Goal: Communication & Community: Answer question/provide support

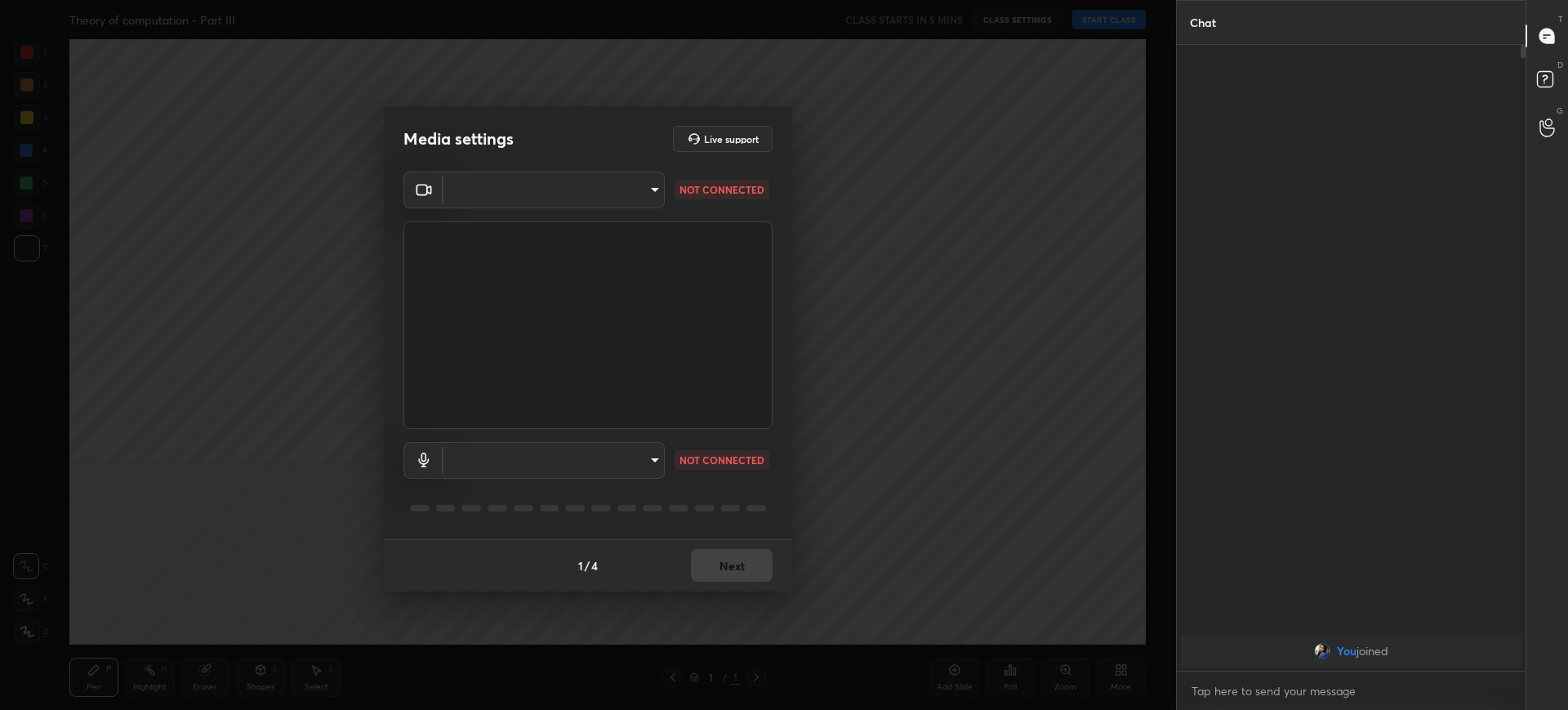
scroll to position [660, 344]
click at [549, 195] on body "1 2 3 4 5 6 7 C X Z C X Z E E Erase all H H Theory of computation - Part III CL…" at bounding box center [784, 355] width 1568 height 710
type input "e39487b93436666484405891b14838b5c436cc16d6e5649cb50dab6837aec9a5"
type input "default"
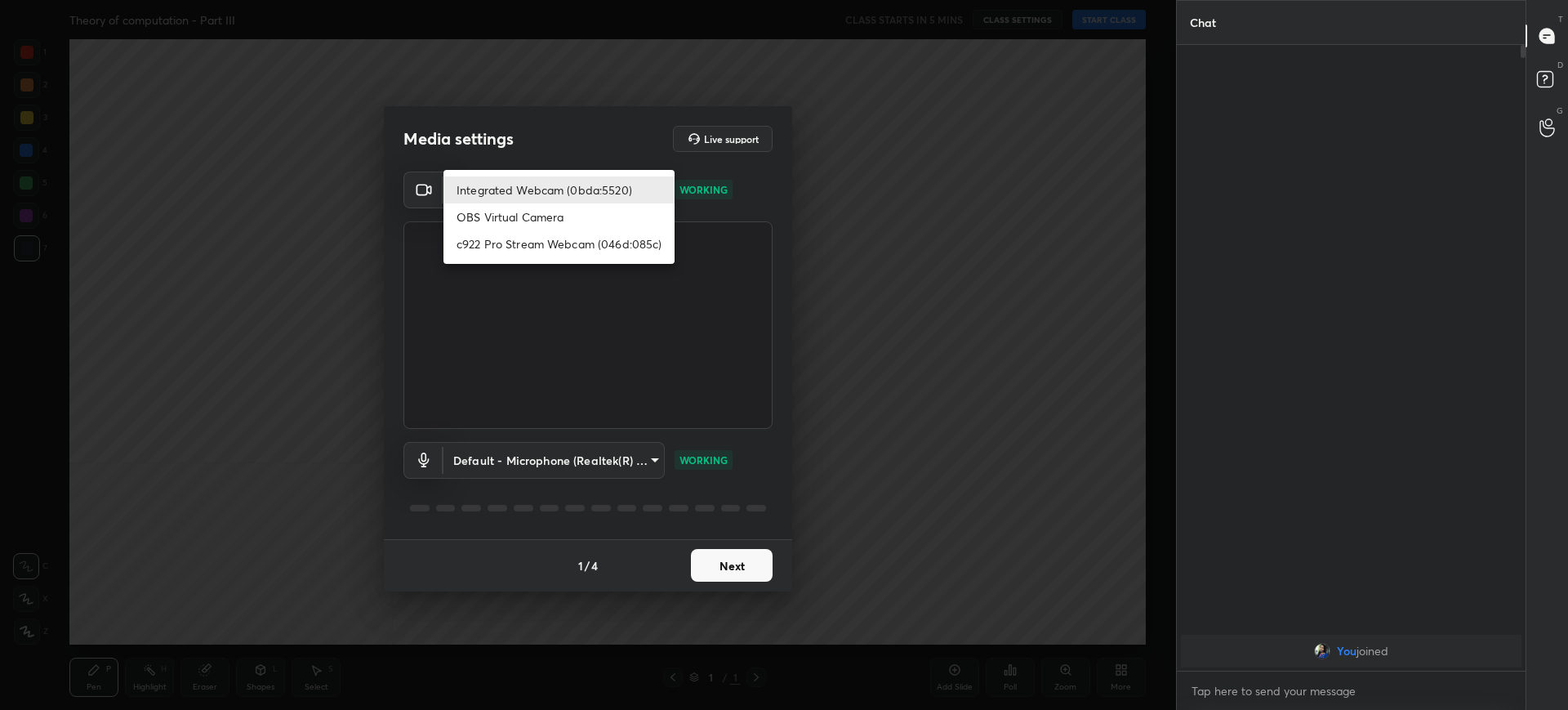
click at [523, 238] on li "c922 Pro Stream Webcam (046d:085c)" at bounding box center [558, 243] width 231 height 27
type input "d9115b2f929475016315a2c25d8338b72e881f843449f6f30eb7e1e03e8f855d"
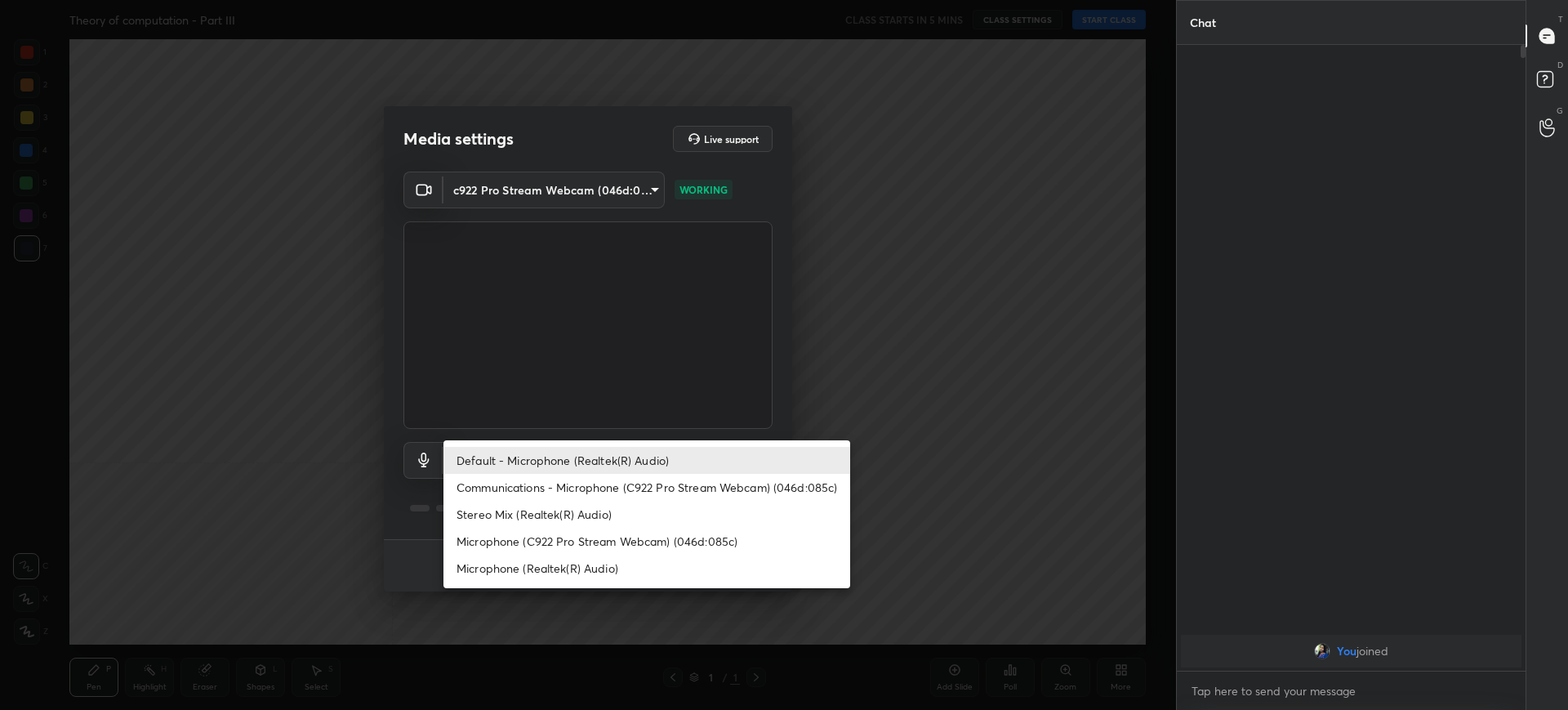
click at [578, 462] on body "1 2 3 4 5 6 7 C X Z C X Z E E Erase all H H Theory of computation - Part III CL…" at bounding box center [784, 355] width 1568 height 710
click at [653, 423] on div at bounding box center [784, 355] width 1568 height 710
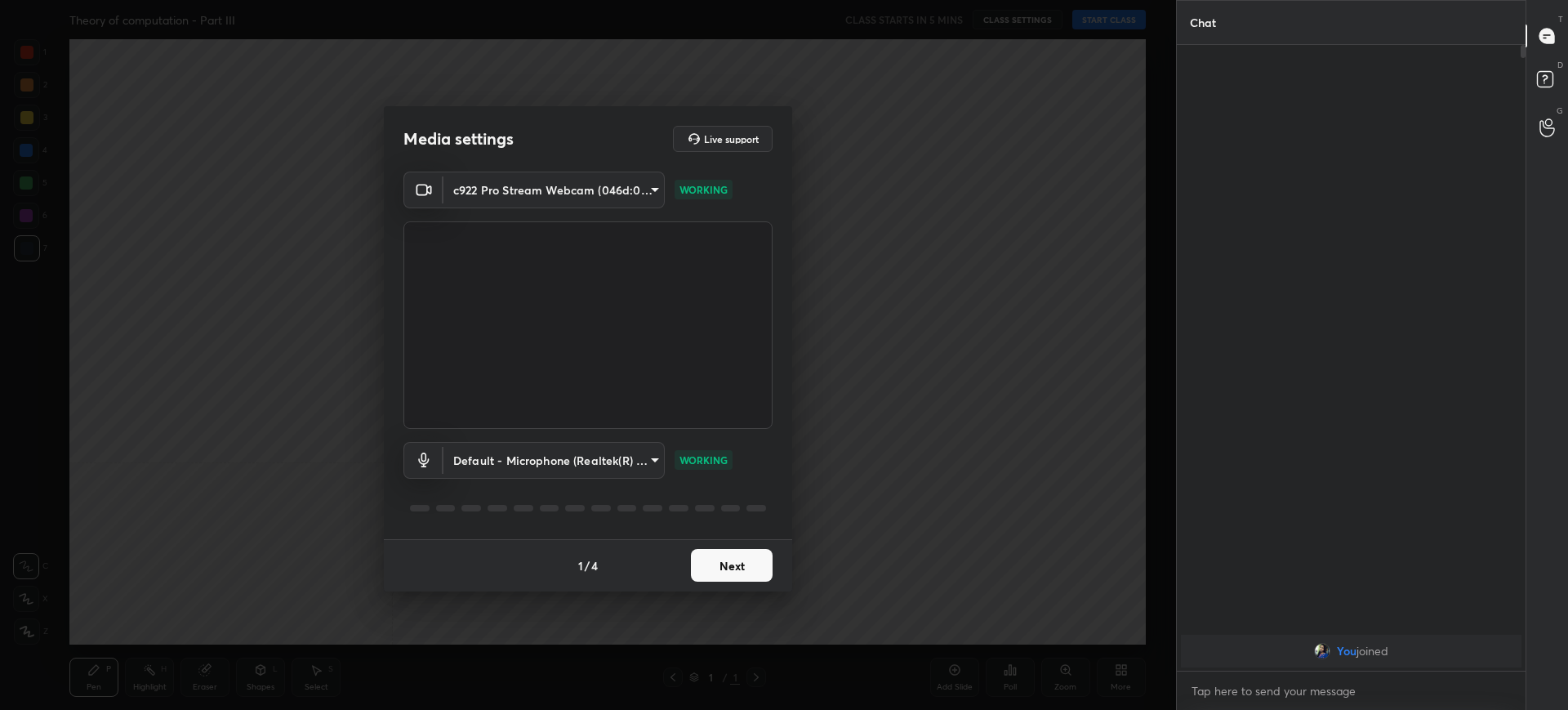
click at [738, 564] on button "Next" at bounding box center [731, 564] width 82 height 32
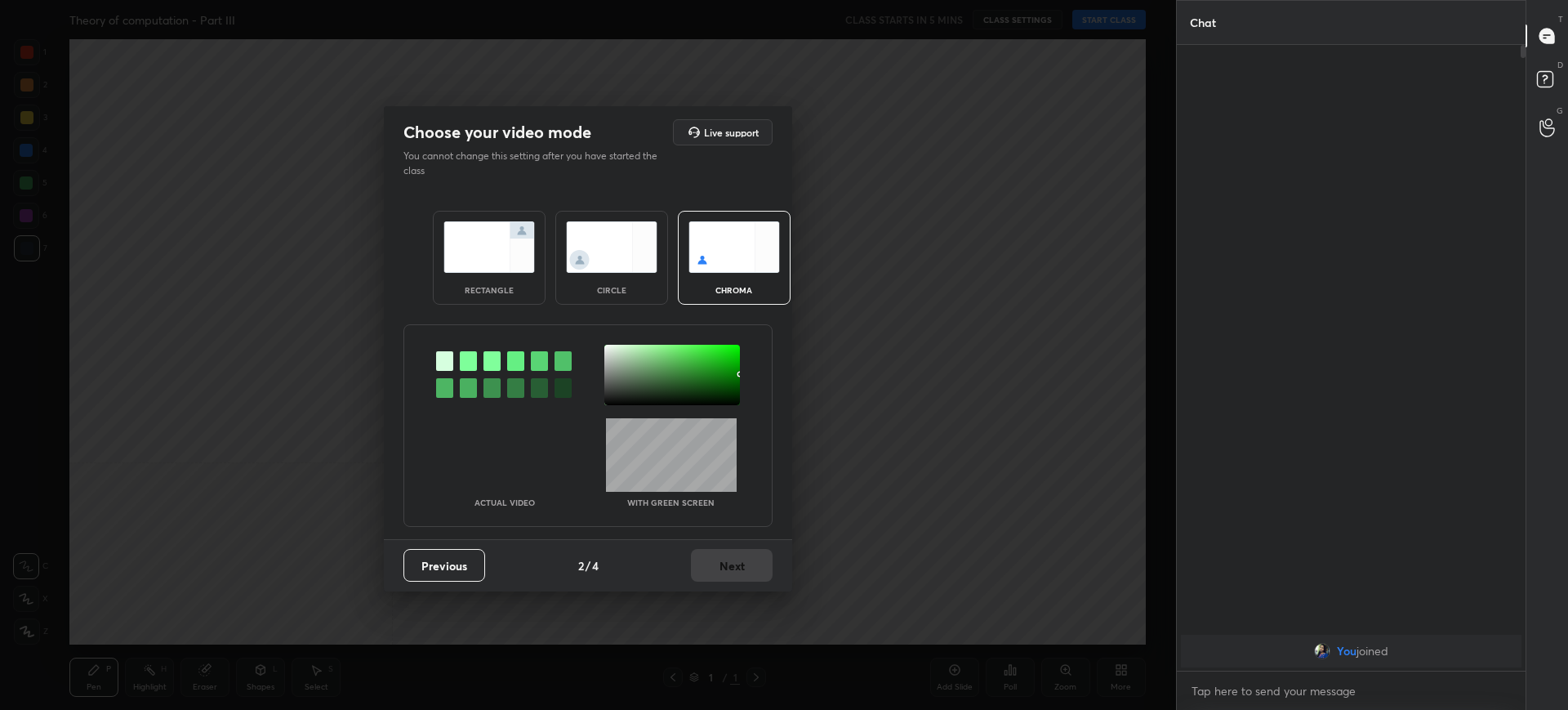
click at [533, 285] on div "rectangle" at bounding box center [489, 258] width 113 height 94
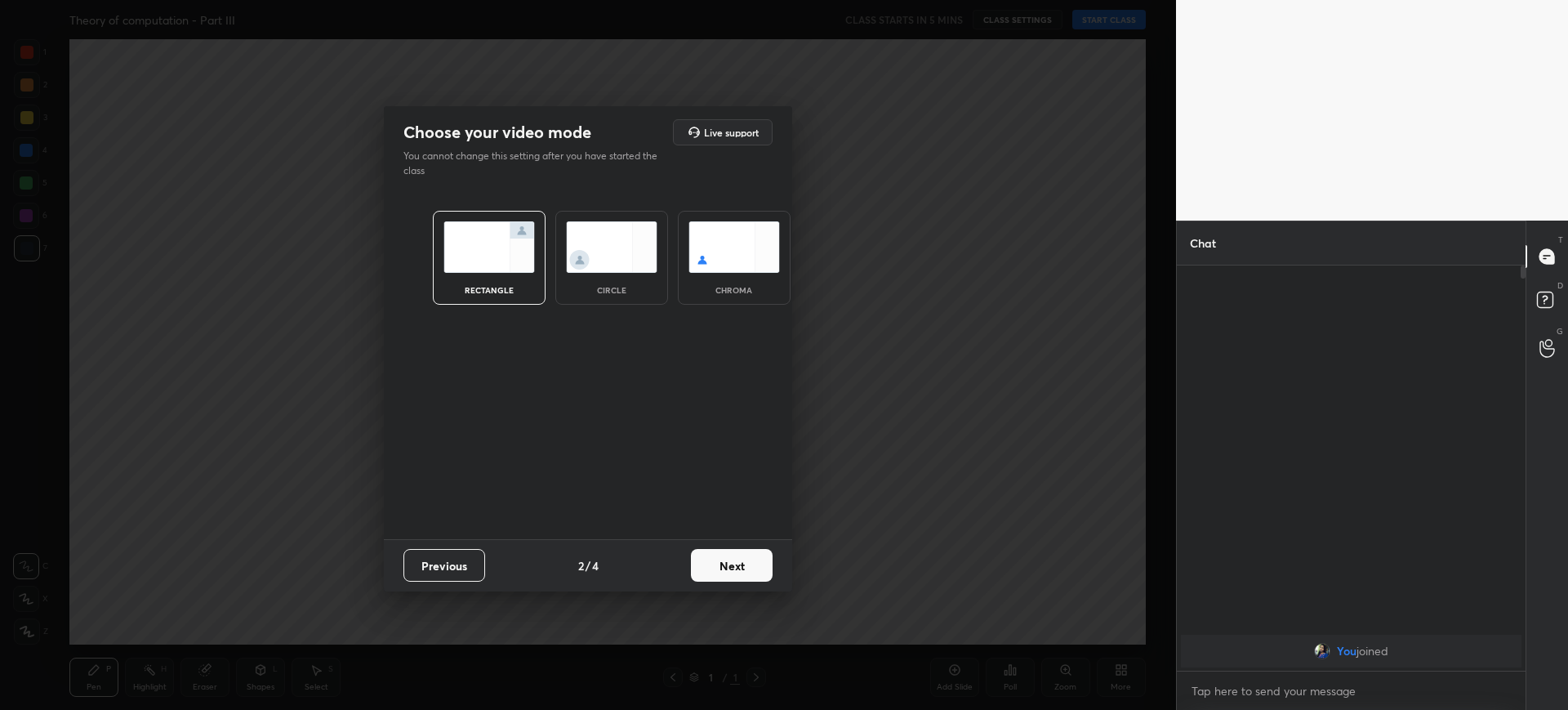
click at [759, 576] on button "Next" at bounding box center [731, 564] width 82 height 32
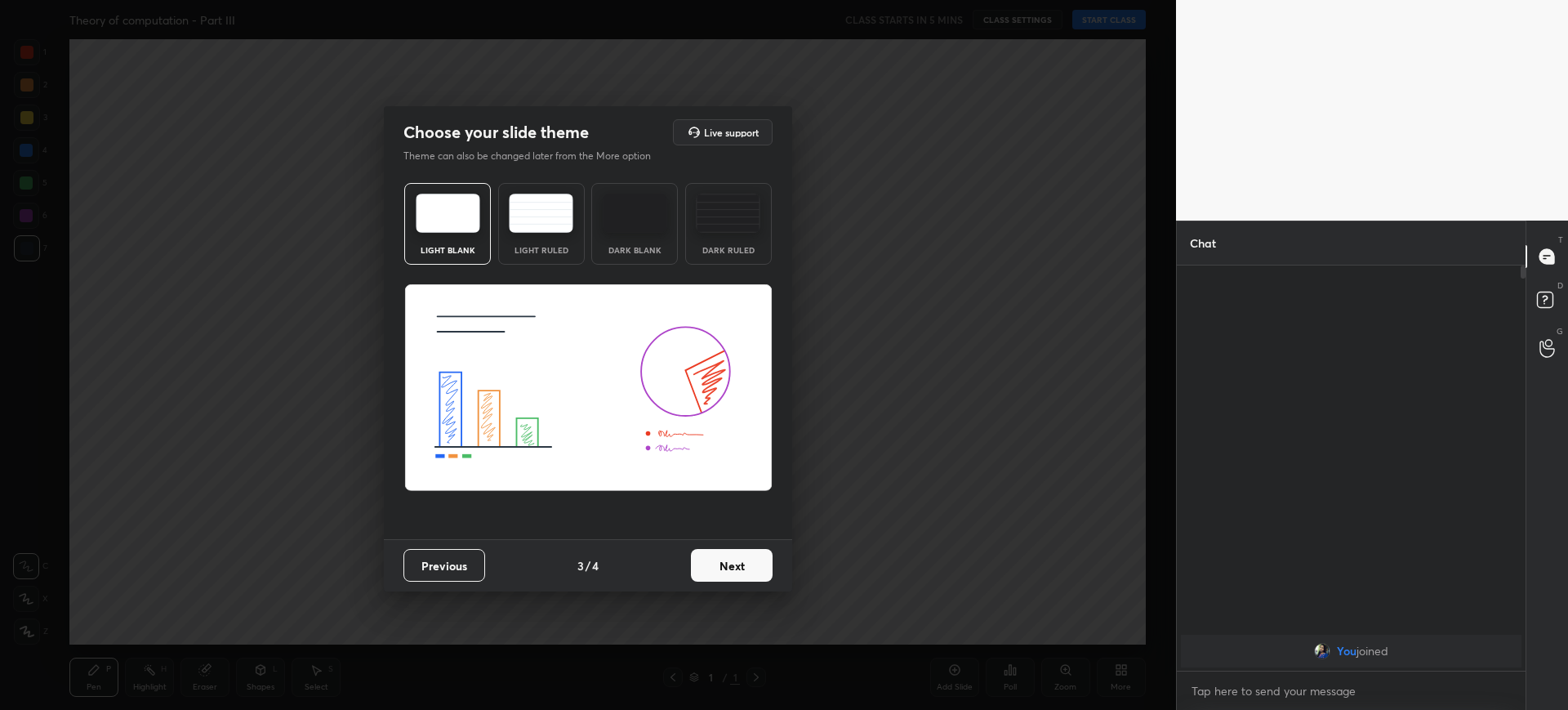
click at [762, 568] on button "Next" at bounding box center [731, 564] width 82 height 32
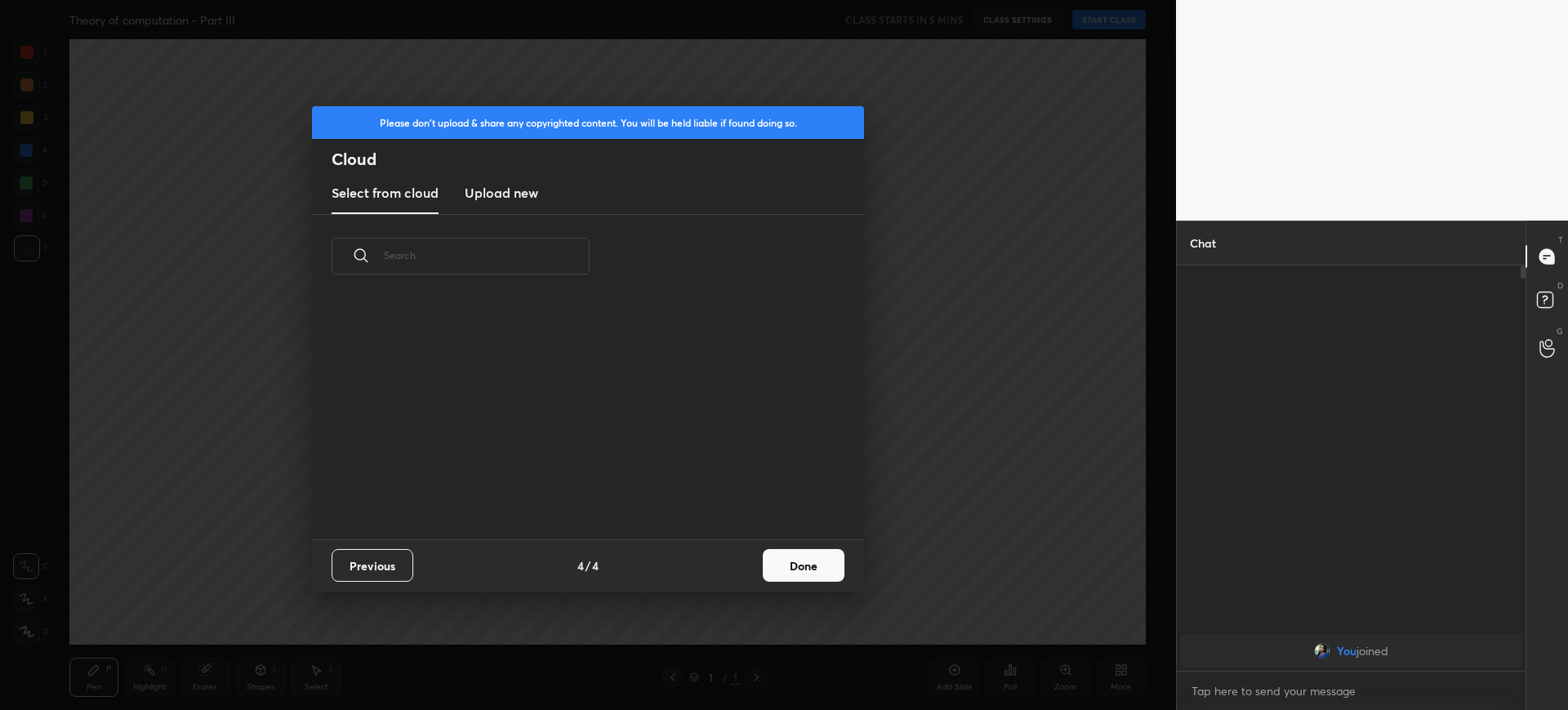
scroll to position [241, 524]
click at [816, 562] on button "Done" at bounding box center [803, 564] width 82 height 32
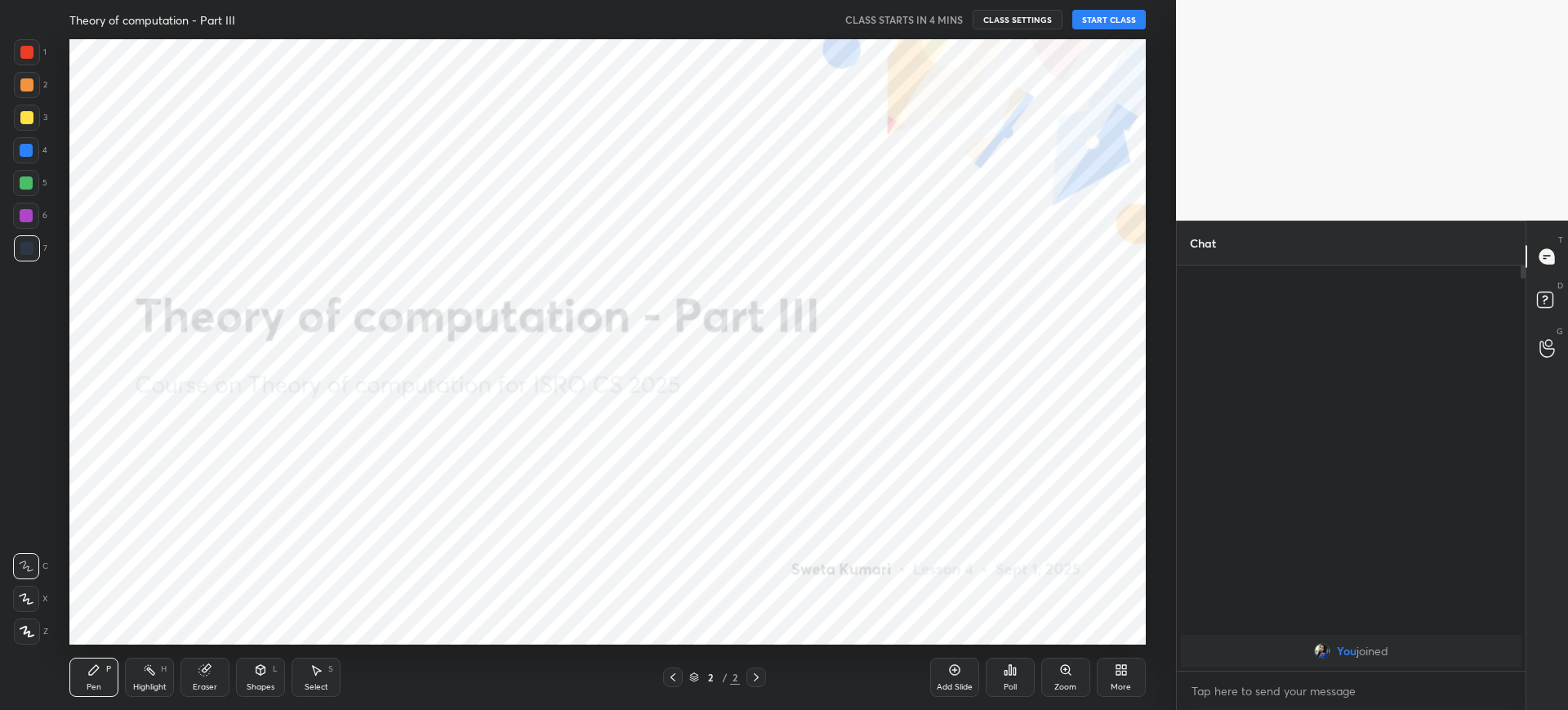
click at [1115, 673] on icon at bounding box center [1121, 669] width 13 height 13
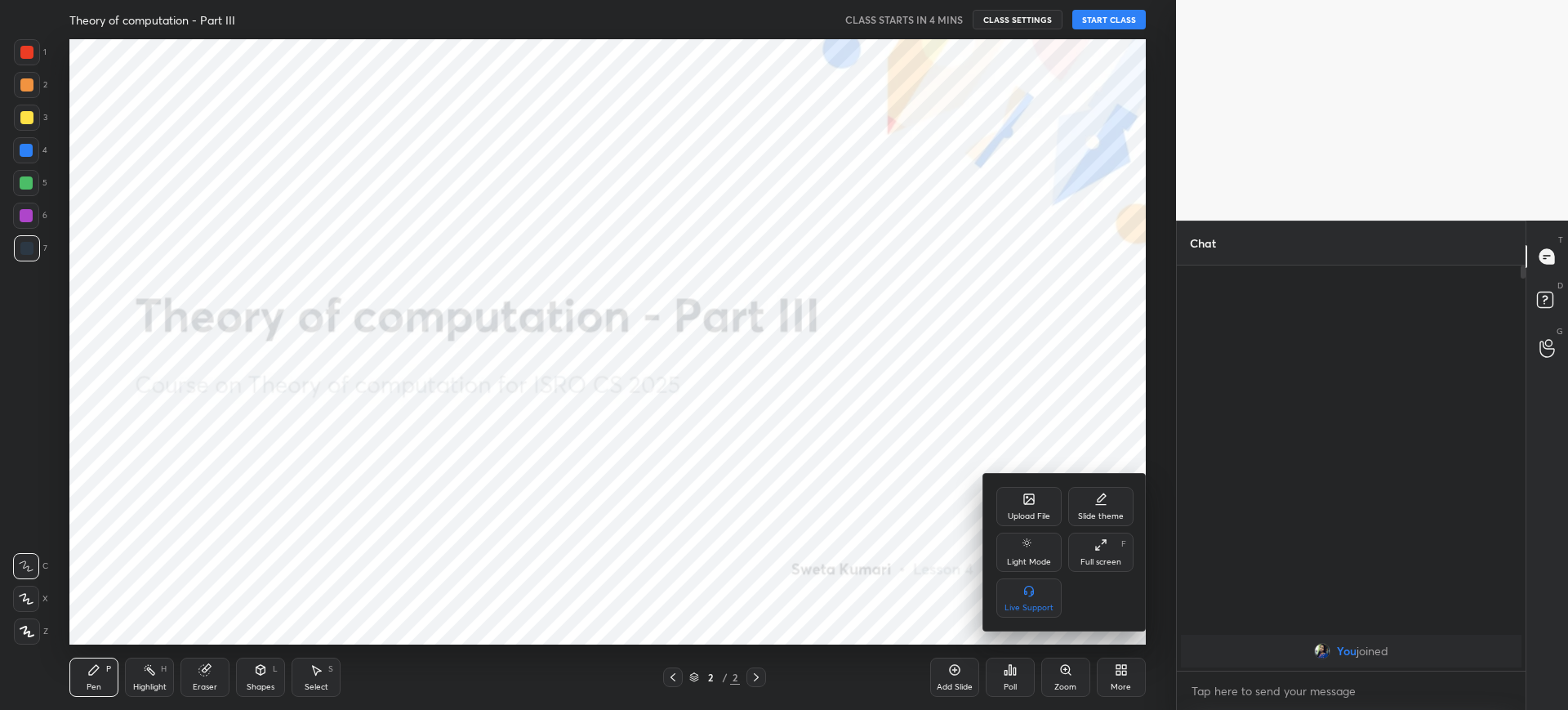
click at [1040, 523] on div "Upload File" at bounding box center [1028, 506] width 65 height 39
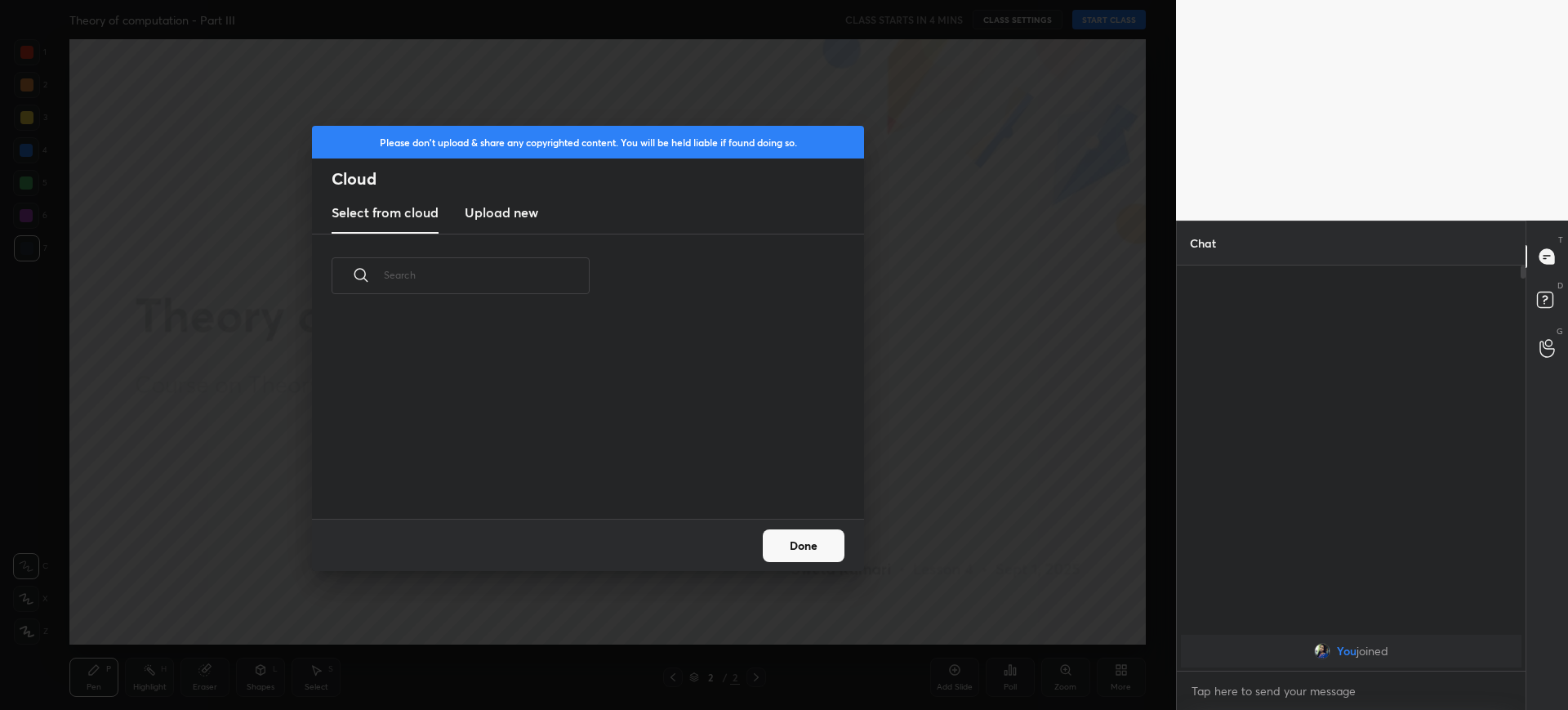
click at [1040, 523] on div "Please don't upload & share any copyrighted content. You will be held liable if…" at bounding box center [588, 355] width 1176 height 710
click at [509, 221] on h3 "Upload new" at bounding box center [501, 212] width 74 height 20
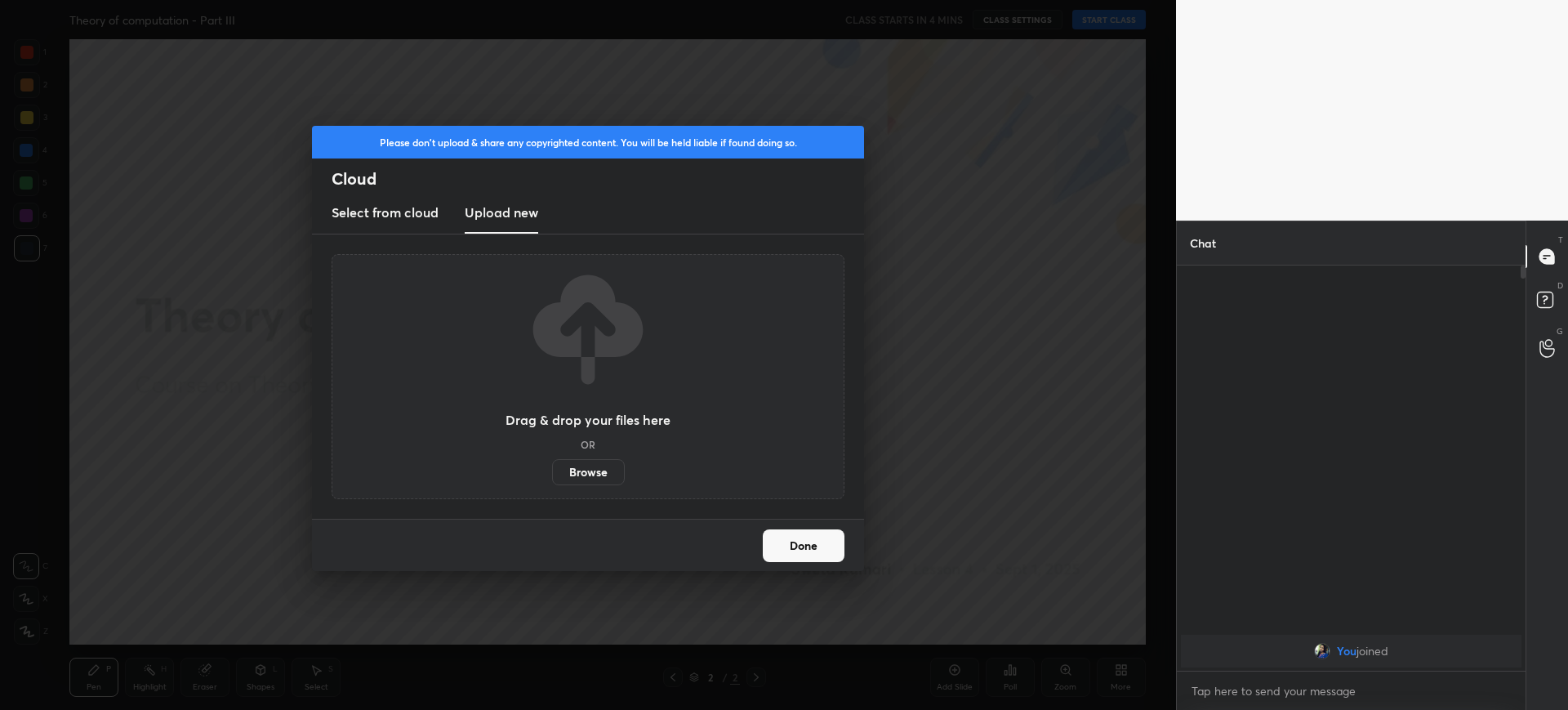
click at [595, 466] on label "Browse" at bounding box center [588, 472] width 73 height 27
click at [552, 466] on input "Browse" at bounding box center [552, 472] width 0 height 27
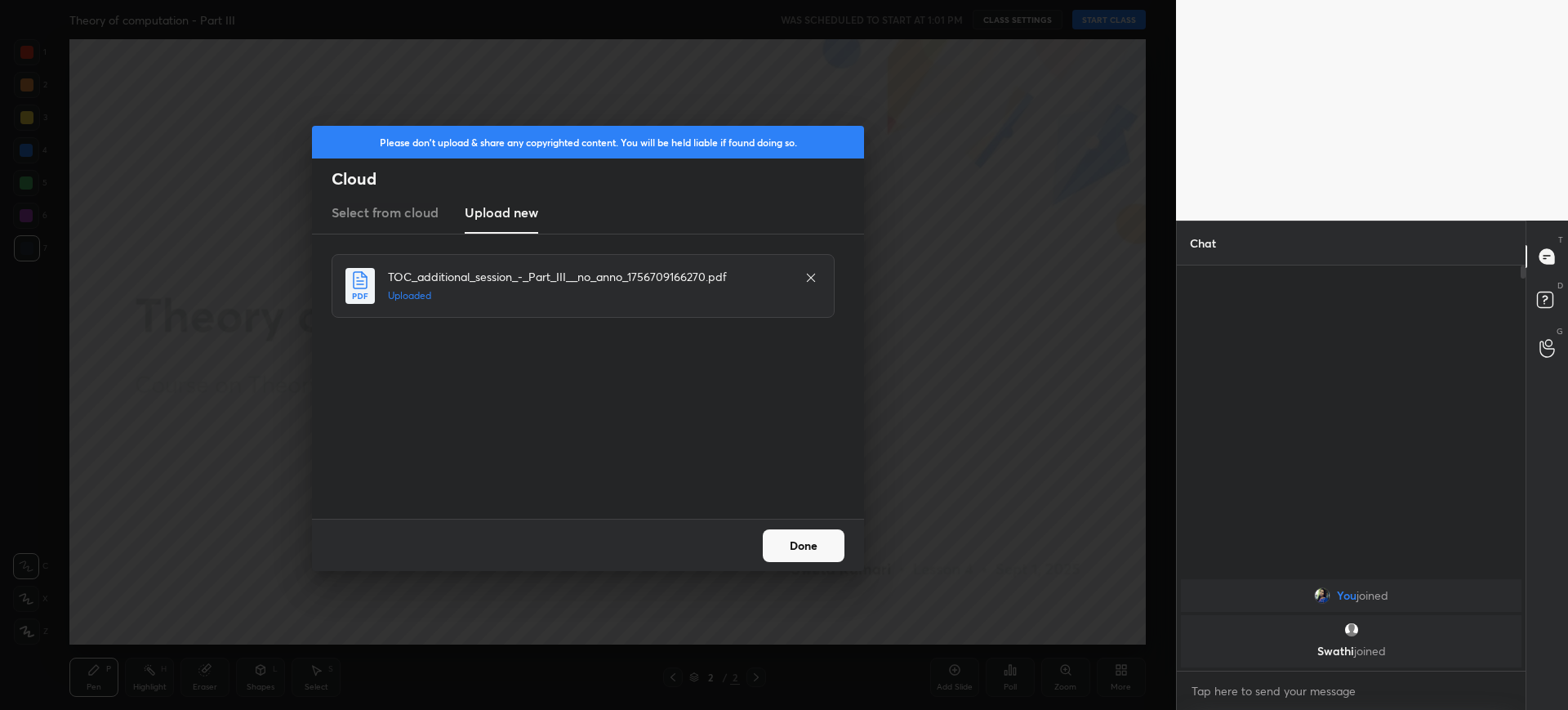
click at [828, 529] on button "Done" at bounding box center [803, 545] width 82 height 32
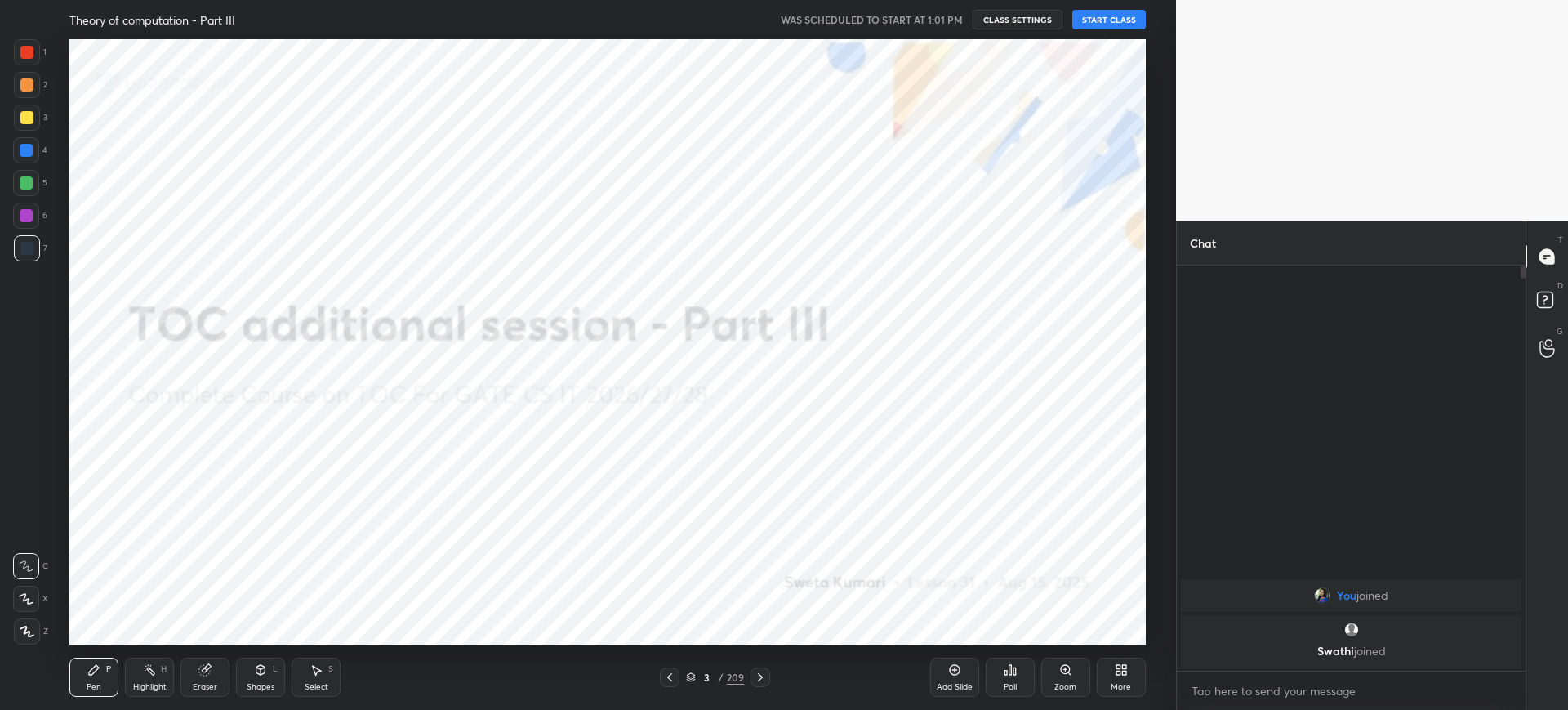
click at [1113, 12] on button "START CLASS" at bounding box center [1108, 20] width 74 height 20
click at [1112, 690] on div "More" at bounding box center [1121, 686] width 21 height 8
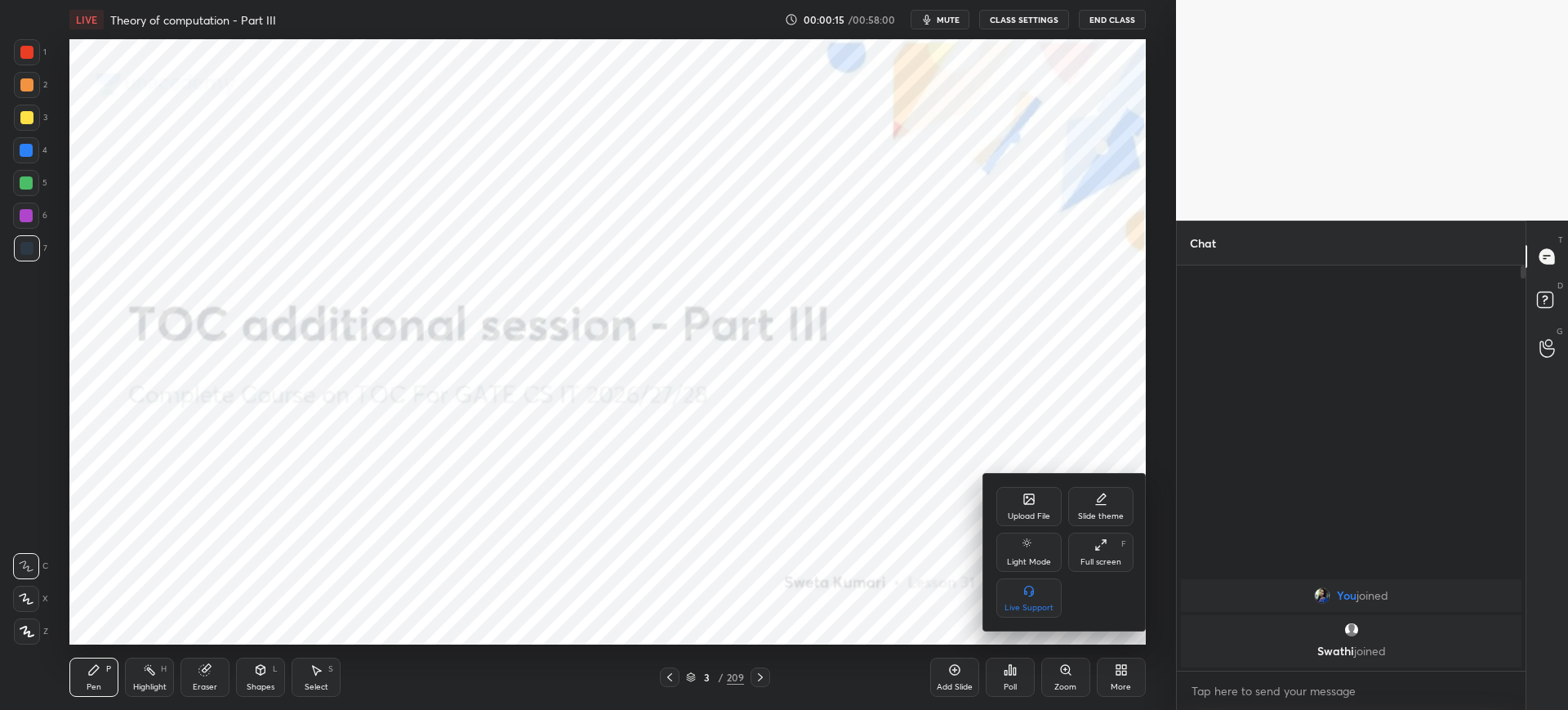
click at [1030, 505] on div "Upload File" at bounding box center [1028, 506] width 65 height 39
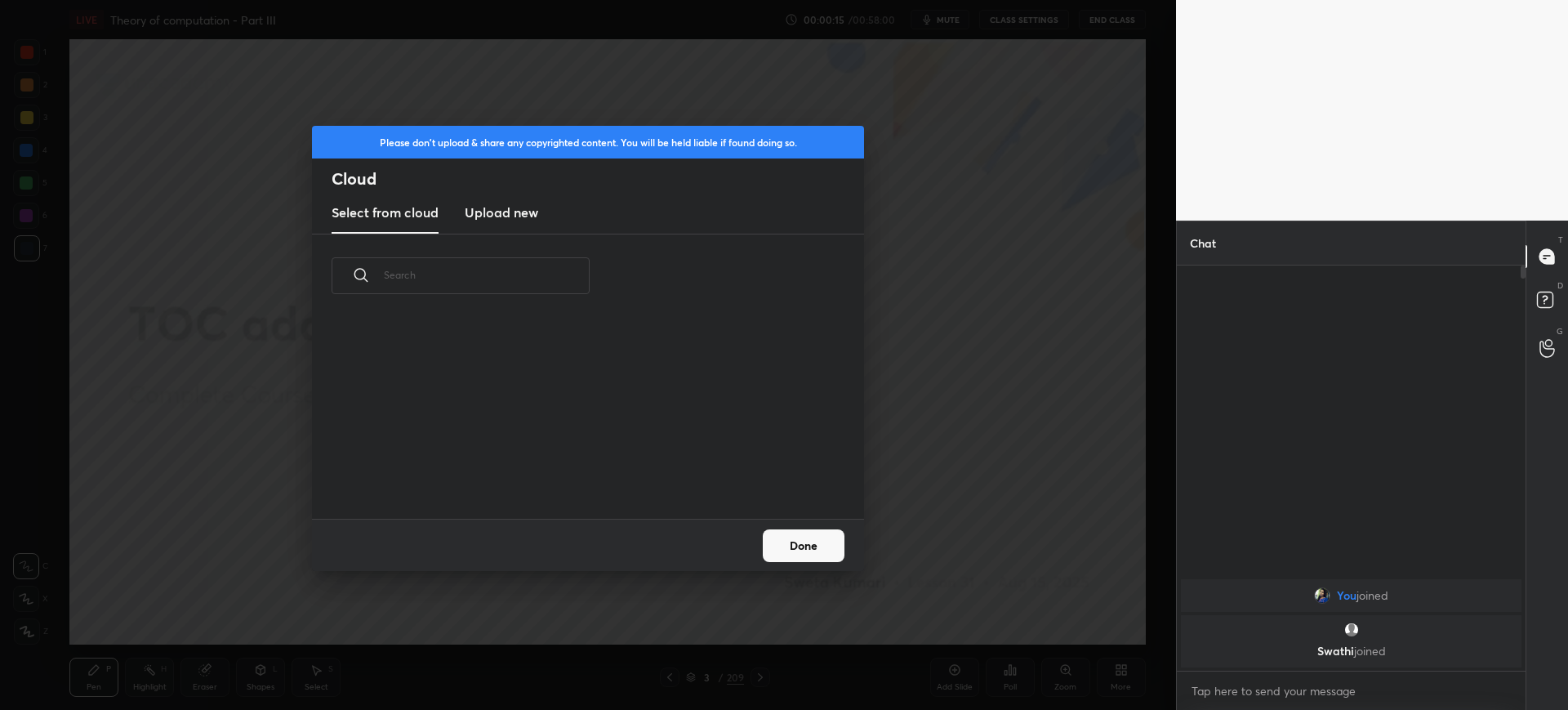
scroll to position [6, 9]
click at [528, 216] on h3 "Upload new" at bounding box center [501, 212] width 74 height 20
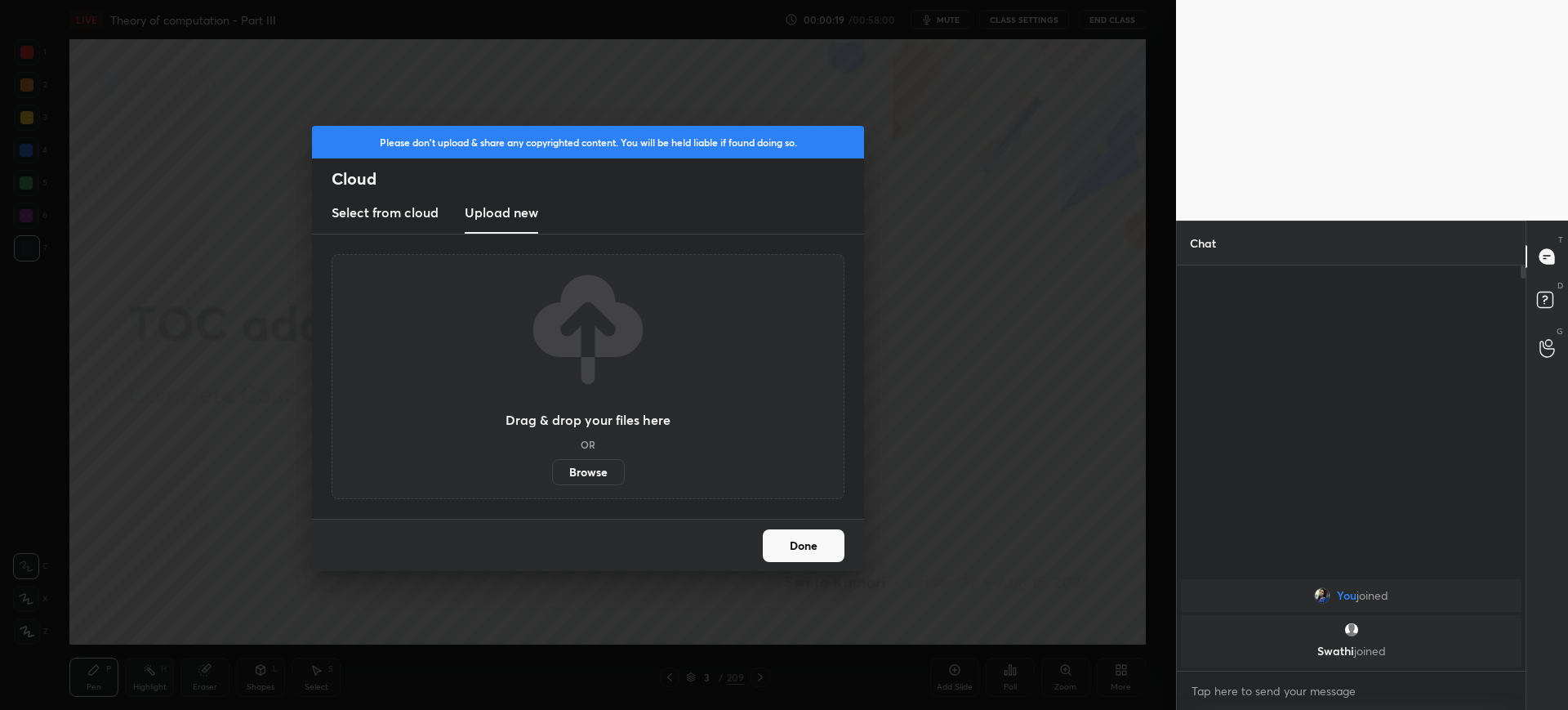
click at [595, 464] on label "Browse" at bounding box center [588, 472] width 73 height 27
click at [552, 464] on input "Browse" at bounding box center [552, 472] width 0 height 27
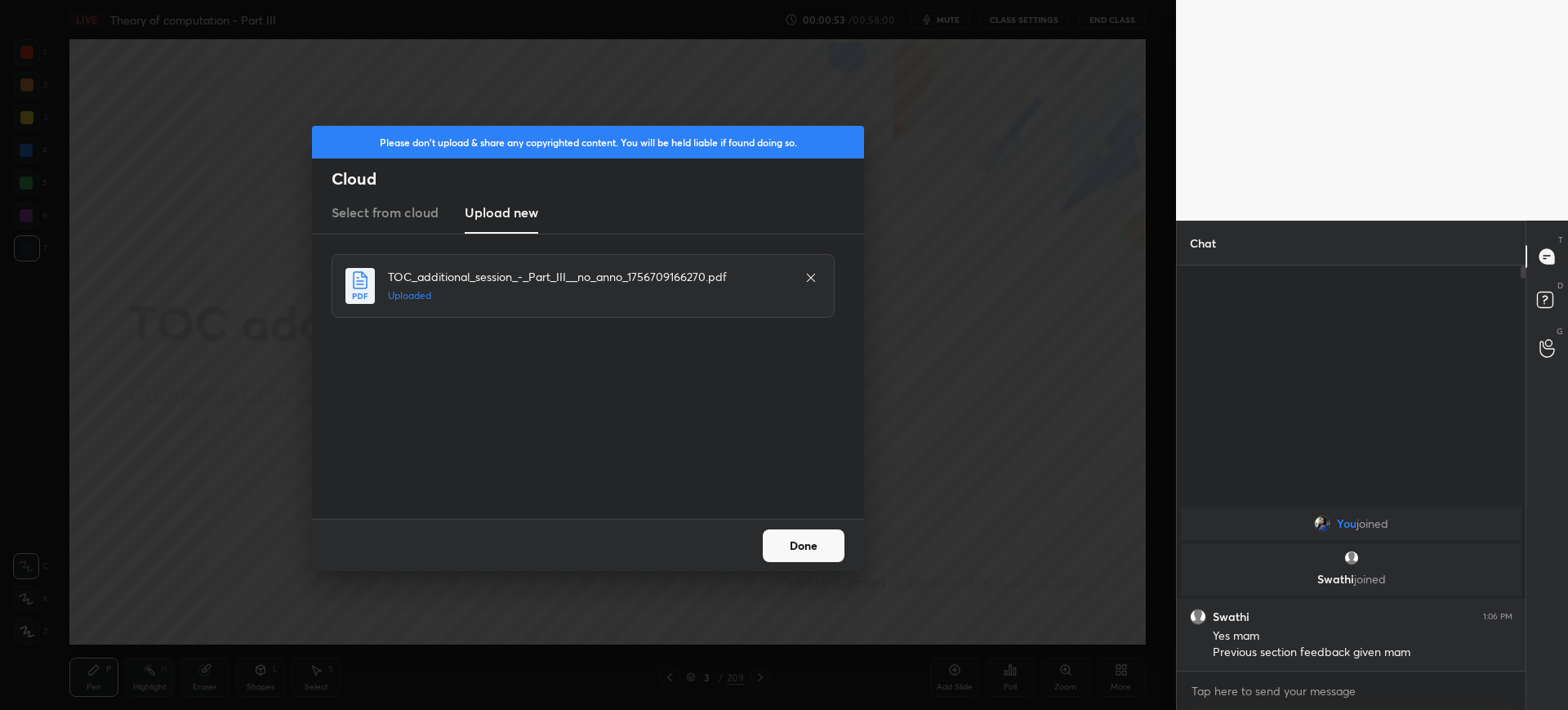
click at [794, 550] on button "Done" at bounding box center [803, 545] width 82 height 32
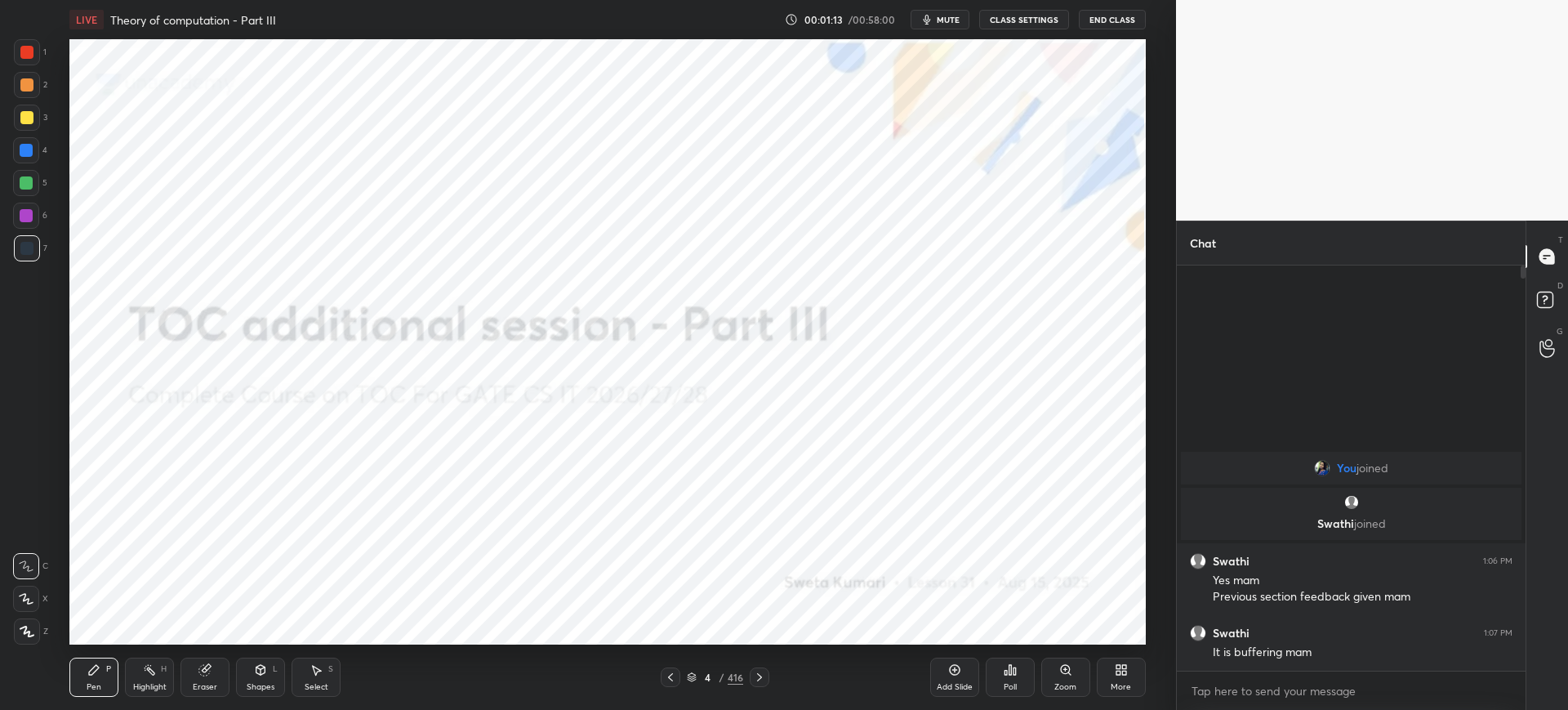
scroll to position [81068, 80537]
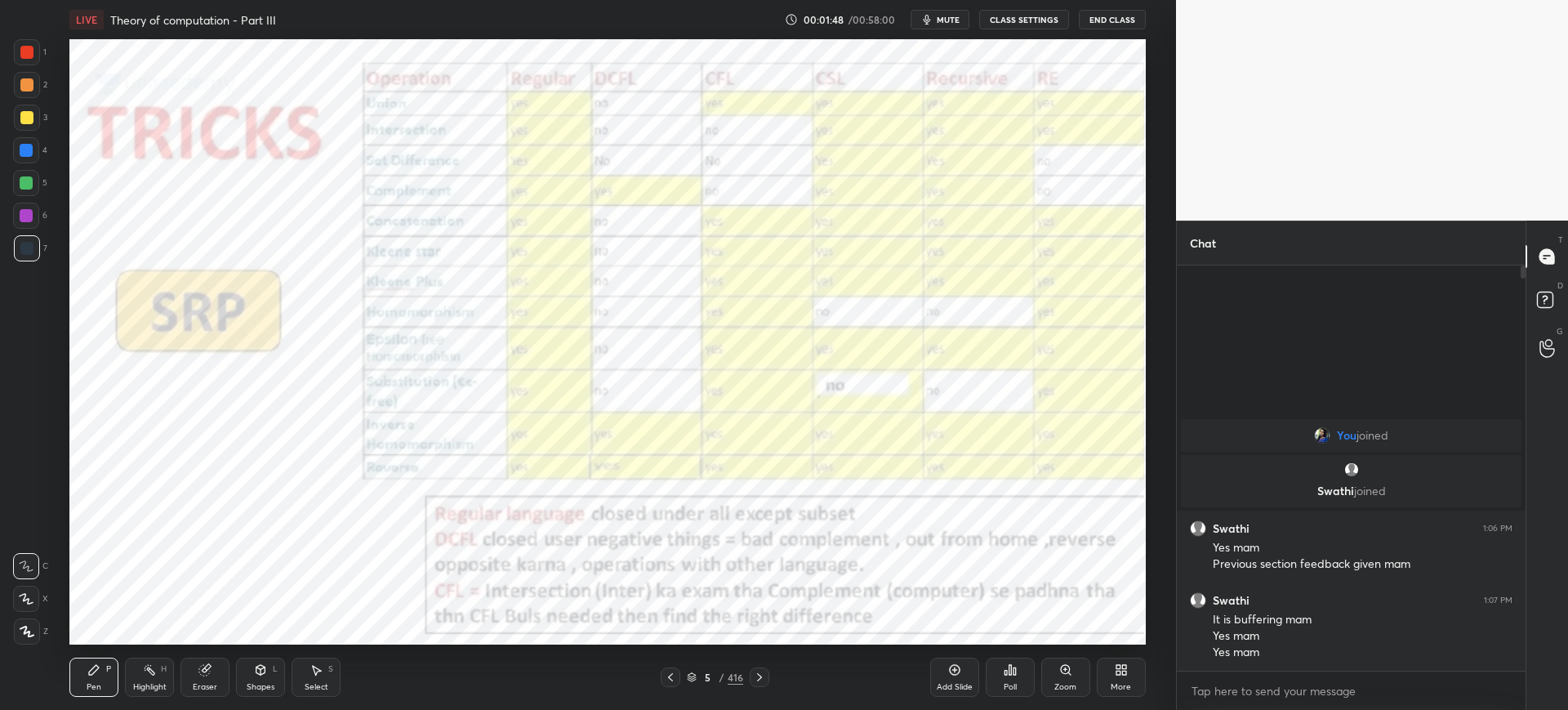
click at [1063, 655] on div "Add Slide Poll Zoom More" at bounding box center [1037, 677] width 215 height 91
click at [1070, 678] on div "Zoom" at bounding box center [1066, 678] width 49 height 39
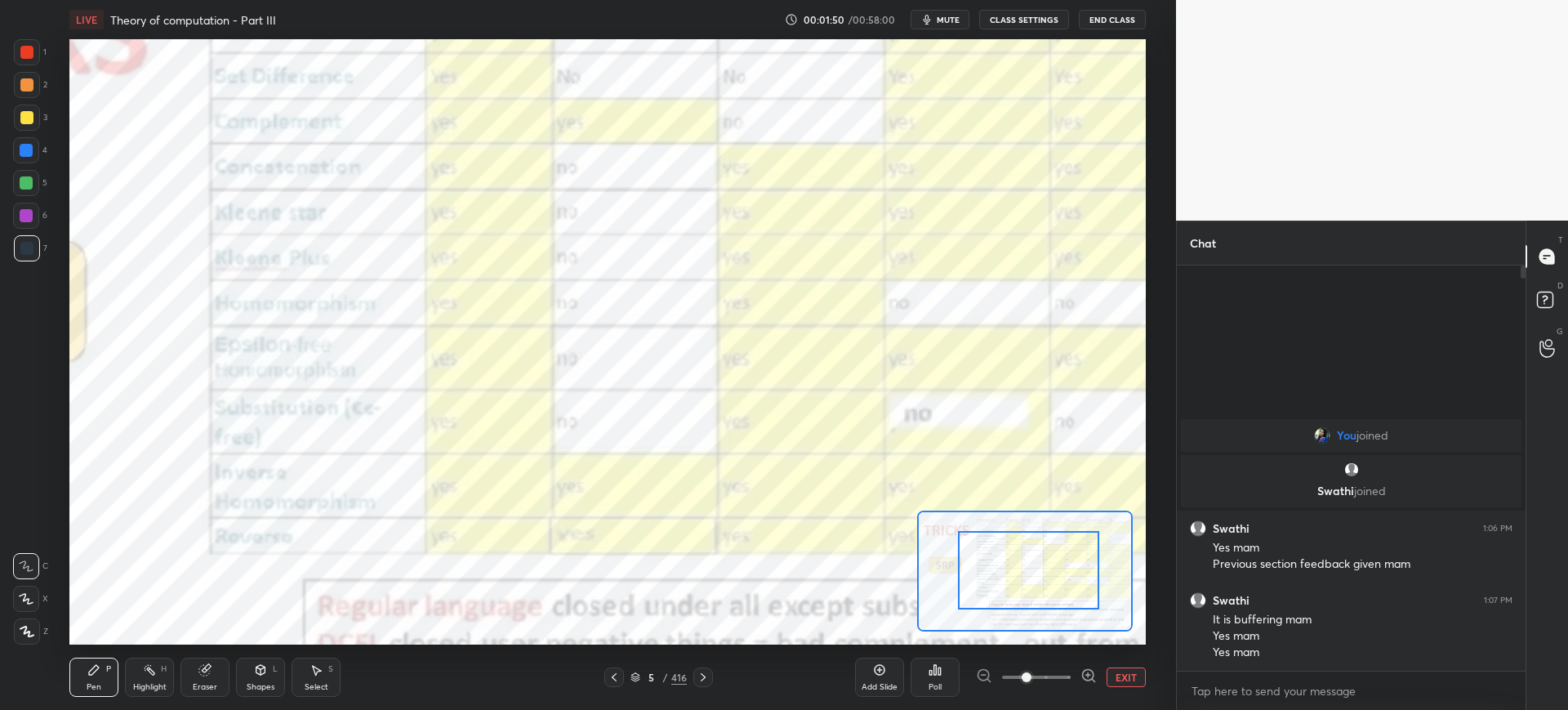
drag, startPoint x: 1040, startPoint y: 584, endPoint x: 1064, endPoint y: 560, distance: 33.9
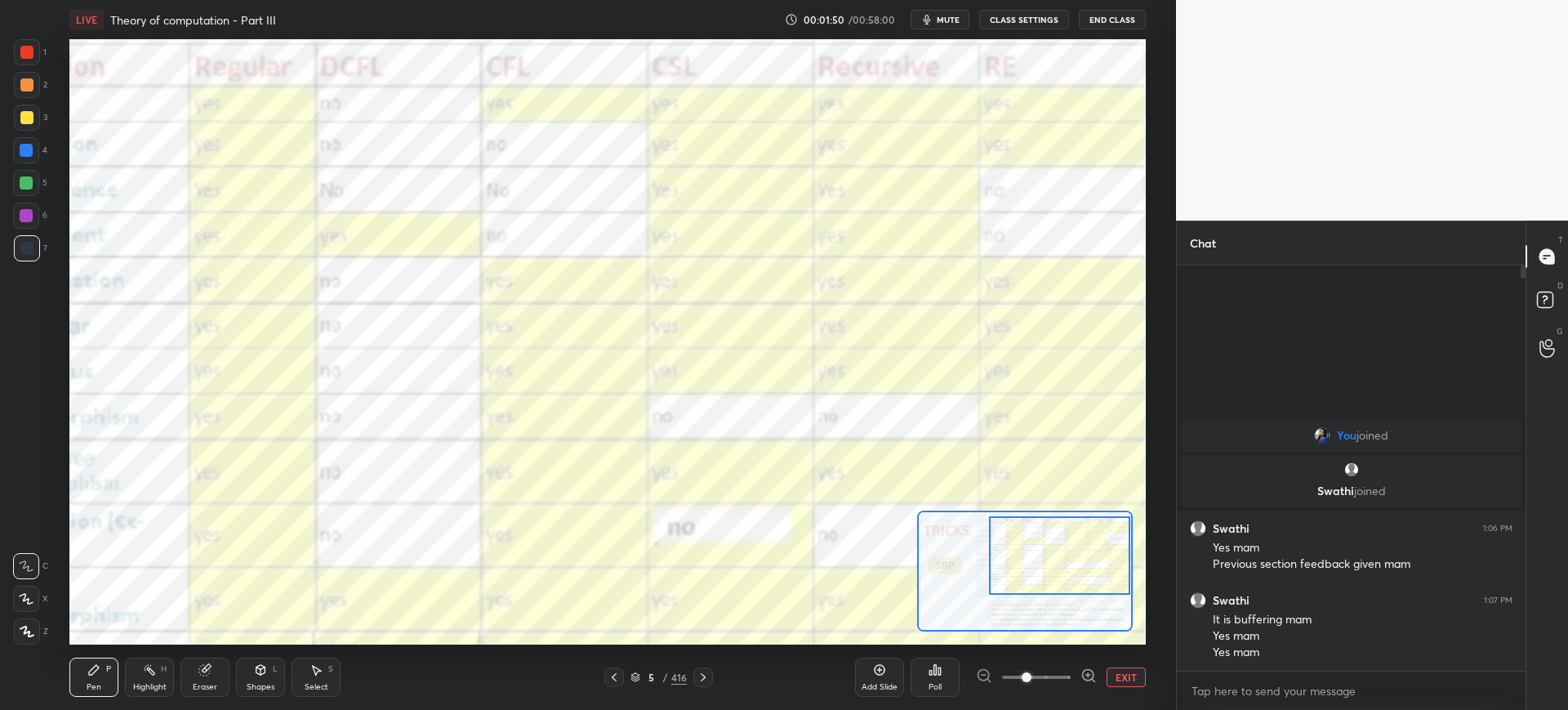
drag, startPoint x: 1054, startPoint y: 566, endPoint x: 1079, endPoint y: 566, distance: 25.0
click at [1081, 555] on div at bounding box center [1060, 556] width 142 height 79
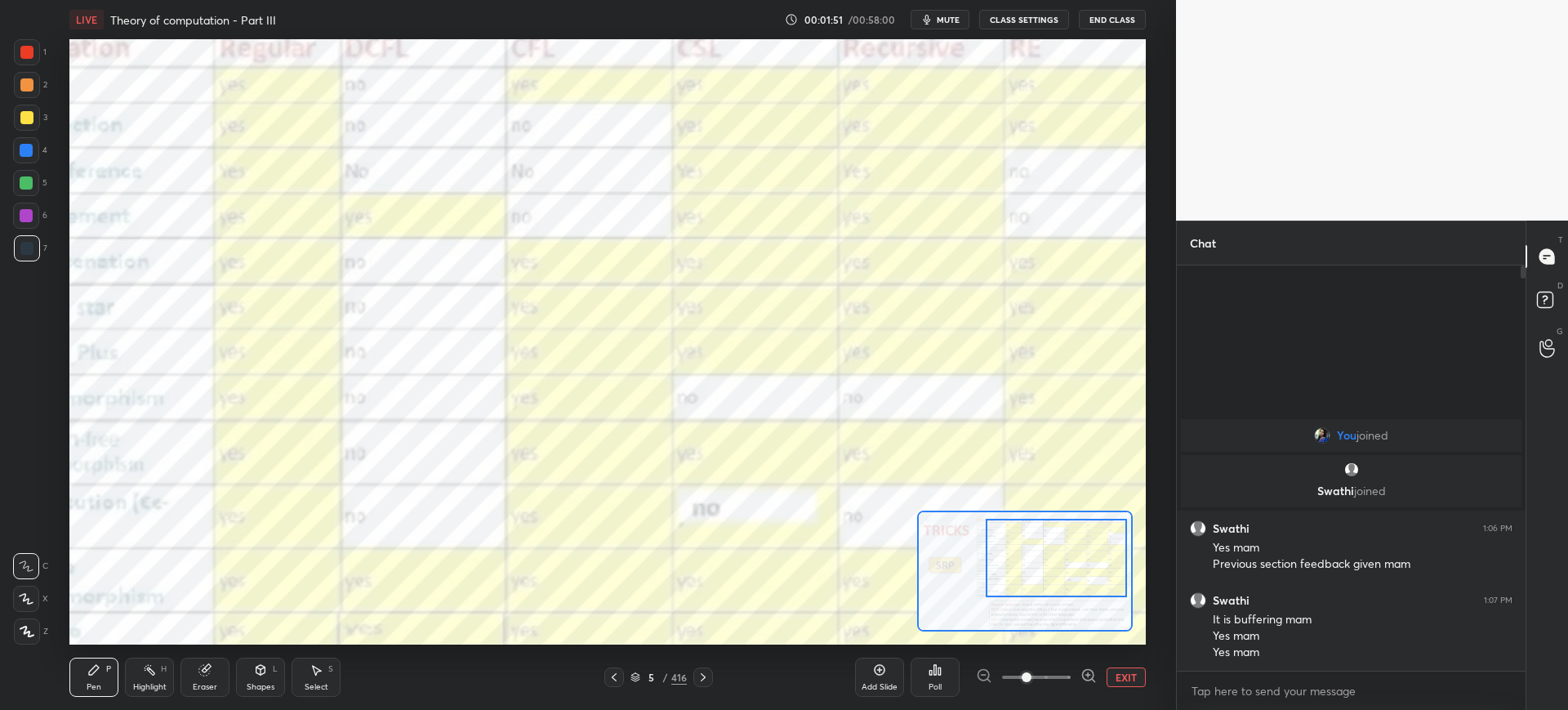
click at [1021, 673] on span at bounding box center [1026, 678] width 10 height 10
click at [1121, 676] on button "EXIT" at bounding box center [1126, 678] width 39 height 20
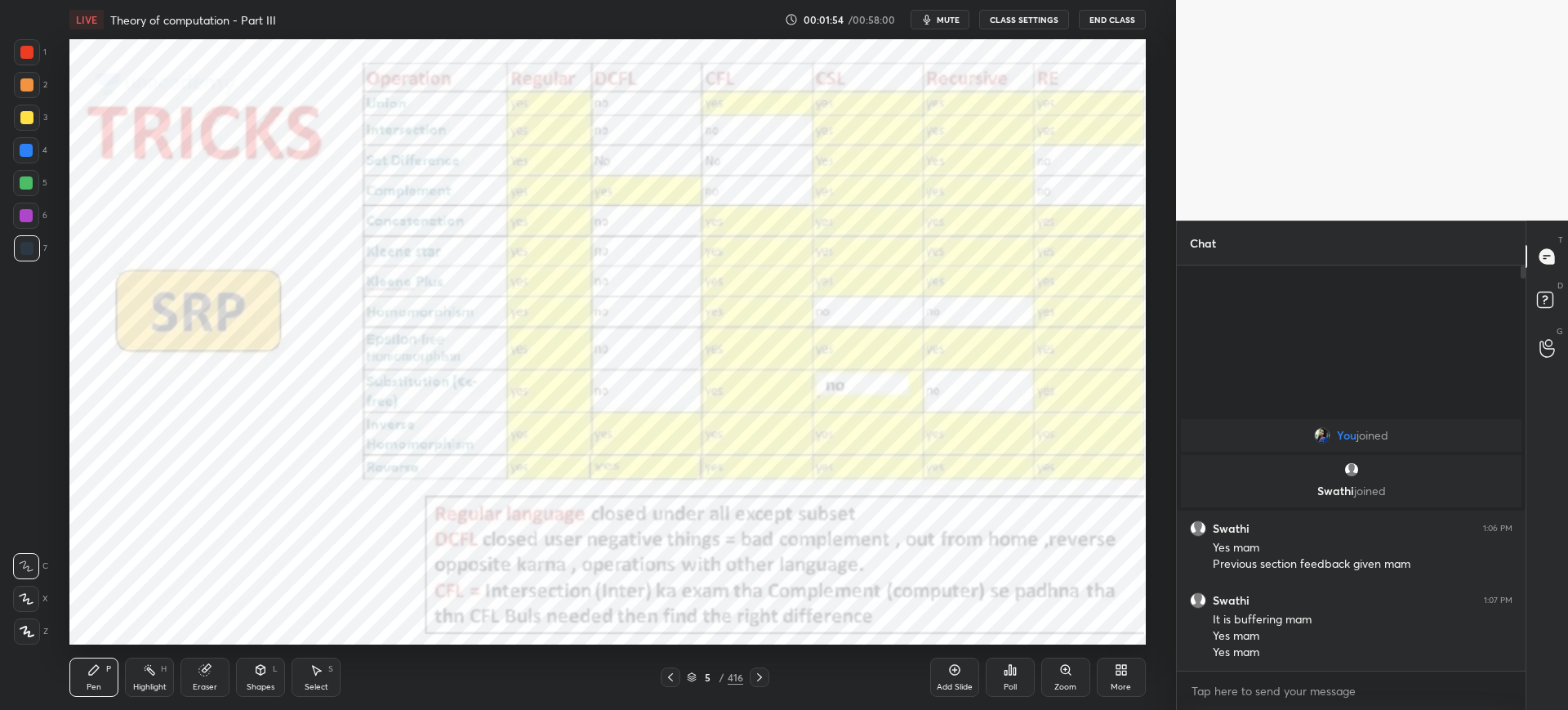
drag, startPoint x: 41, startPoint y: 47, endPoint x: 43, endPoint y: 55, distance: 8.2
click at [37, 46] on div "1" at bounding box center [29, 52] width 32 height 27
drag, startPoint x: 28, startPoint y: 629, endPoint x: 65, endPoint y: 598, distance: 48.3
click at [27, 629] on icon at bounding box center [27, 631] width 15 height 12
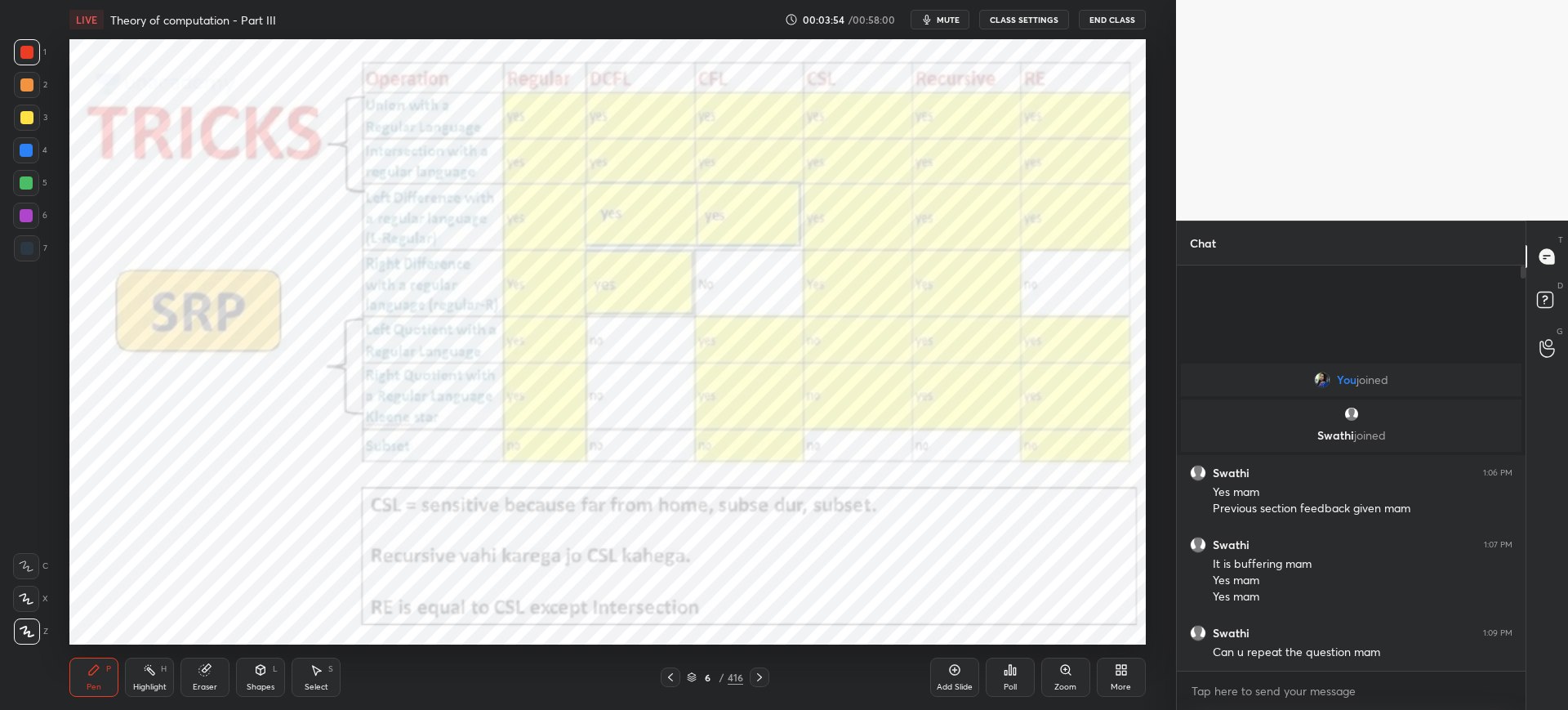
drag, startPoint x: 952, startPoint y: 677, endPoint x: 899, endPoint y: 658, distance: 56.3
click at [951, 677] on div "Add Slide" at bounding box center [955, 678] width 49 height 39
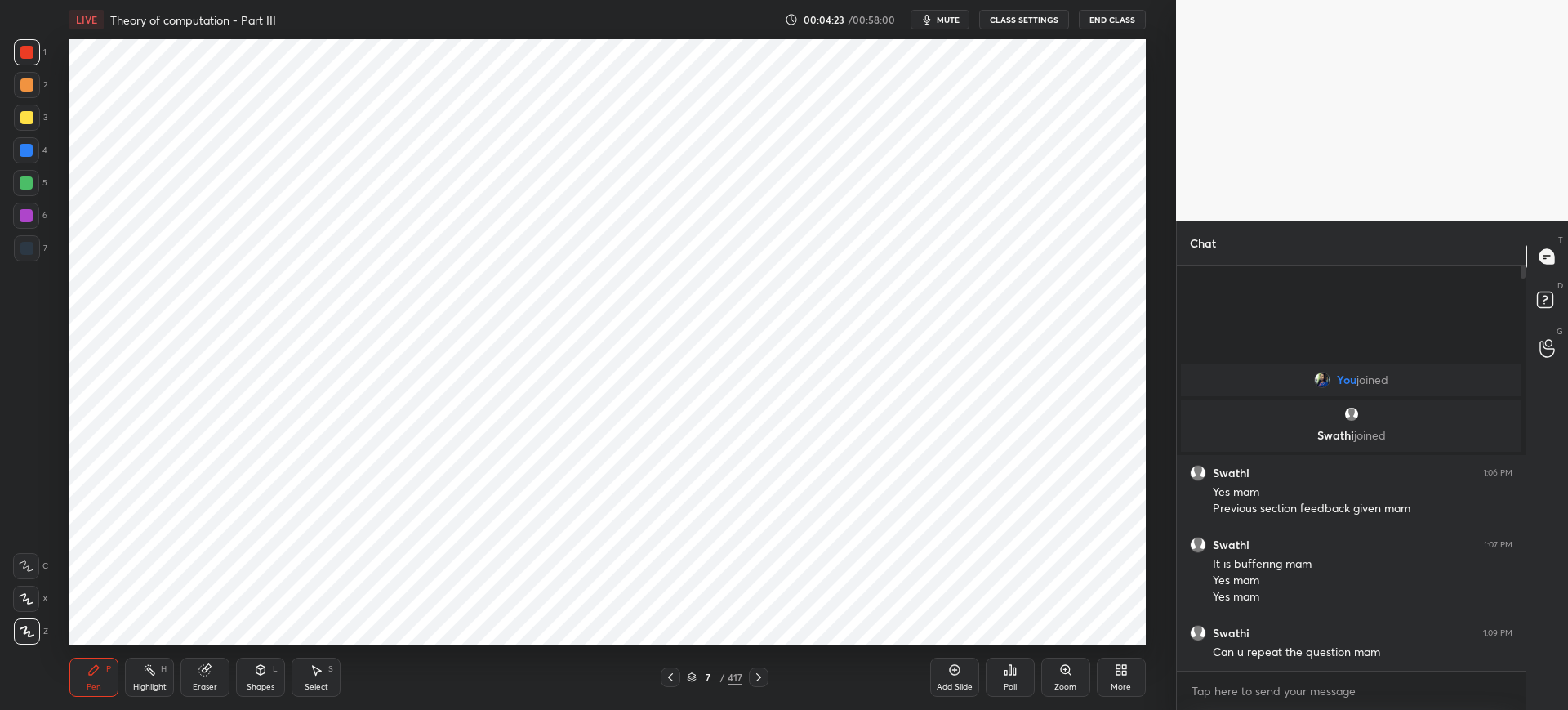
drag, startPoint x: 958, startPoint y: 688, endPoint x: 961, endPoint y: 656, distance: 32.1
click at [958, 689] on div "Add Slide" at bounding box center [955, 686] width 36 height 8
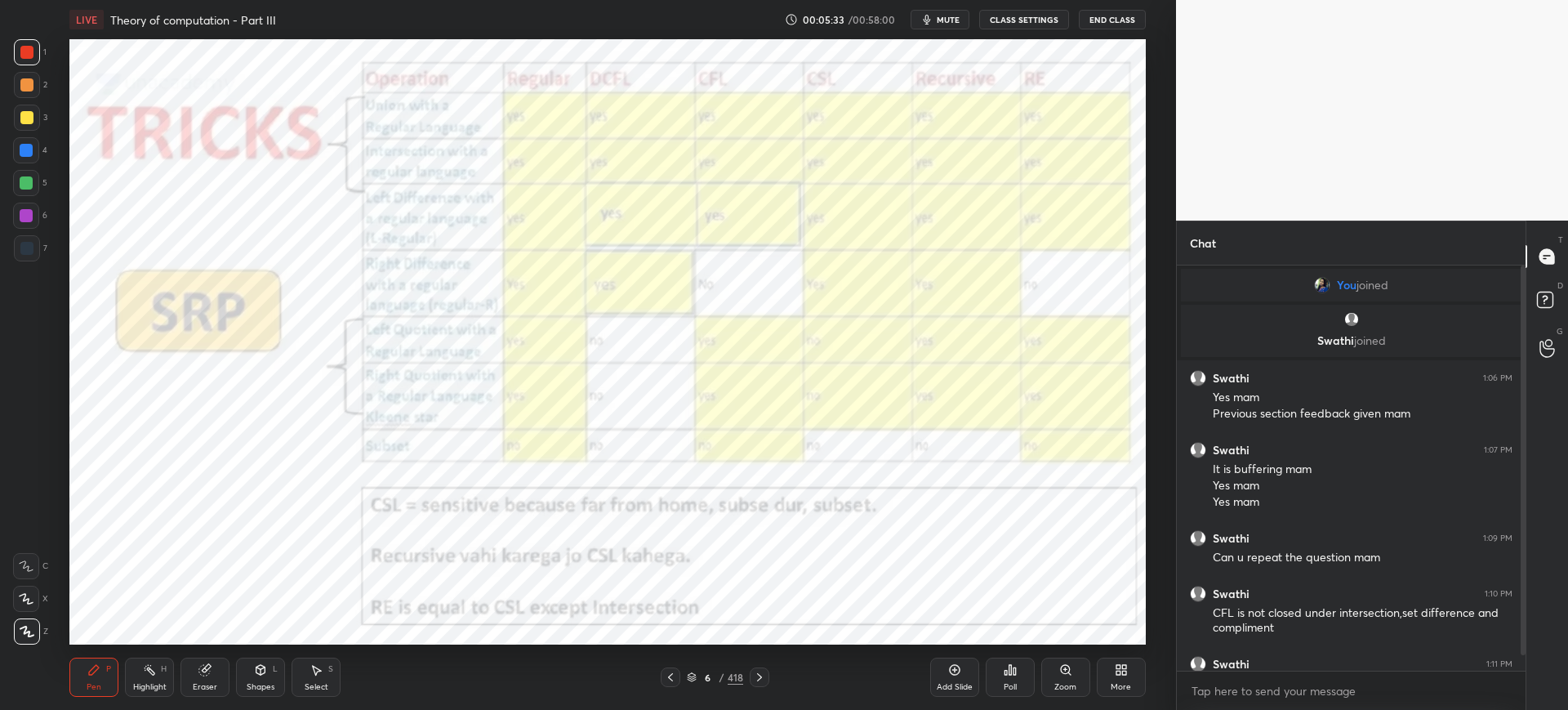
click at [952, 672] on icon at bounding box center [954, 669] width 13 height 13
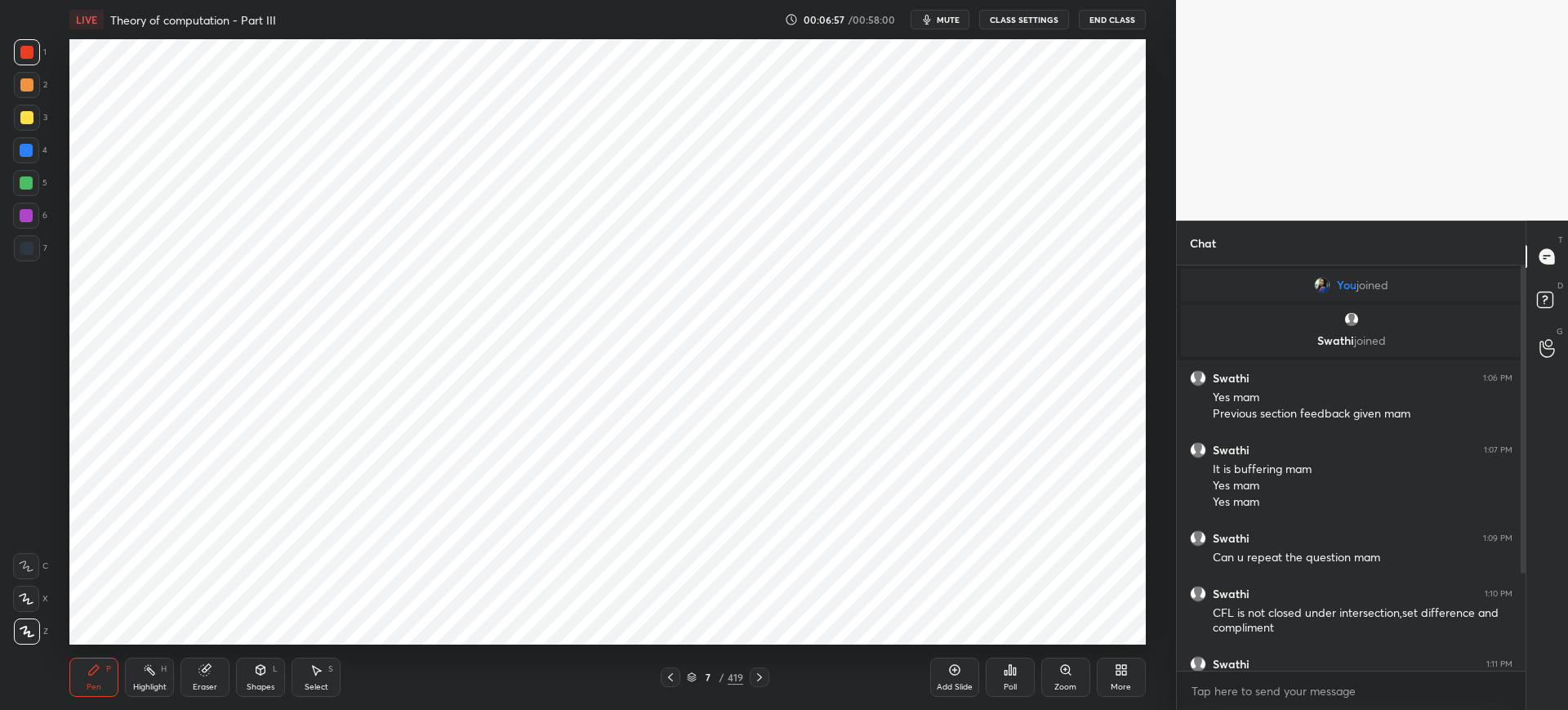
click at [947, 676] on div "Add Slide" at bounding box center [955, 678] width 49 height 39
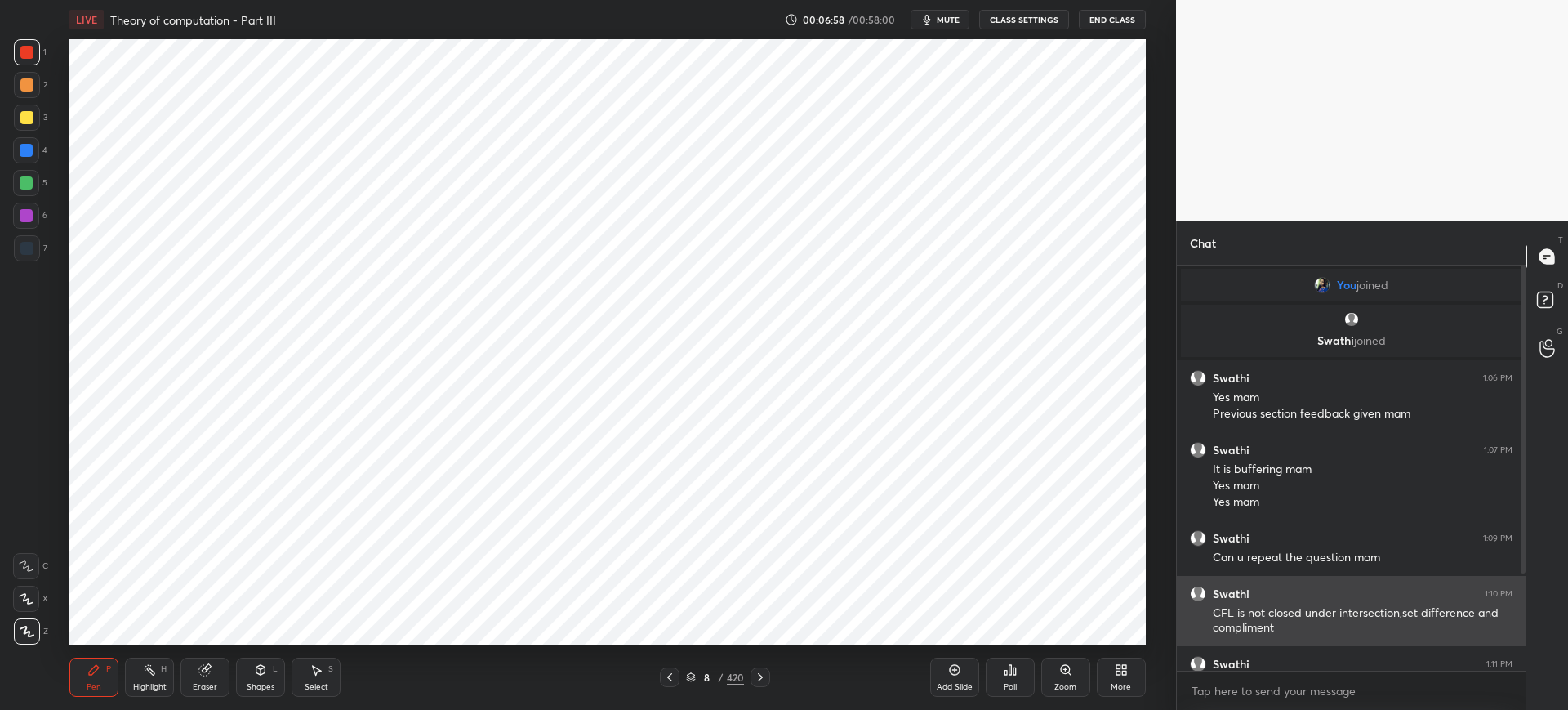
scroll to position [143, 0]
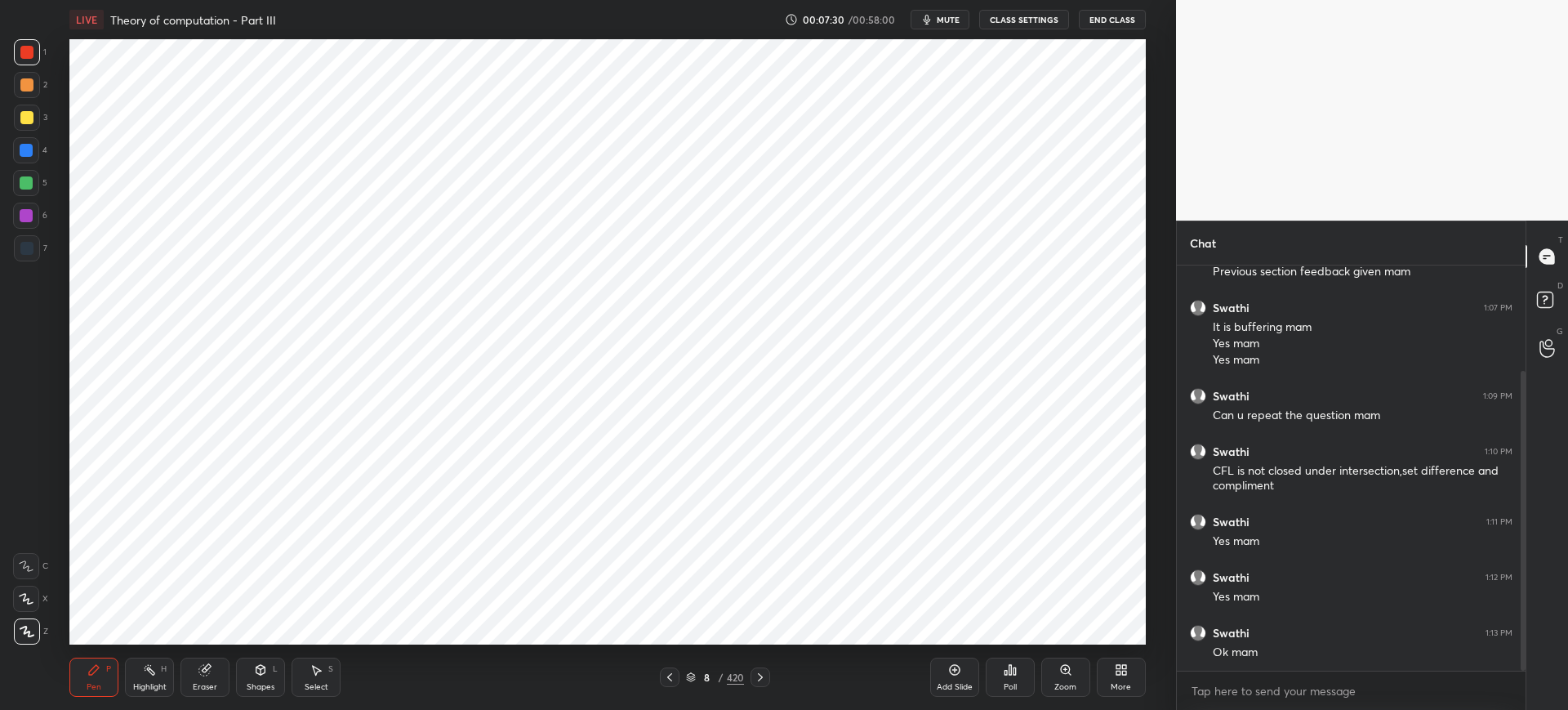
click at [203, 679] on div "Eraser" at bounding box center [205, 678] width 49 height 39
click at [94, 676] on icon at bounding box center [93, 669] width 13 height 13
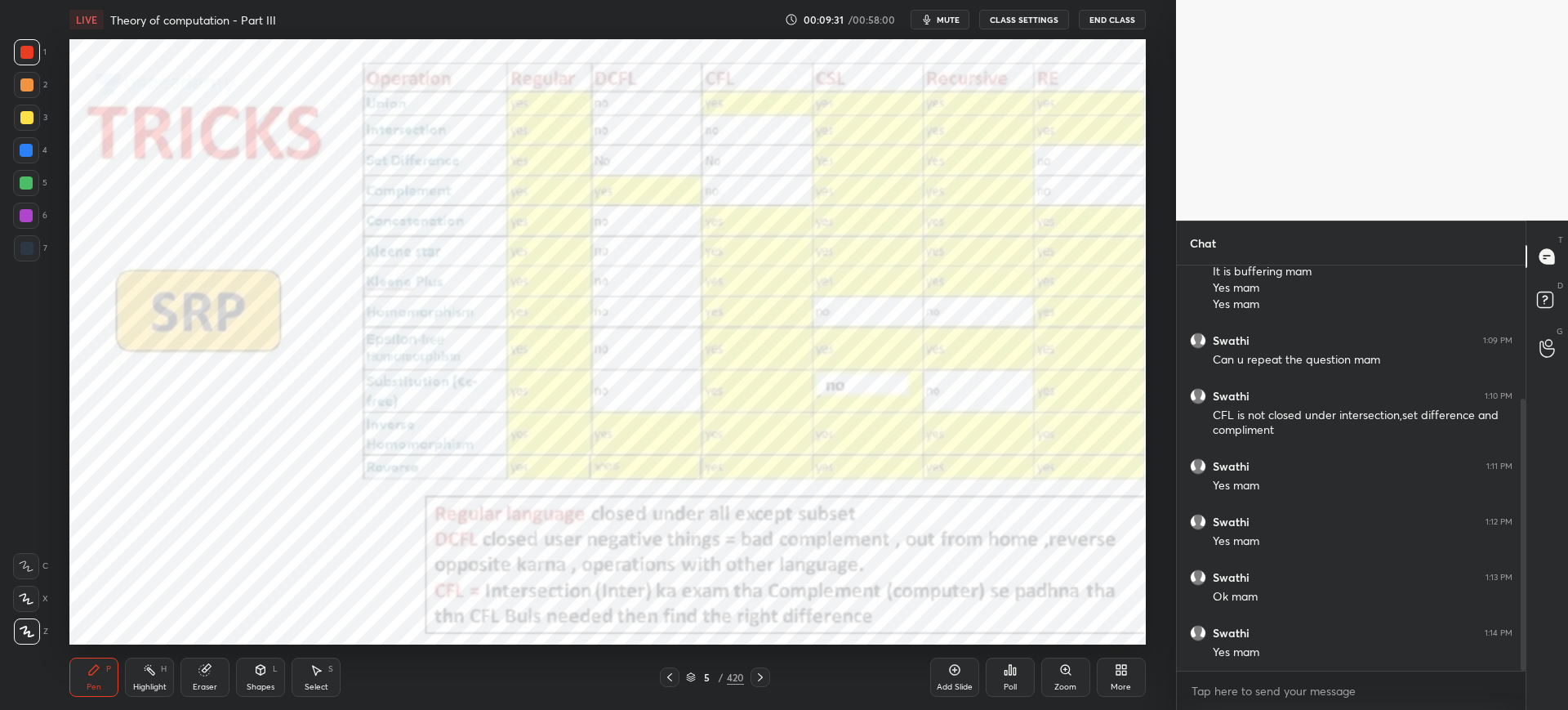
scroll to position [253, 0]
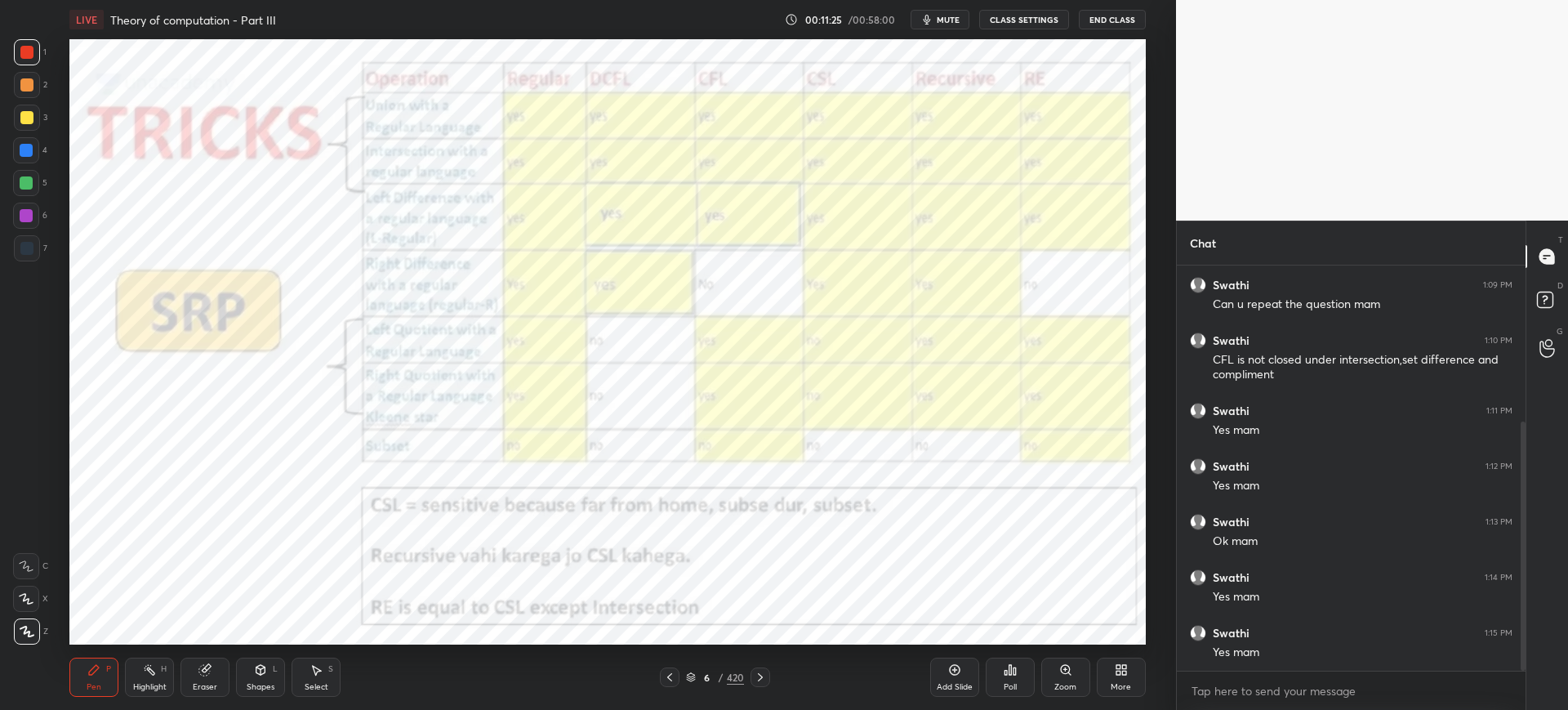
click at [948, 666] on icon at bounding box center [954, 669] width 13 height 13
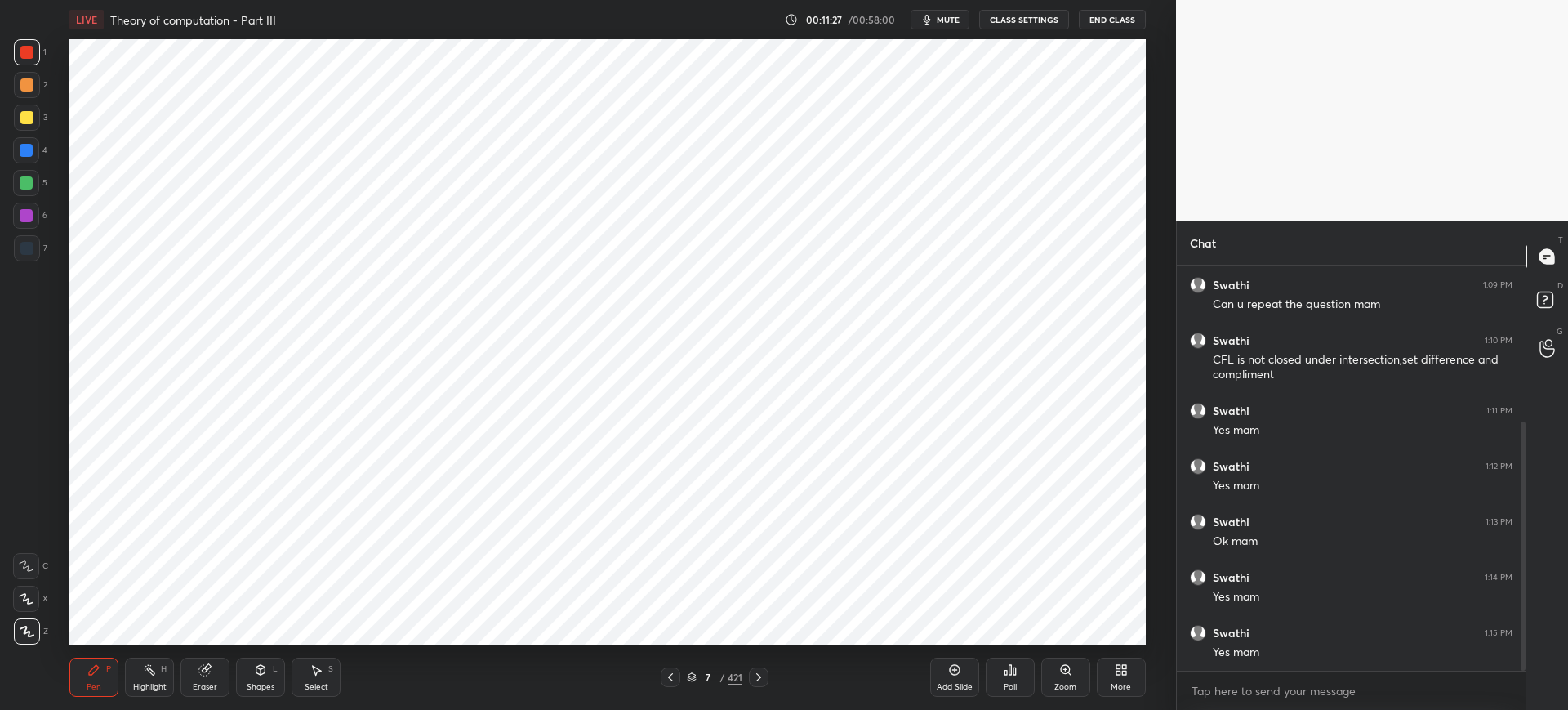
click at [33, 152] on div at bounding box center [26, 150] width 27 height 27
click at [209, 684] on div "Eraser" at bounding box center [204, 686] width 25 height 8
click at [104, 681] on div "Pen P" at bounding box center [94, 678] width 49 height 39
click at [947, 677] on div "Add Slide" at bounding box center [955, 678] width 49 height 39
click at [319, 690] on div "Select" at bounding box center [317, 686] width 24 height 8
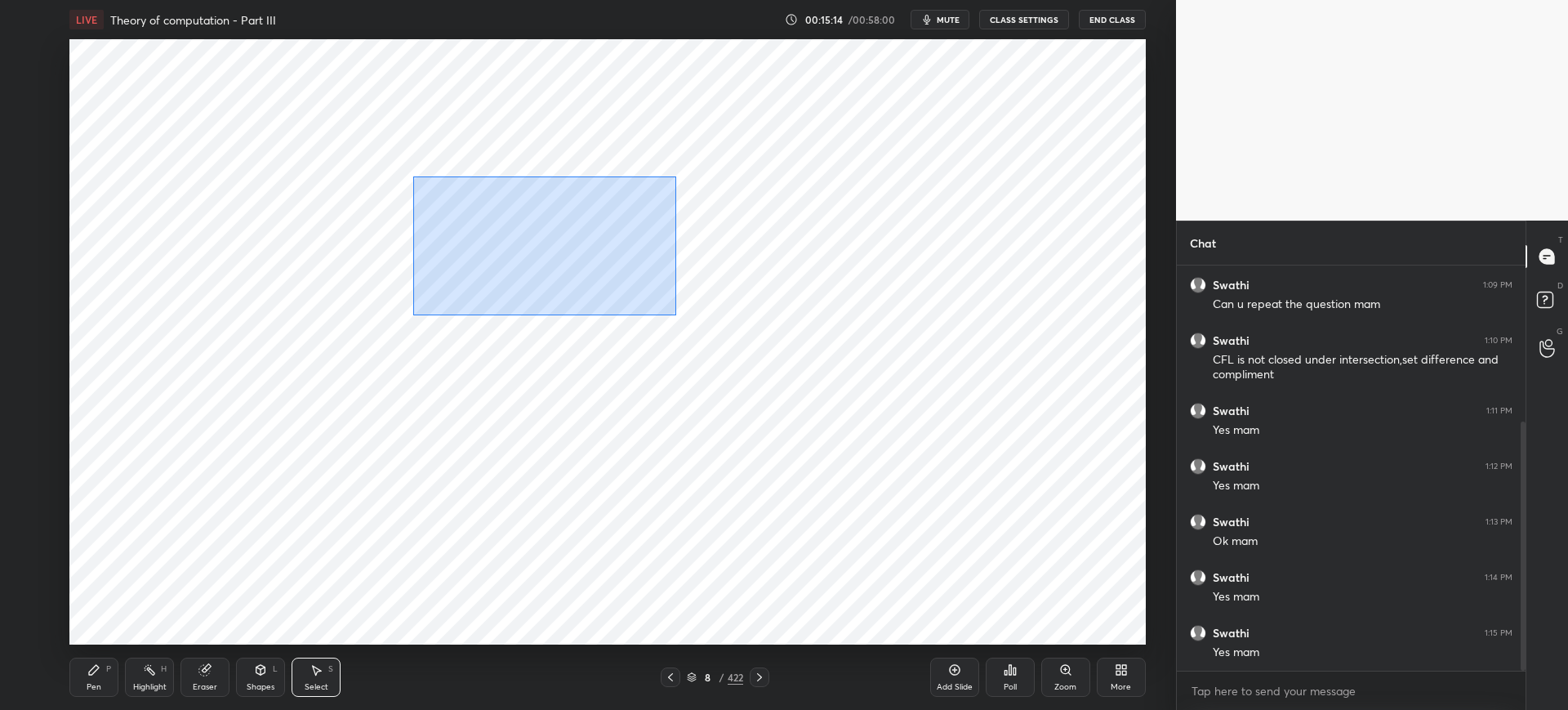
drag, startPoint x: 412, startPoint y: 176, endPoint x: 677, endPoint y: 311, distance: 297.4
click at [675, 315] on div "0 ° Undo Copy Duplicate Duplicate to new slide Delete" at bounding box center [608, 341] width 1075 height 605
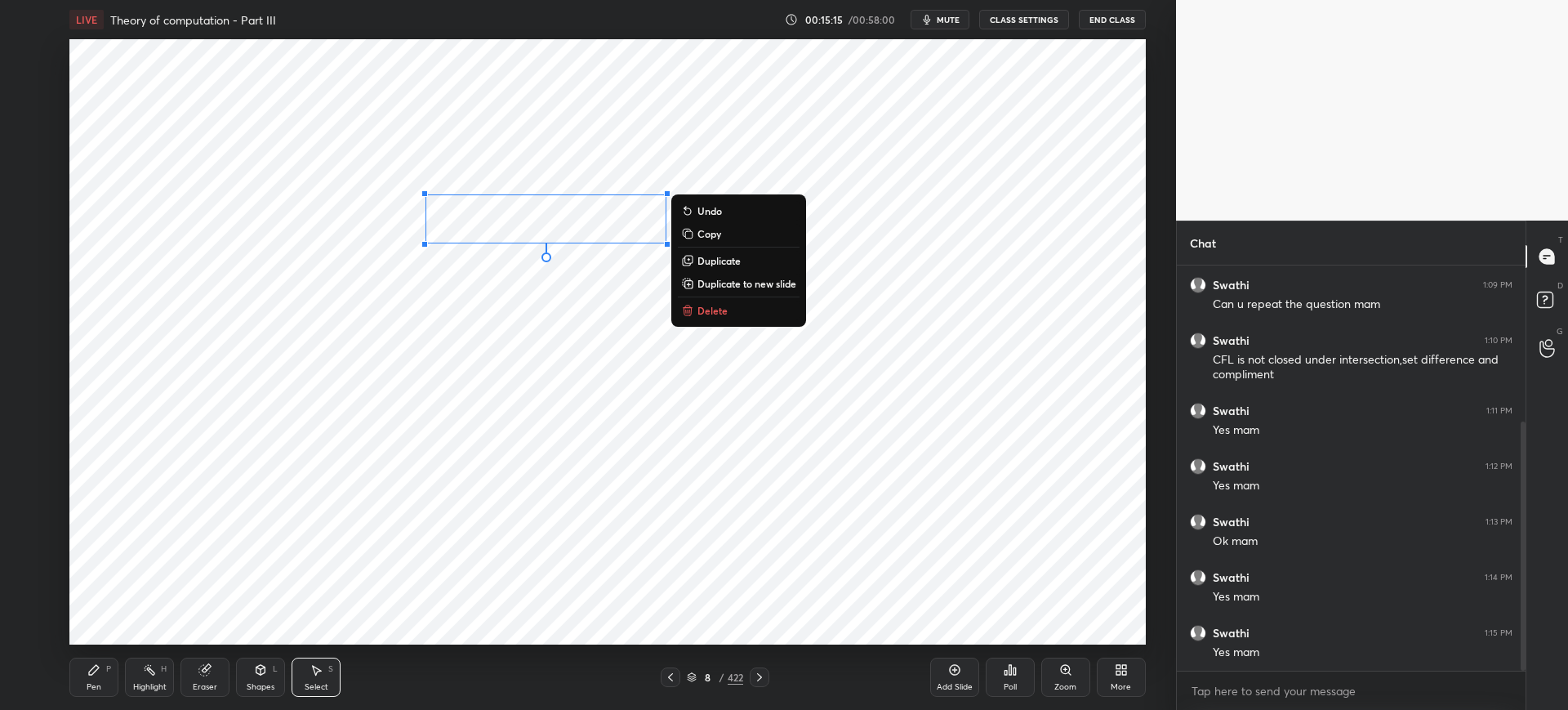
click at [734, 308] on button "Delete" at bounding box center [738, 311] width 122 height 20
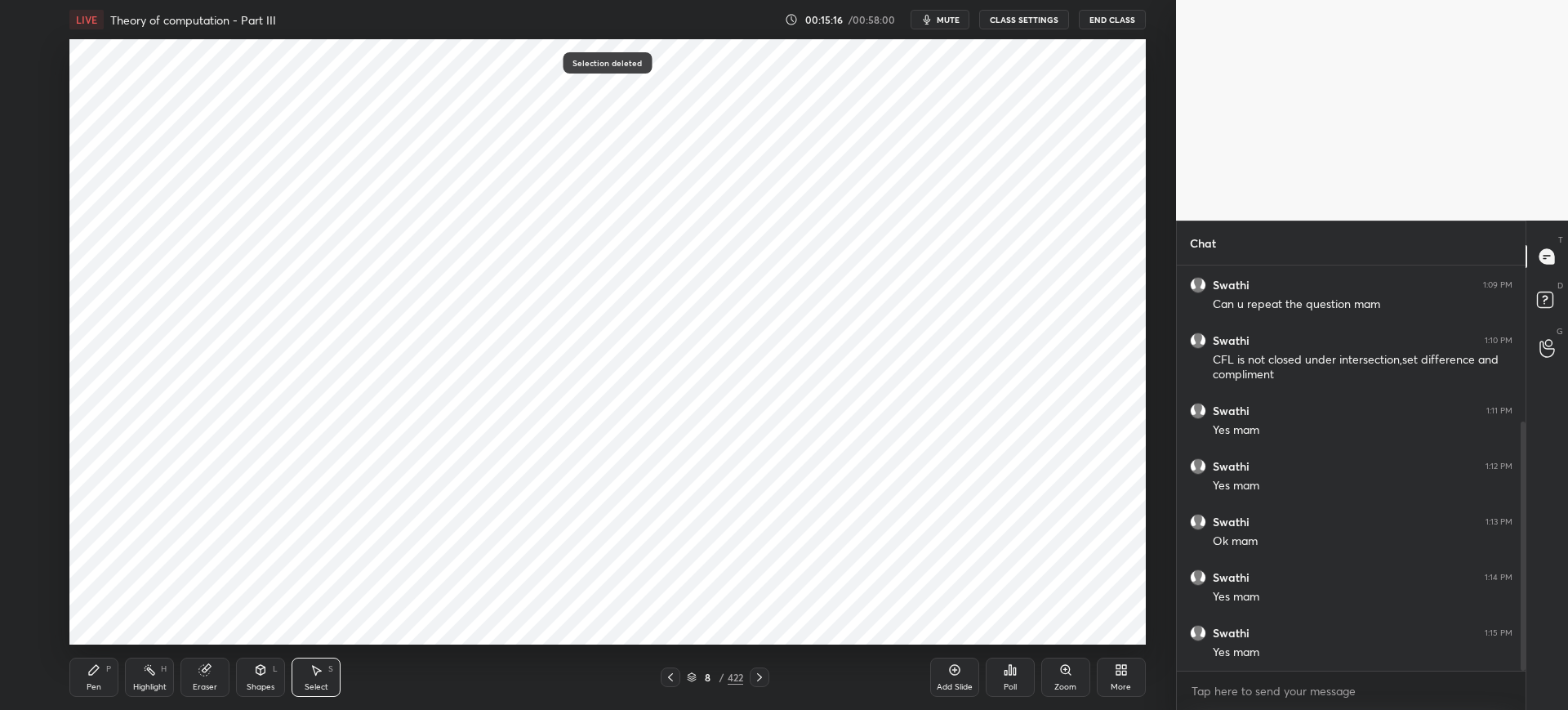
drag, startPoint x: 97, startPoint y: 684, endPoint x: 110, endPoint y: 657, distance: 30.0
click at [96, 683] on div "Pen" at bounding box center [93, 686] width 15 height 8
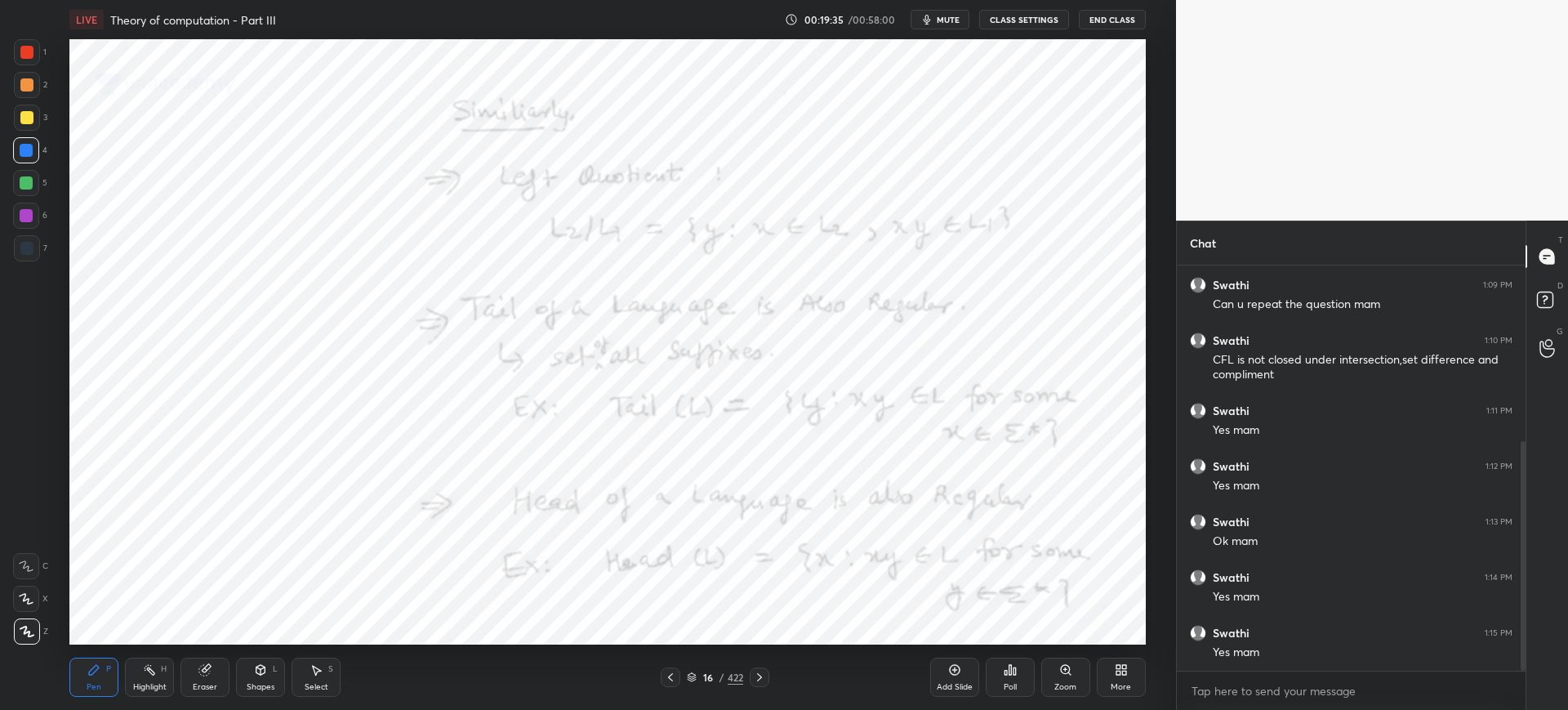
scroll to position [309, 0]
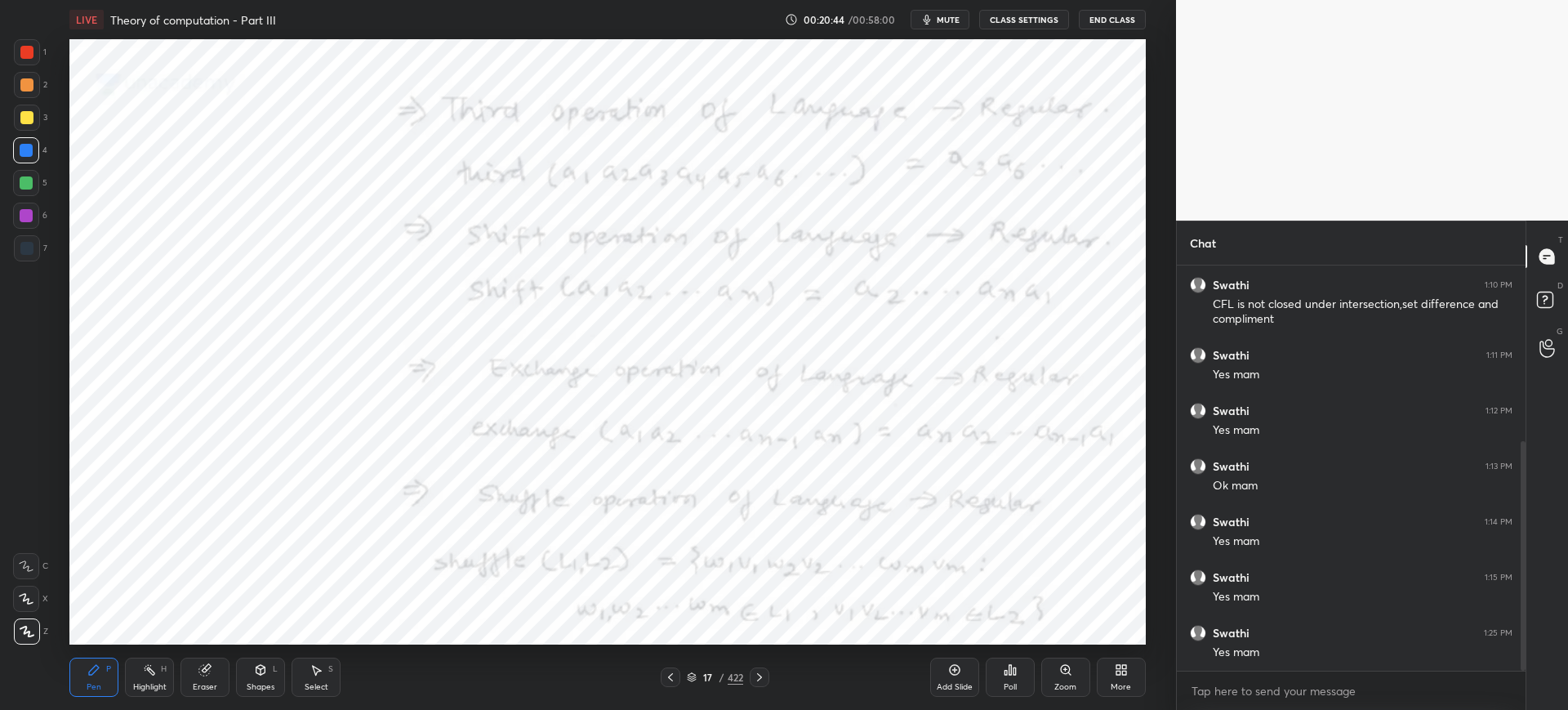
click at [1033, 633] on div "LIVE Theory of computation - Part III 00:20:44 / 00:58:00 mute CLASS SETTINGS E…" at bounding box center [608, 355] width 1111 height 710
click at [1024, 630] on div "LIVE Theory of computation - Part III 00:20:45 / 00:58:00 mute CLASS SETTINGS E…" at bounding box center [608, 355] width 1111 height 710
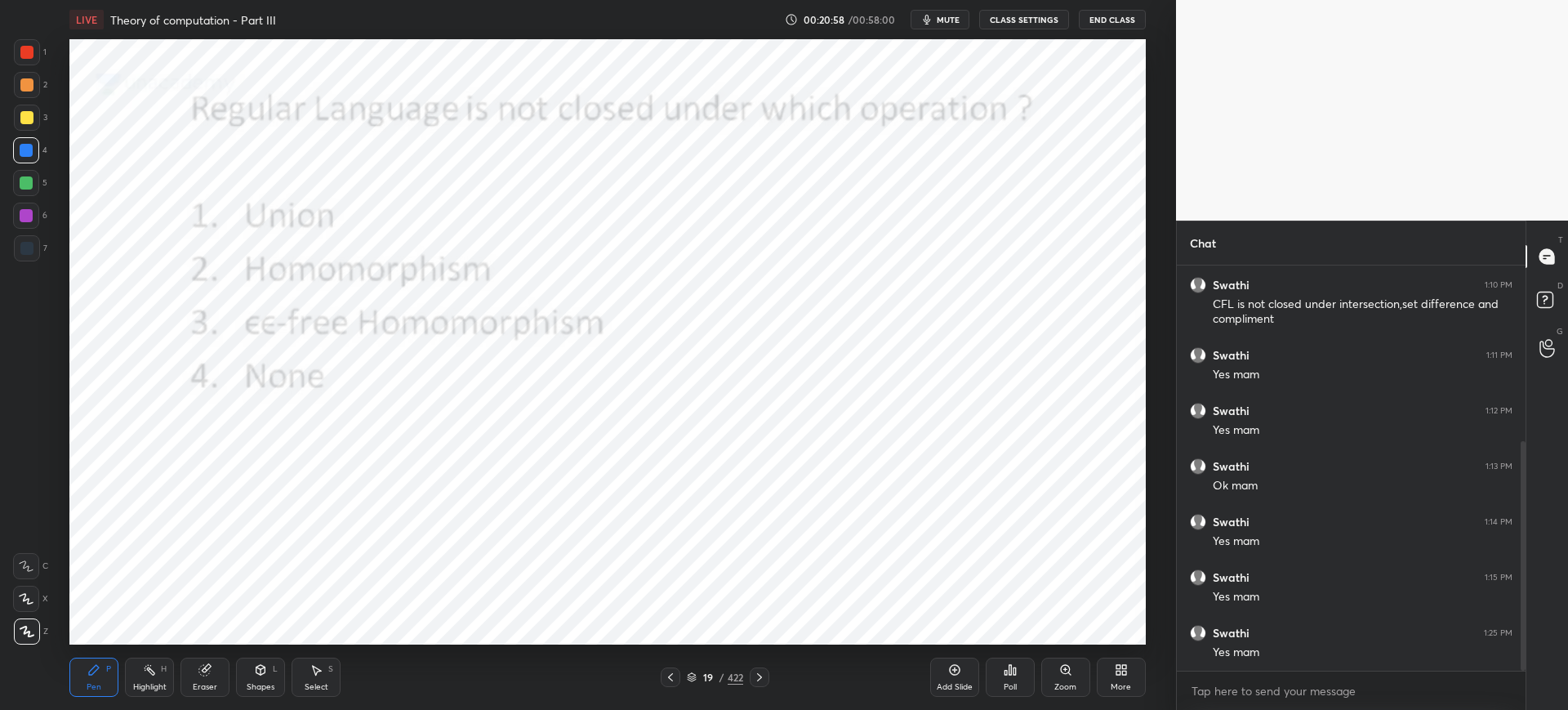
scroll to position [364, 0]
click at [1004, 682] on div "Poll" at bounding box center [1010, 686] width 13 height 8
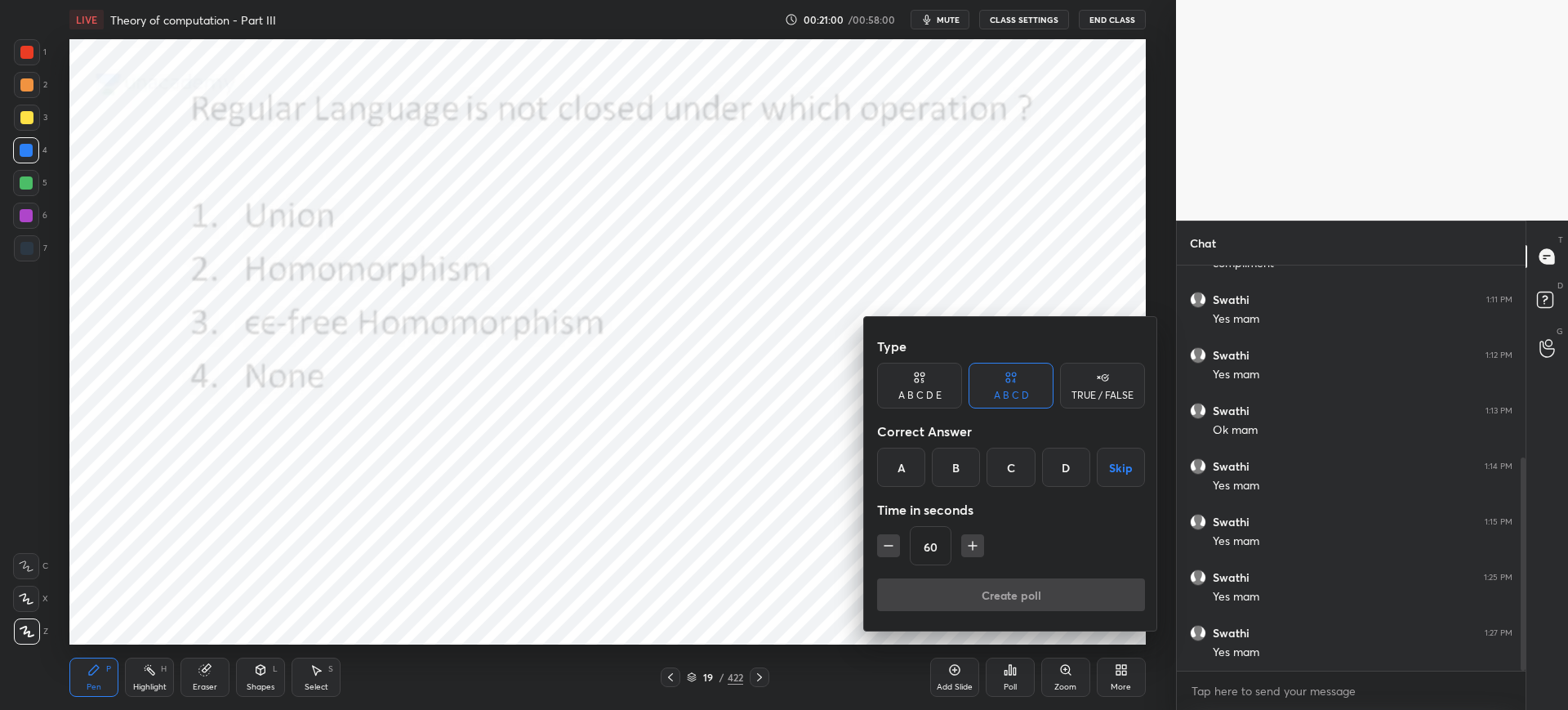
click at [886, 537] on icon "button" at bounding box center [888, 545] width 17 height 17
click at [889, 541] on icon "button" at bounding box center [888, 545] width 17 height 17
type input "30"
click at [1061, 470] on div "D" at bounding box center [1066, 467] width 48 height 39
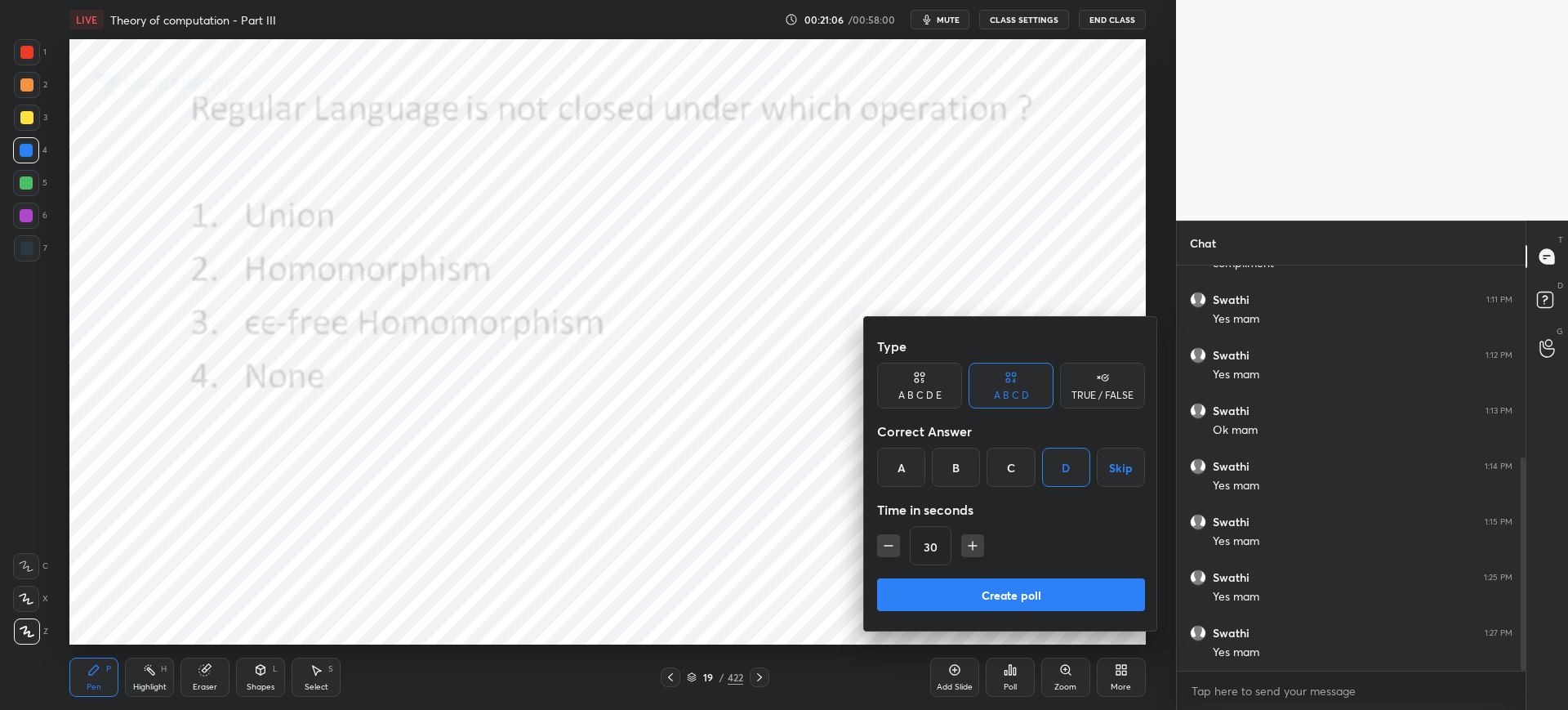
click at [947, 580] on button "Create poll" at bounding box center [1011, 594] width 267 height 32
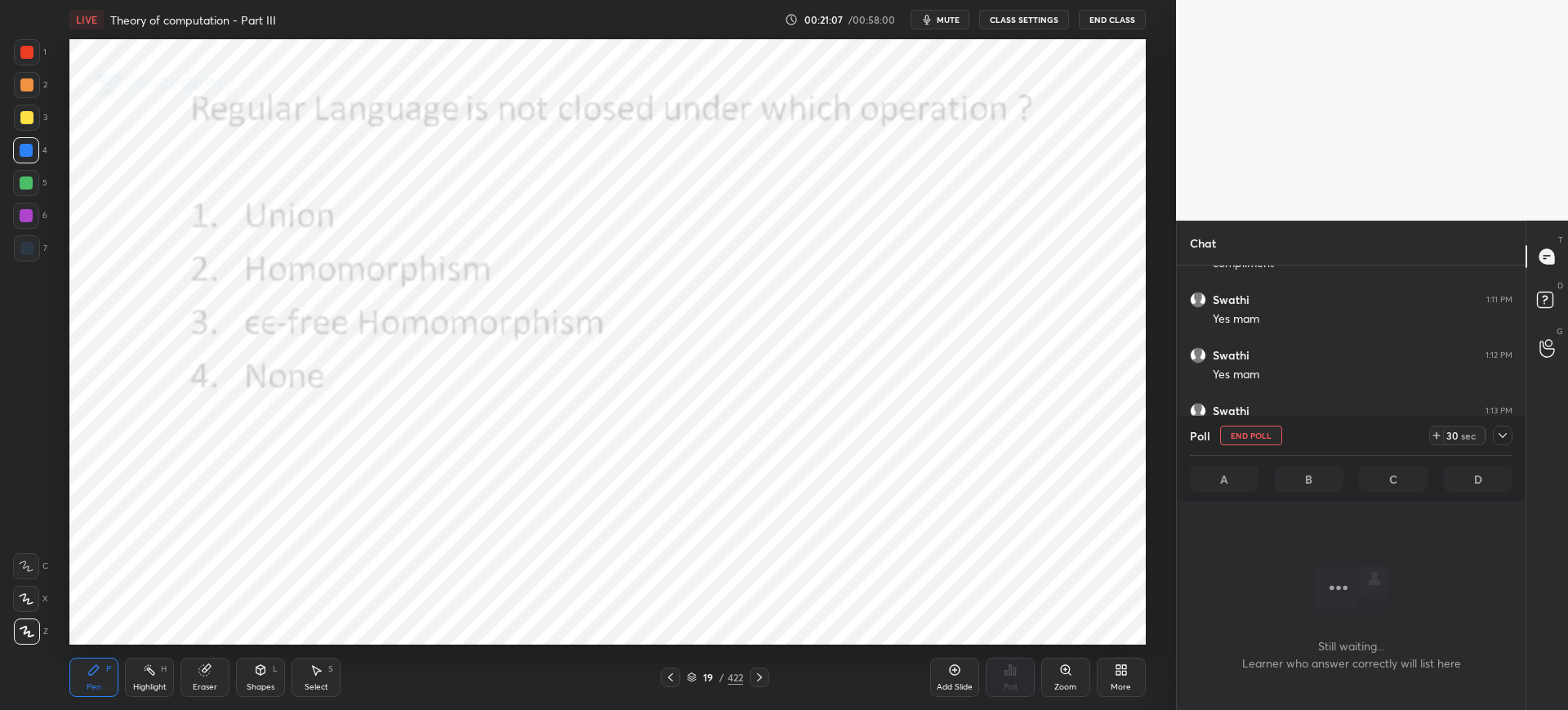
scroll to position [465, 0]
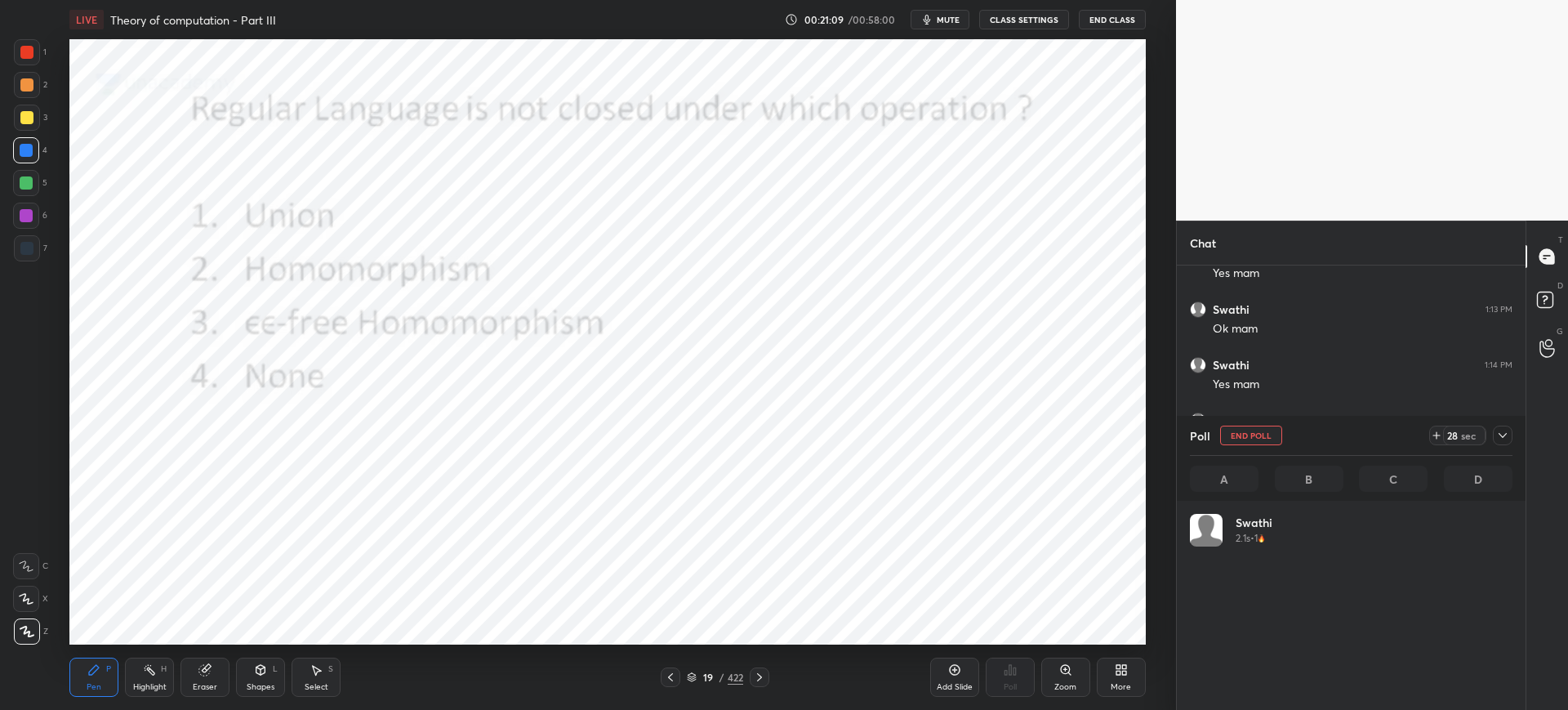
click at [1509, 430] on div at bounding box center [1502, 436] width 20 height 20
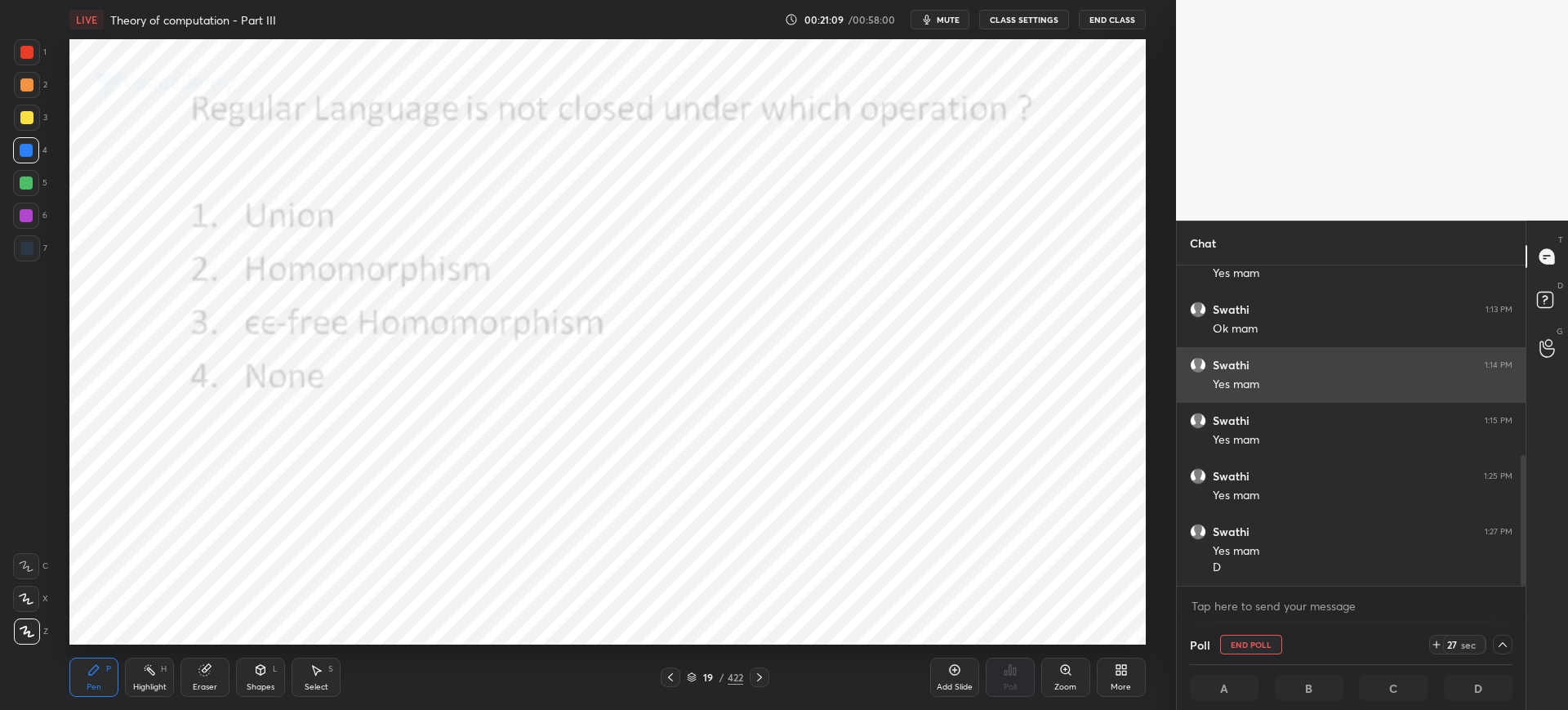
scroll to position [0, 0]
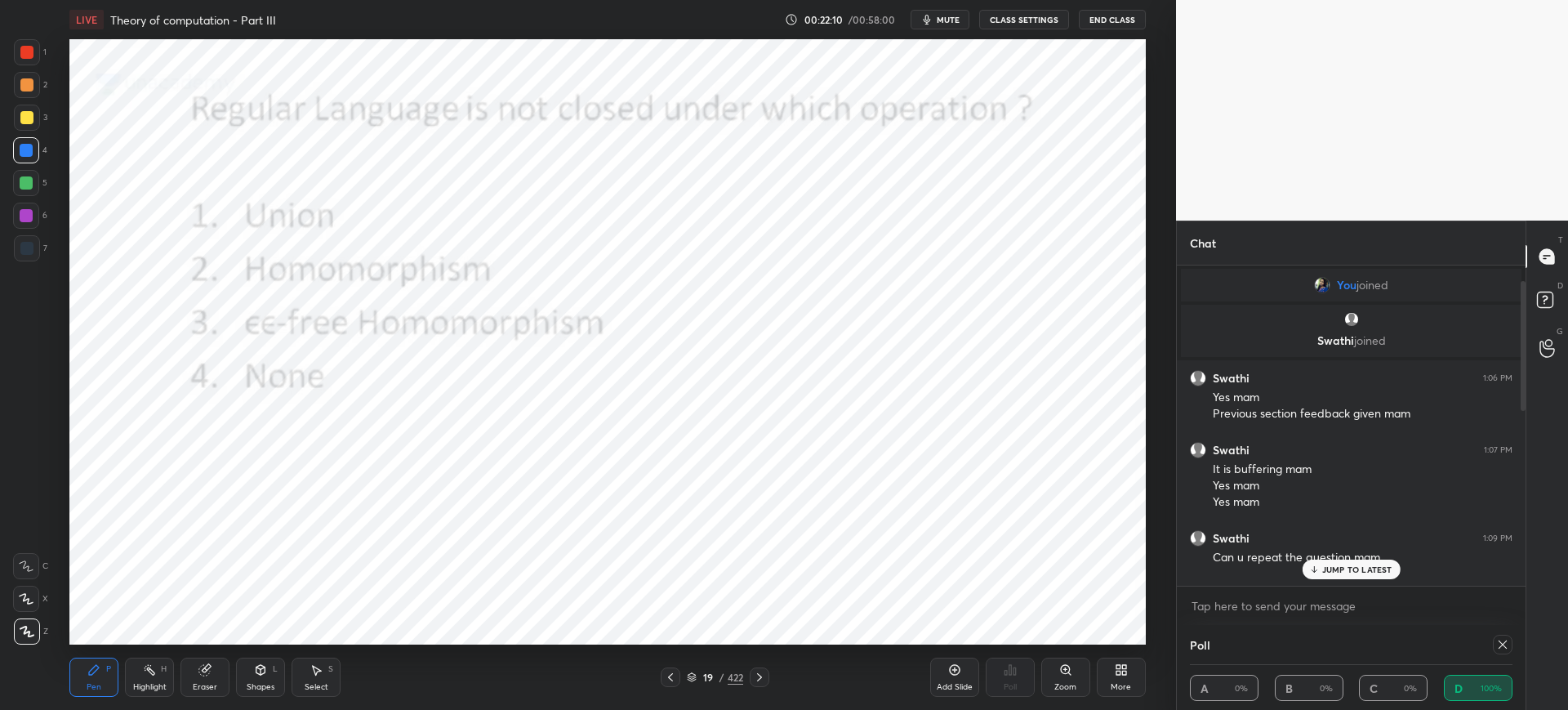
click at [1317, 574] on div "JUMP TO LATEST" at bounding box center [1351, 569] width 98 height 20
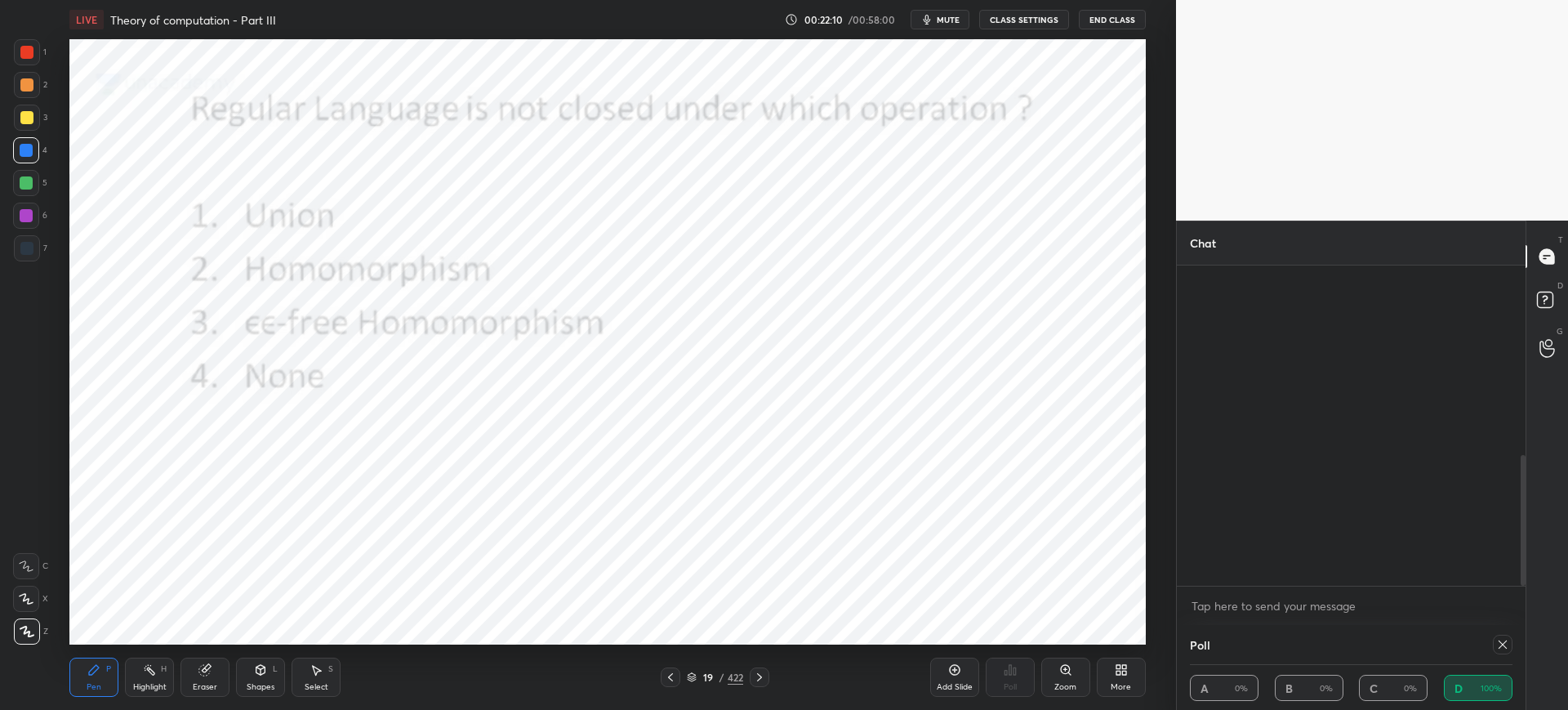
scroll to position [465, 0]
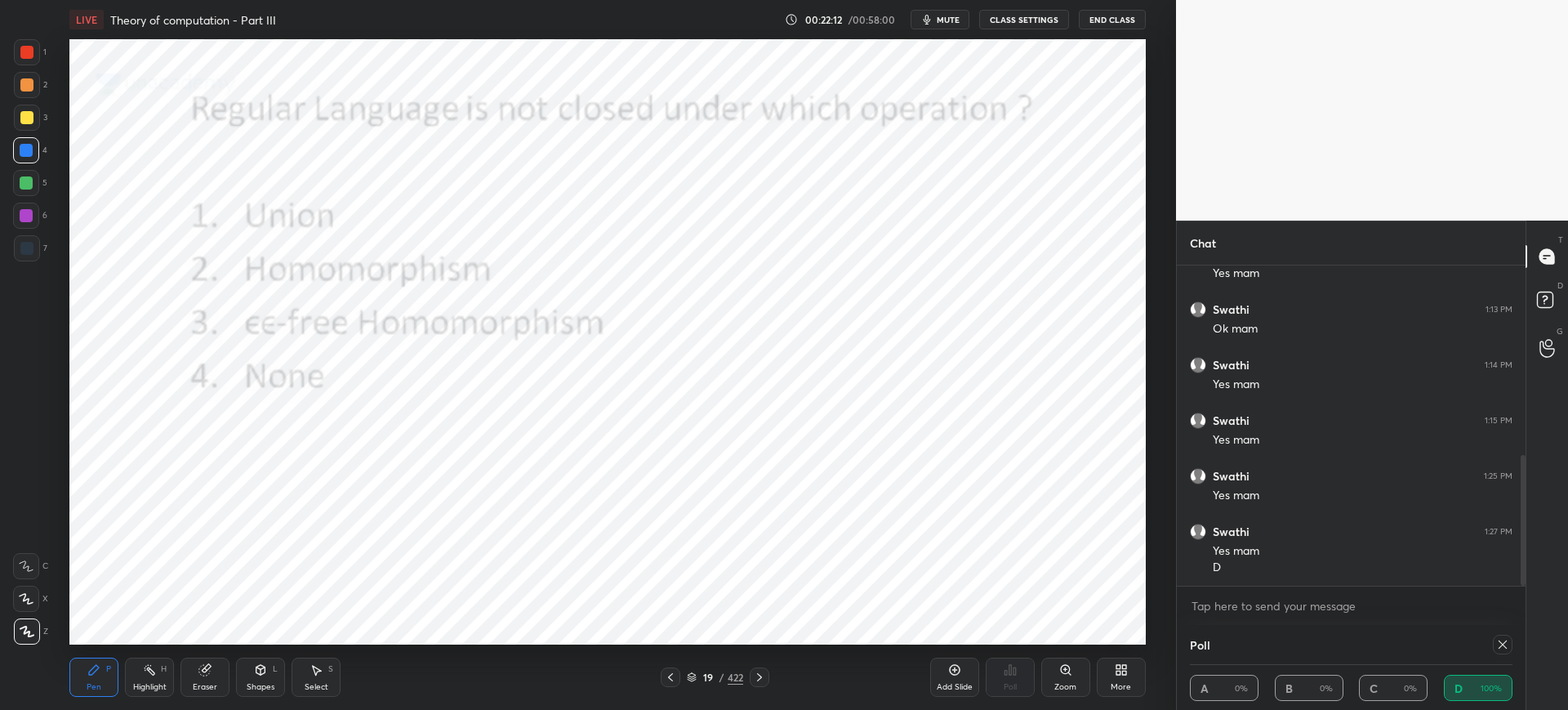
click at [1501, 638] on icon at bounding box center [1502, 644] width 13 height 13
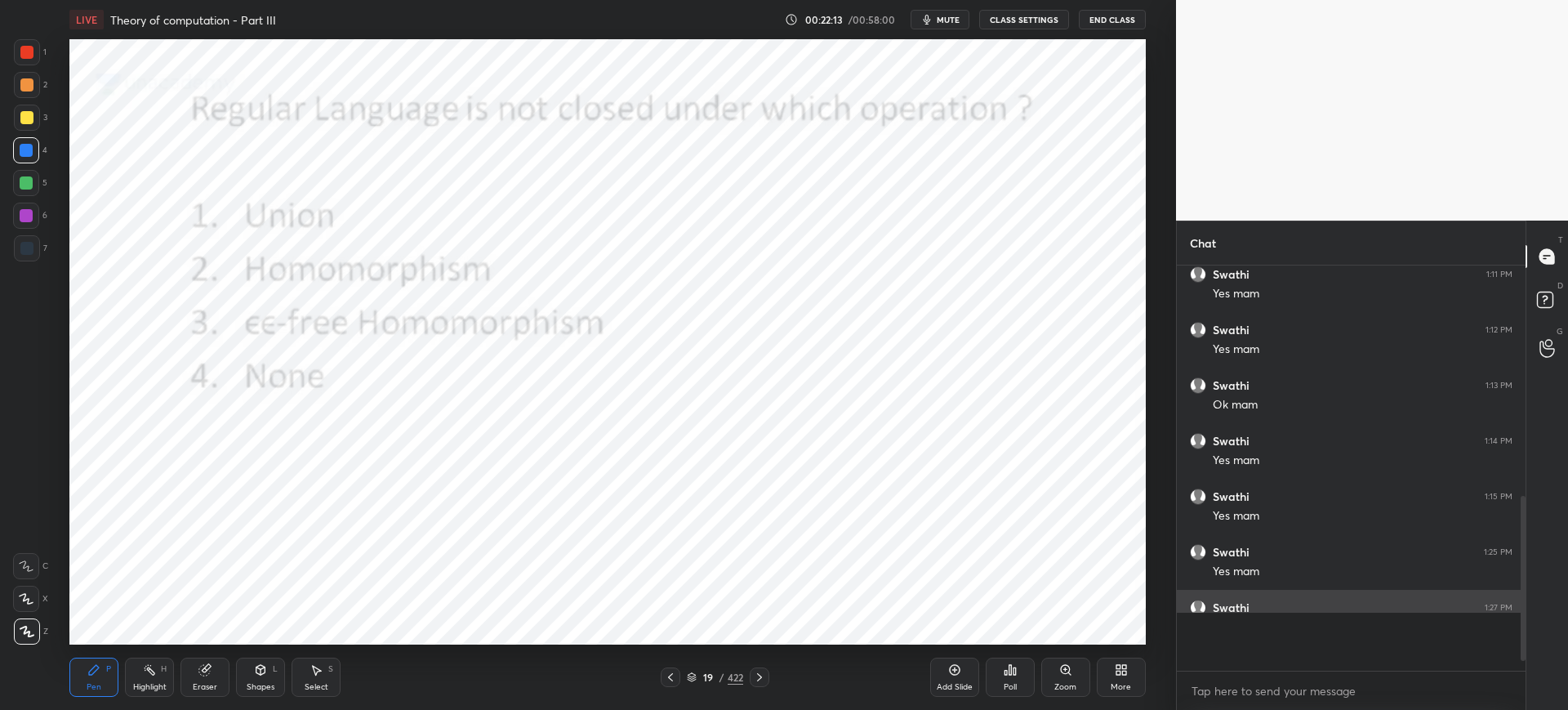
scroll to position [0, 0]
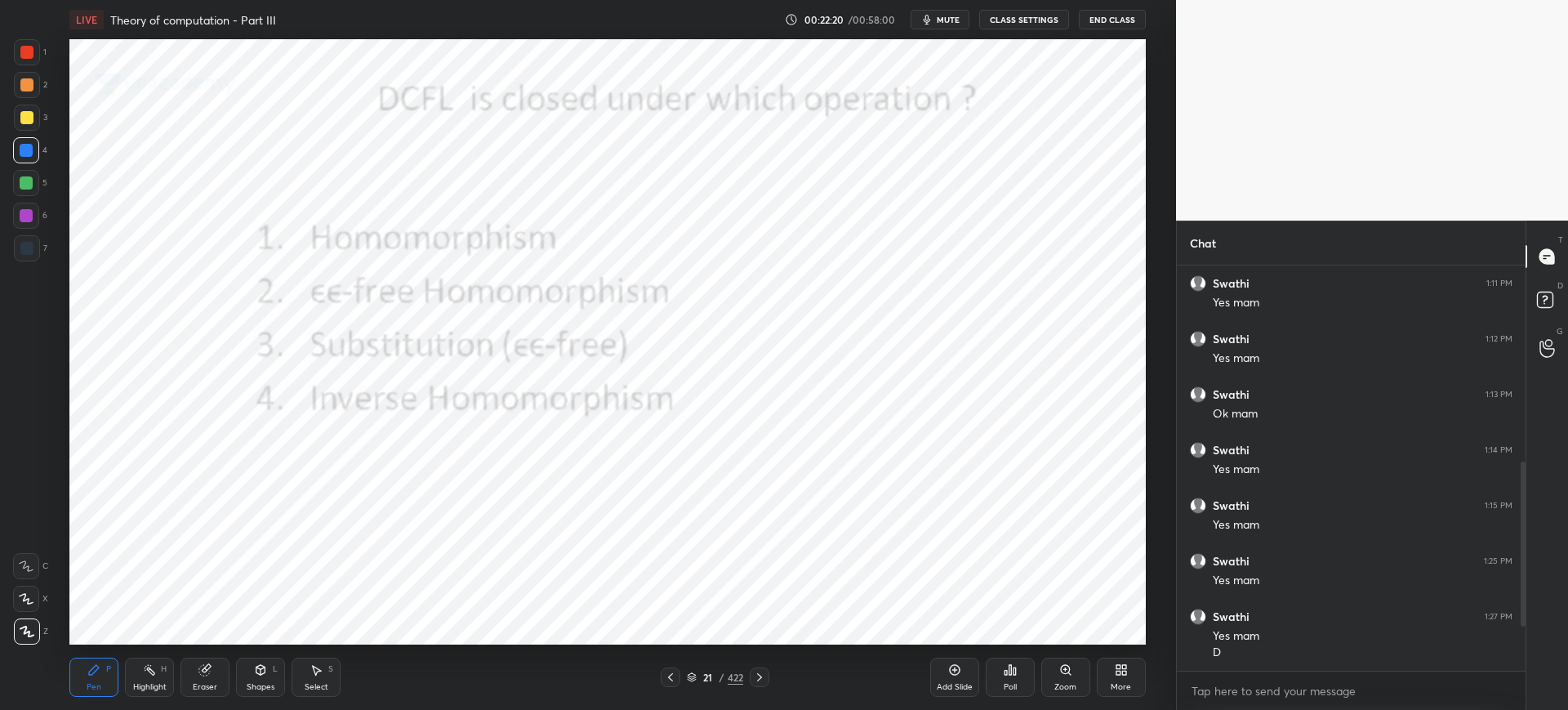
click at [1021, 667] on div "Poll" at bounding box center [1010, 678] width 49 height 39
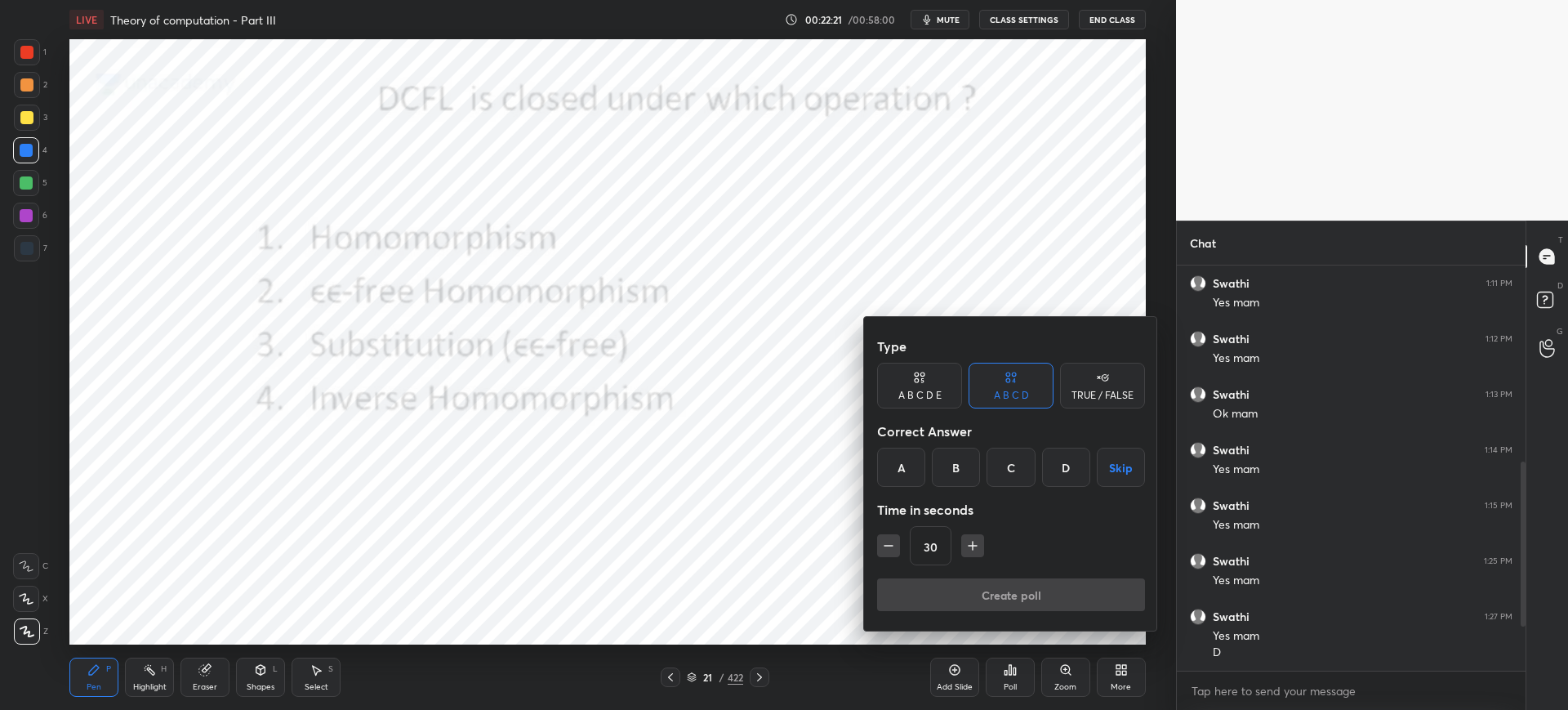
click at [1068, 461] on div "D" at bounding box center [1066, 467] width 48 height 39
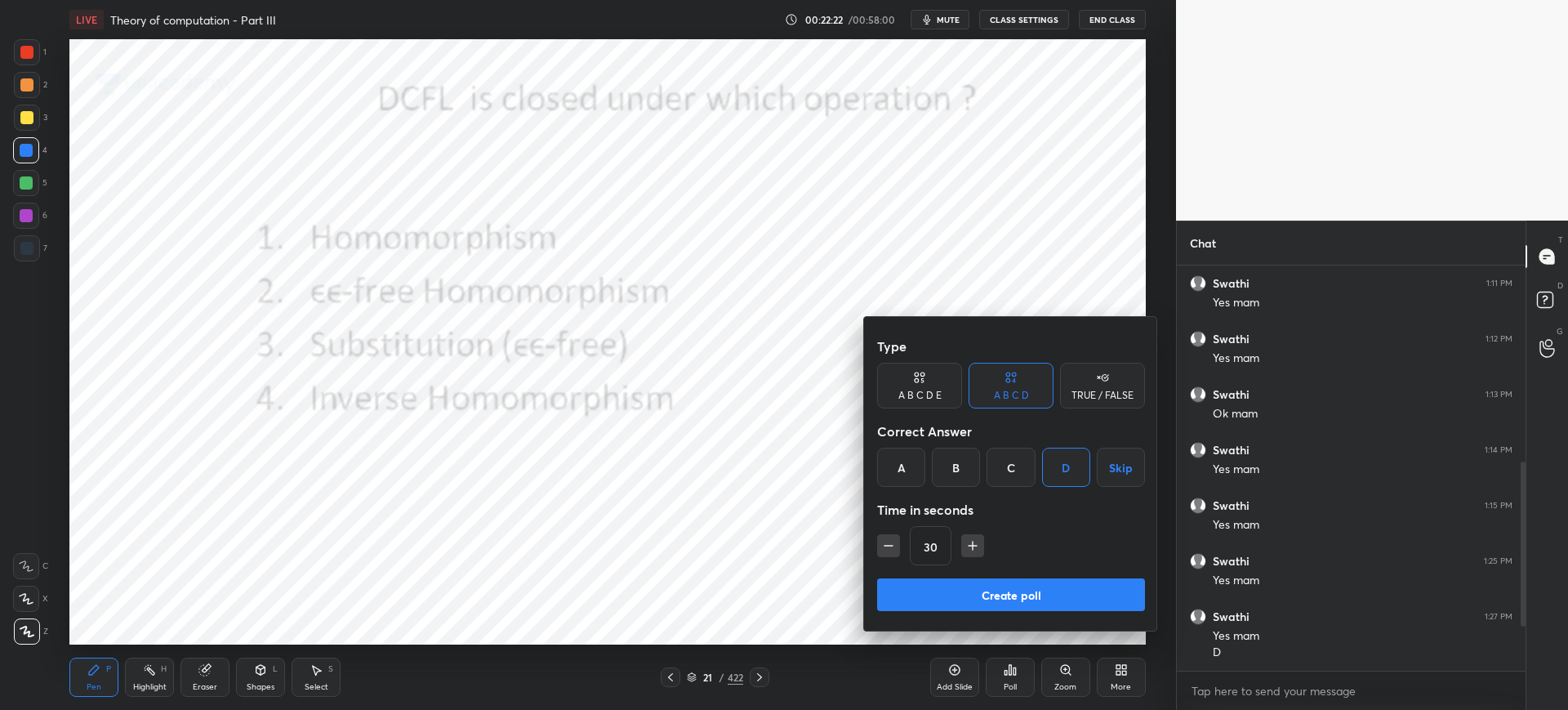
click at [987, 582] on button "Create poll" at bounding box center [1011, 594] width 267 height 32
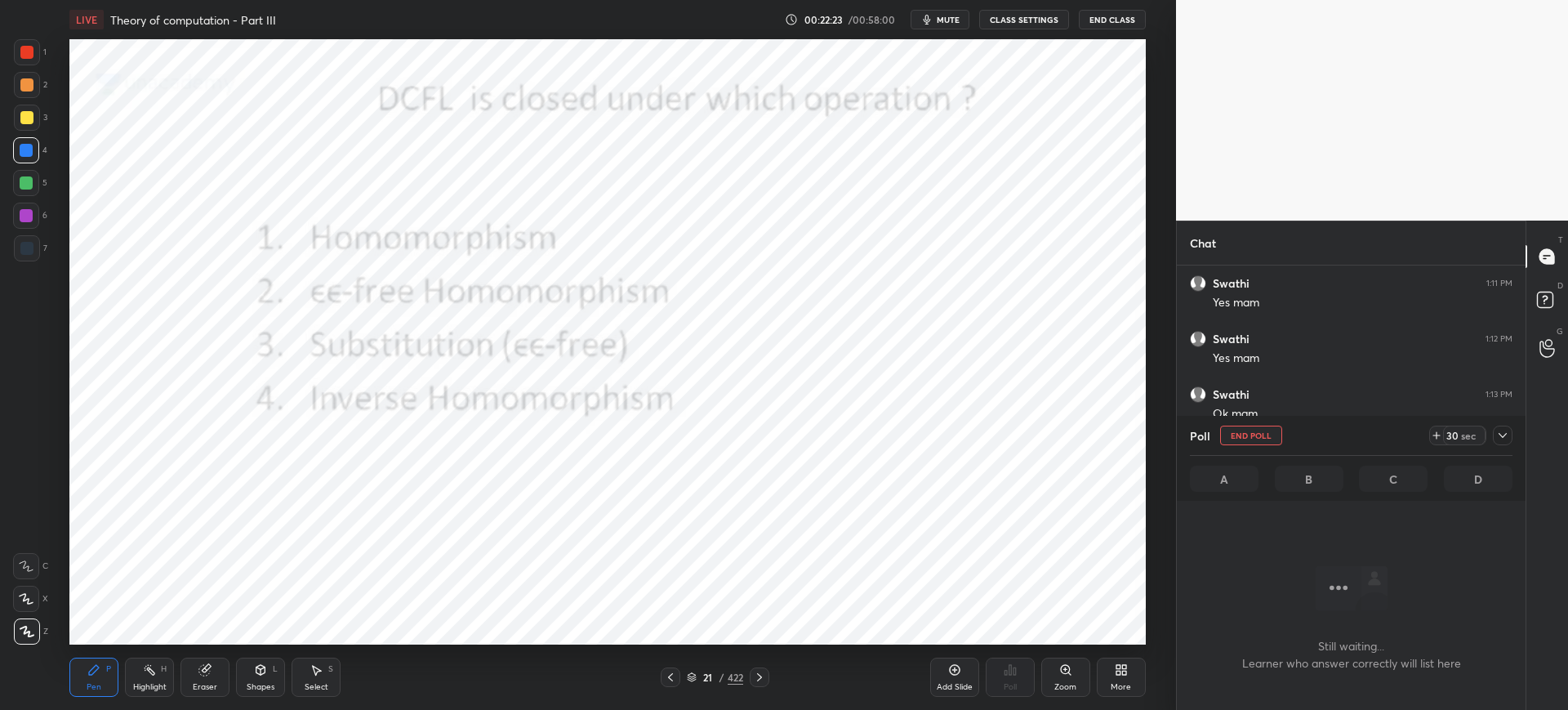
scroll to position [354, 344]
click at [1497, 440] on icon at bounding box center [1502, 435] width 13 height 13
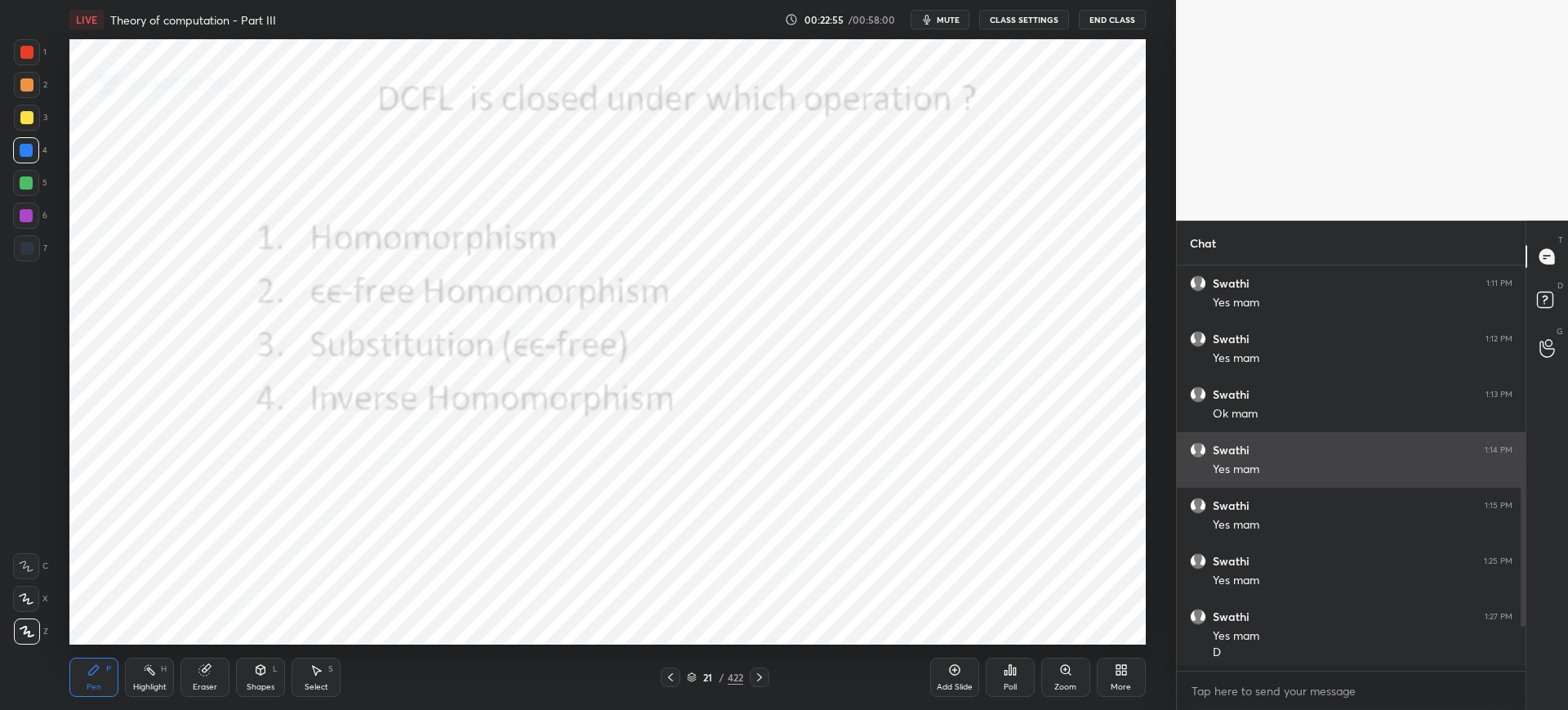
scroll to position [6, 6]
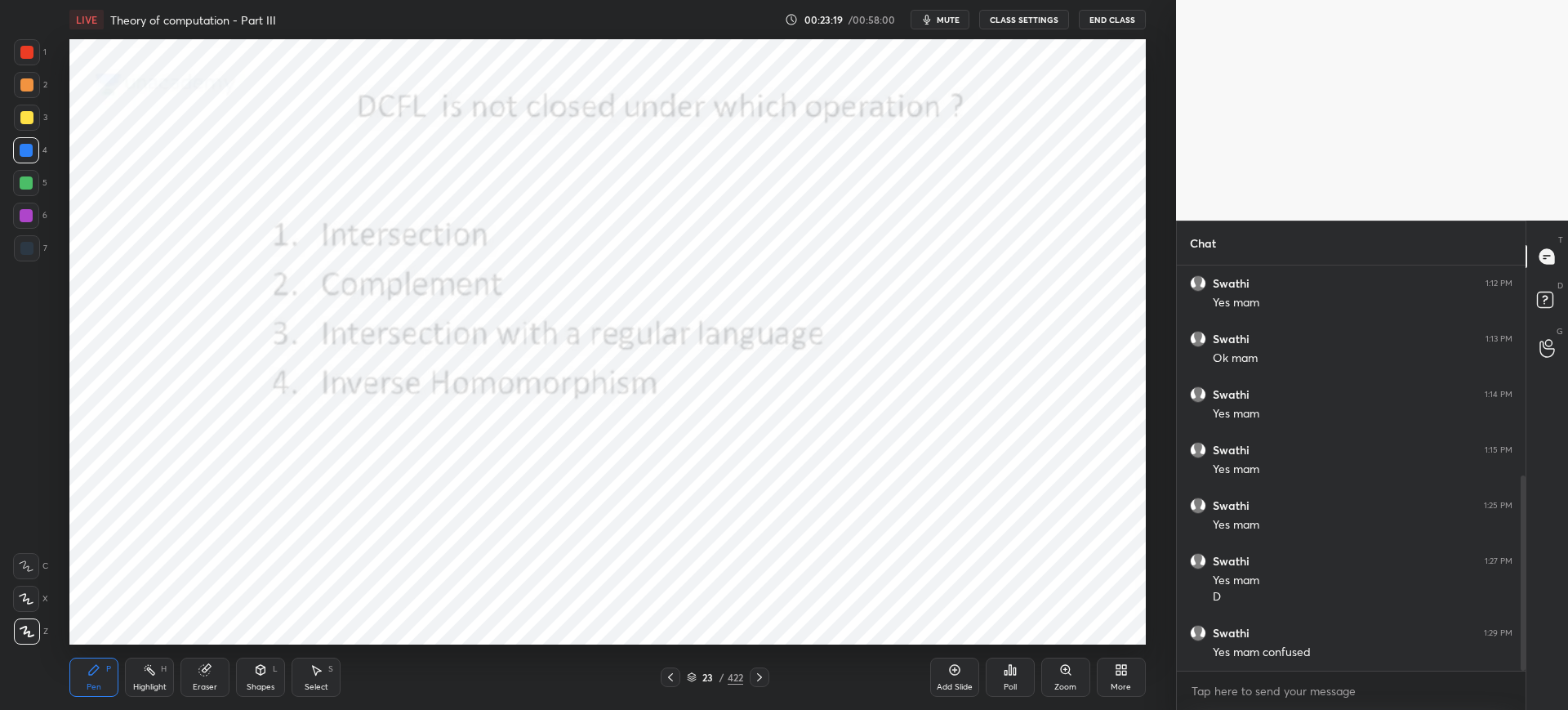
click at [1000, 673] on div "Poll" at bounding box center [1010, 678] width 49 height 39
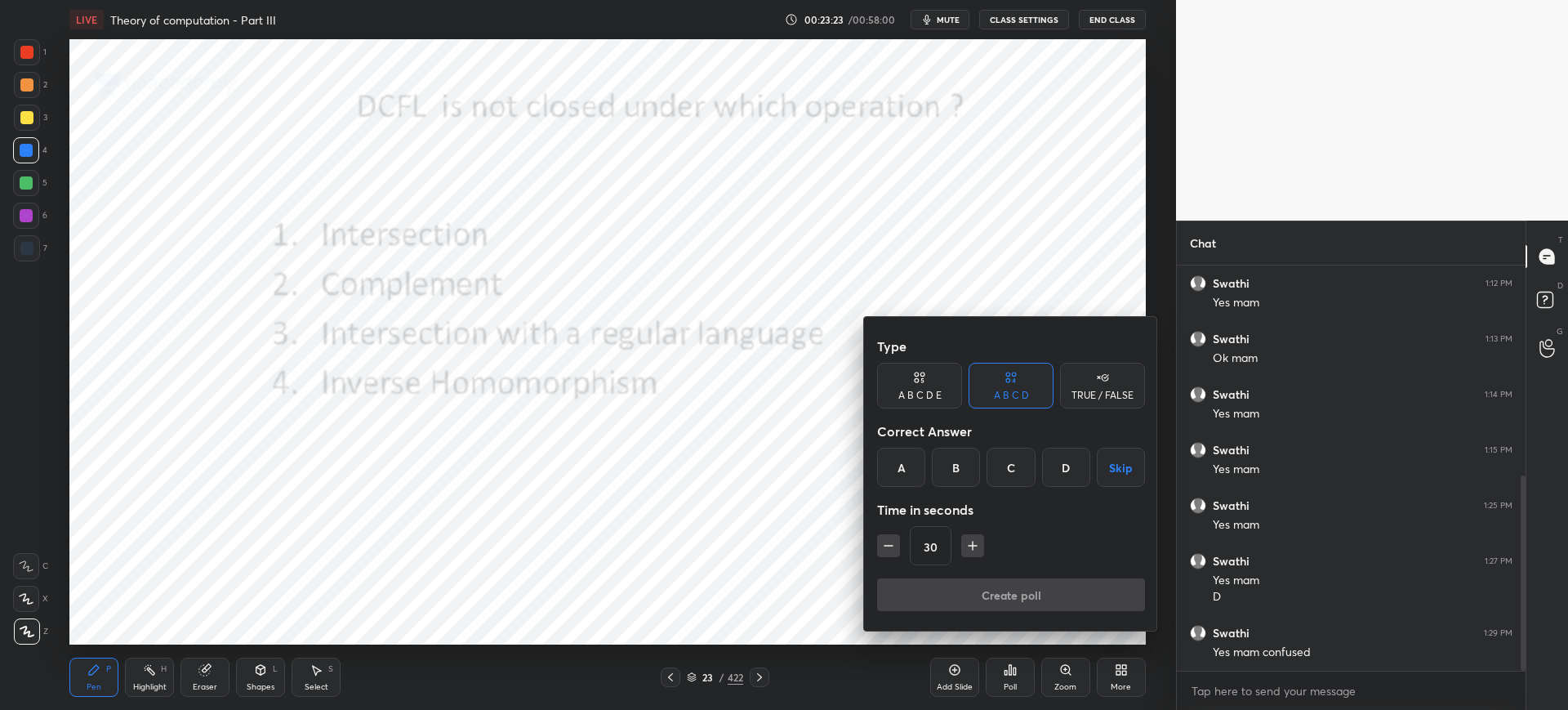
click at [901, 466] on div "A" at bounding box center [900, 467] width 48 height 39
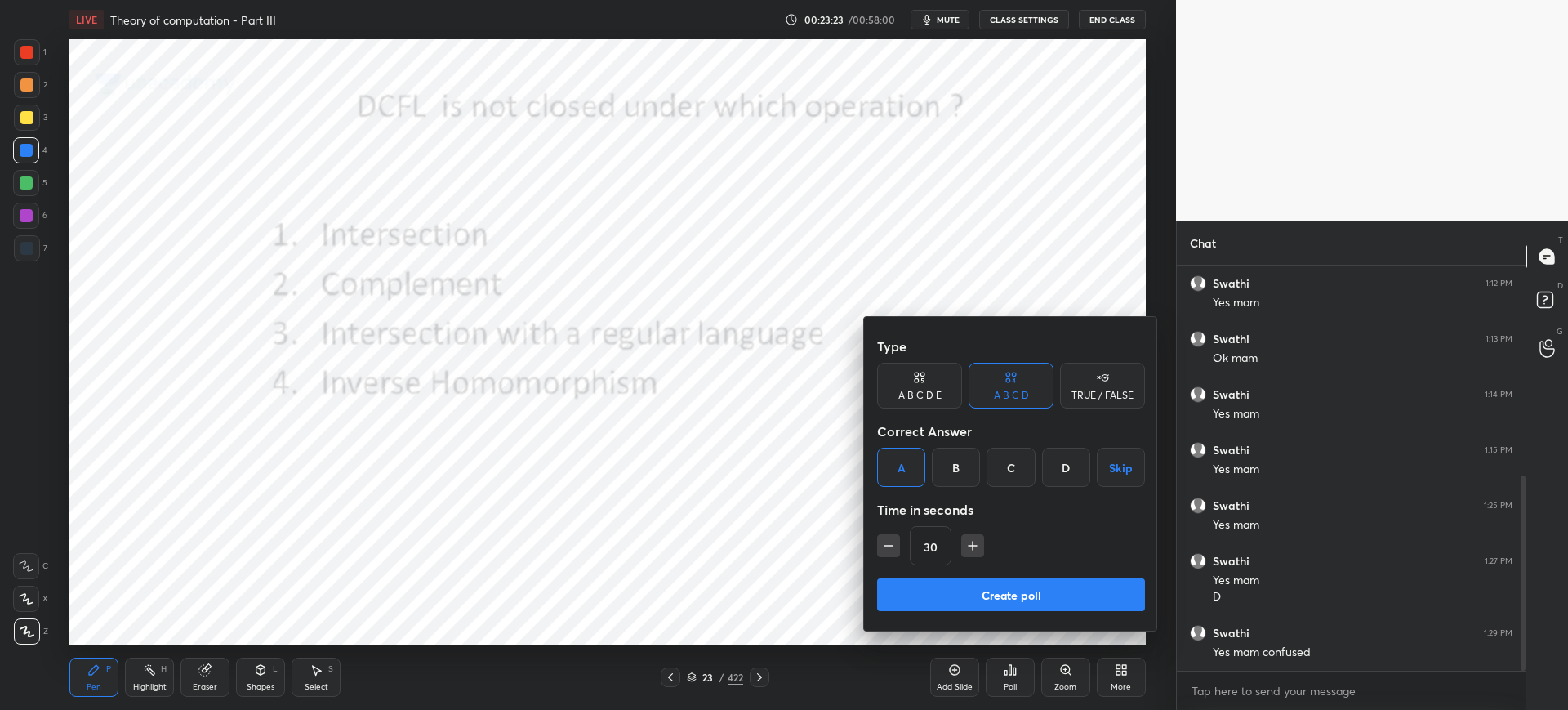
click at [944, 610] on button "Create poll" at bounding box center [1011, 594] width 267 height 32
click at [959, 594] on div "Create poll" at bounding box center [1011, 598] width 267 height 39
click at [749, 517] on div at bounding box center [784, 355] width 1568 height 710
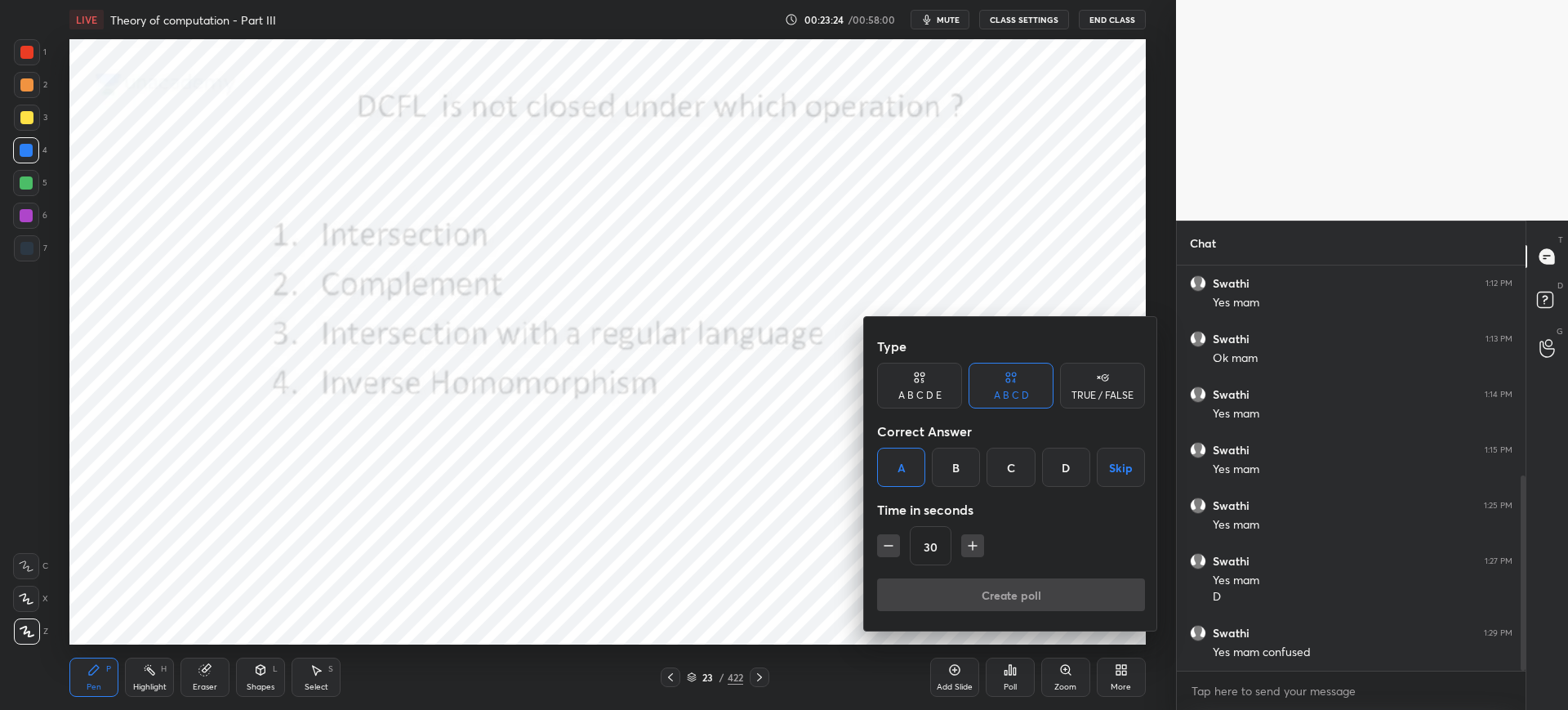
click at [1042, 582] on div "Create poll" at bounding box center [1011, 598] width 267 height 39
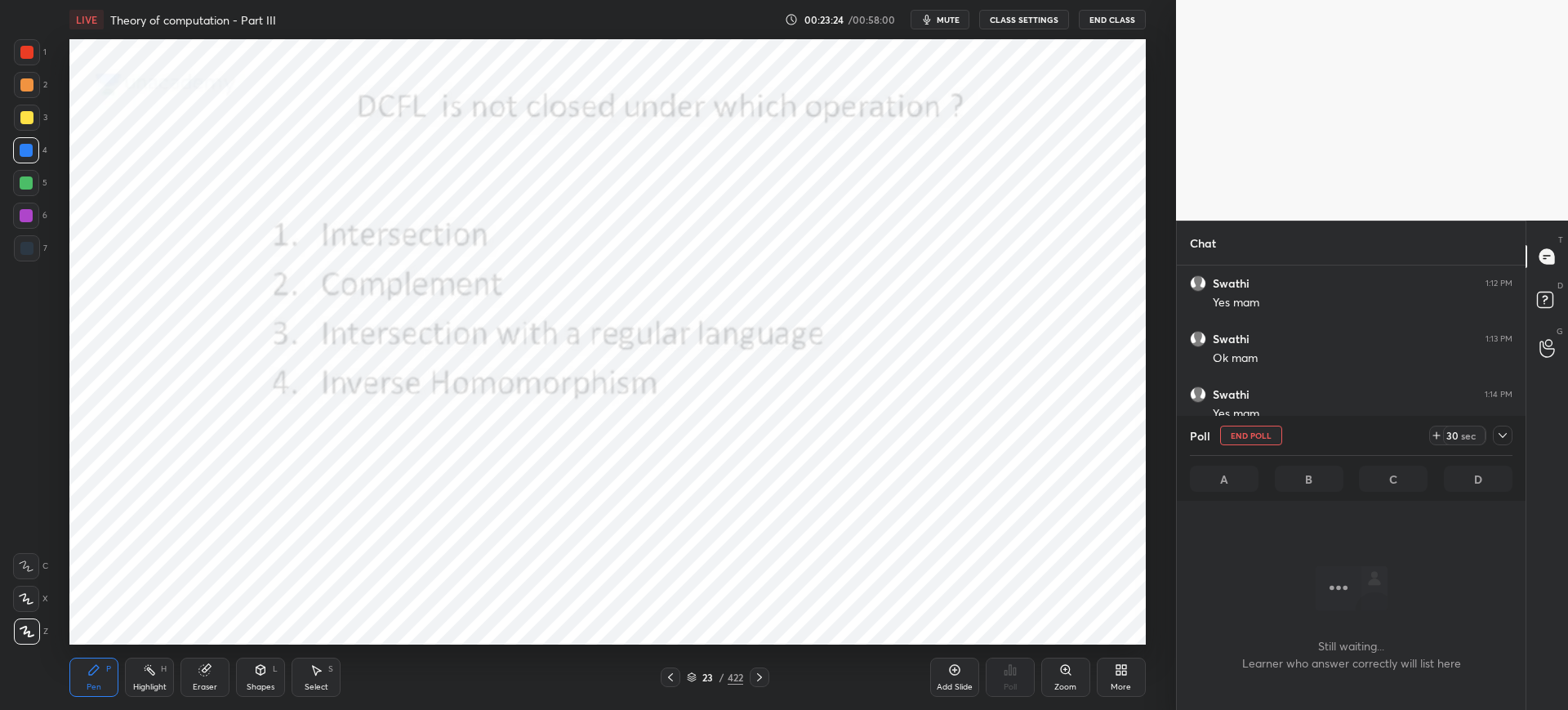
scroll to position [354, 344]
click at [1504, 438] on icon at bounding box center [1502, 435] width 13 height 13
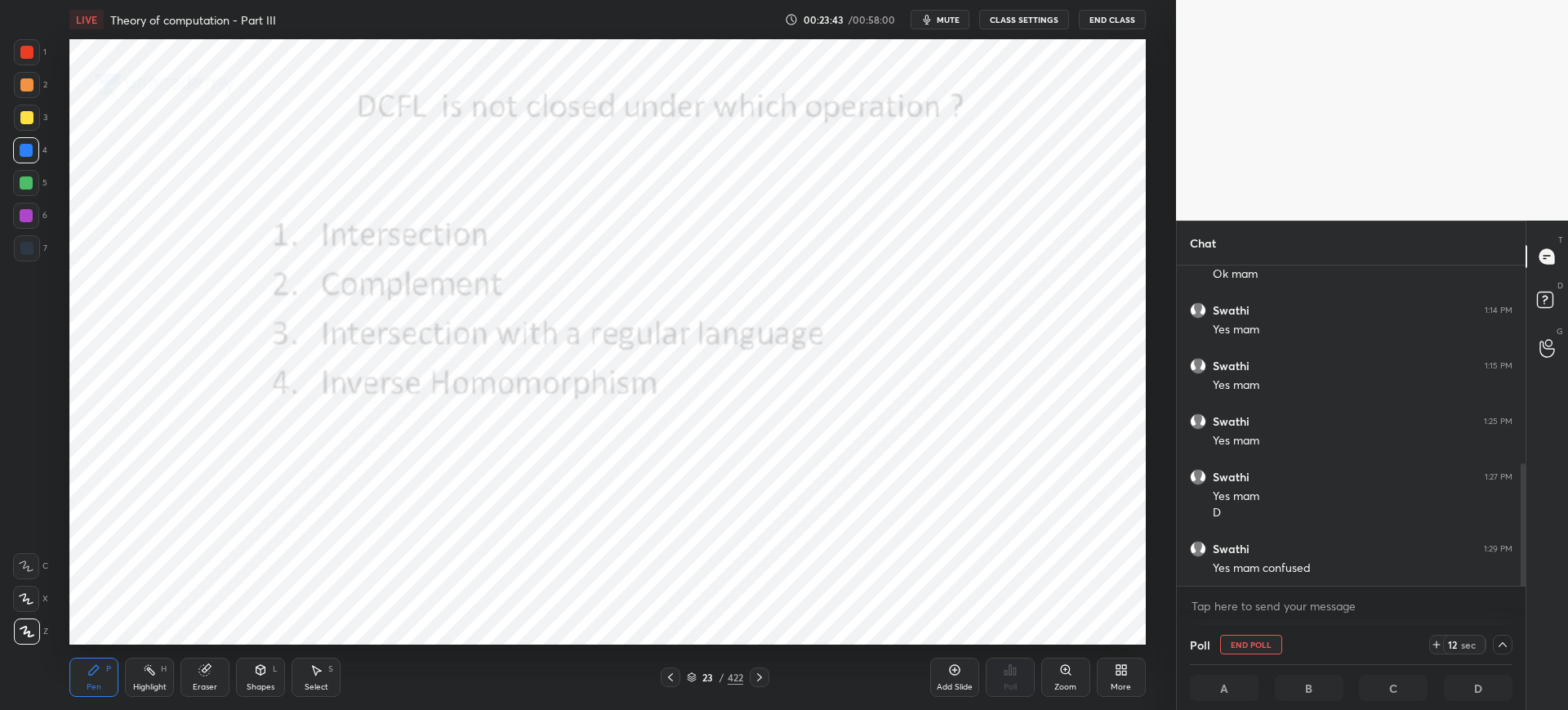
scroll to position [1, 6]
click at [695, 679] on icon at bounding box center [691, 680] width 8 height 2
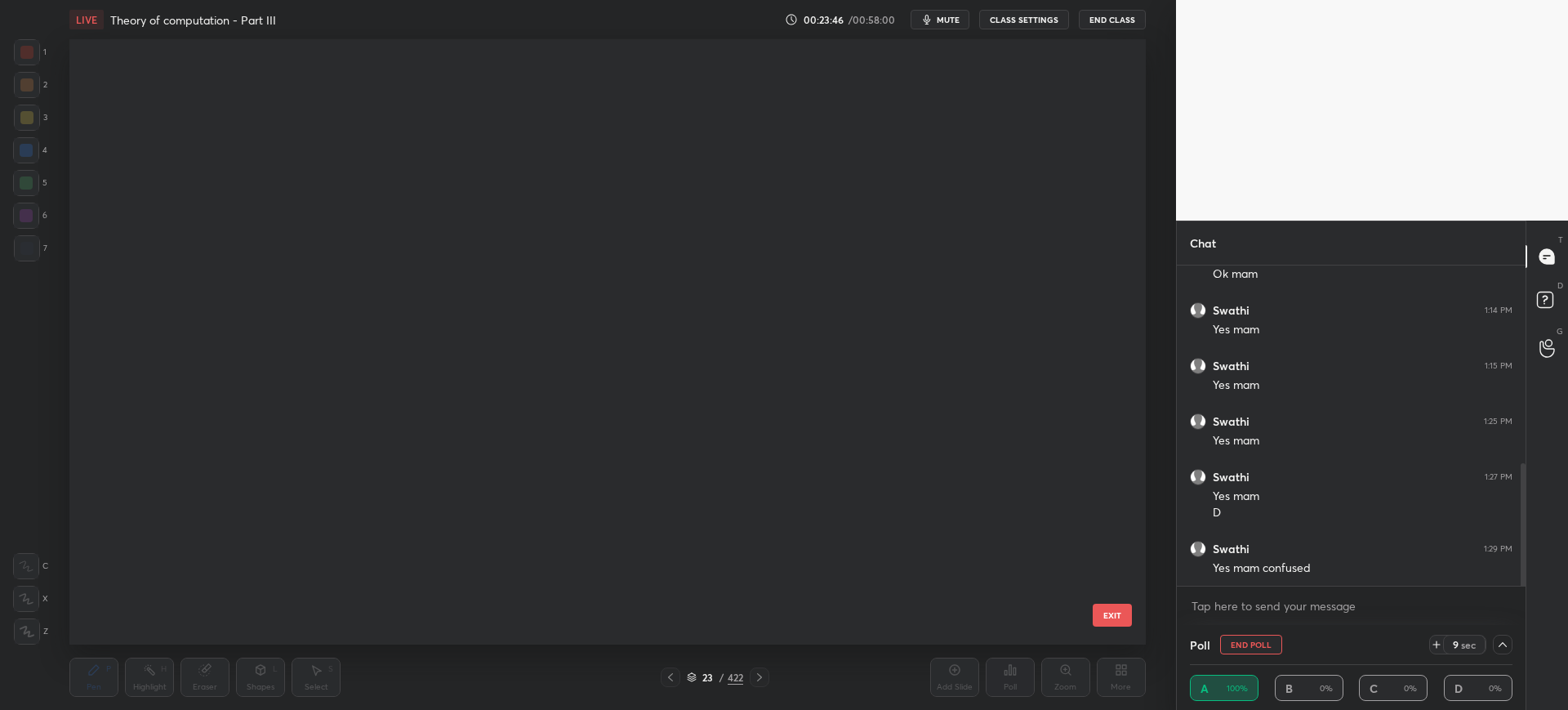
scroll to position [600, 1068]
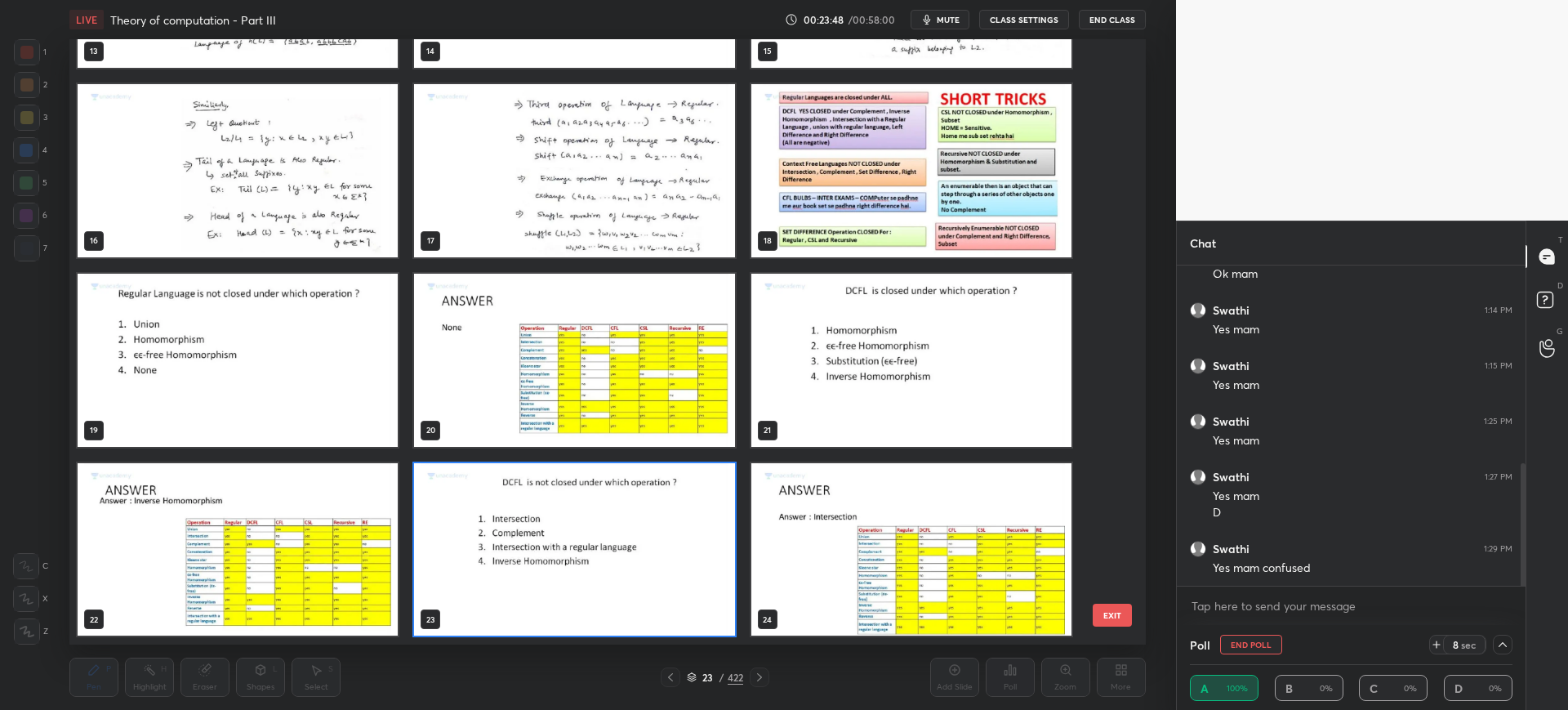
click at [1247, 642] on button "End Poll" at bounding box center [1250, 644] width 62 height 20
click at [1122, 618] on button "EXIT" at bounding box center [1112, 615] width 39 height 23
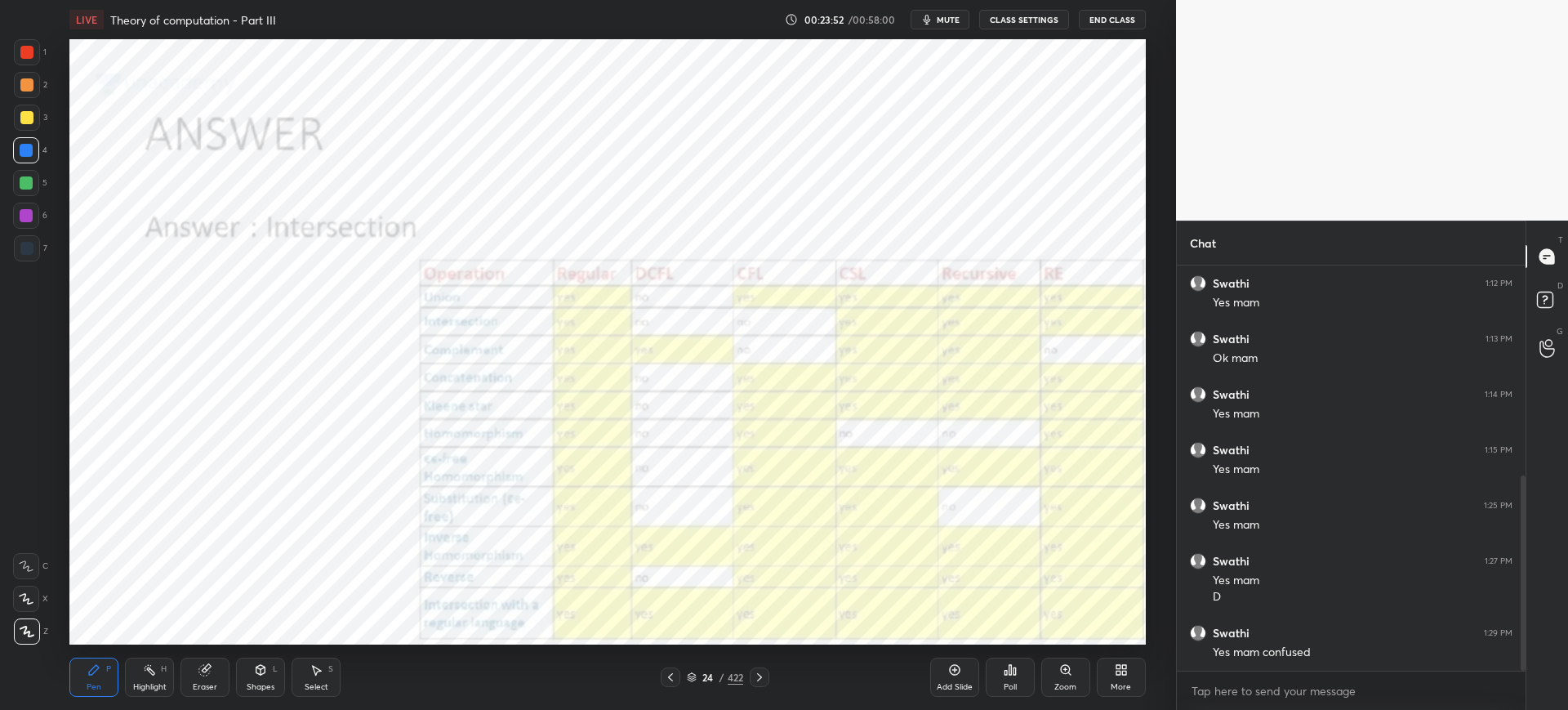
scroll to position [437, 0]
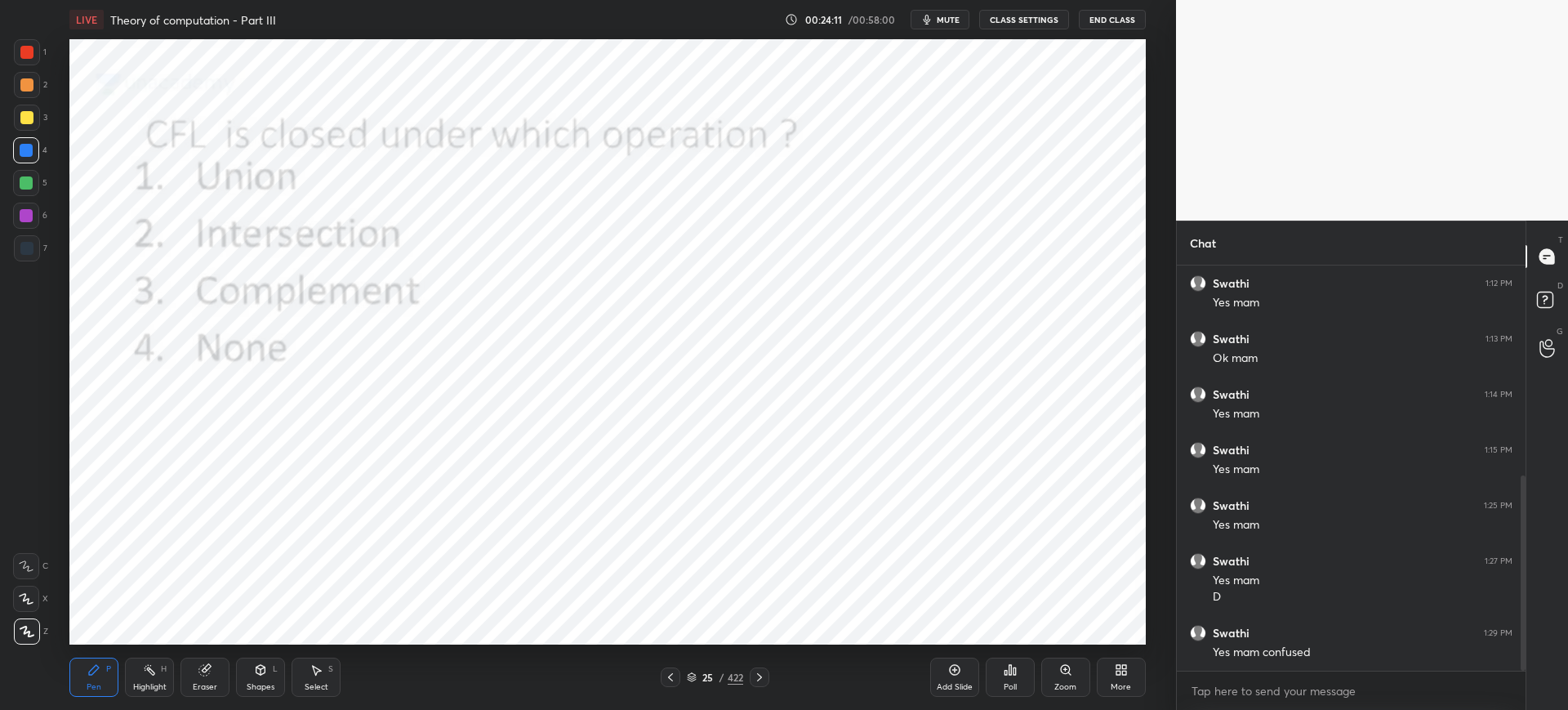
click at [1025, 669] on div "Poll" at bounding box center [1010, 678] width 49 height 39
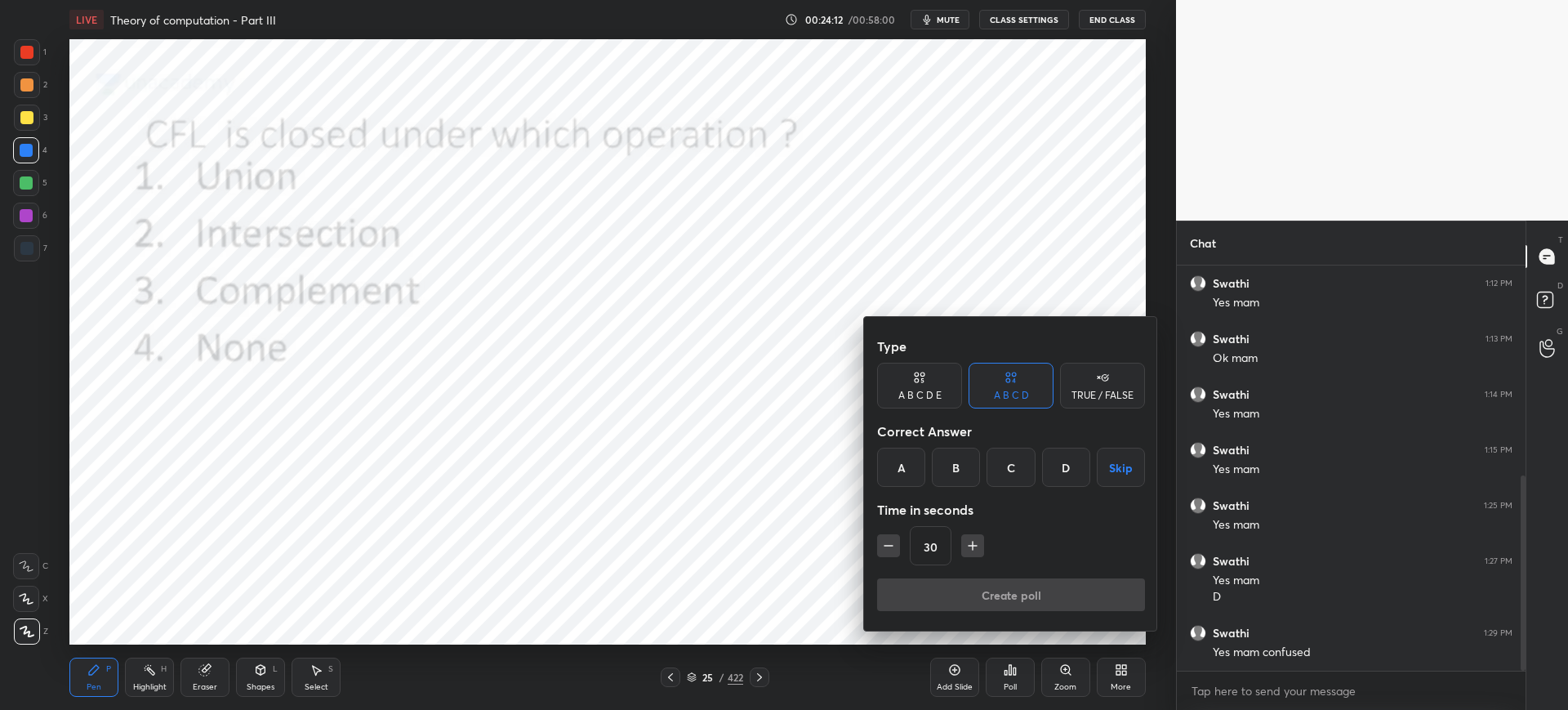
click at [915, 465] on div "A" at bounding box center [900, 467] width 48 height 39
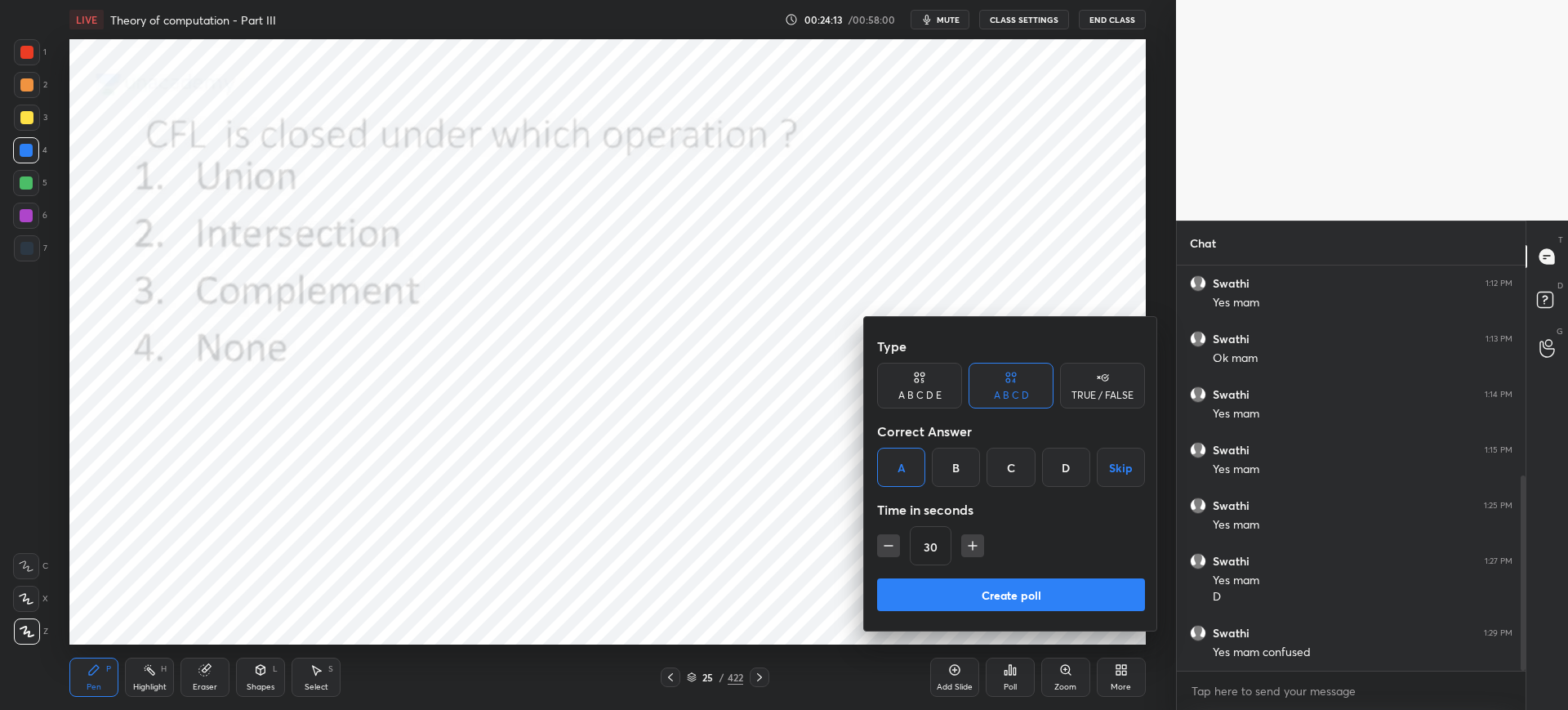
click at [950, 595] on button "Create poll" at bounding box center [1011, 594] width 267 height 32
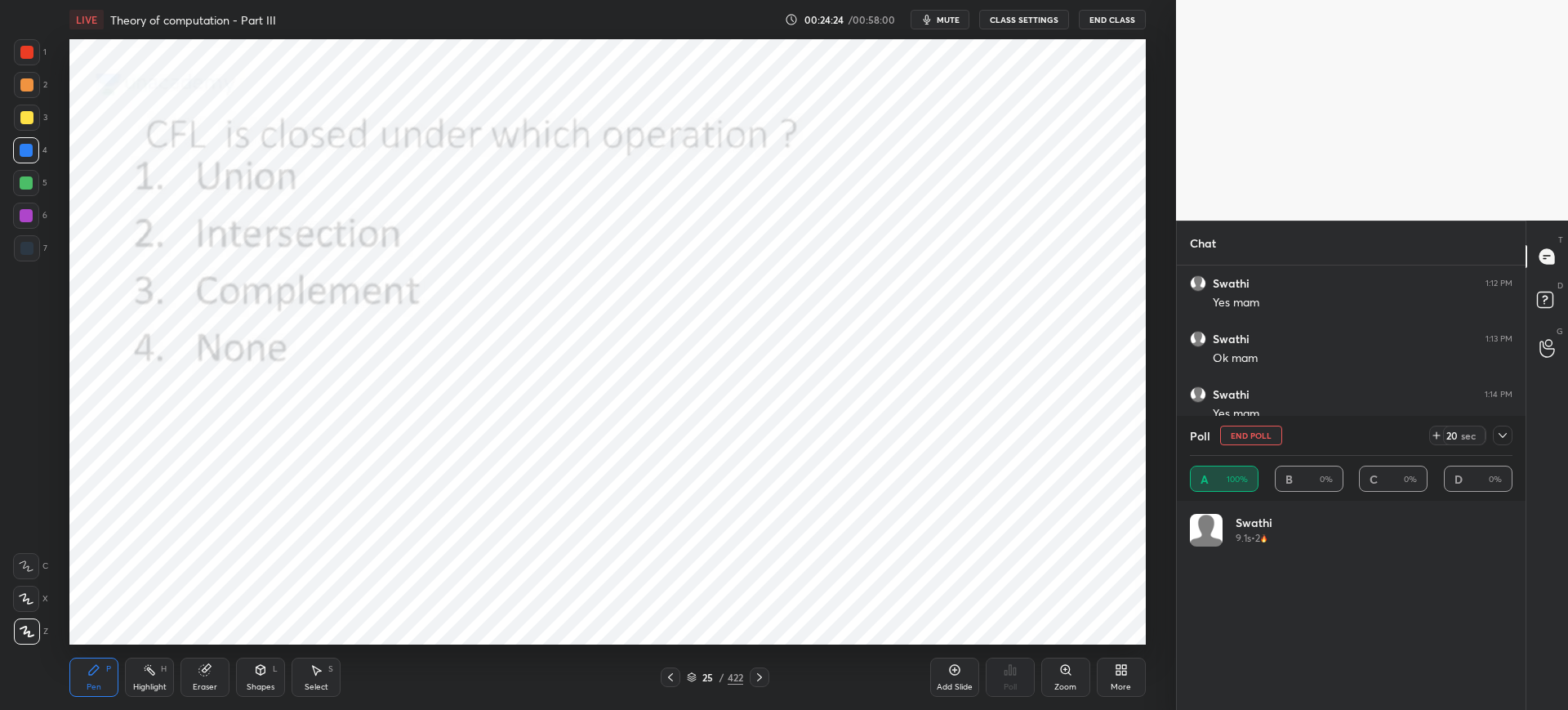
scroll to position [191, 318]
click at [1501, 430] on icon at bounding box center [1502, 435] width 13 height 13
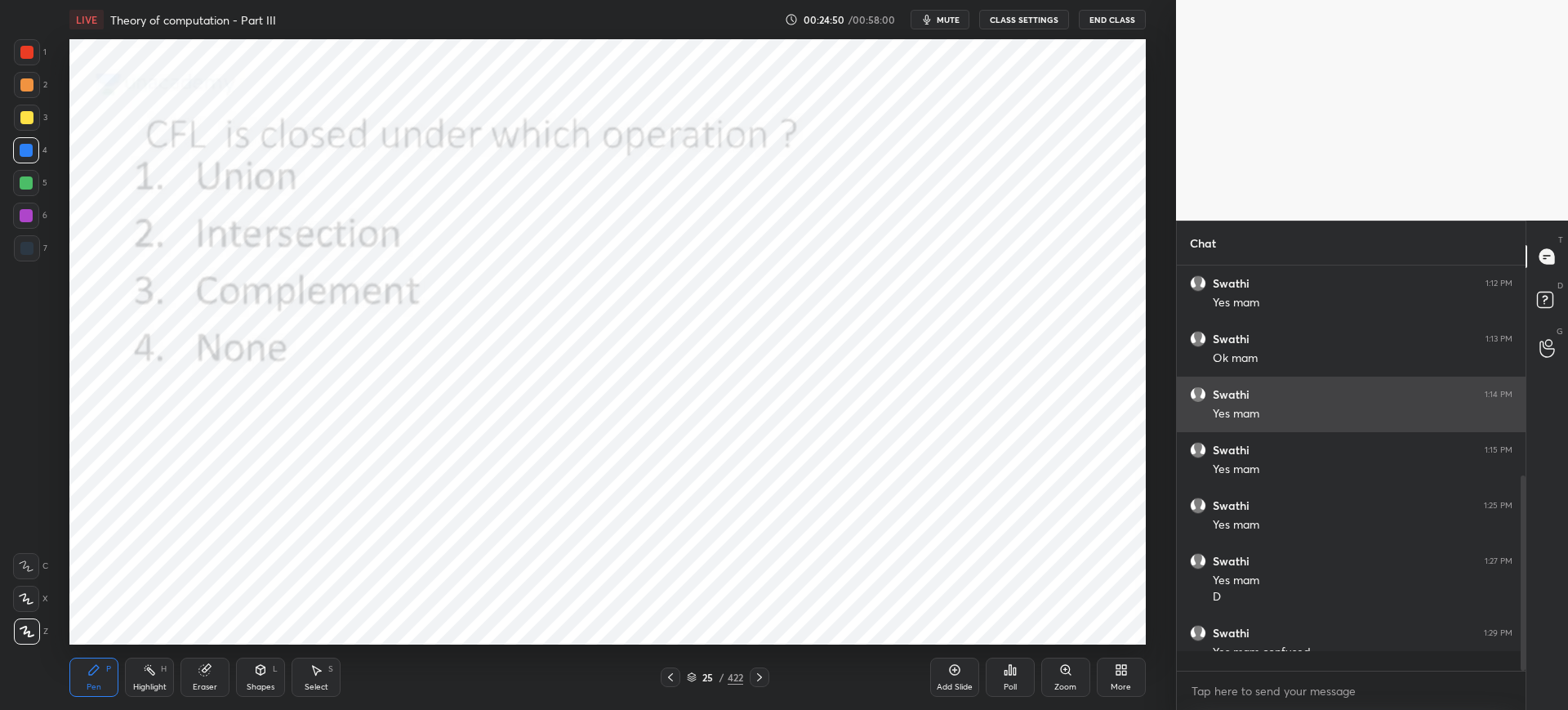
scroll to position [435, 344]
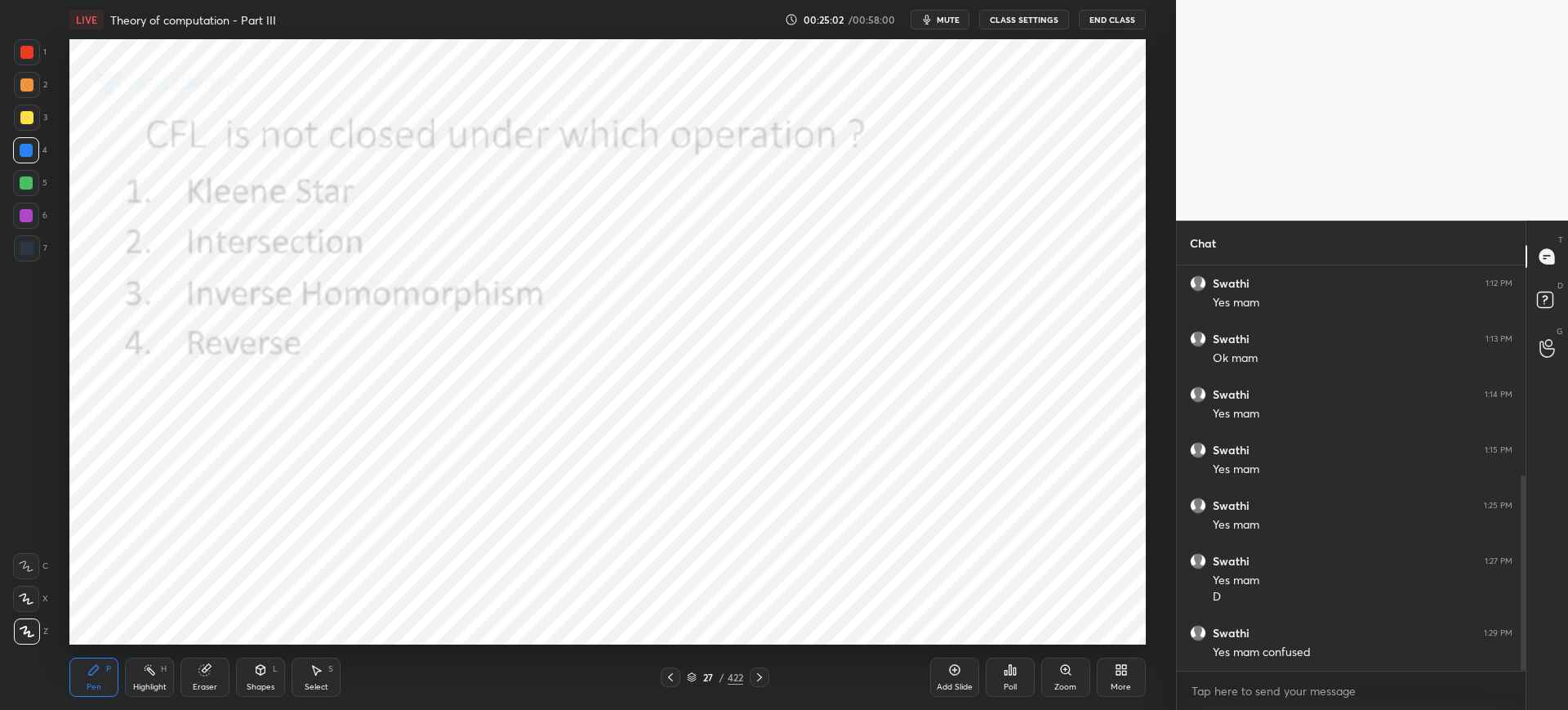
click at [1026, 679] on div "Poll" at bounding box center [1010, 678] width 49 height 39
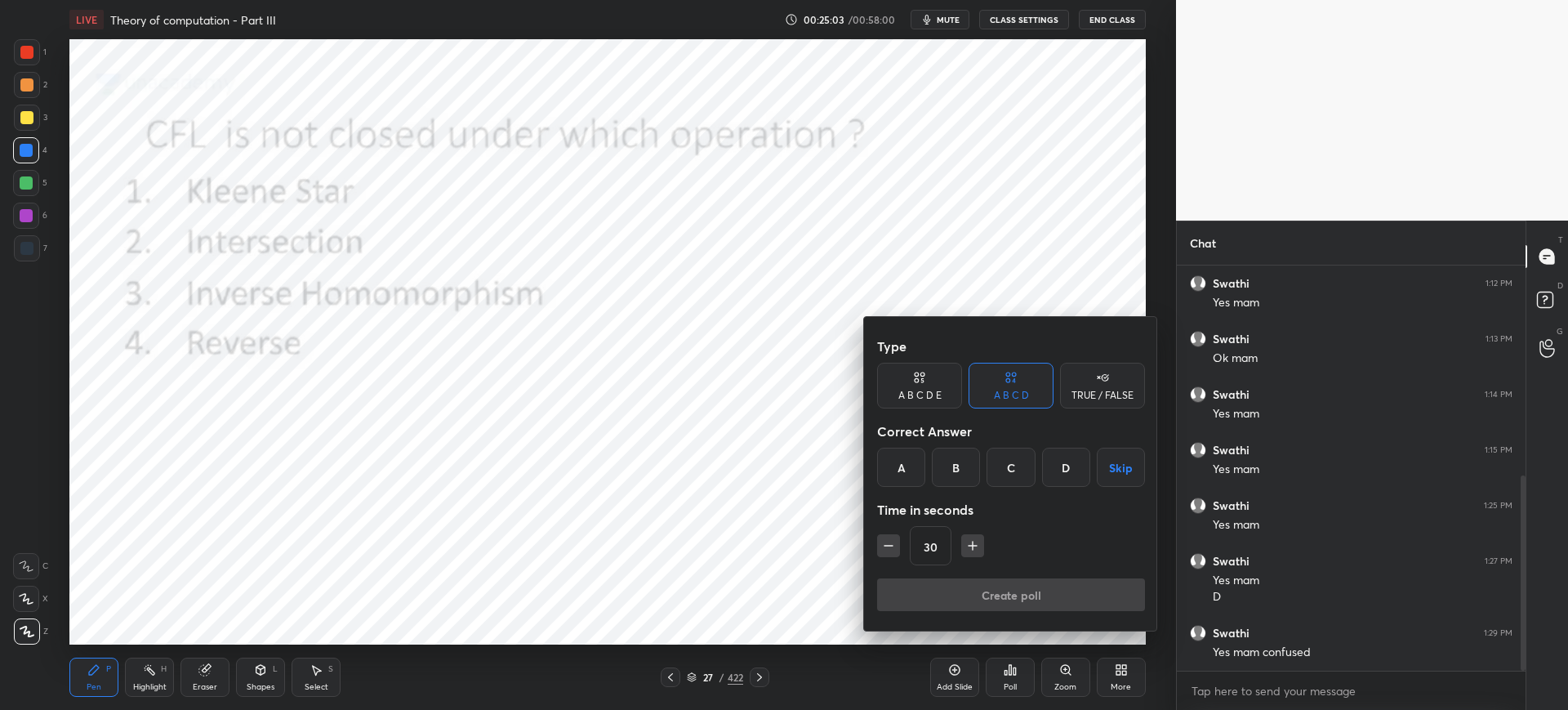
click at [952, 470] on div "B" at bounding box center [956, 467] width 48 height 39
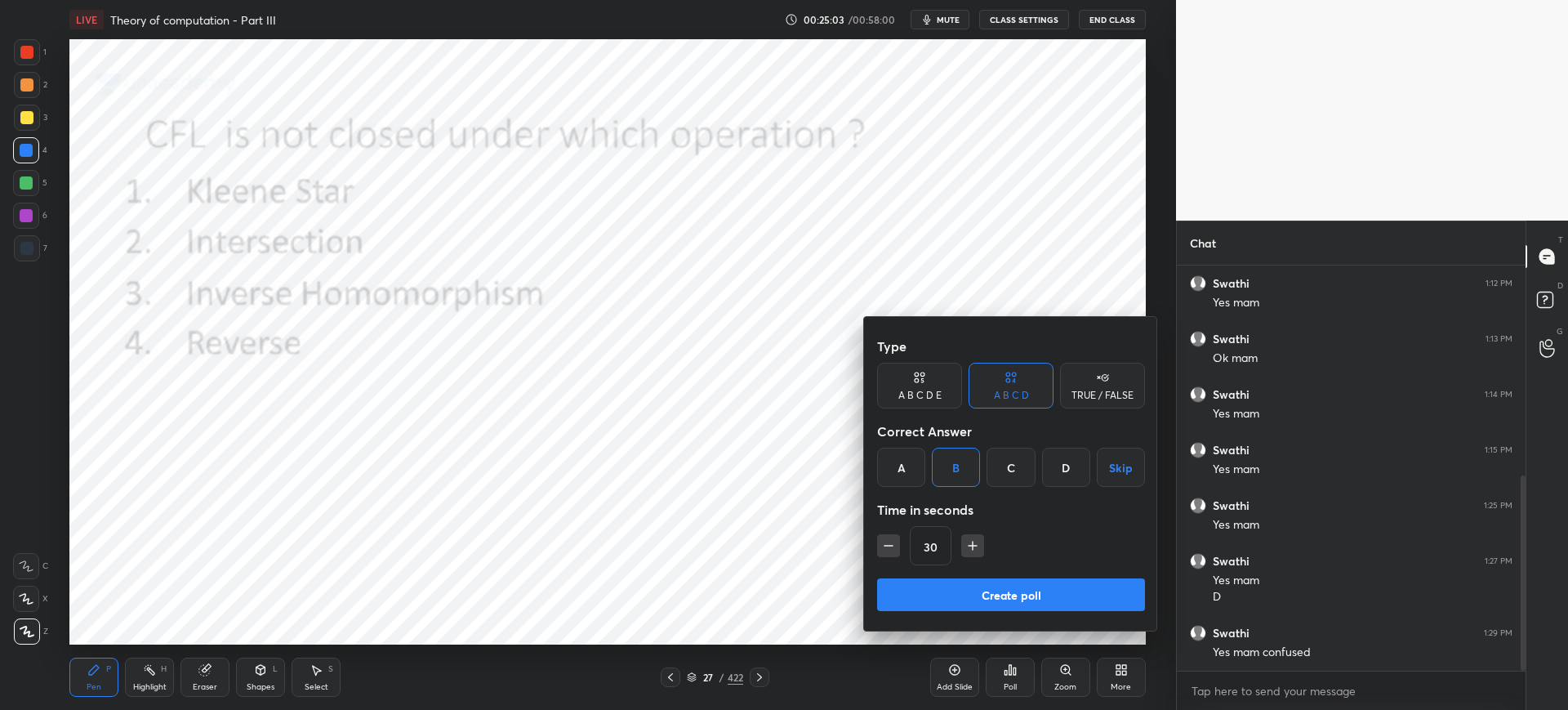
click at [956, 583] on button "Create poll" at bounding box center [1011, 594] width 267 height 32
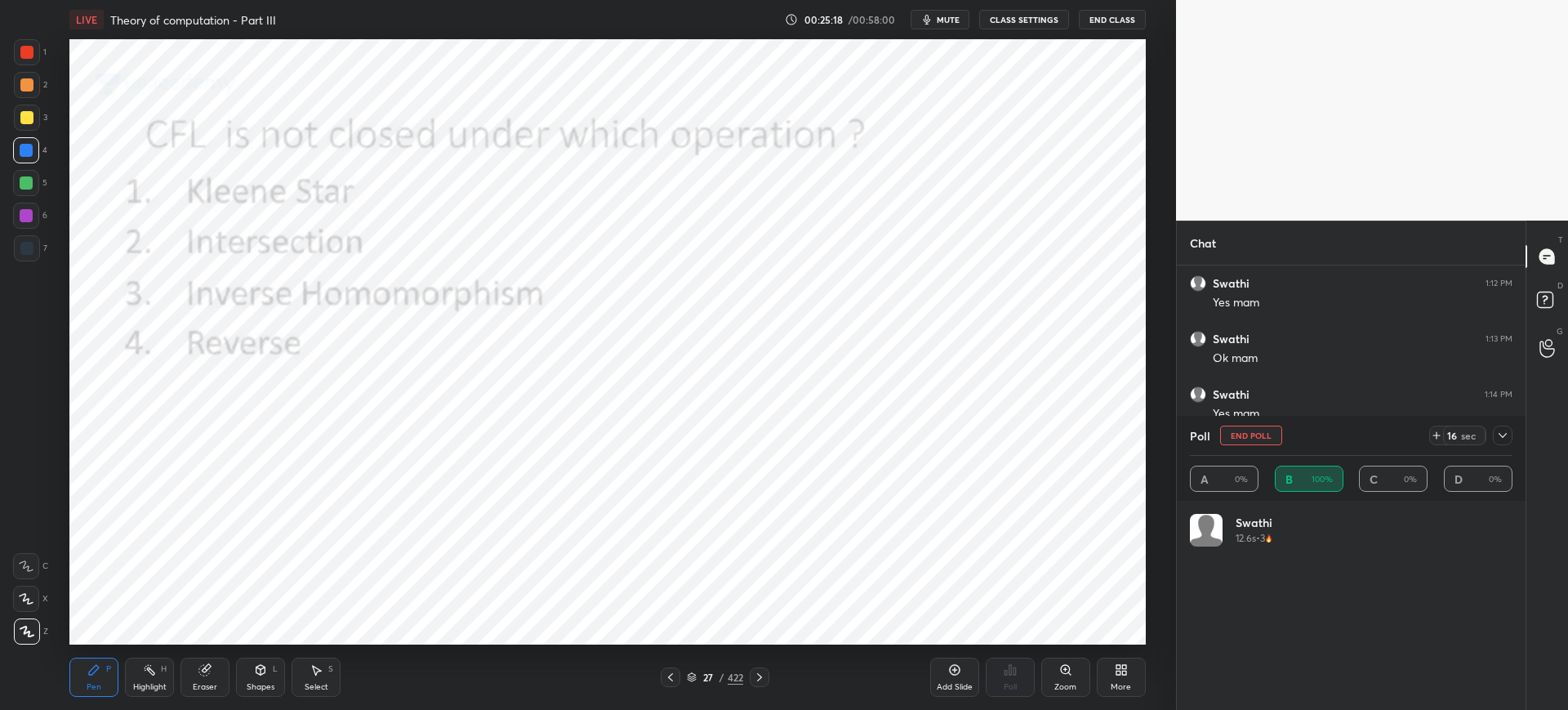
scroll to position [191, 318]
click at [1502, 437] on icon at bounding box center [1502, 435] width 13 height 13
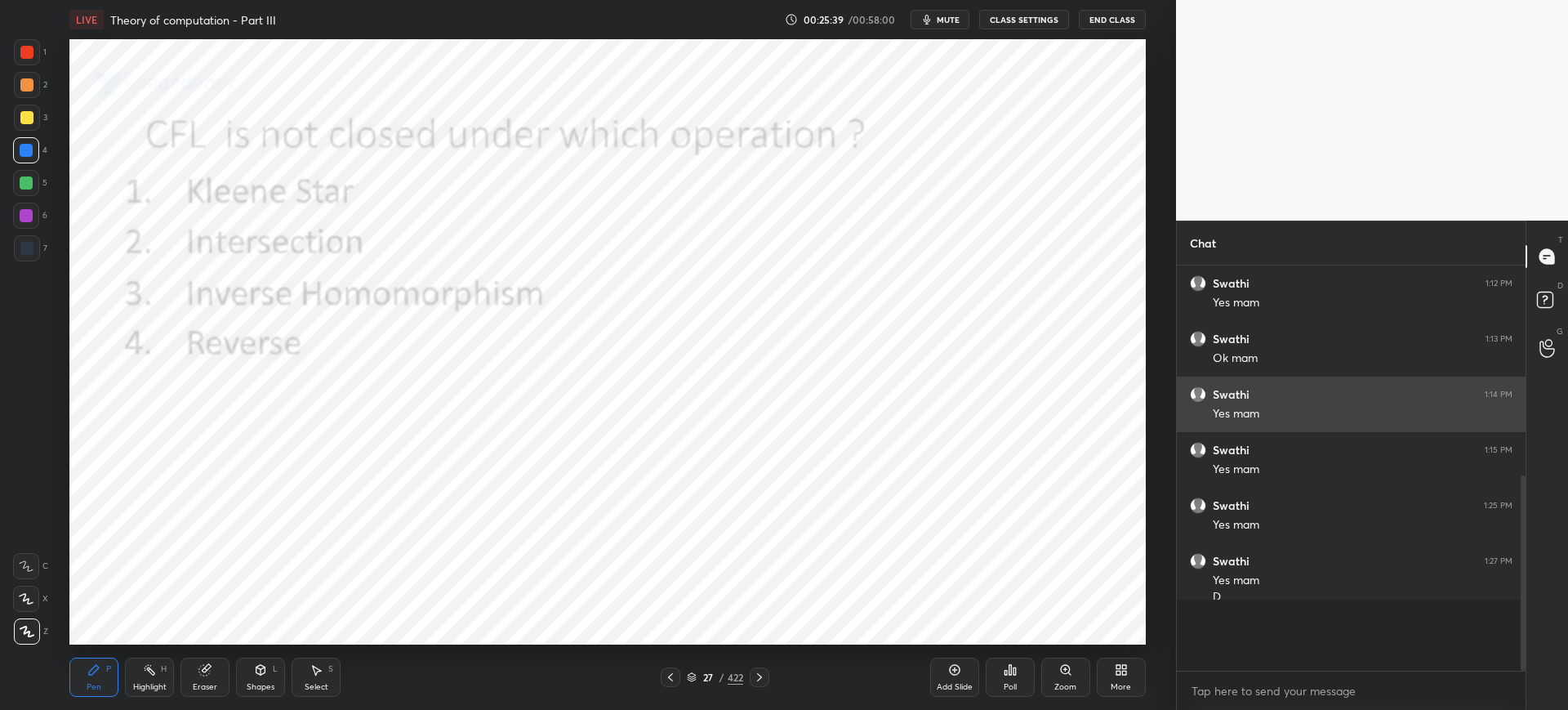
scroll to position [435, 344]
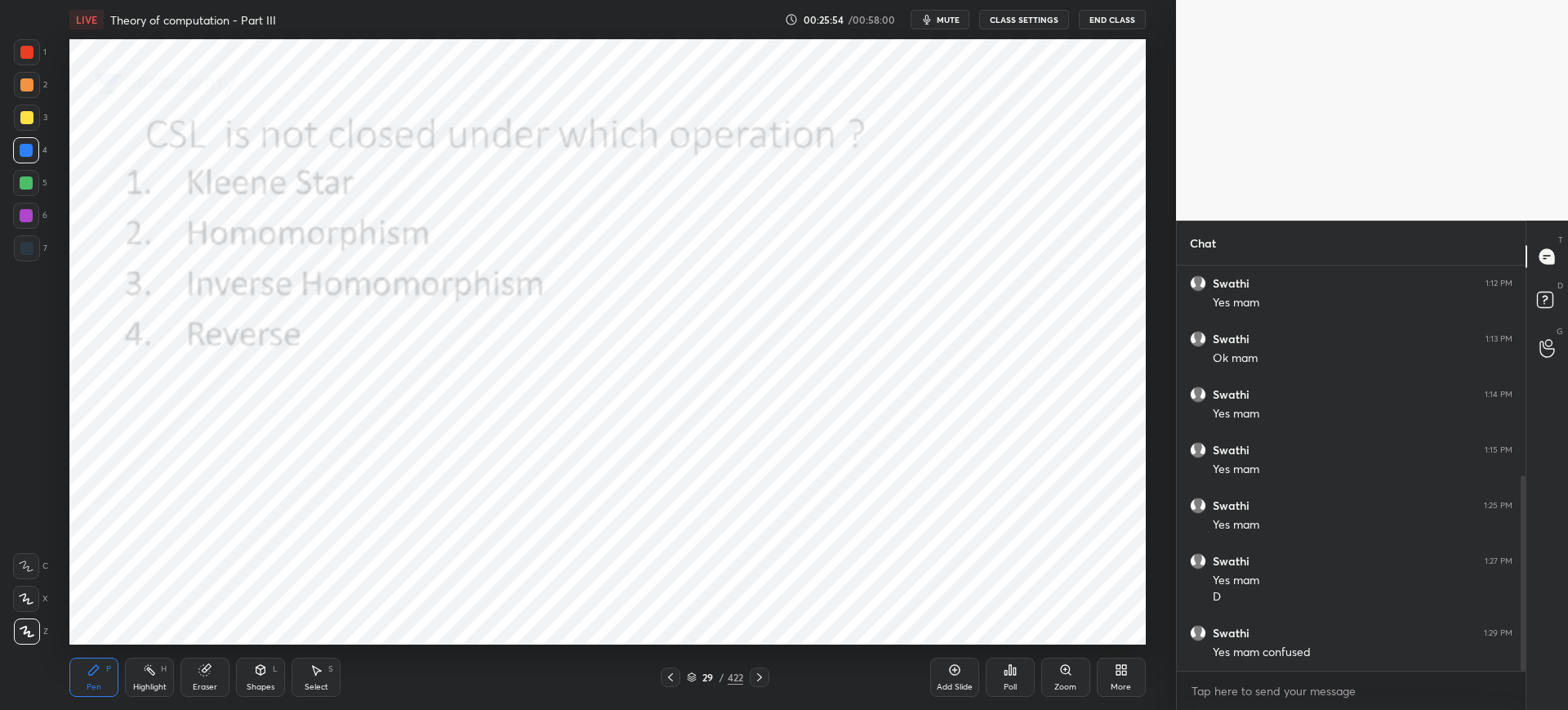
click at [1003, 653] on div "Poll" at bounding box center [1010, 677] width 49 height 91
click at [1006, 666] on icon at bounding box center [1010, 669] width 13 height 13
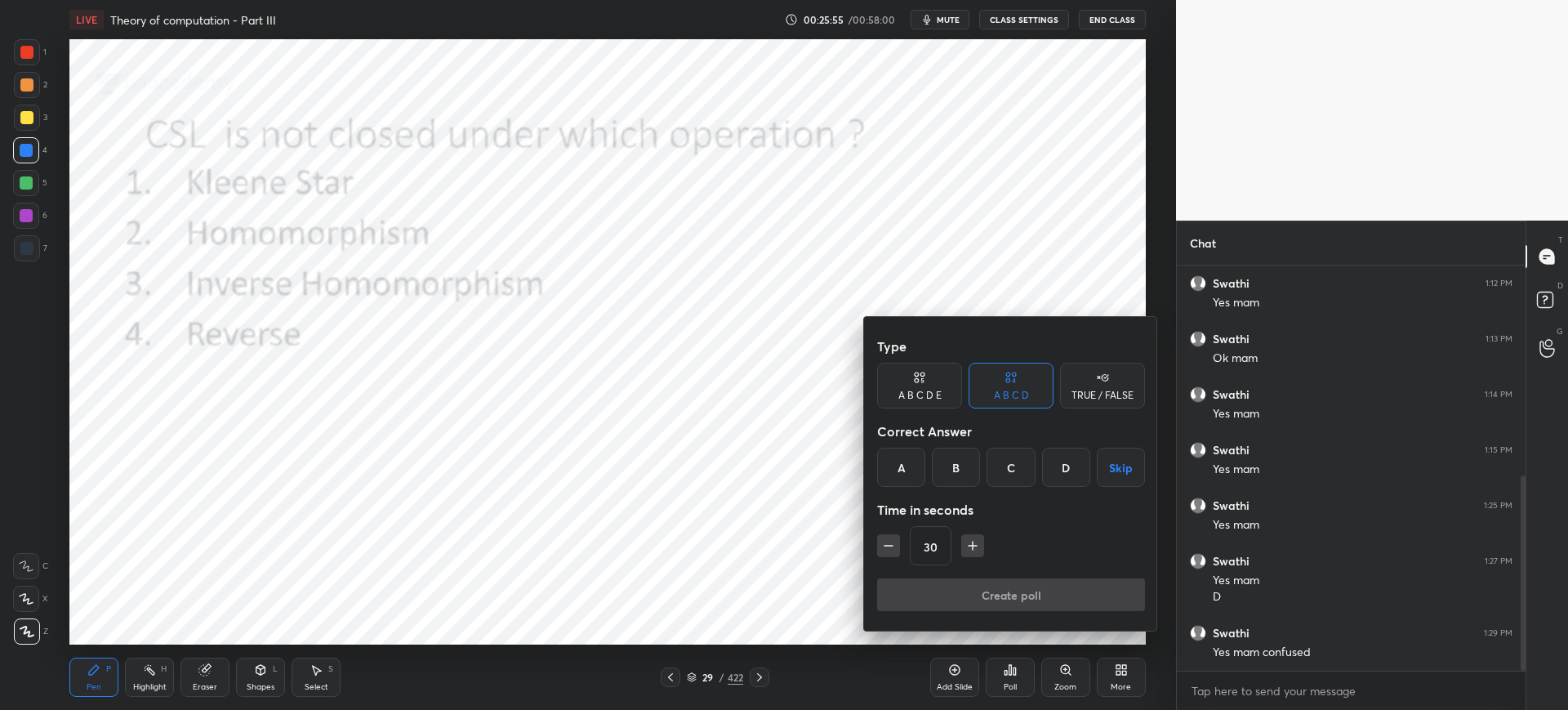
click at [949, 478] on div "B" at bounding box center [956, 467] width 48 height 39
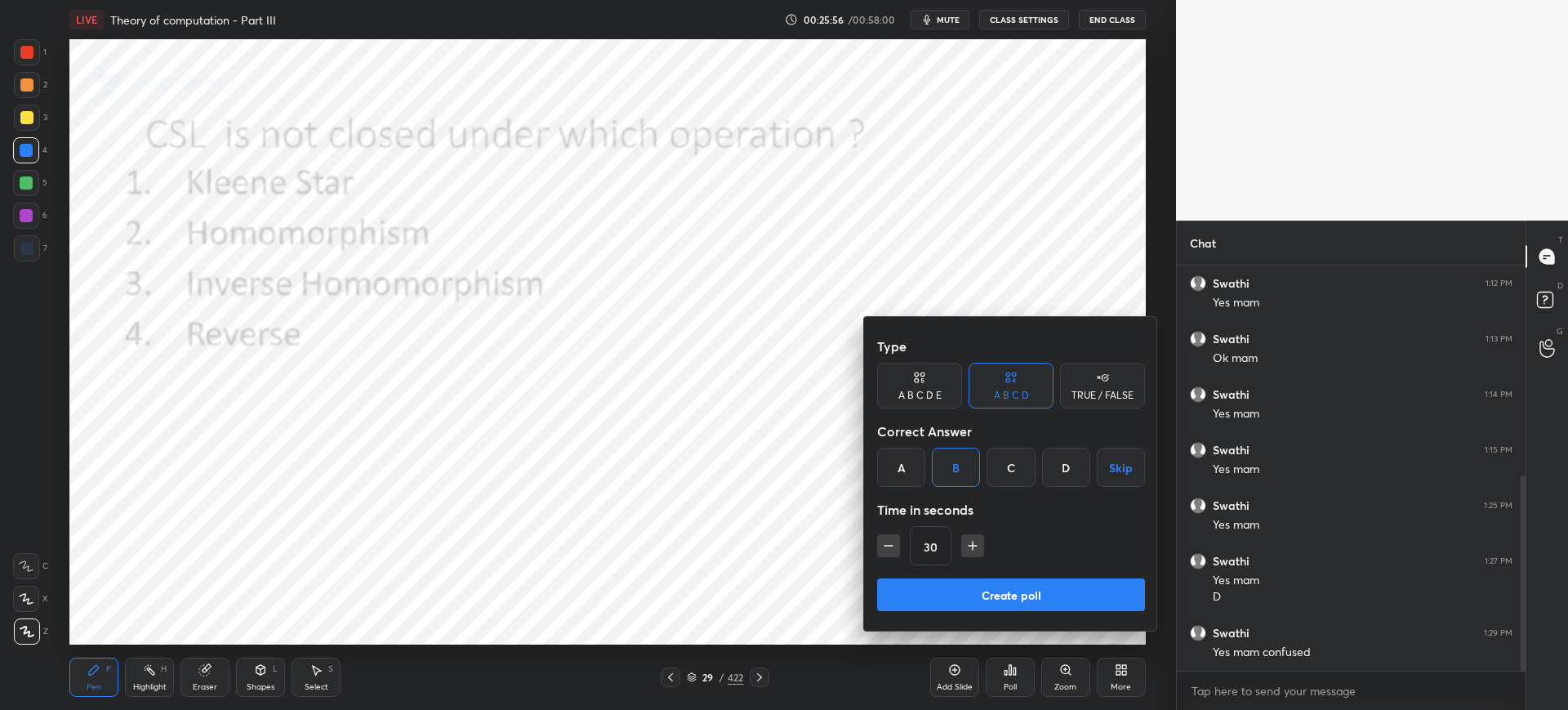
click at [985, 589] on button "Create poll" at bounding box center [1011, 594] width 267 height 32
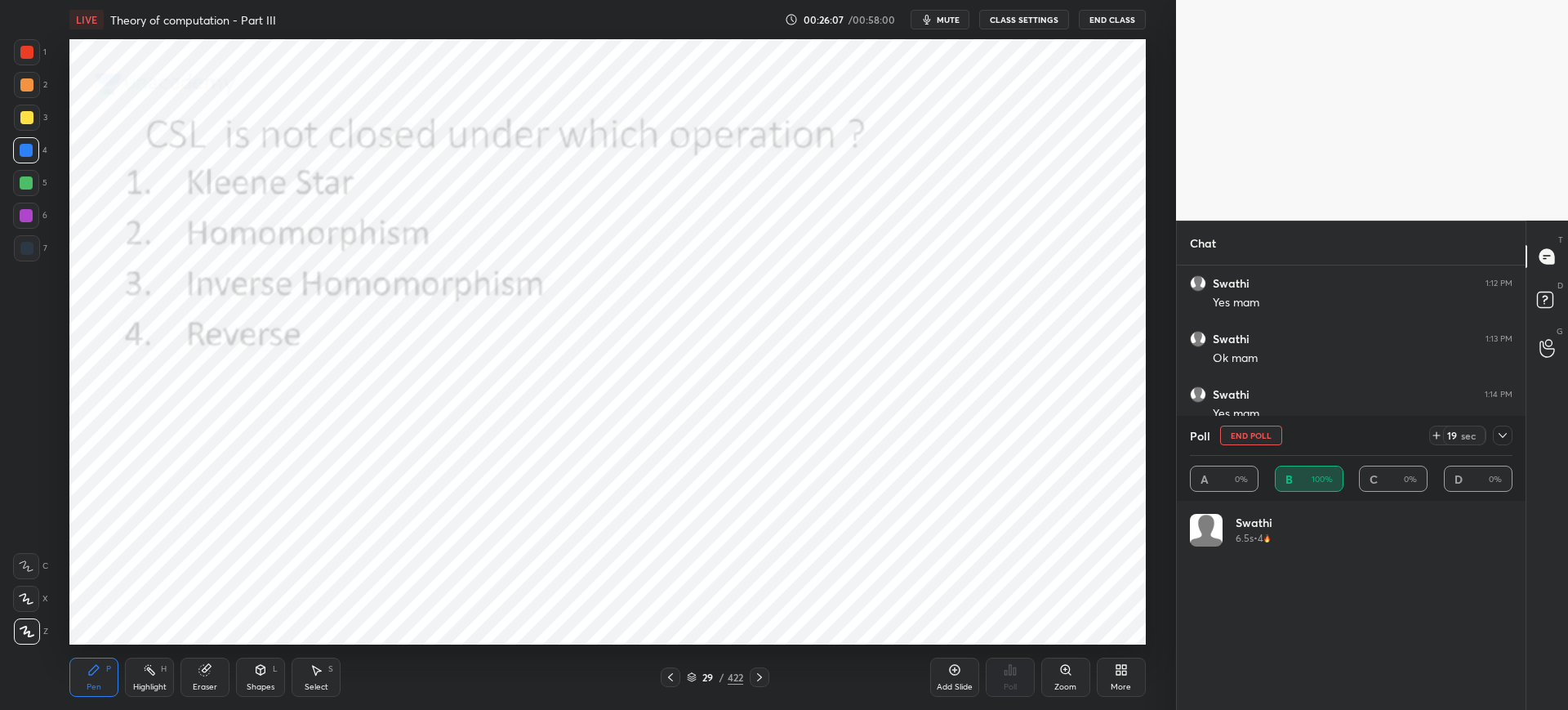
scroll to position [191, 318]
click at [1227, 433] on button "End Poll" at bounding box center [1250, 436] width 62 height 20
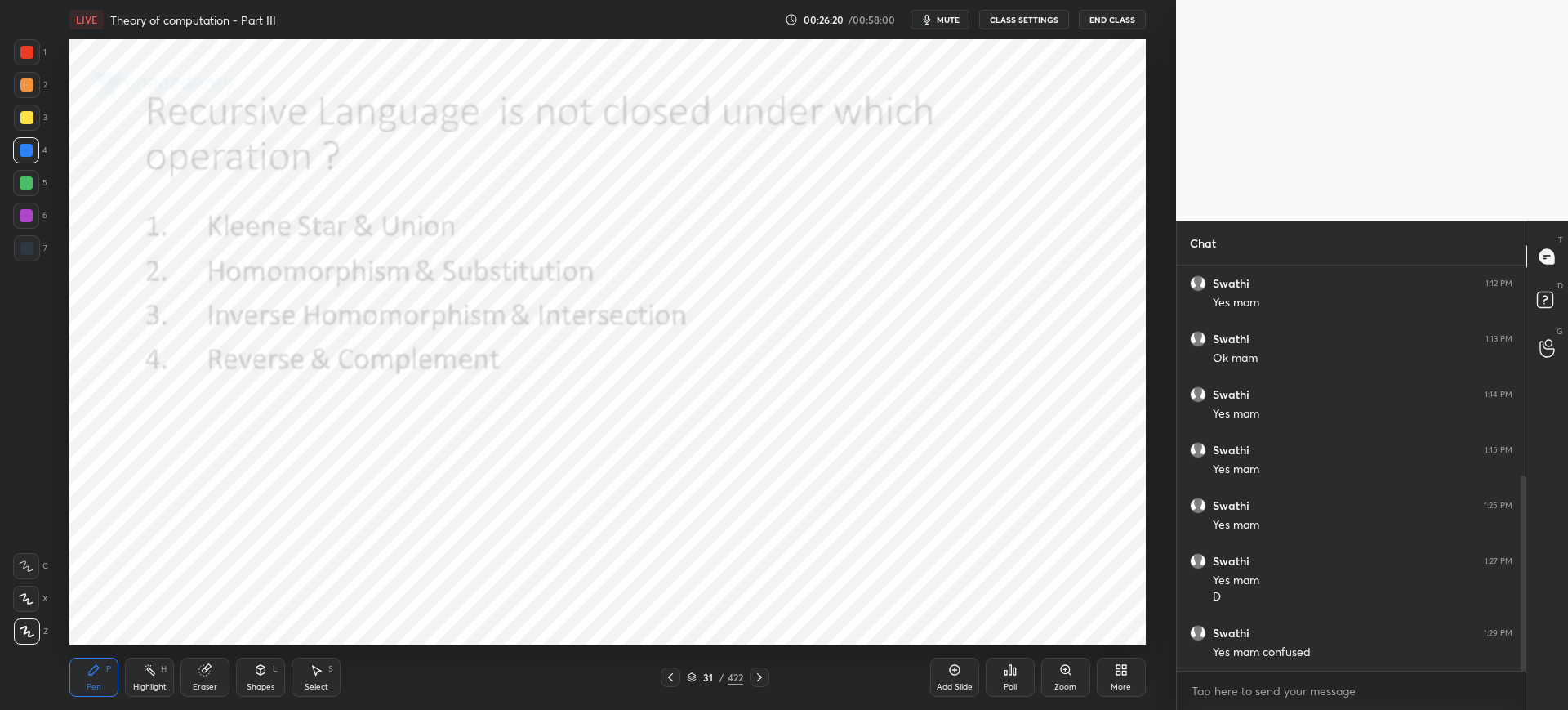
click at [997, 669] on div "Poll" at bounding box center [1010, 678] width 49 height 39
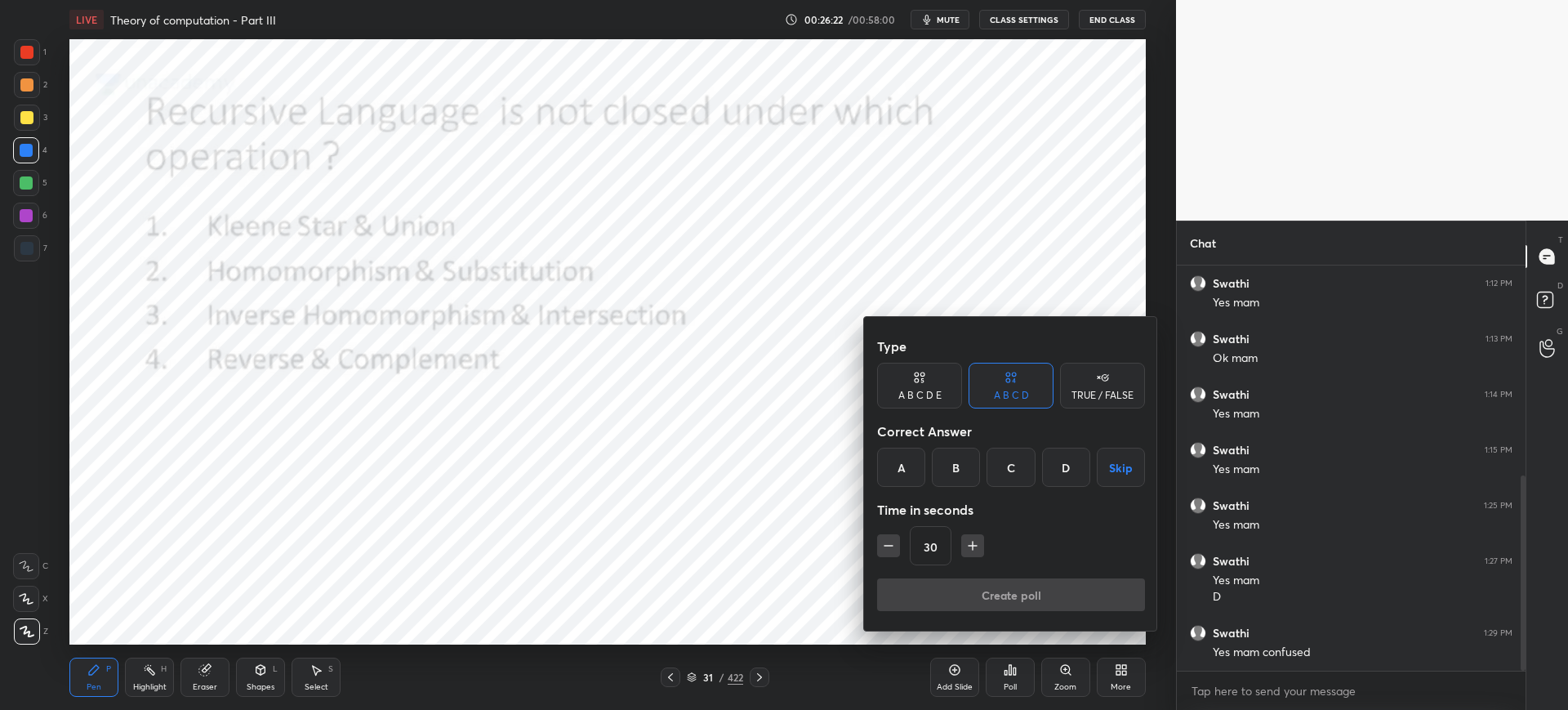
click at [947, 474] on div "B" at bounding box center [956, 467] width 48 height 39
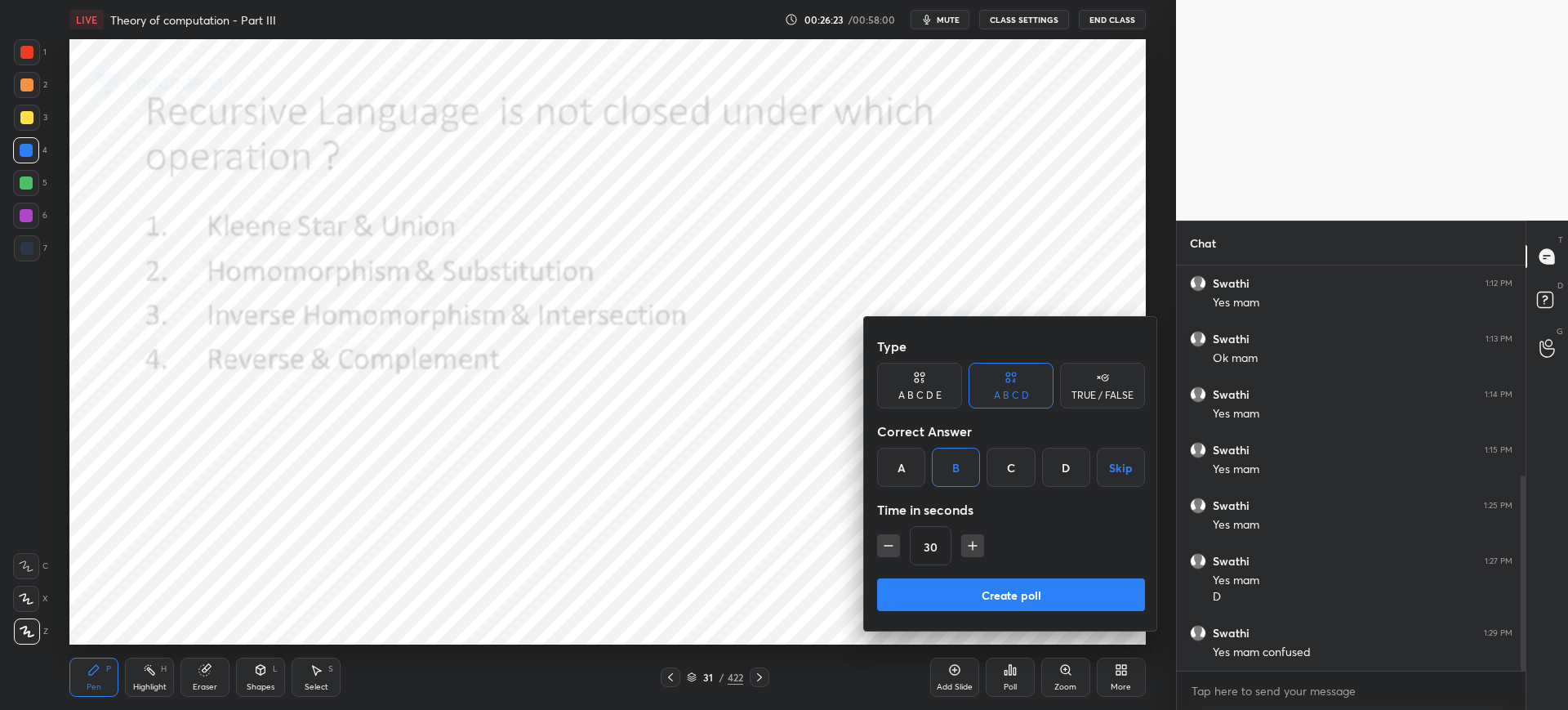
click at [950, 578] on button "Create poll" at bounding box center [1011, 594] width 267 height 32
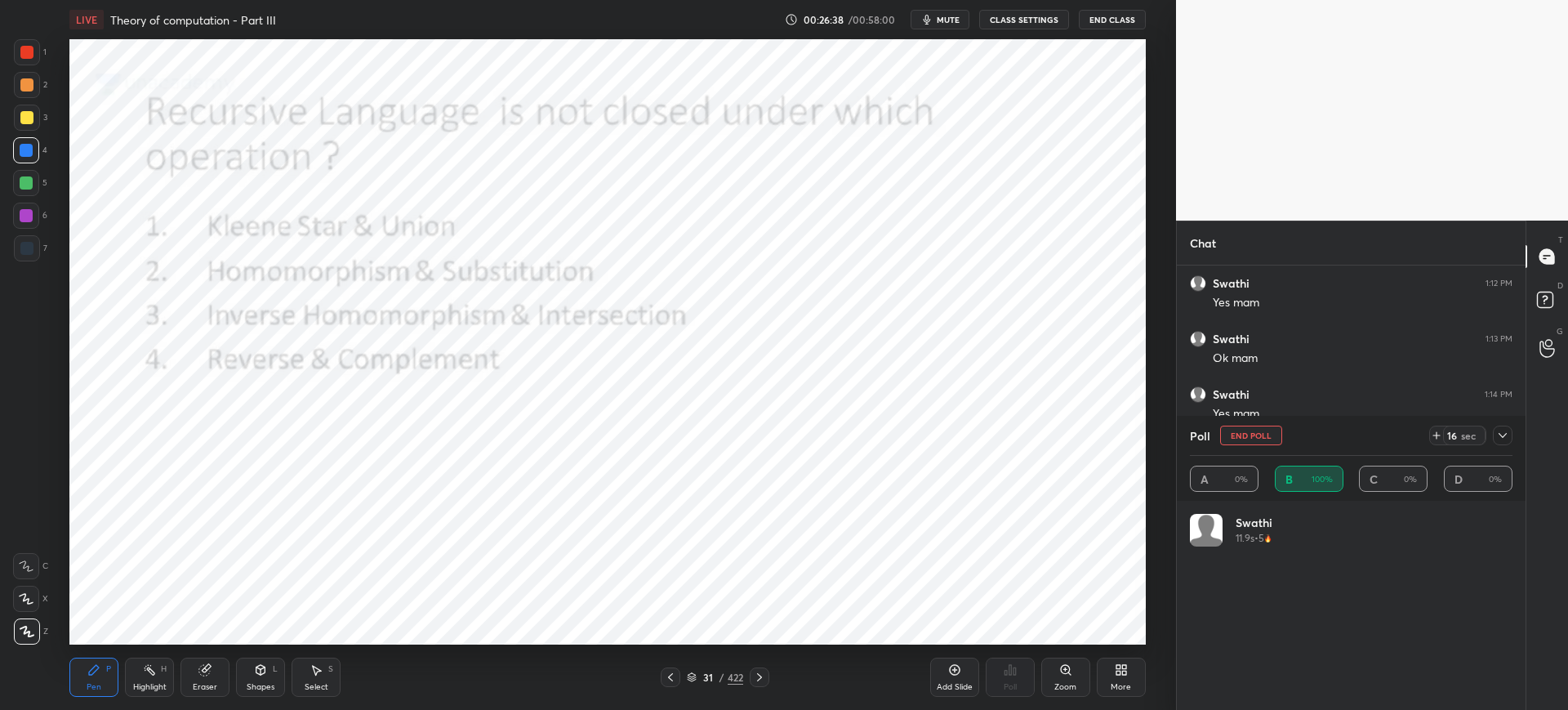
click at [1255, 435] on button "End Poll" at bounding box center [1250, 436] width 62 height 20
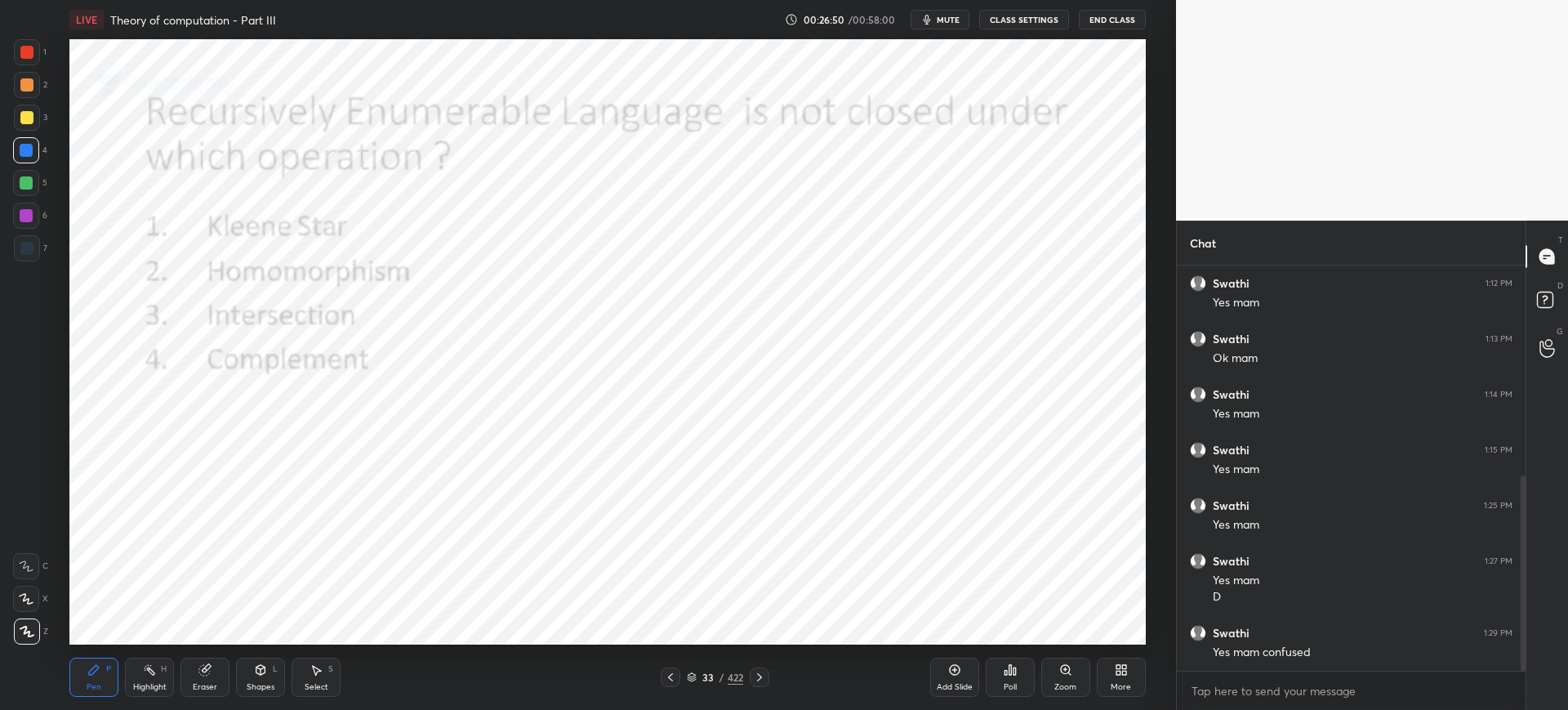
click at [1016, 690] on div "Poll" at bounding box center [1010, 686] width 13 height 8
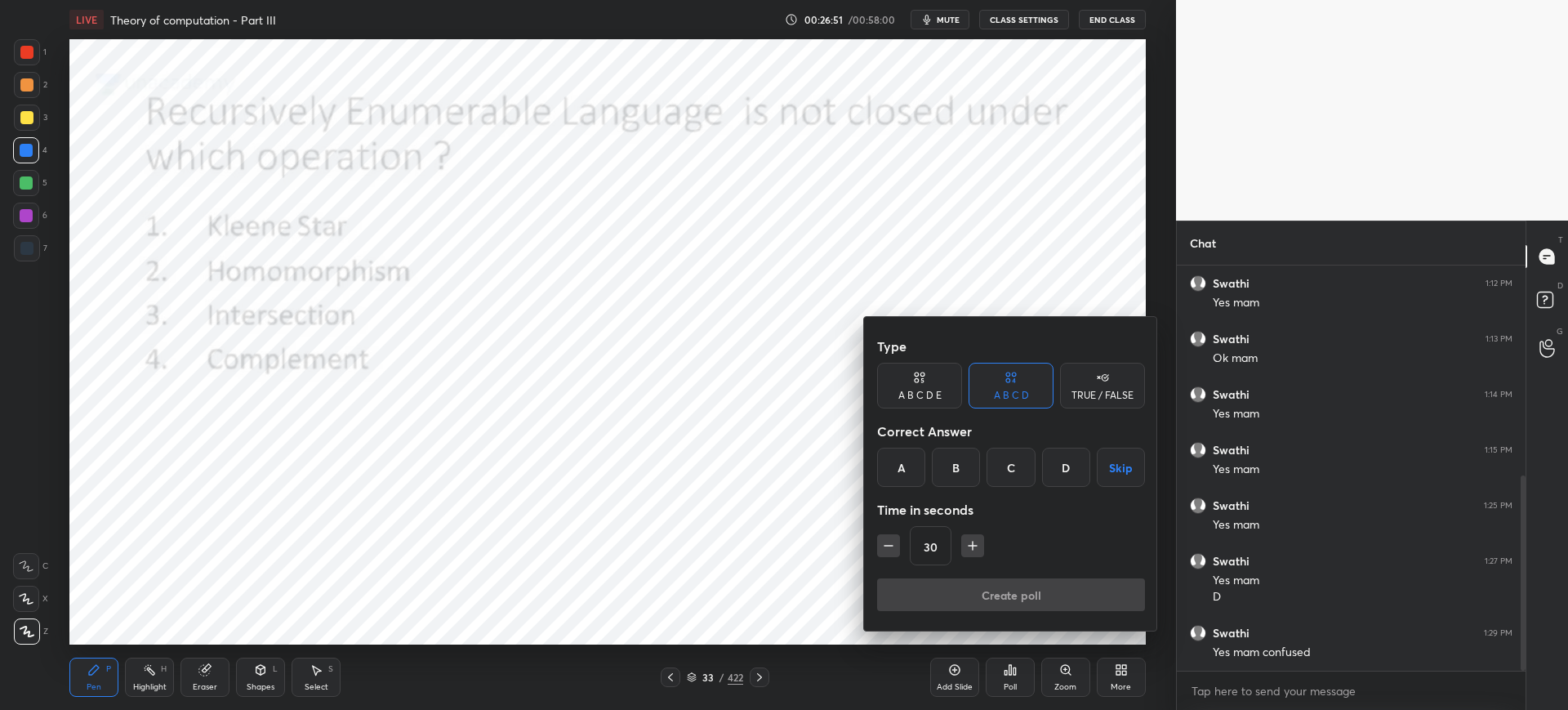
click at [1063, 463] on div "D" at bounding box center [1066, 467] width 48 height 39
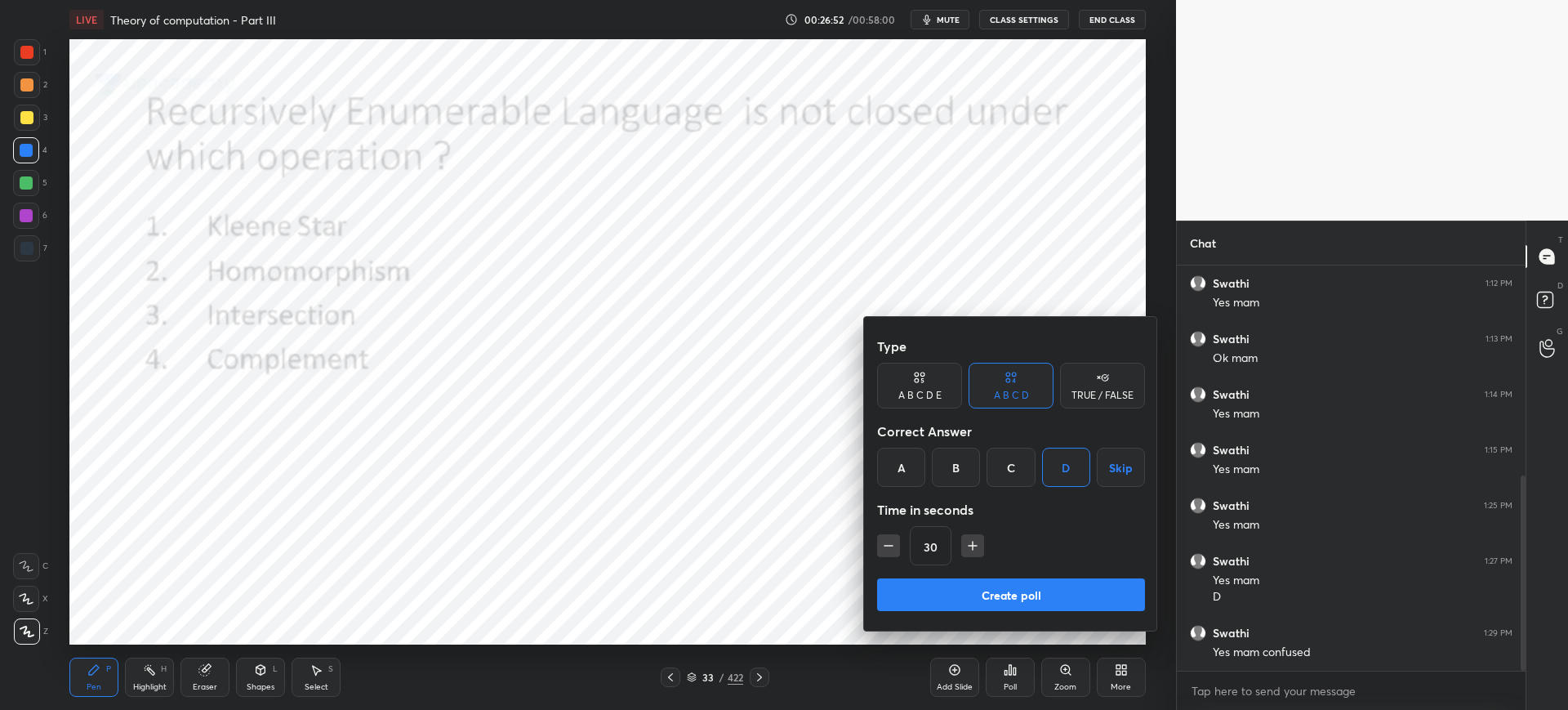
click at [1010, 576] on div "Type A B C D E A B C D TRUE / FALSE Correct Answer A B C D Skip Time in seconds…" at bounding box center [1011, 454] width 267 height 248
click at [1007, 580] on button "Create poll" at bounding box center [1011, 594] width 267 height 32
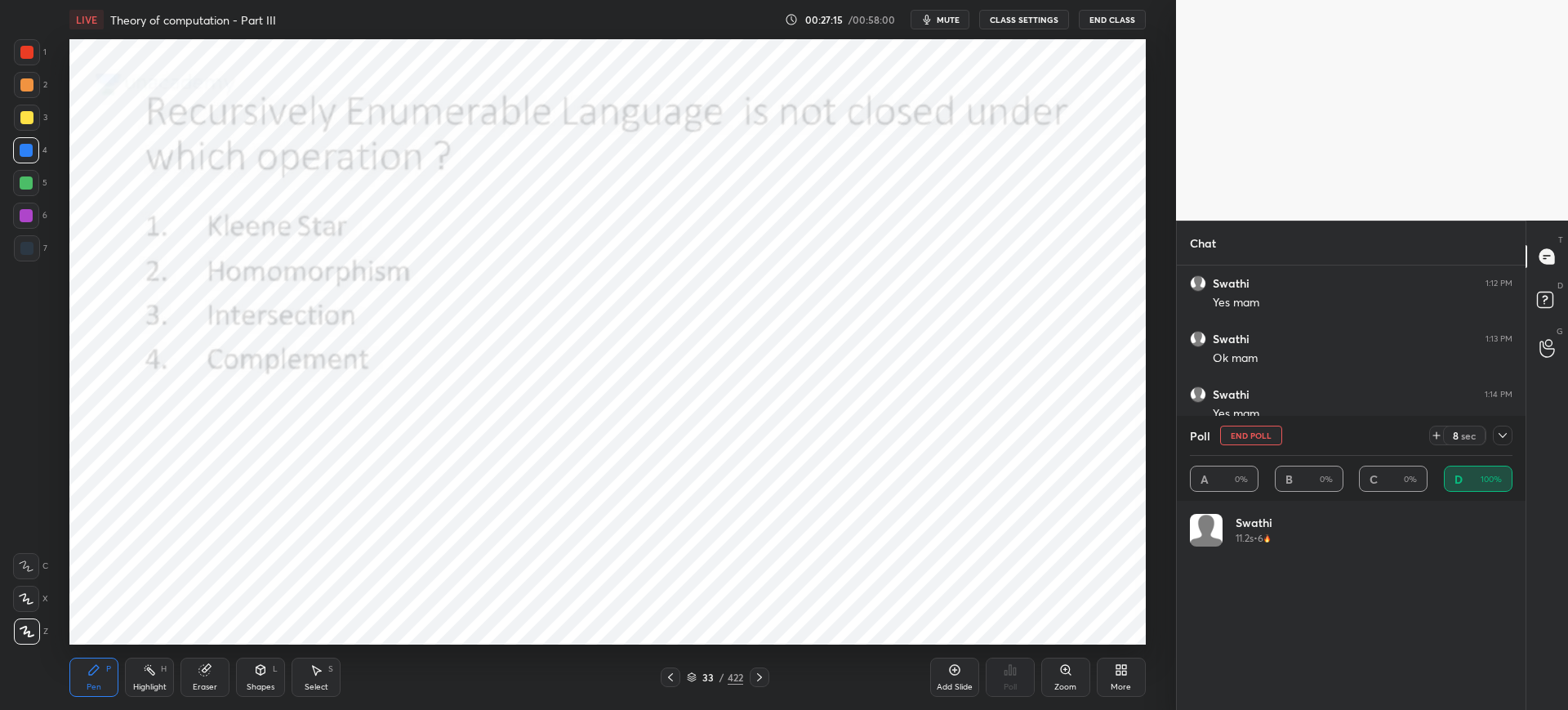
click at [1251, 438] on button "End Poll" at bounding box center [1250, 436] width 62 height 20
type textarea "x"
click at [1251, 438] on div "Chat You joined Swathi joined Swathi 1:06 PM Yes mam Previous section feedback …" at bounding box center [1350, 464] width 349 height 489
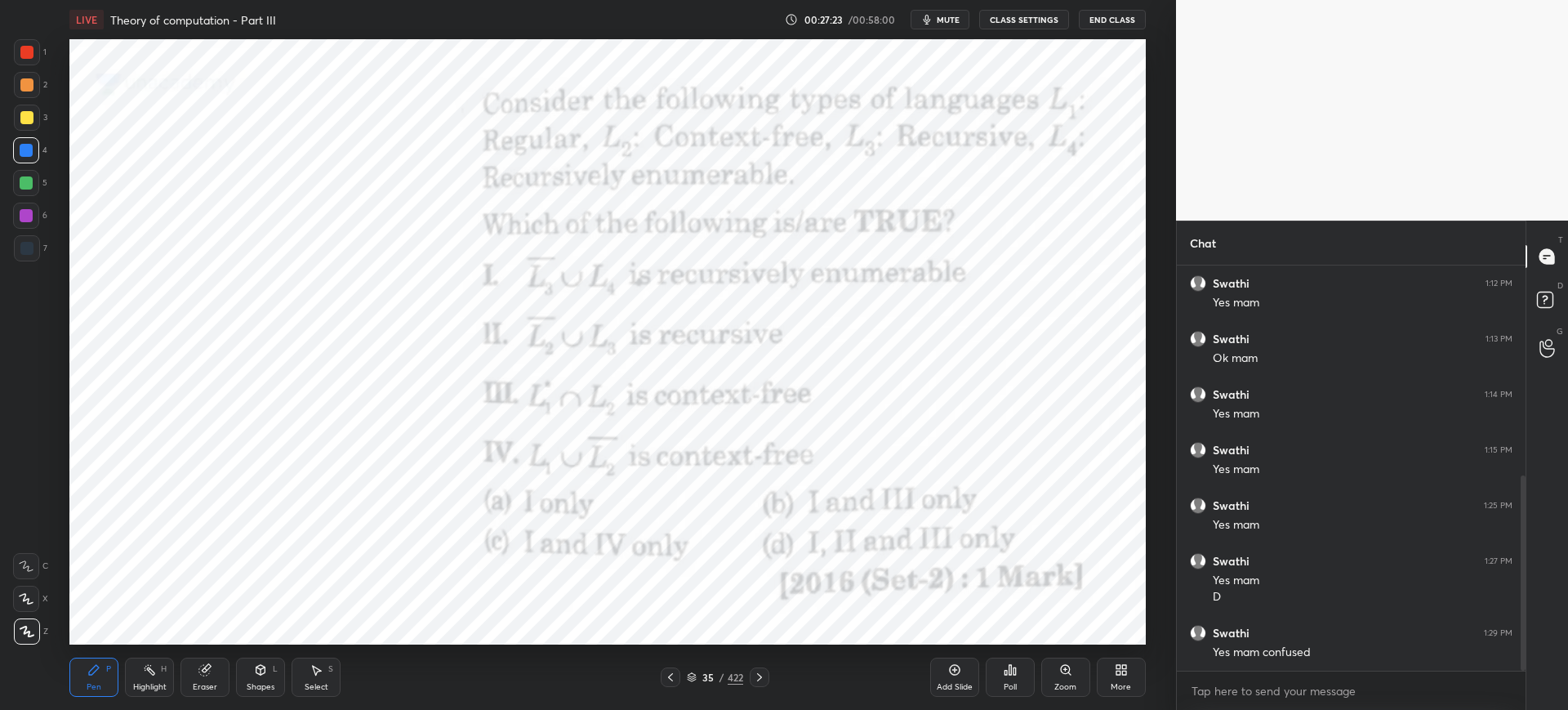
click at [689, 673] on icon at bounding box center [691, 675] width 8 height 4
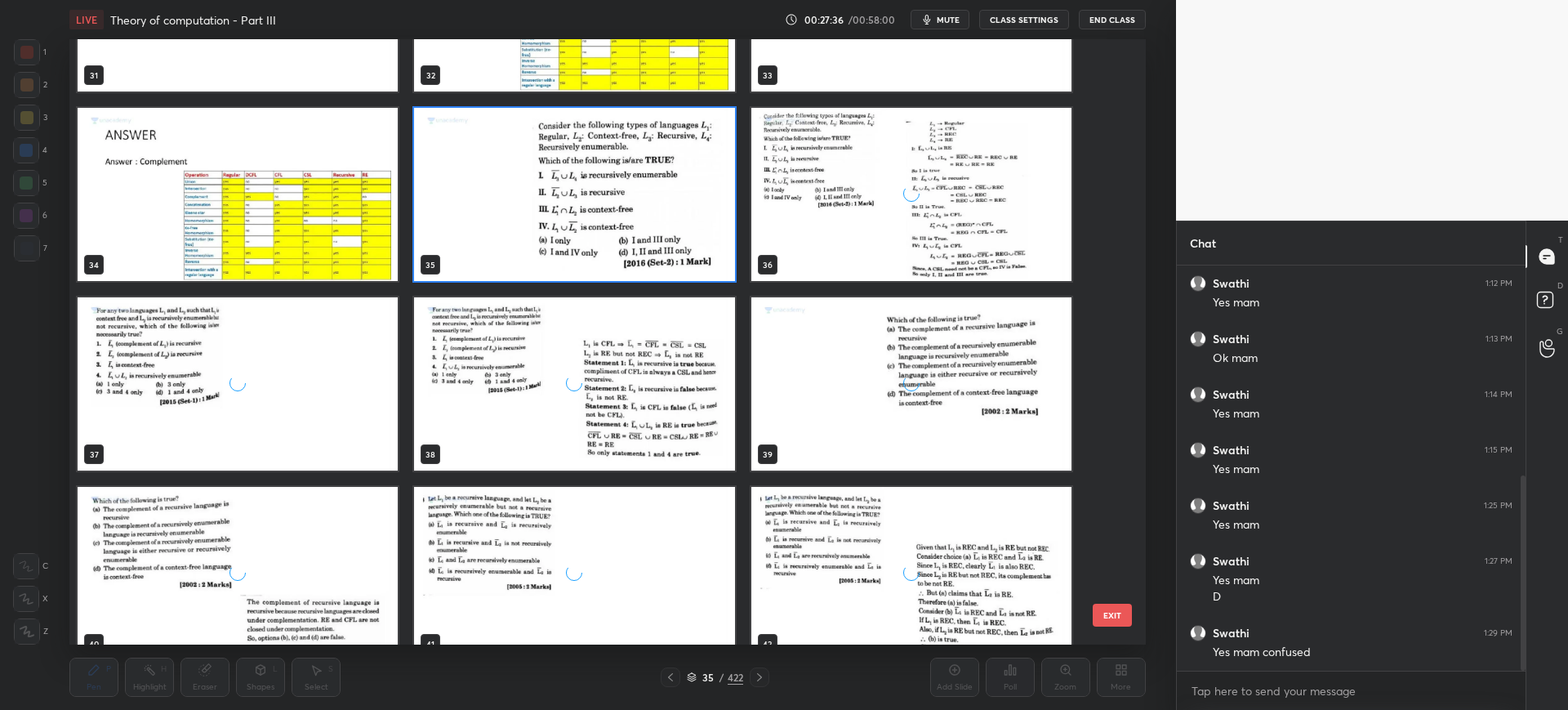
click at [698, 266] on img "grid" at bounding box center [575, 195] width 320 height 173
click at [1113, 605] on button "EXIT" at bounding box center [1112, 615] width 39 height 23
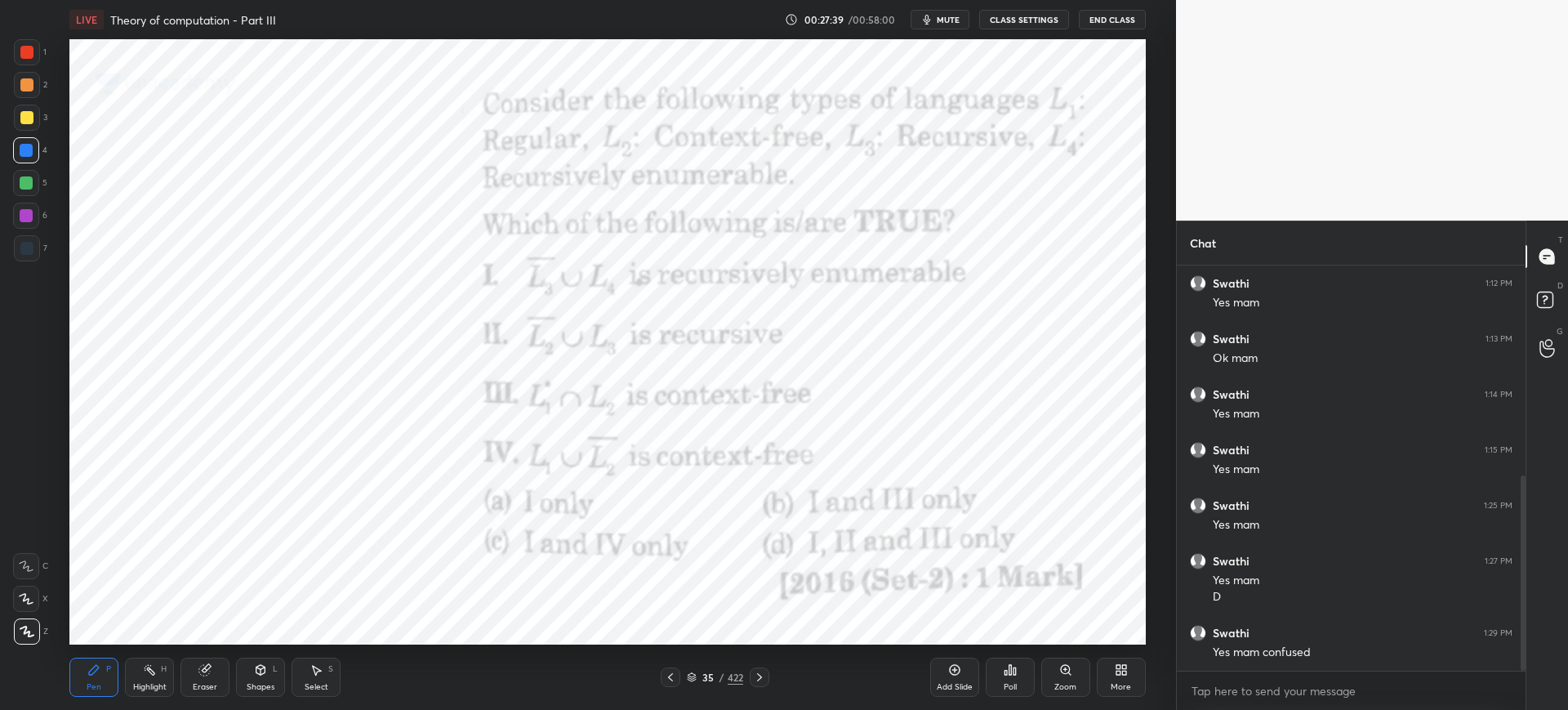
click at [692, 678] on icon at bounding box center [691, 679] width 8 height 2
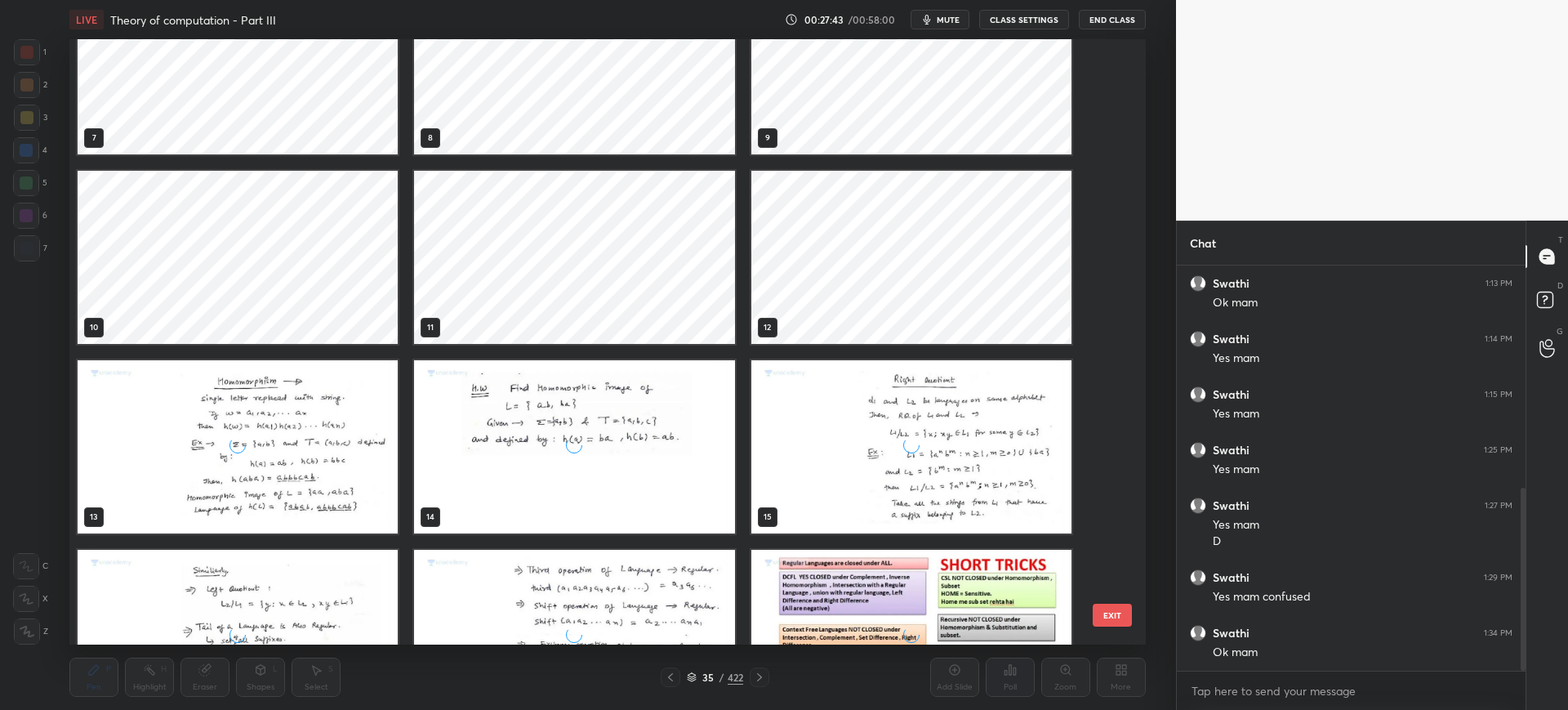
scroll to position [465, 0]
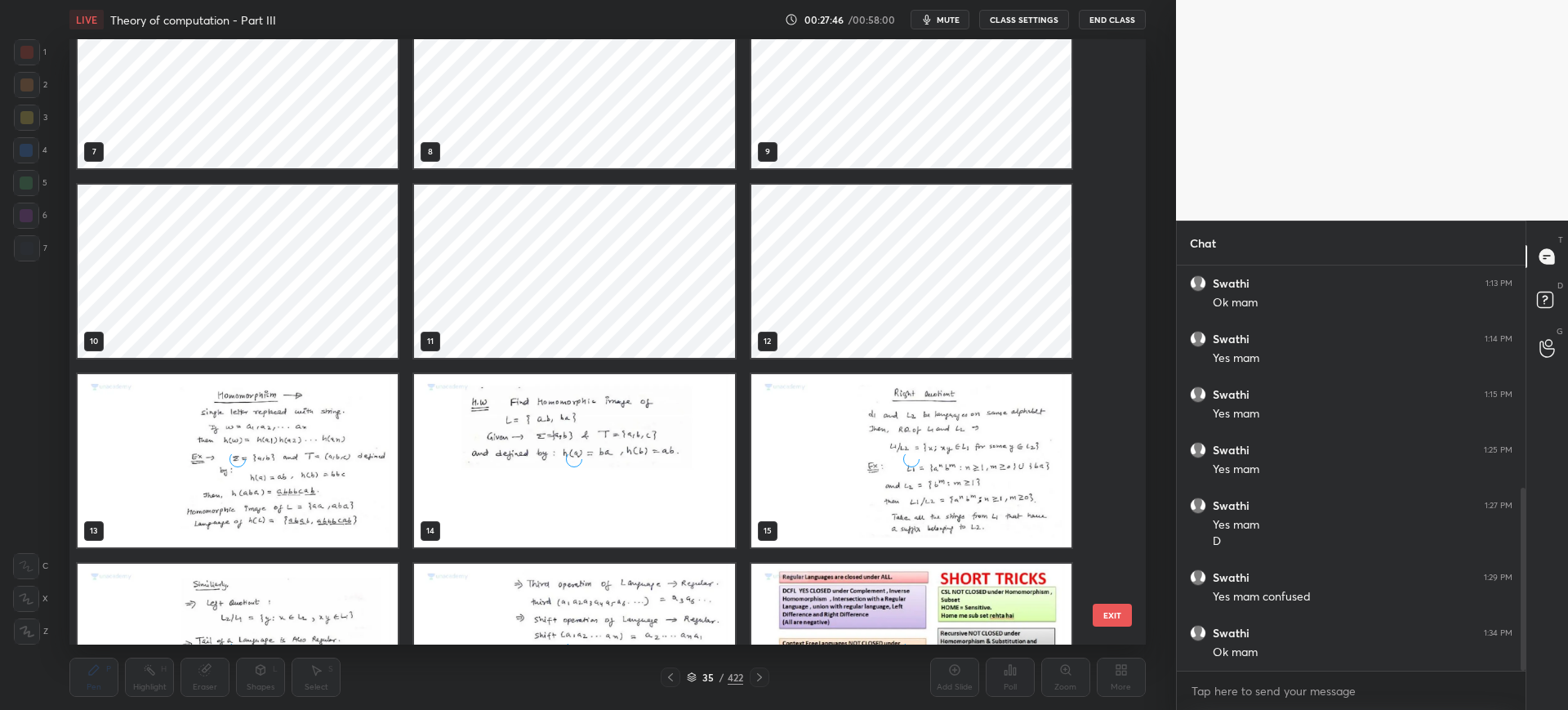
click at [1120, 618] on button "EXIT" at bounding box center [1112, 615] width 39 height 23
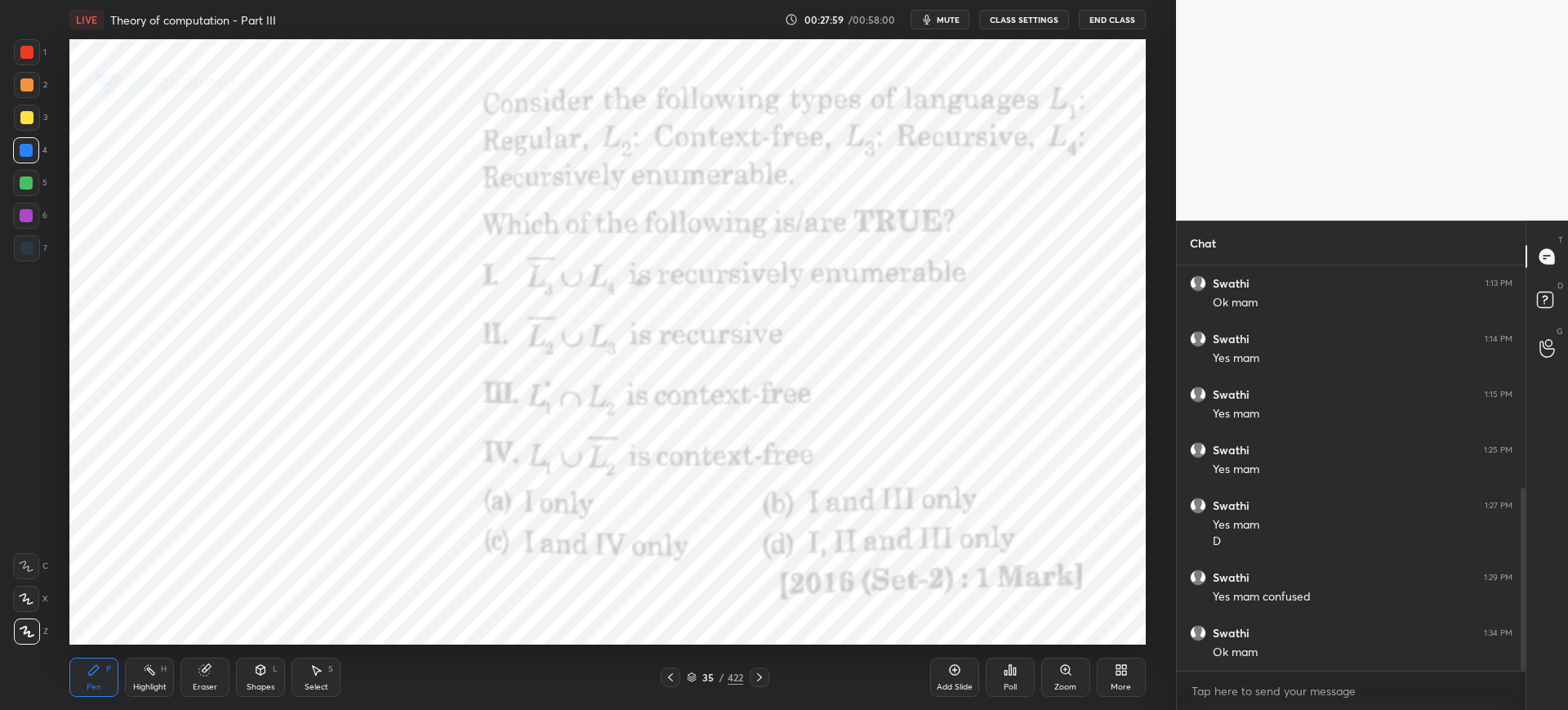
click at [692, 674] on icon at bounding box center [691, 678] width 10 height 10
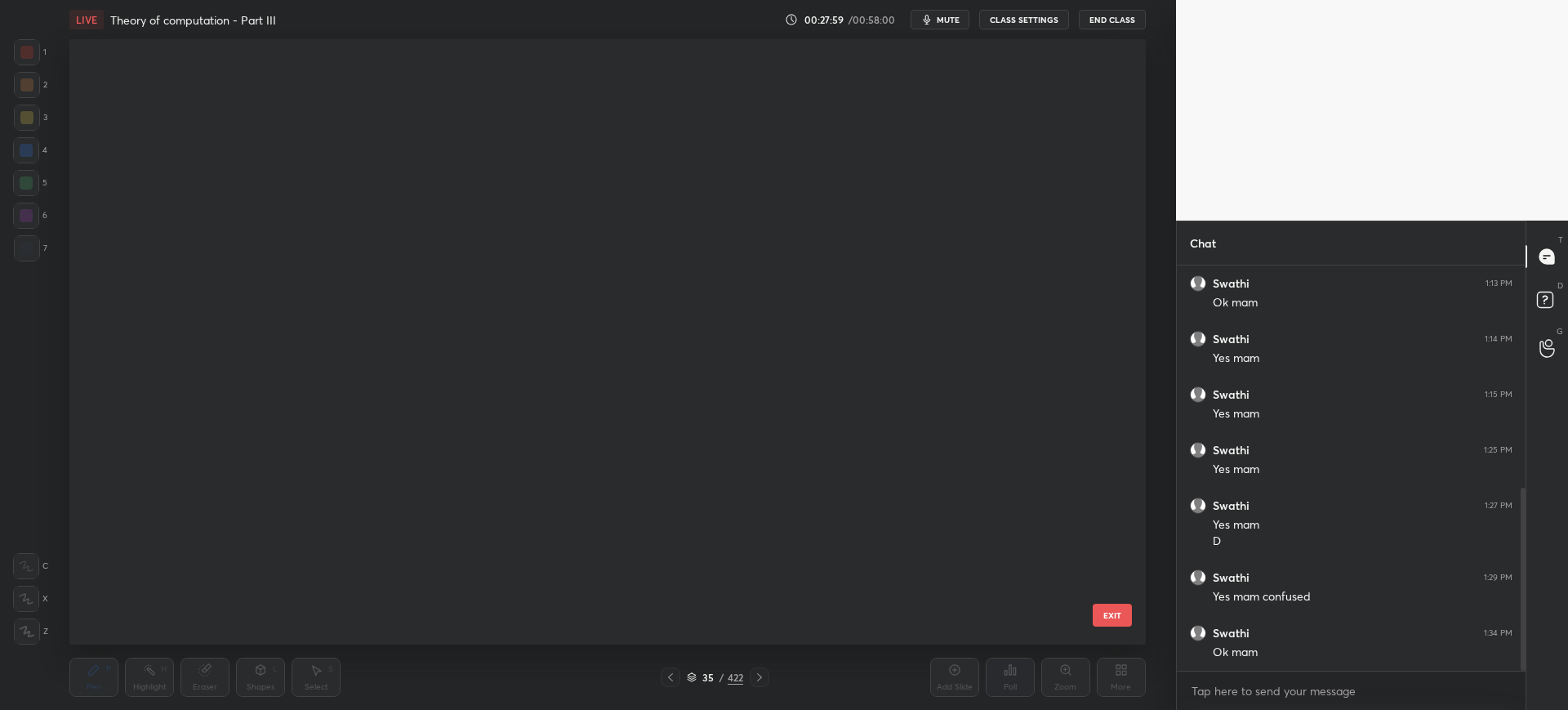
scroll to position [1668, 0]
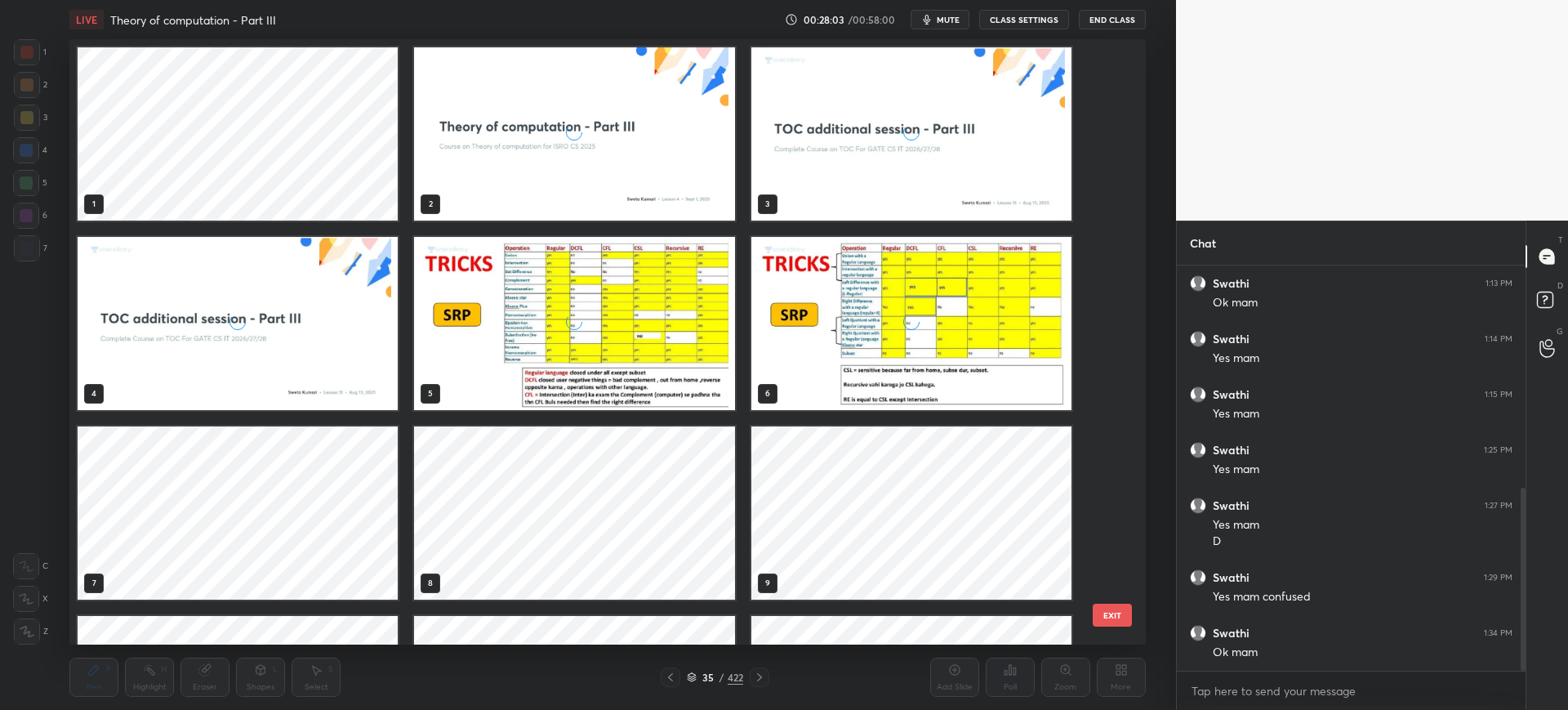
click at [1121, 619] on button "EXIT" at bounding box center [1112, 615] width 39 height 23
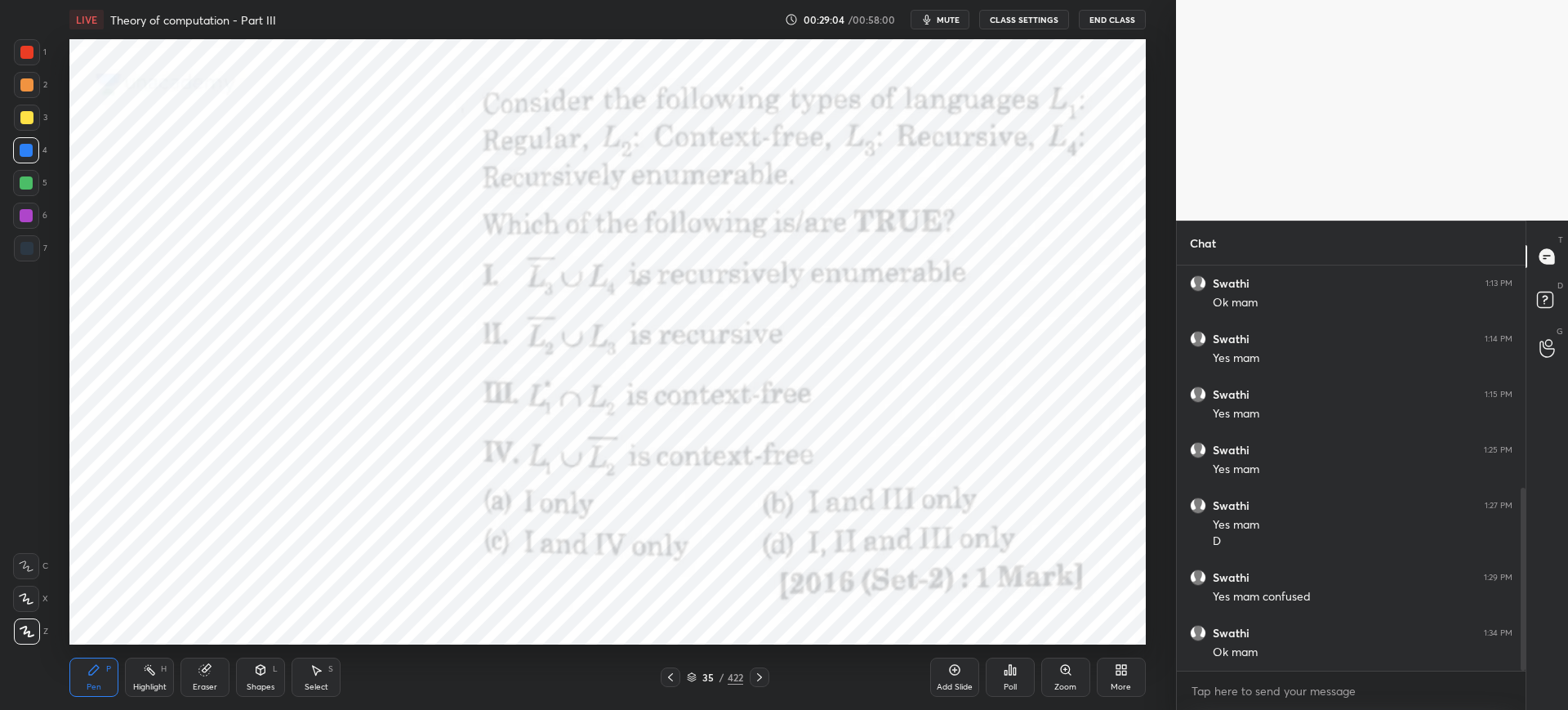
scroll to position [547, 0]
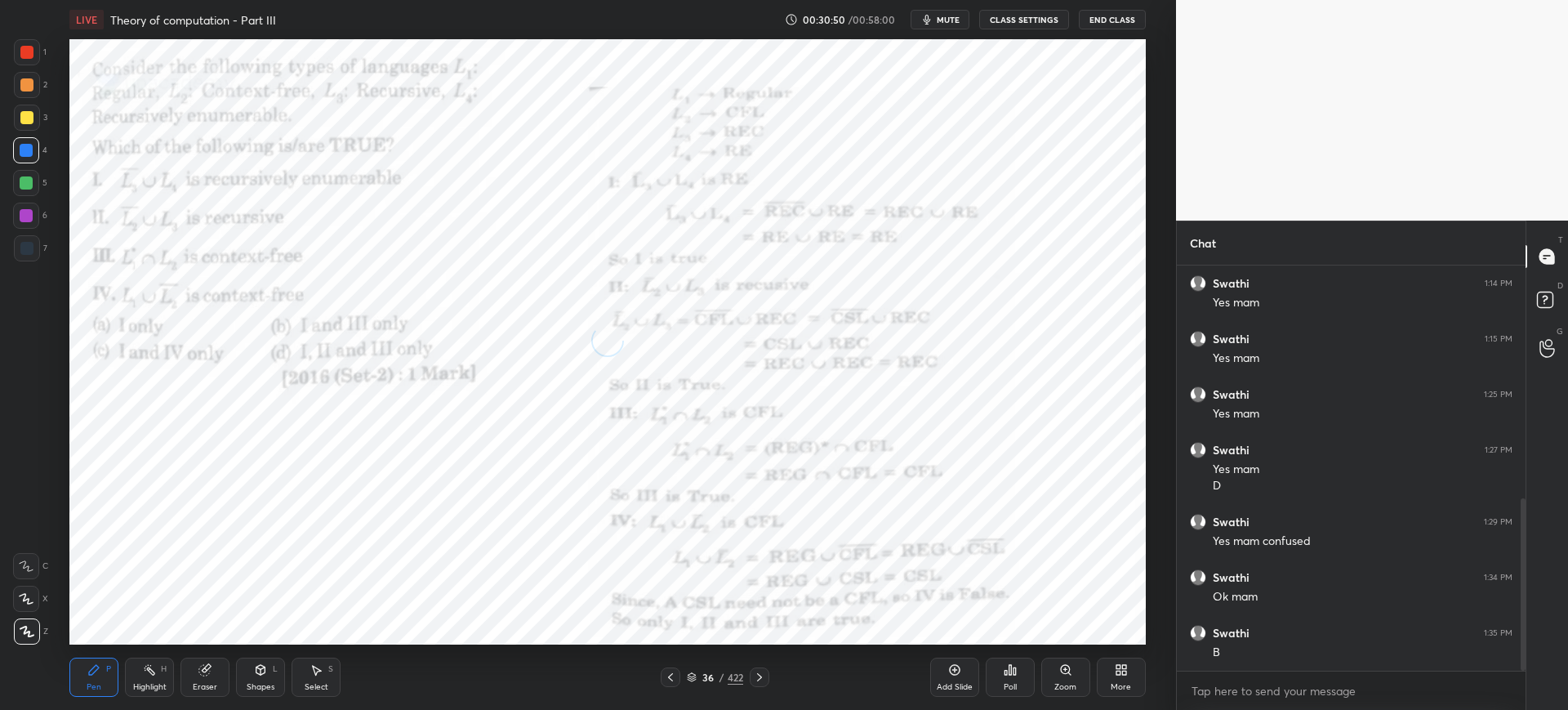
click at [696, 681] on div "36 / 422" at bounding box center [714, 677] width 56 height 15
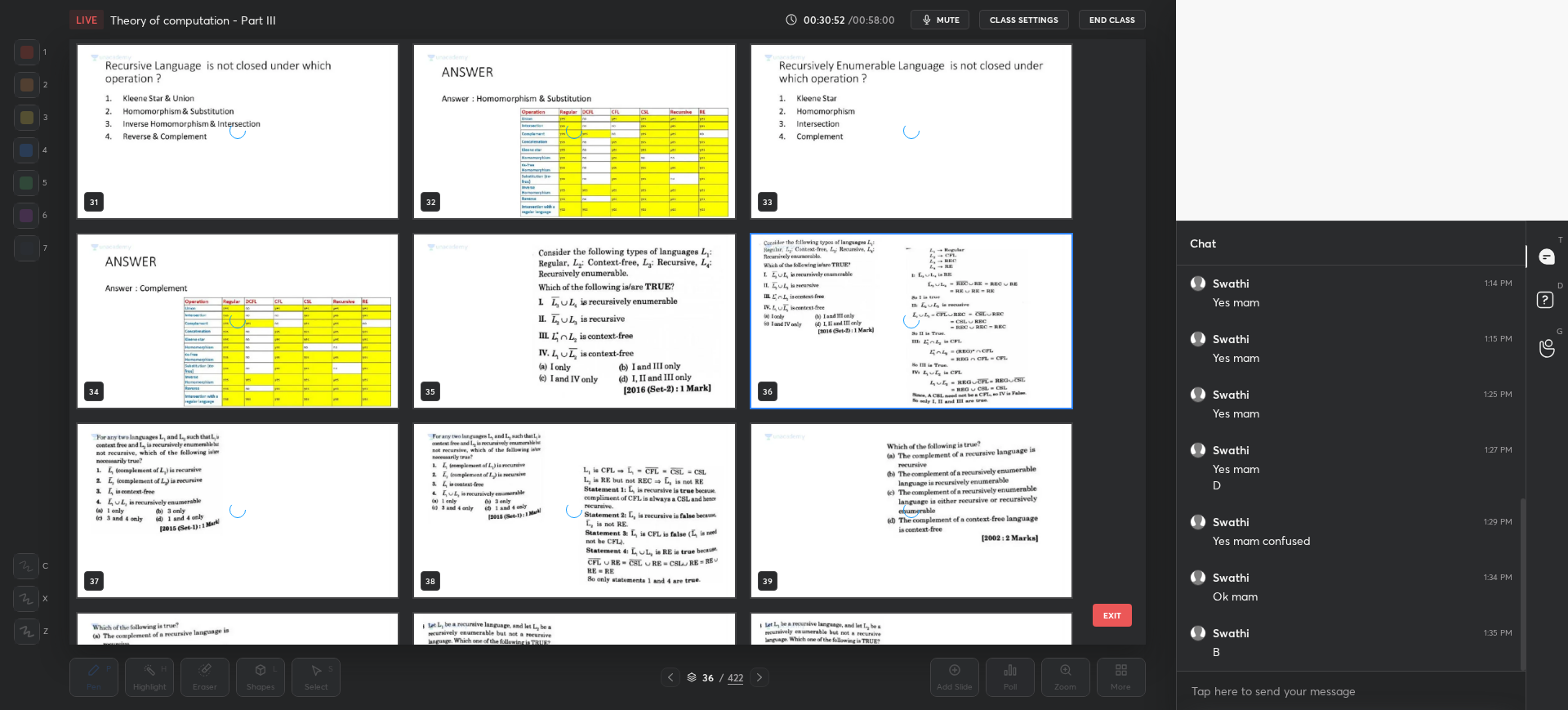
scroll to position [1921, 0]
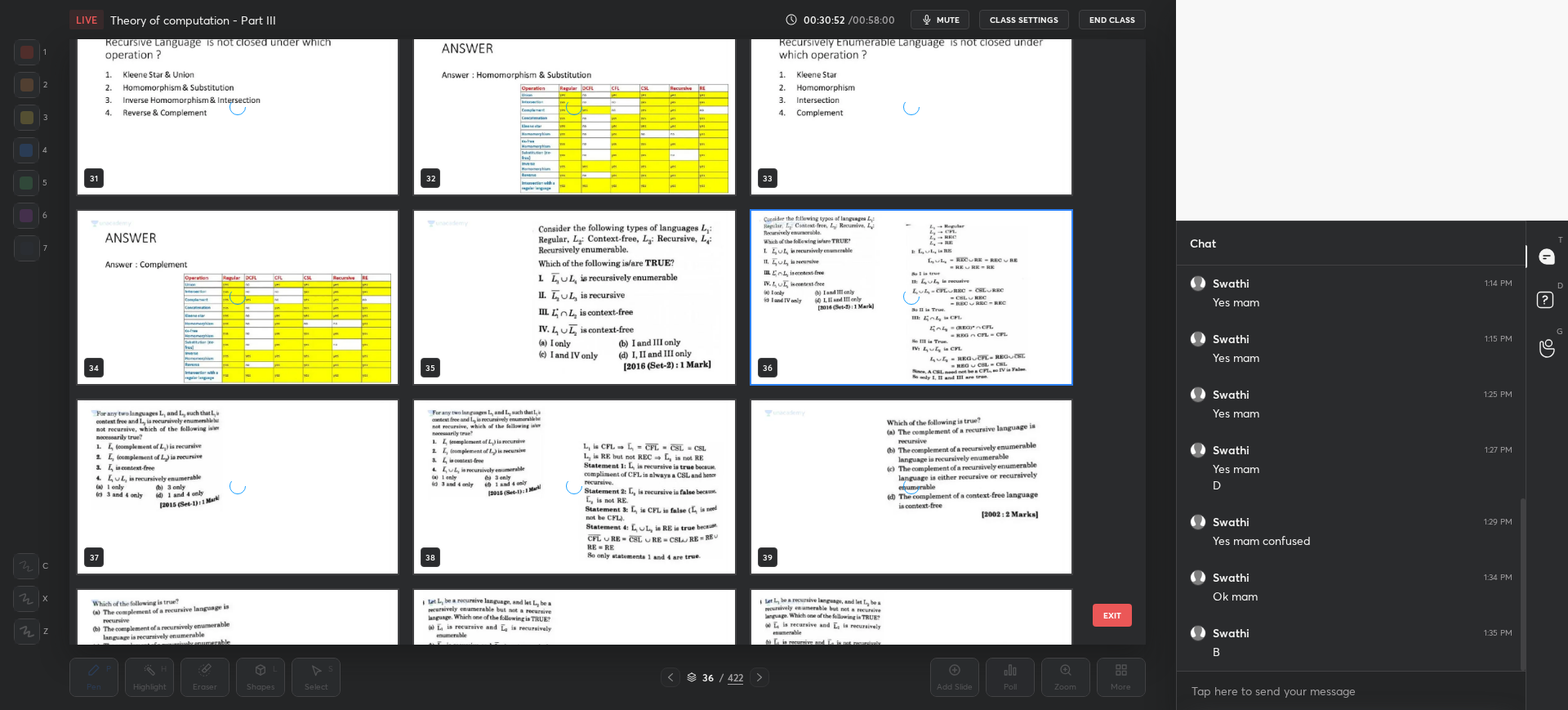
click at [816, 306] on div "grid" at bounding box center [911, 297] width 320 height 173
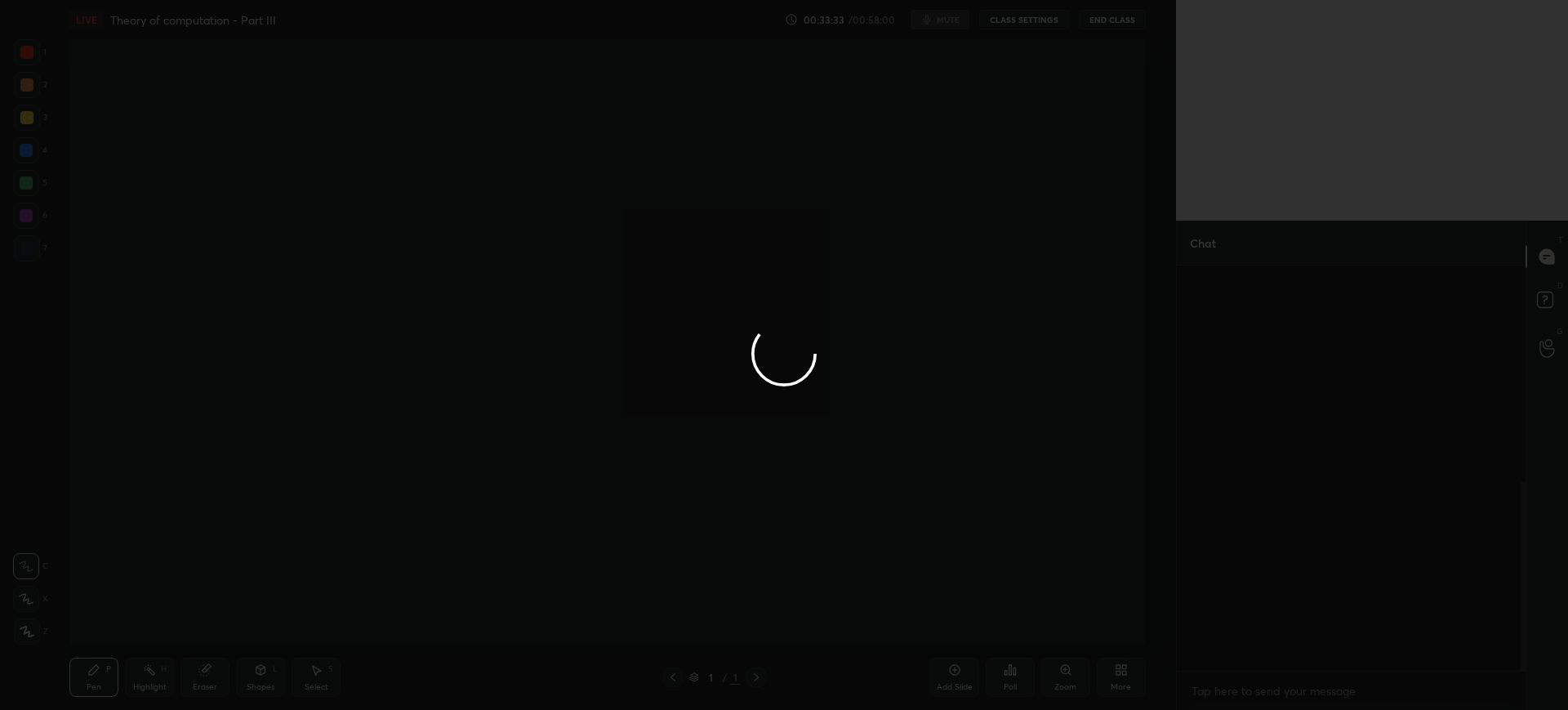
scroll to position [440, 344]
click at [784, 400] on div at bounding box center [784, 355] width 1568 height 710
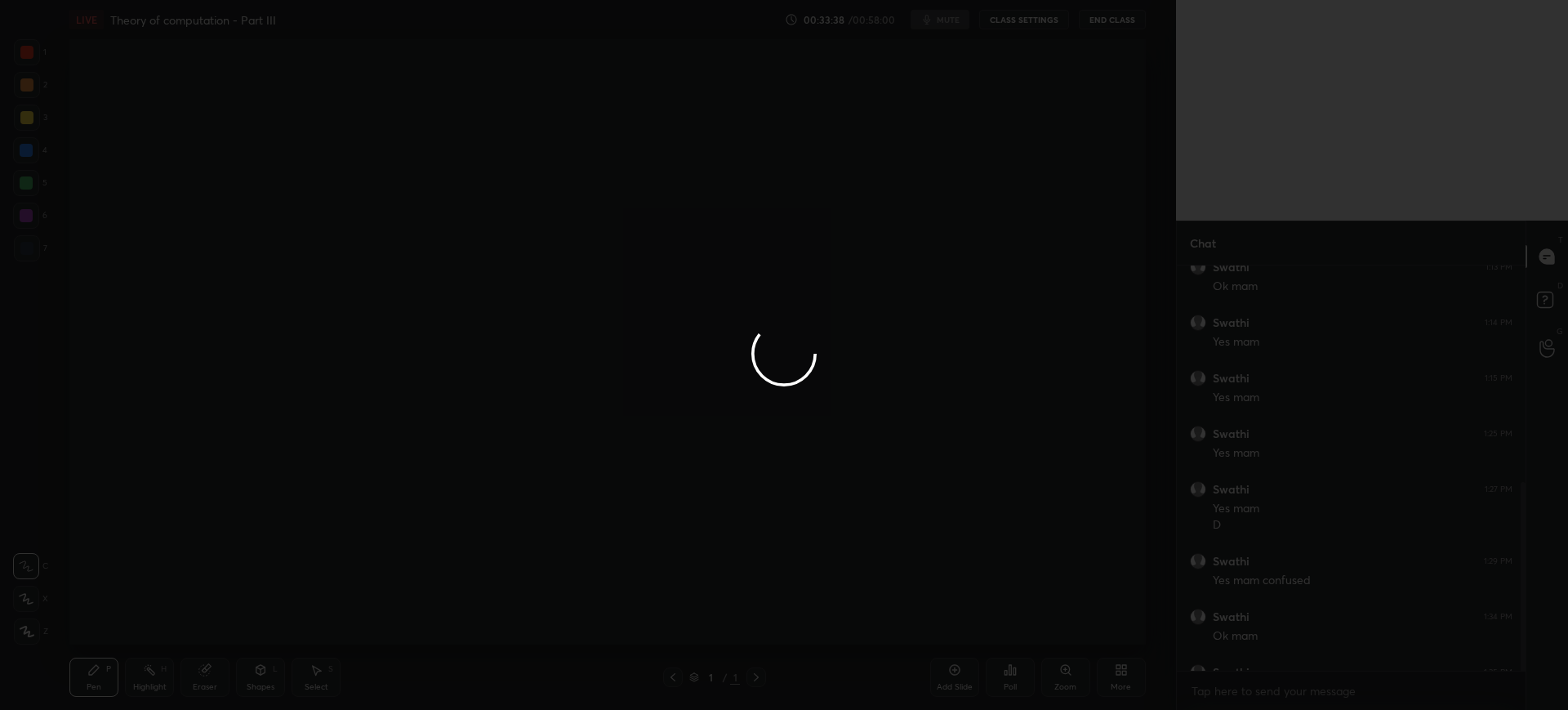
click at [784, 400] on div at bounding box center [784, 355] width 1568 height 710
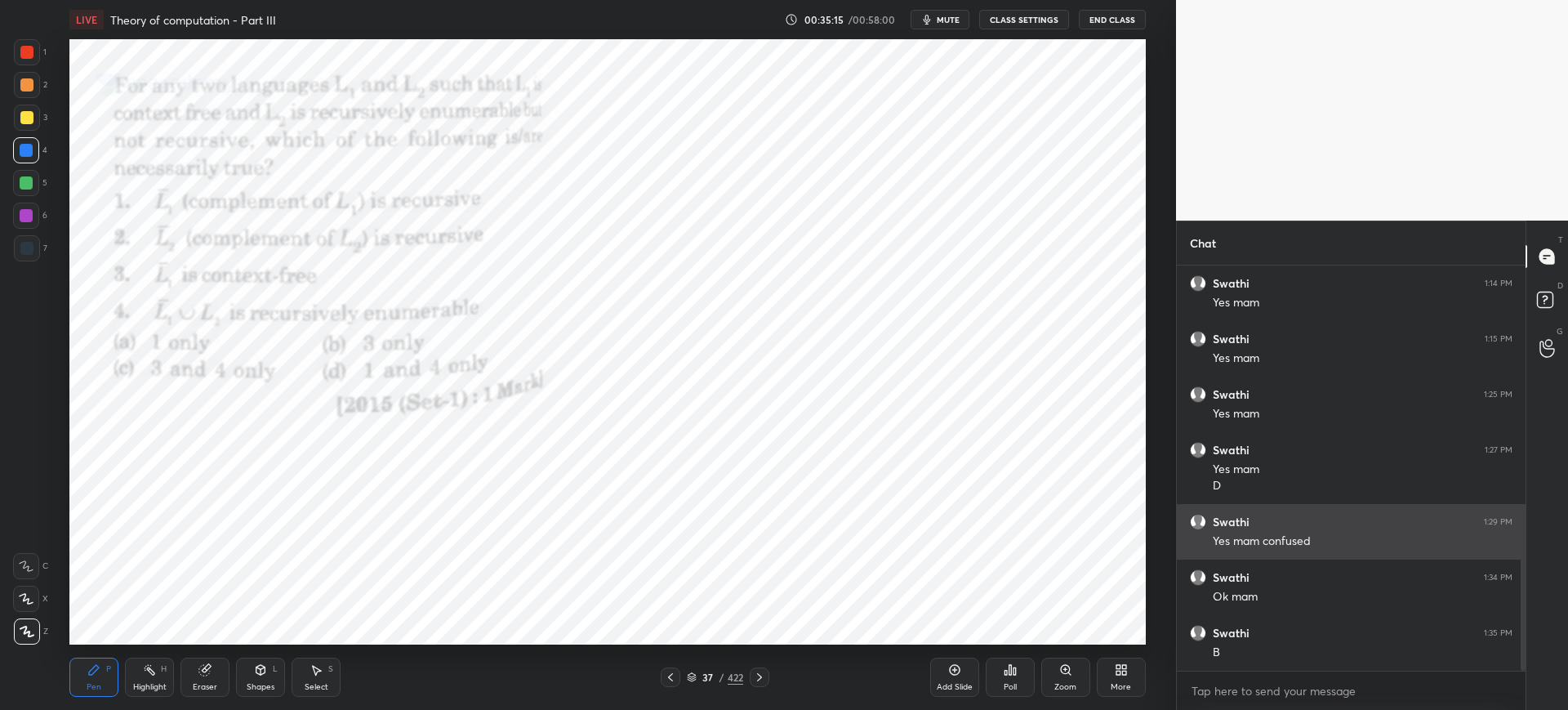
scroll to position [603, 0]
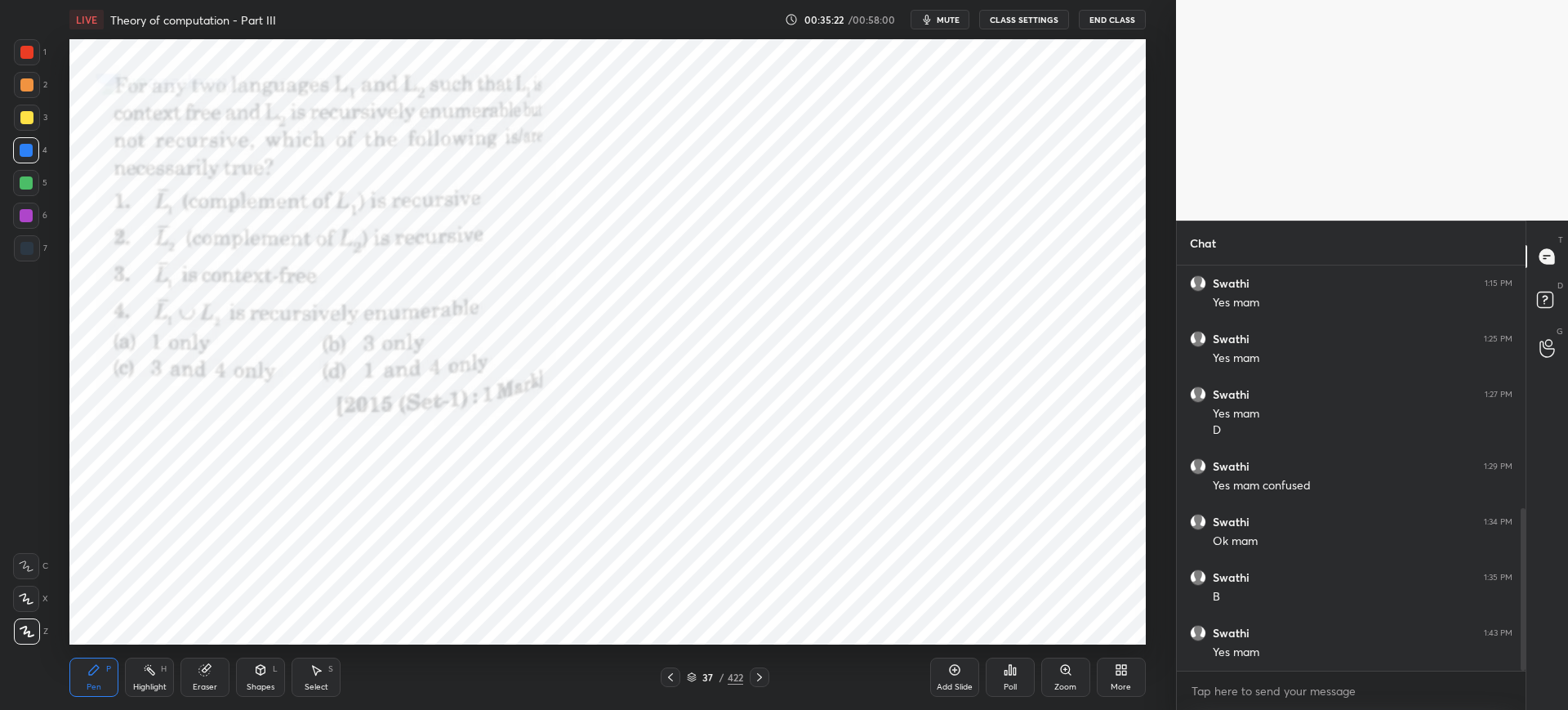
click at [696, 472] on icon at bounding box center [691, 678] width 10 height 10
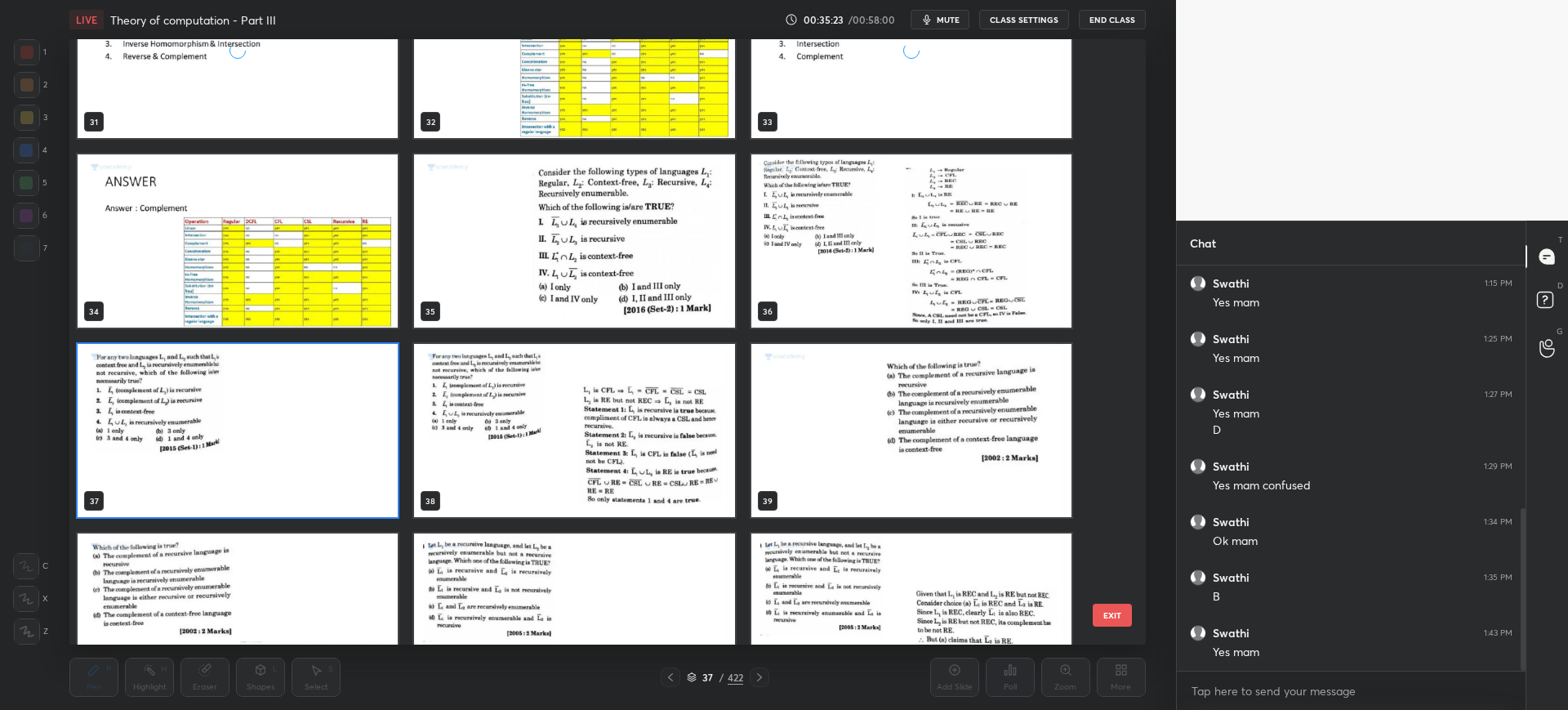
scroll to position [1979, 0]
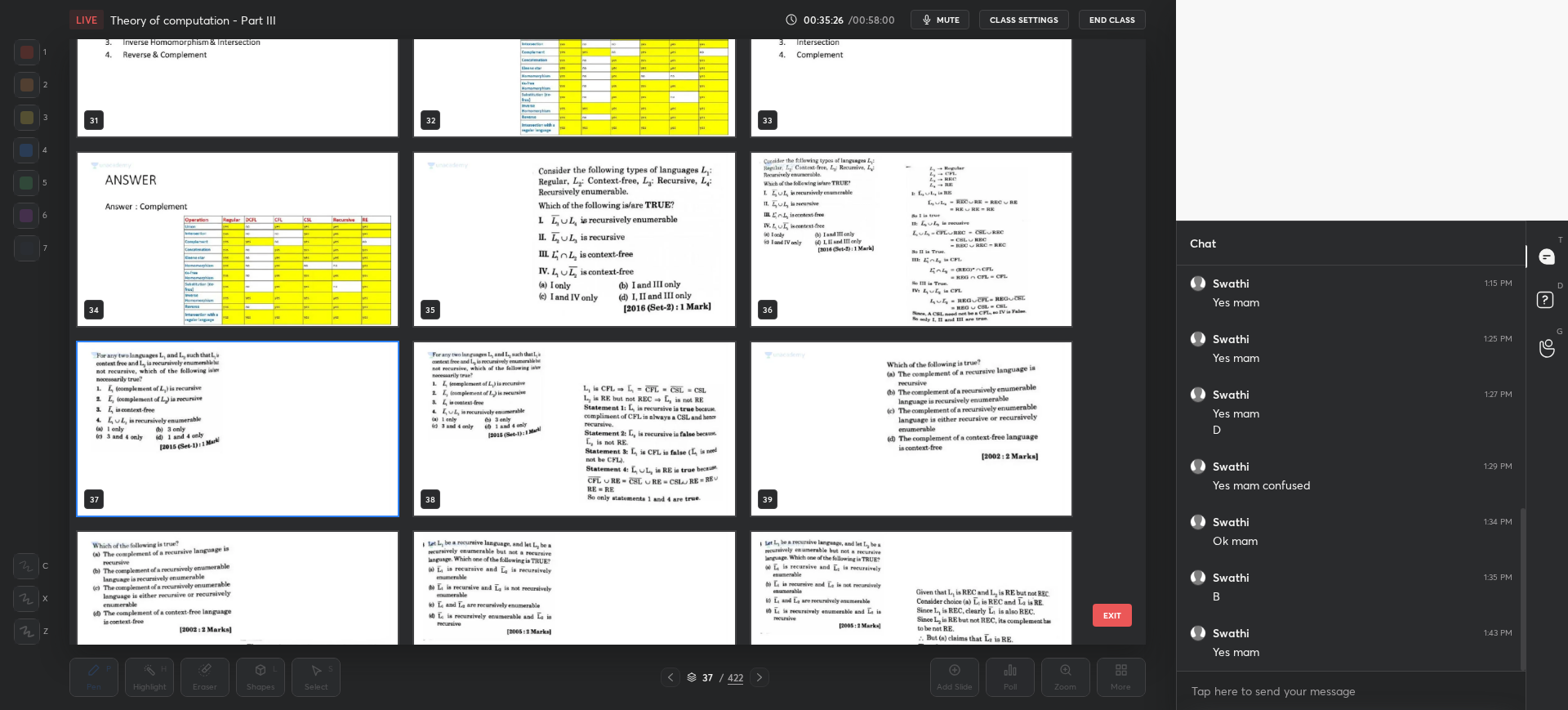
click at [1116, 472] on button "EXIT" at bounding box center [1112, 615] width 39 height 23
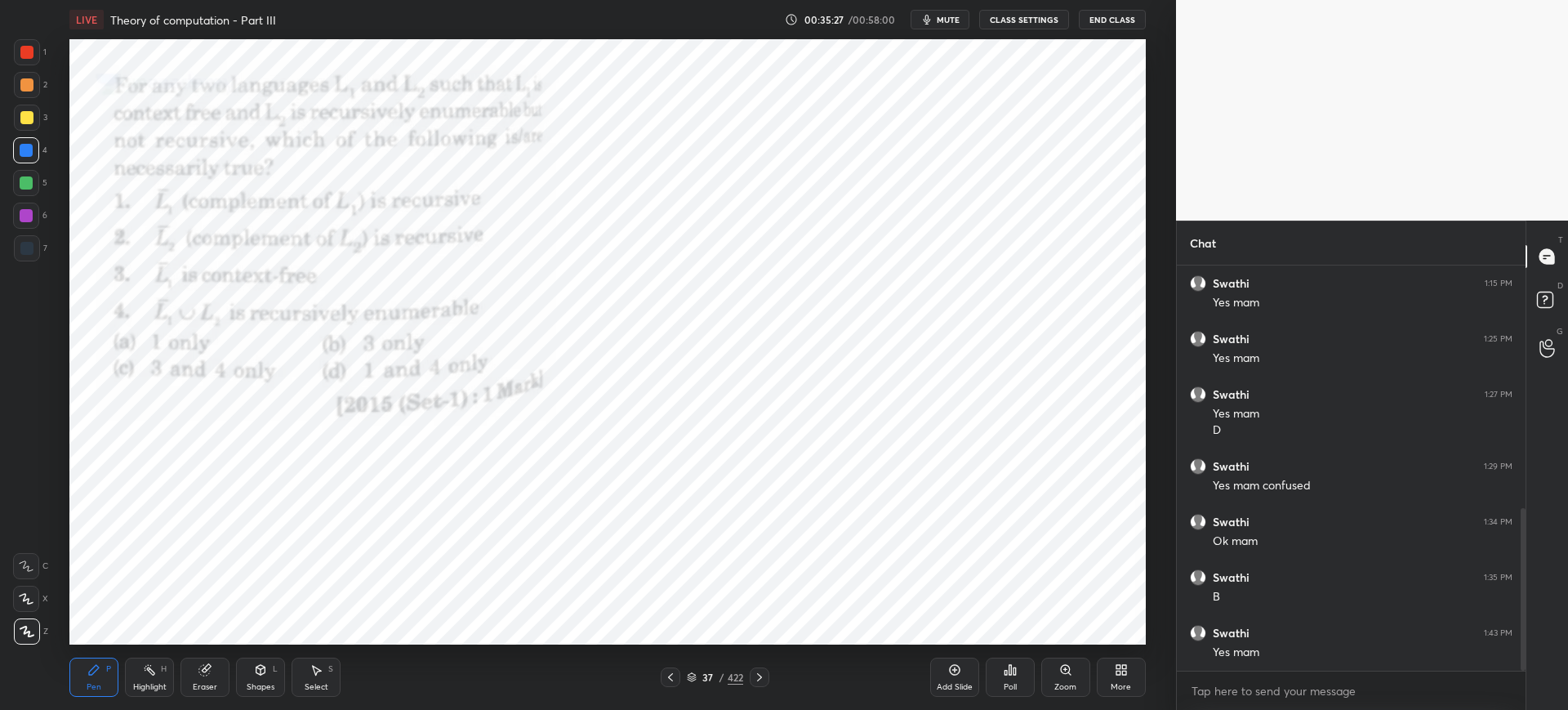
click at [1000, 472] on div "Poll" at bounding box center [1010, 678] width 49 height 39
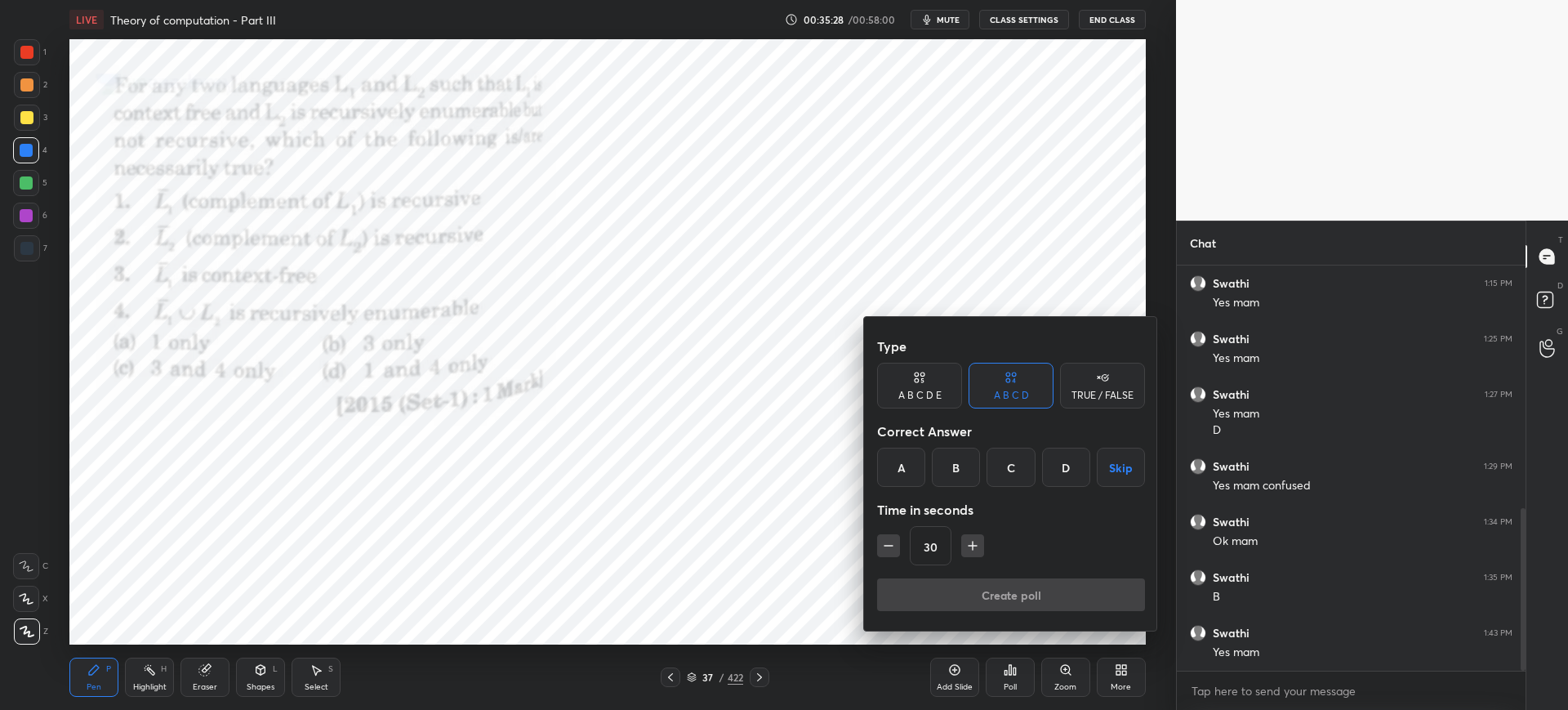
click at [1066, 463] on div "D" at bounding box center [1066, 467] width 48 height 39
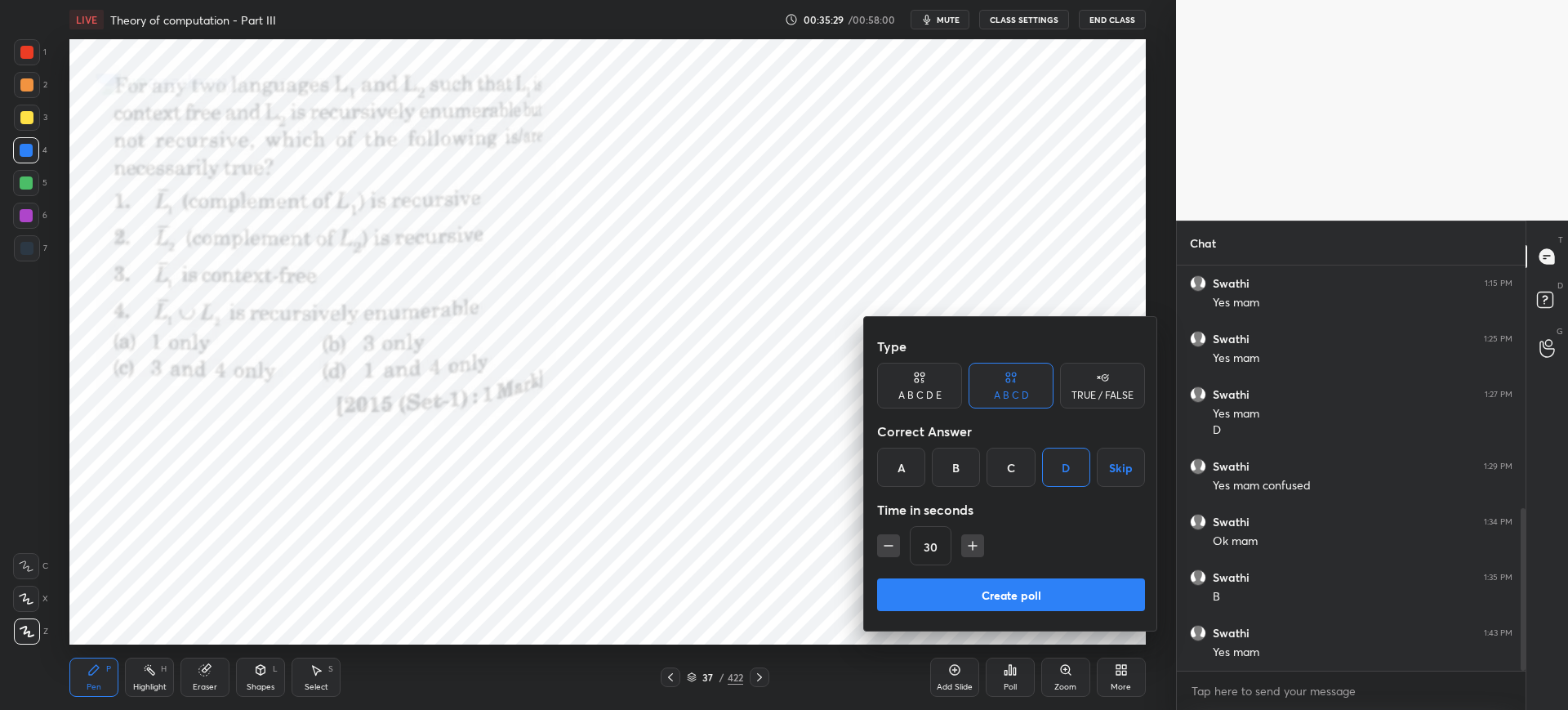
click at [970, 472] on icon "button" at bounding box center [972, 545] width 17 height 17
type input "60"
drag, startPoint x: 961, startPoint y: 576, endPoint x: 958, endPoint y: 587, distance: 11.4
click at [958, 472] on div "Type A B C D E A B C D TRUE / FALSE Correct Answer A B C D Skip Time in seconds…" at bounding box center [1011, 473] width 294 height 314
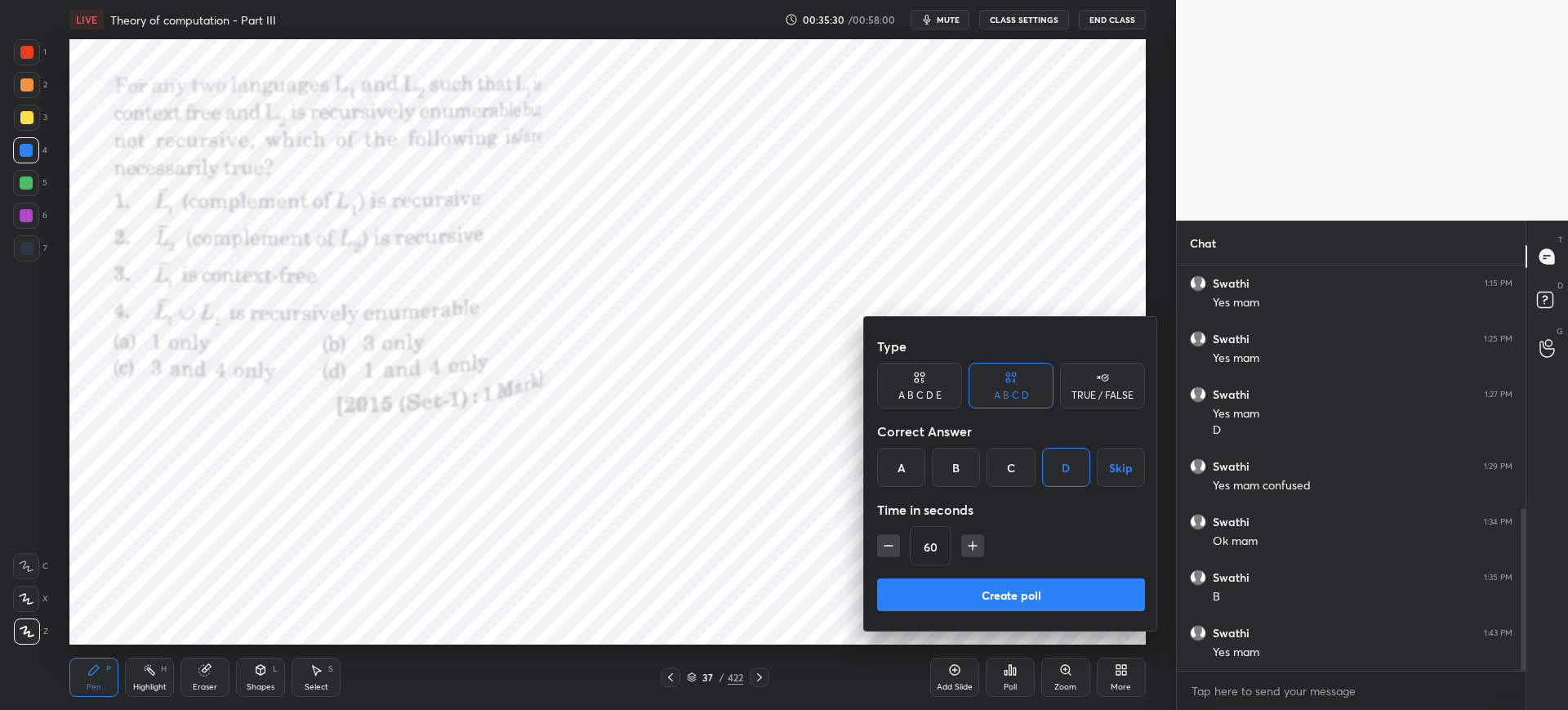
click at [958, 472] on button "Create poll" at bounding box center [1011, 594] width 267 height 32
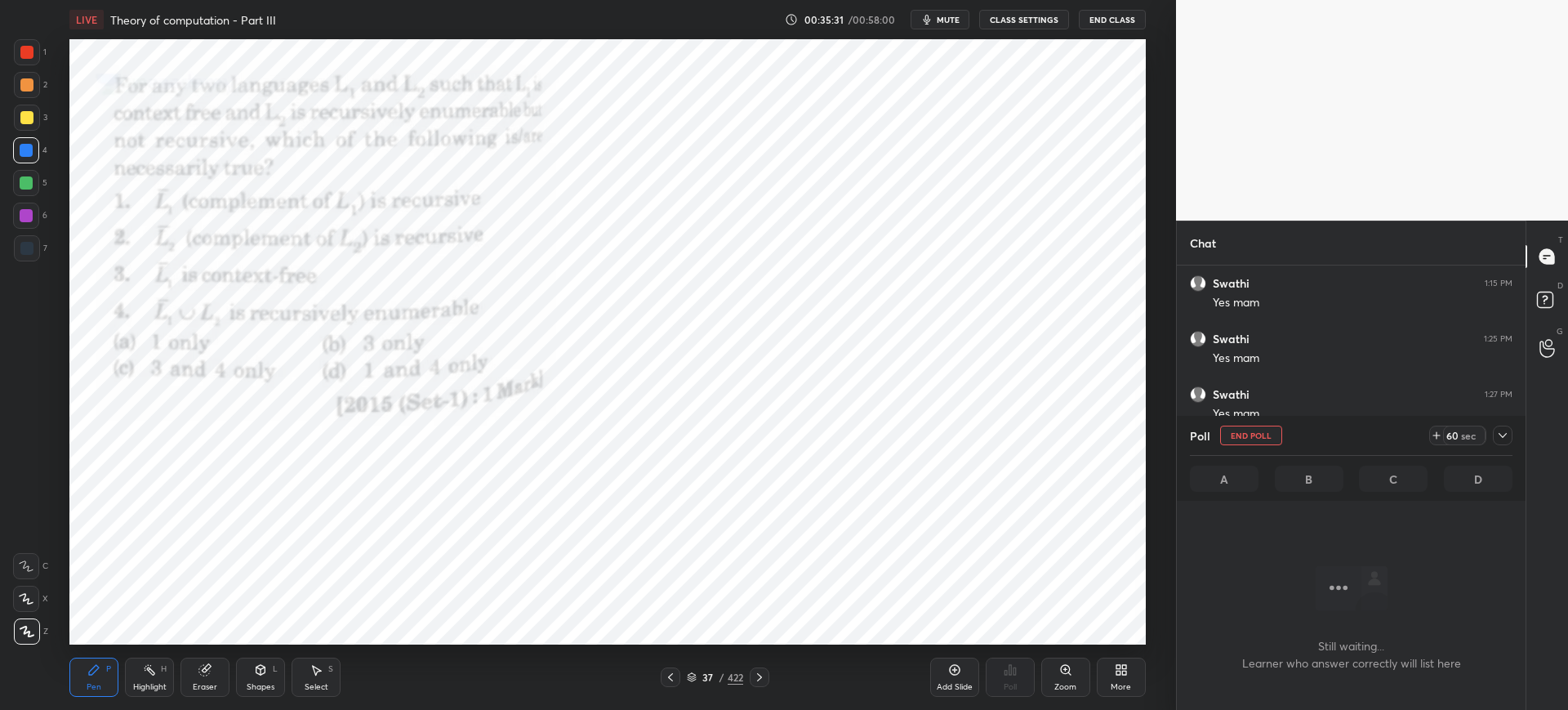
scroll to position [354, 344]
click at [694, 472] on icon at bounding box center [691, 675] width 8 height 4
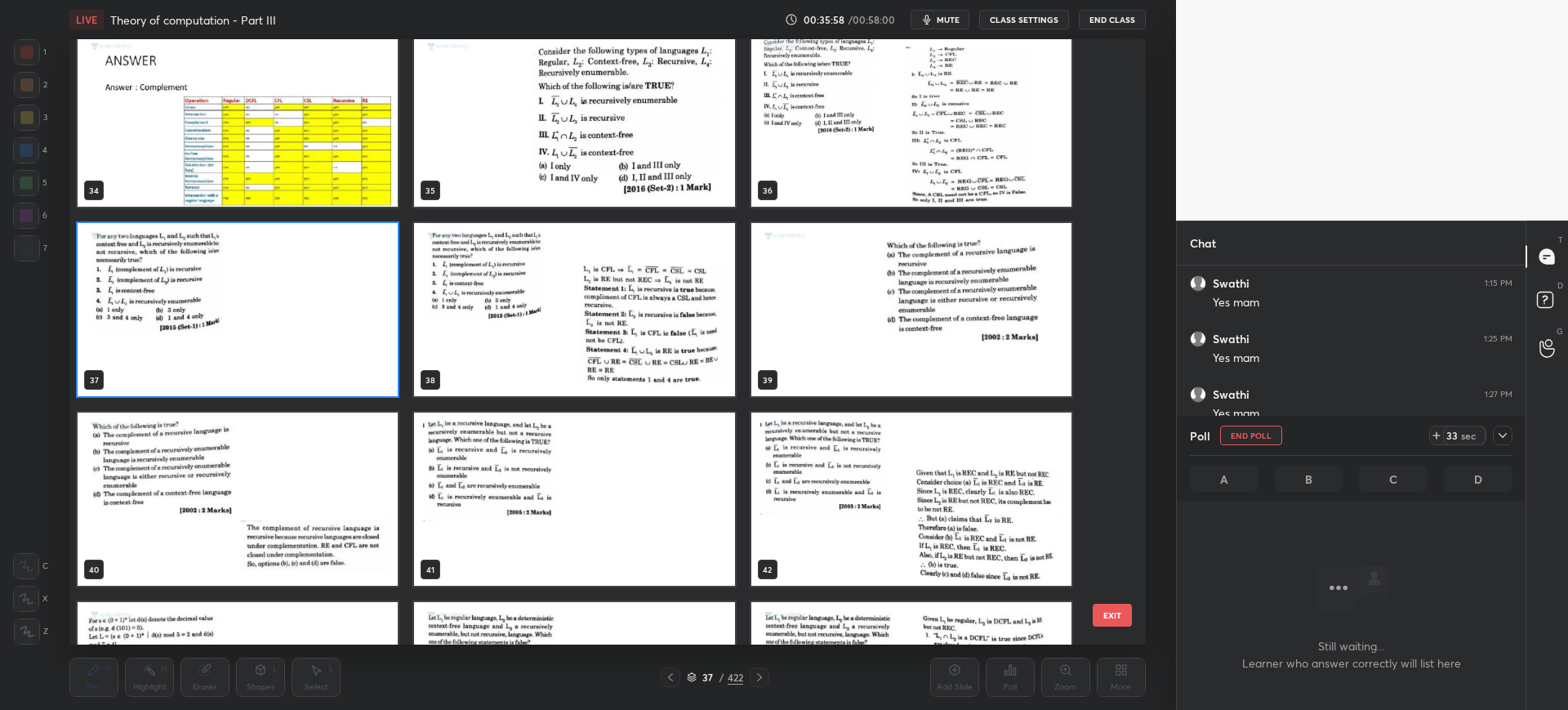
scroll to position [2099, 0]
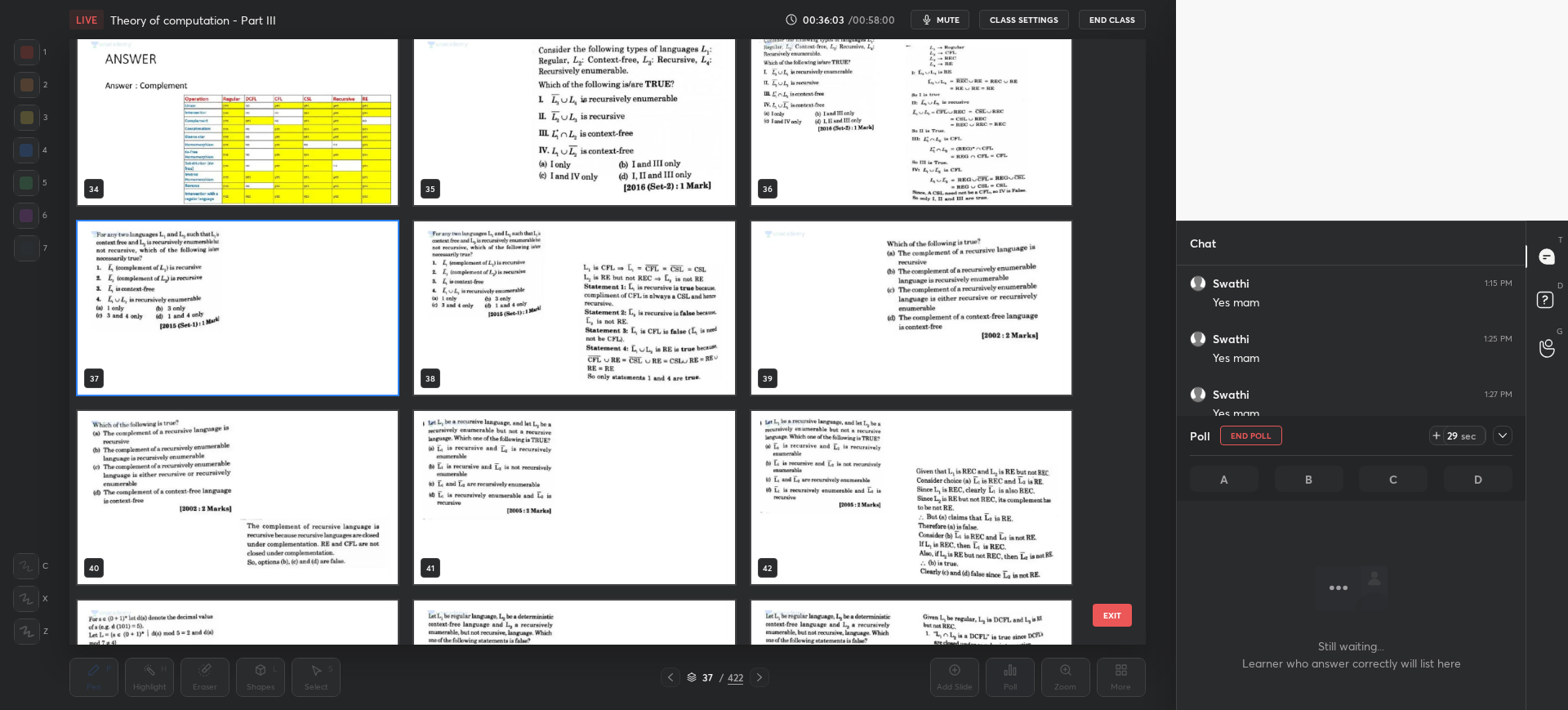
click at [1120, 472] on button "EXIT" at bounding box center [1112, 615] width 39 height 23
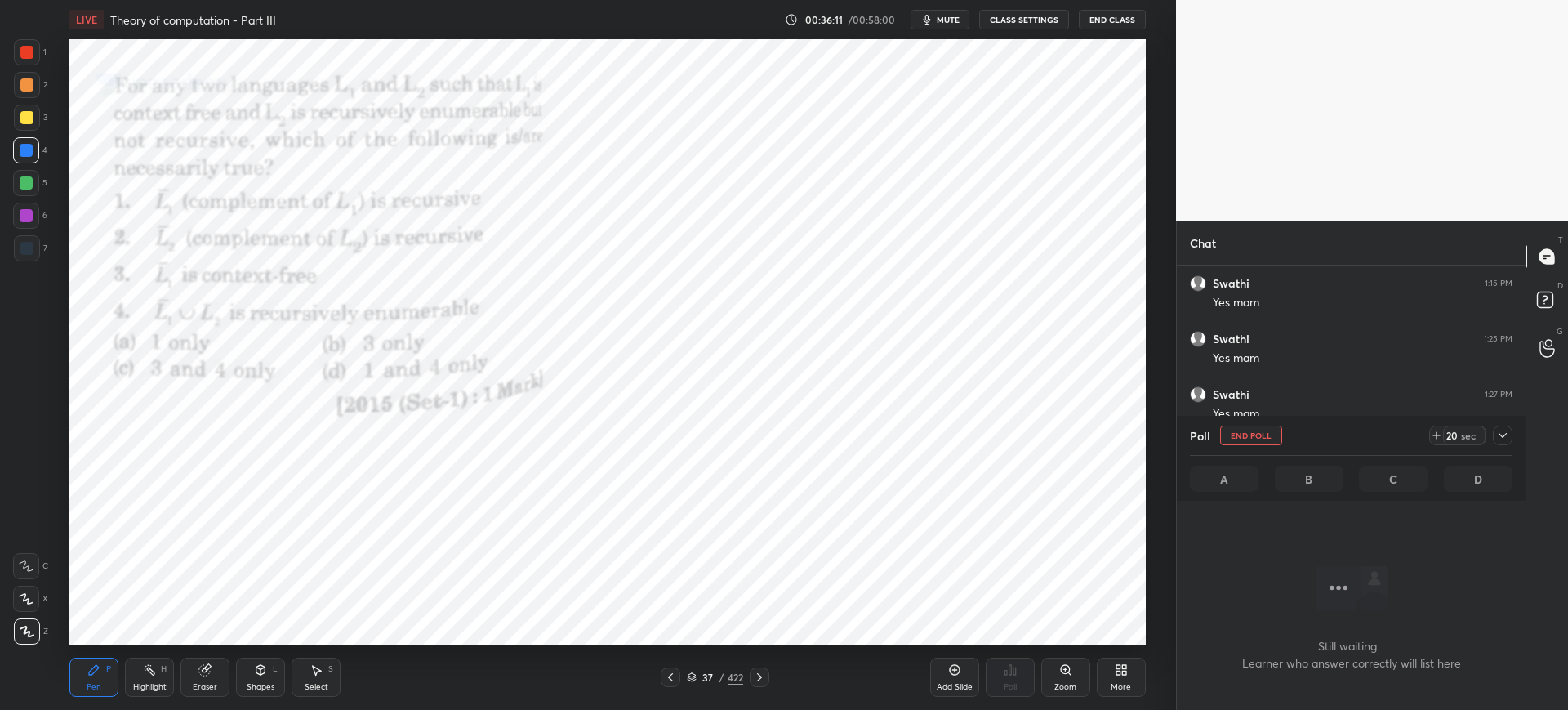
click at [1157, 421] on div "Poll End Poll 20 sec" at bounding box center [1351, 436] width 322 height 39
click at [1157, 427] on div at bounding box center [1502, 436] width 20 height 20
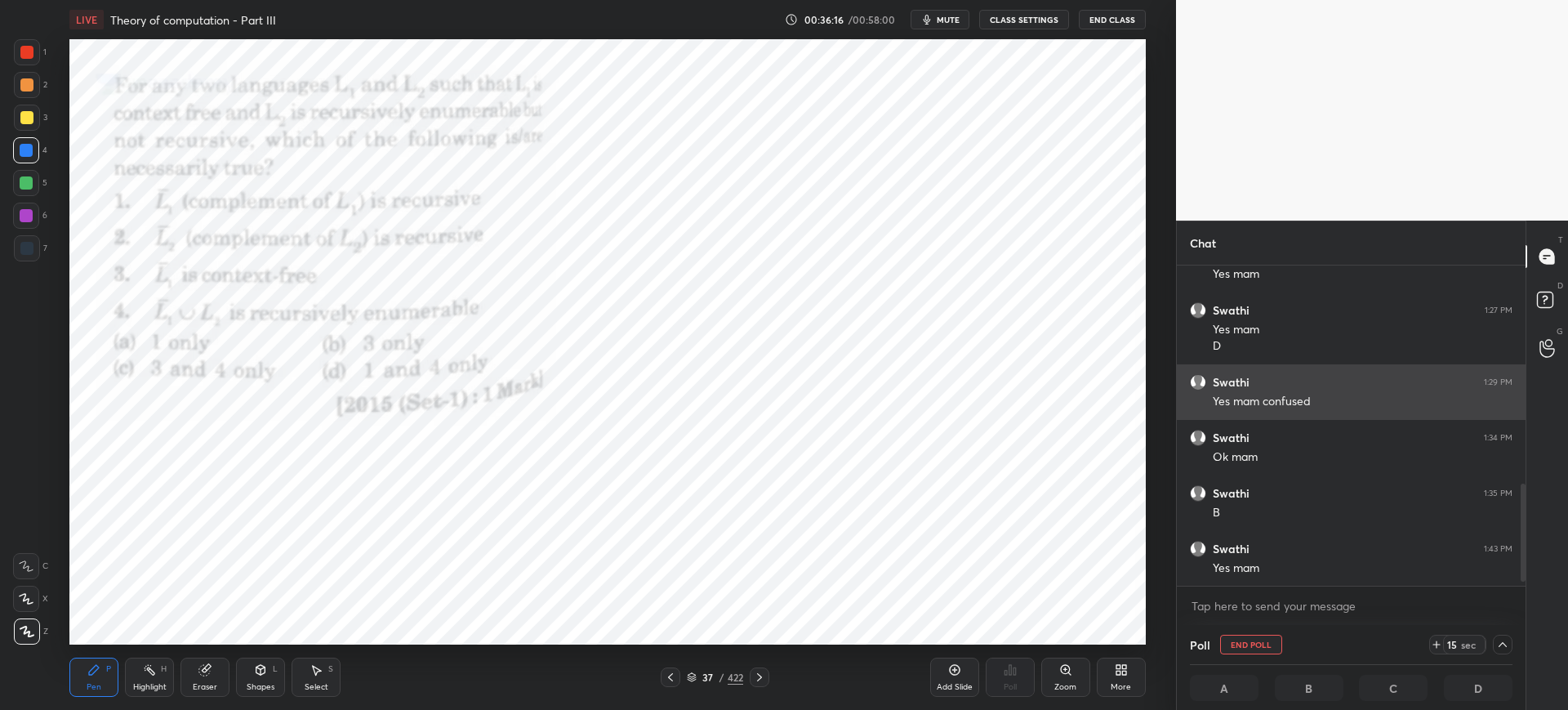
scroll to position [742, 0]
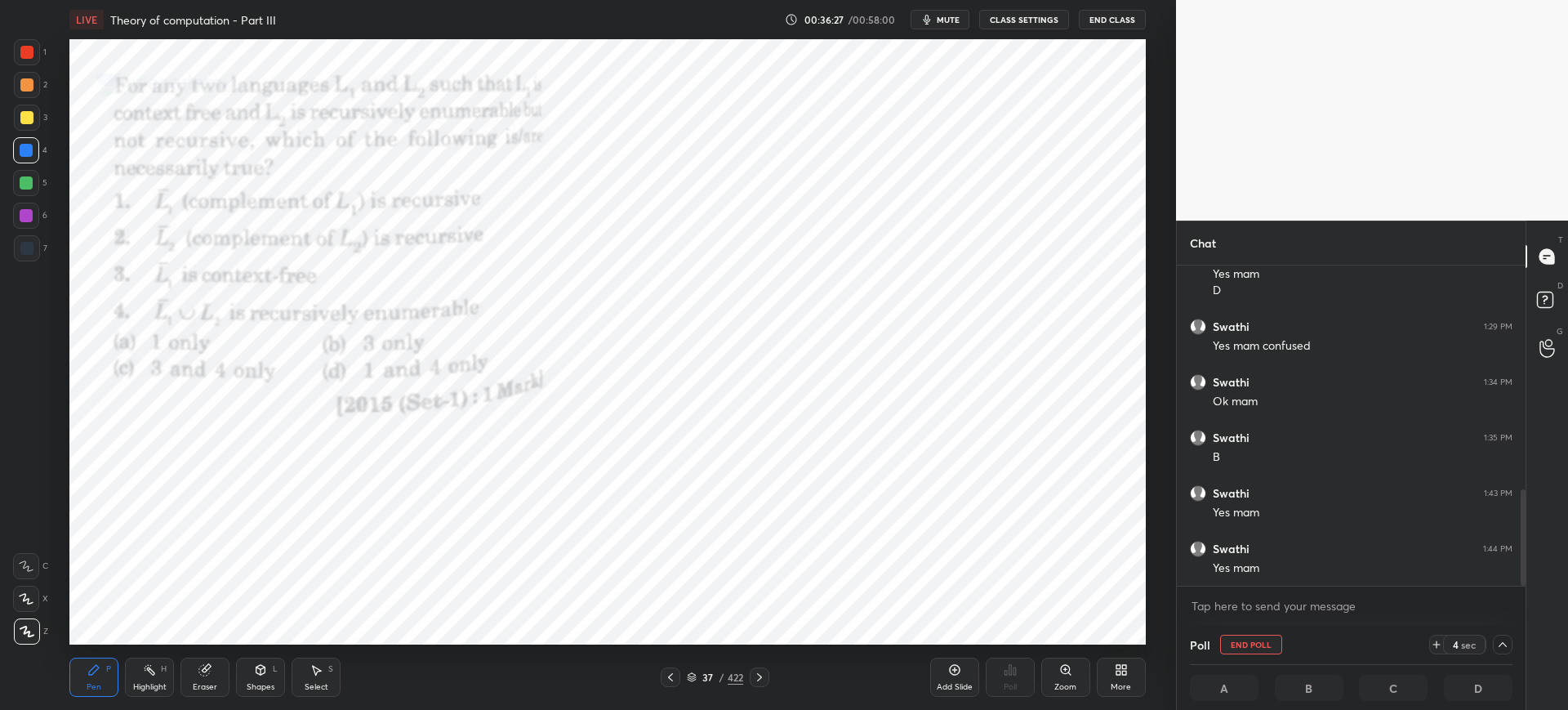
click at [1157, 472] on icon at bounding box center [1435, 644] width 13 height 13
click at [1157, 472] on button "End Poll" at bounding box center [1250, 644] width 62 height 20
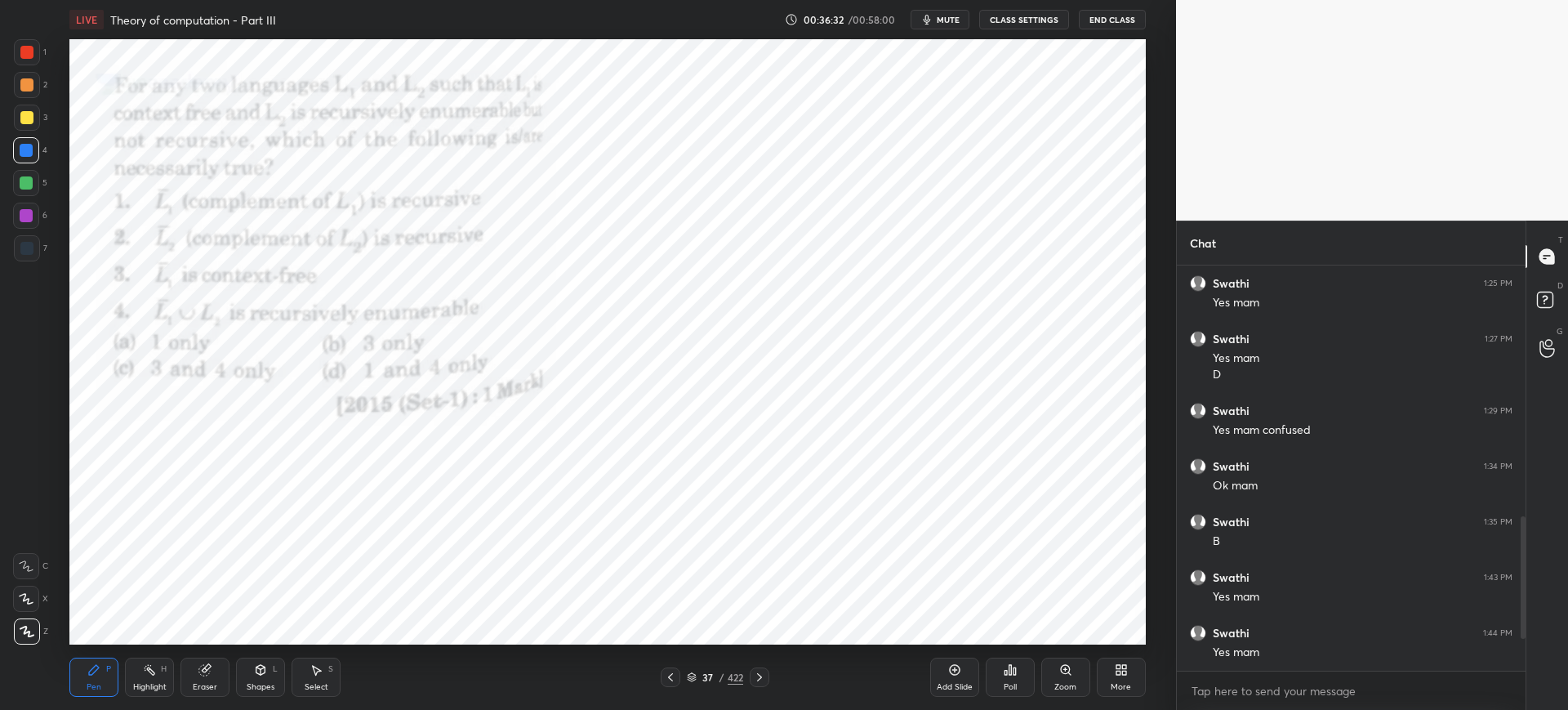
scroll to position [658, 0]
click at [134, 186] on div "Setting up your live class Poll for secs No correct answer Start poll" at bounding box center [608, 341] width 1111 height 605
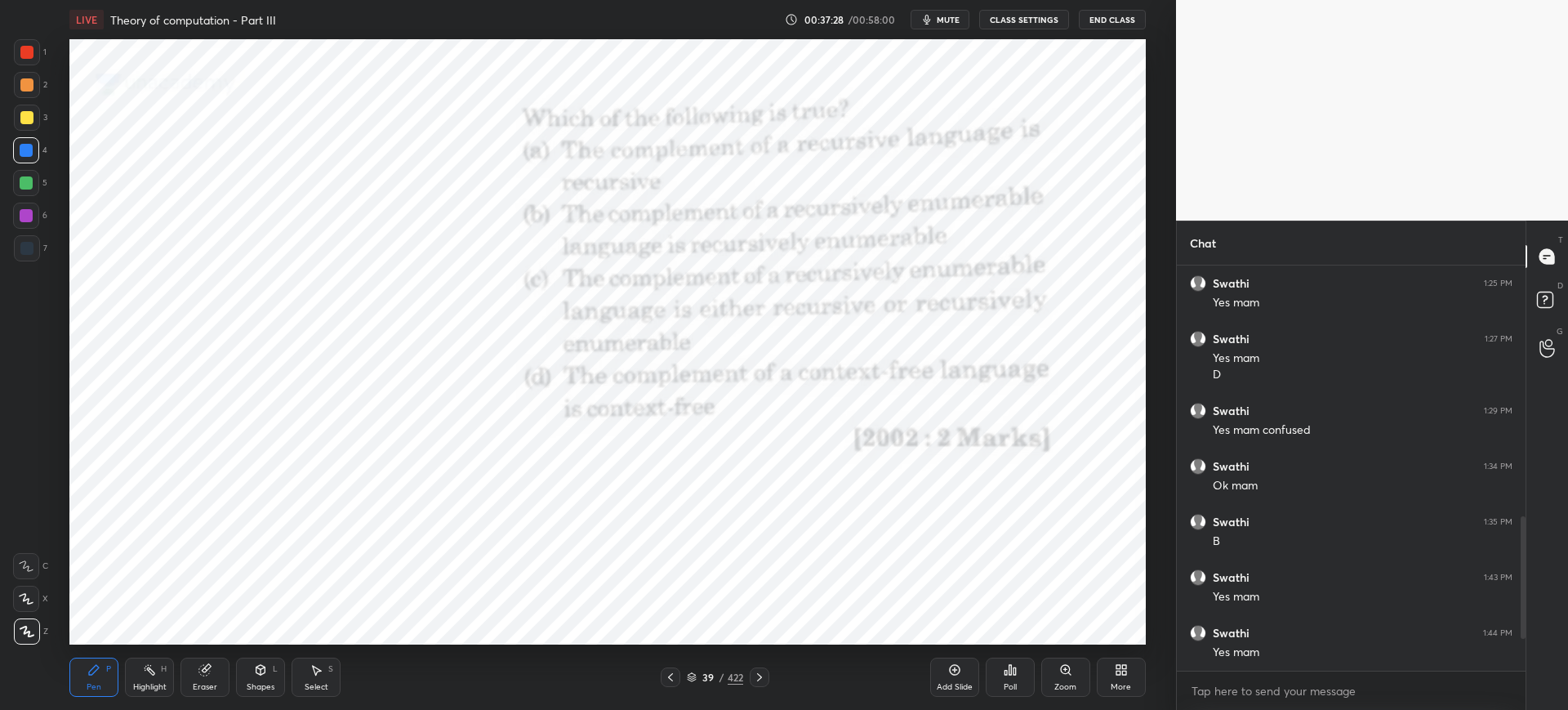
click at [1008, 472] on icon at bounding box center [1010, 669] width 13 height 13
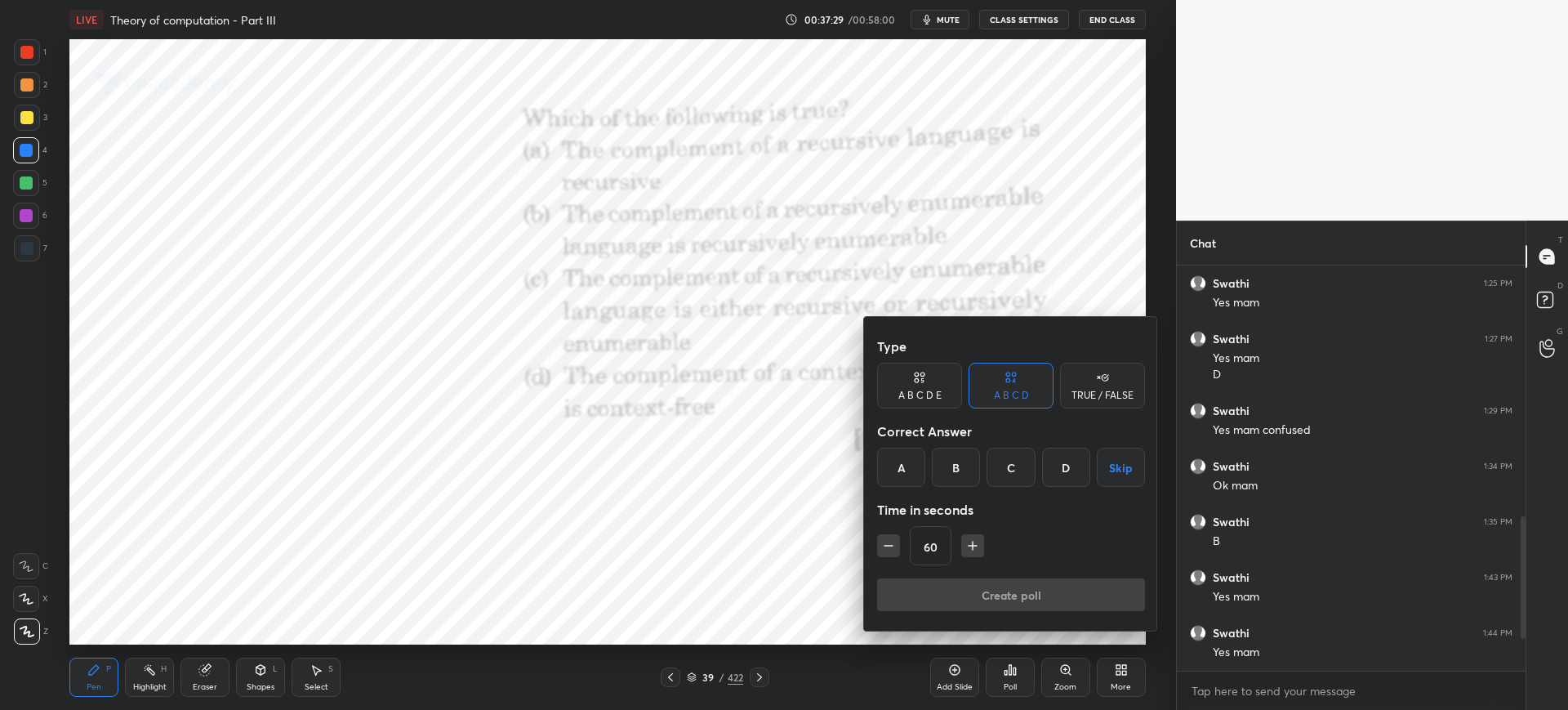
click at [892, 472] on icon "button" at bounding box center [888, 545] width 17 height 17
click at [893, 472] on icon "button" at bounding box center [888, 545] width 17 height 17
type input "30"
drag, startPoint x: 909, startPoint y: 485, endPoint x: 919, endPoint y: 506, distance: 23.3
click at [908, 472] on div "A" at bounding box center [900, 467] width 48 height 39
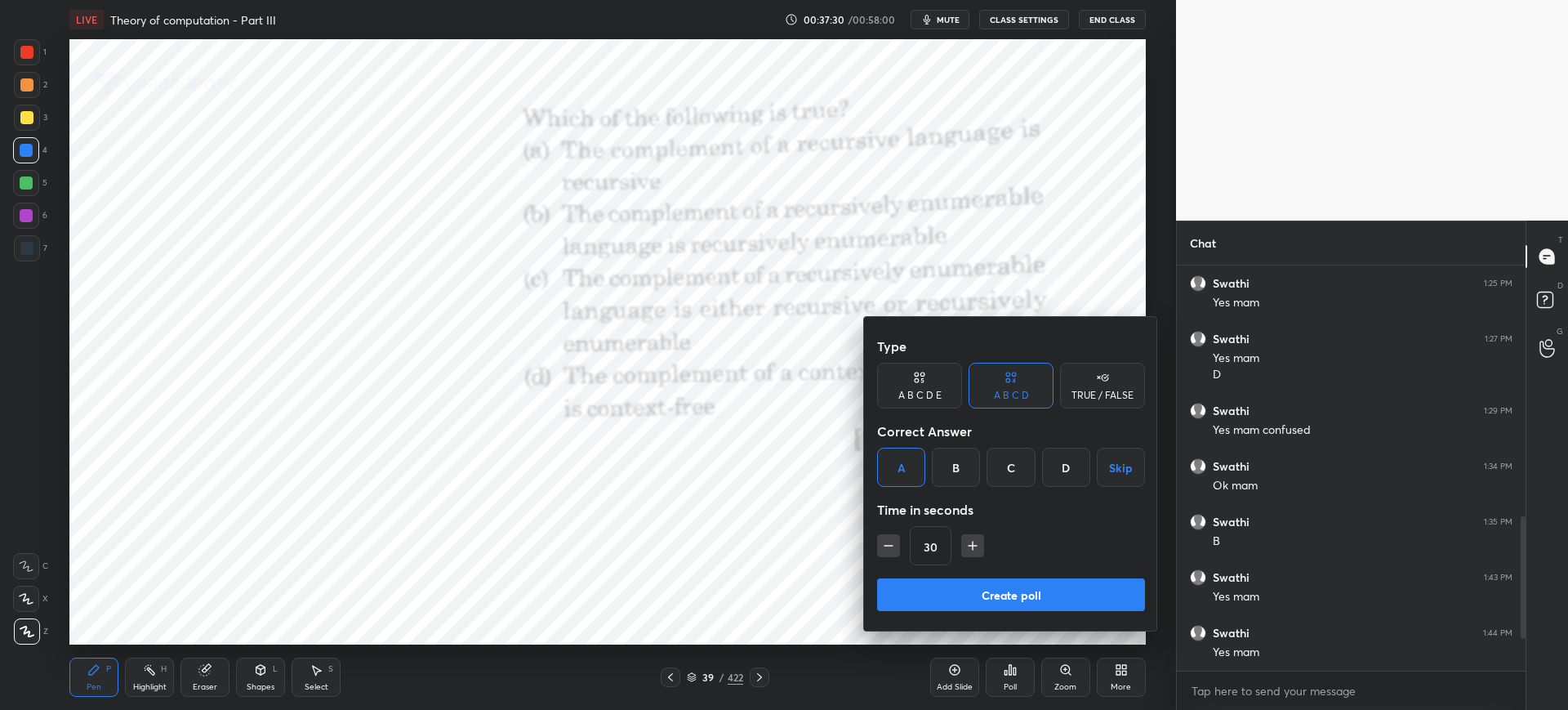
click at [944, 472] on button "Create poll" at bounding box center [1011, 594] width 267 height 32
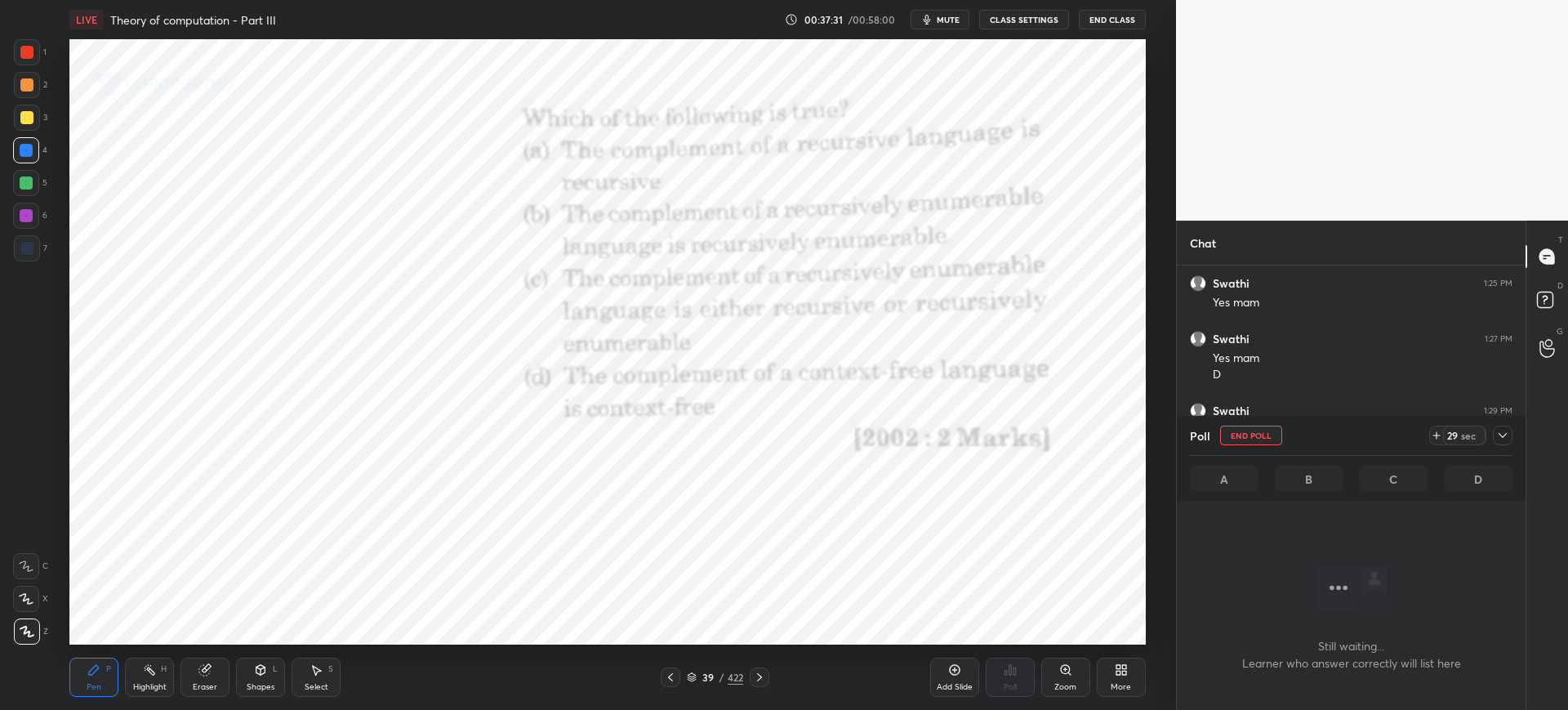
scroll to position [354, 344]
click at [692, 472] on icon at bounding box center [691, 678] width 10 height 10
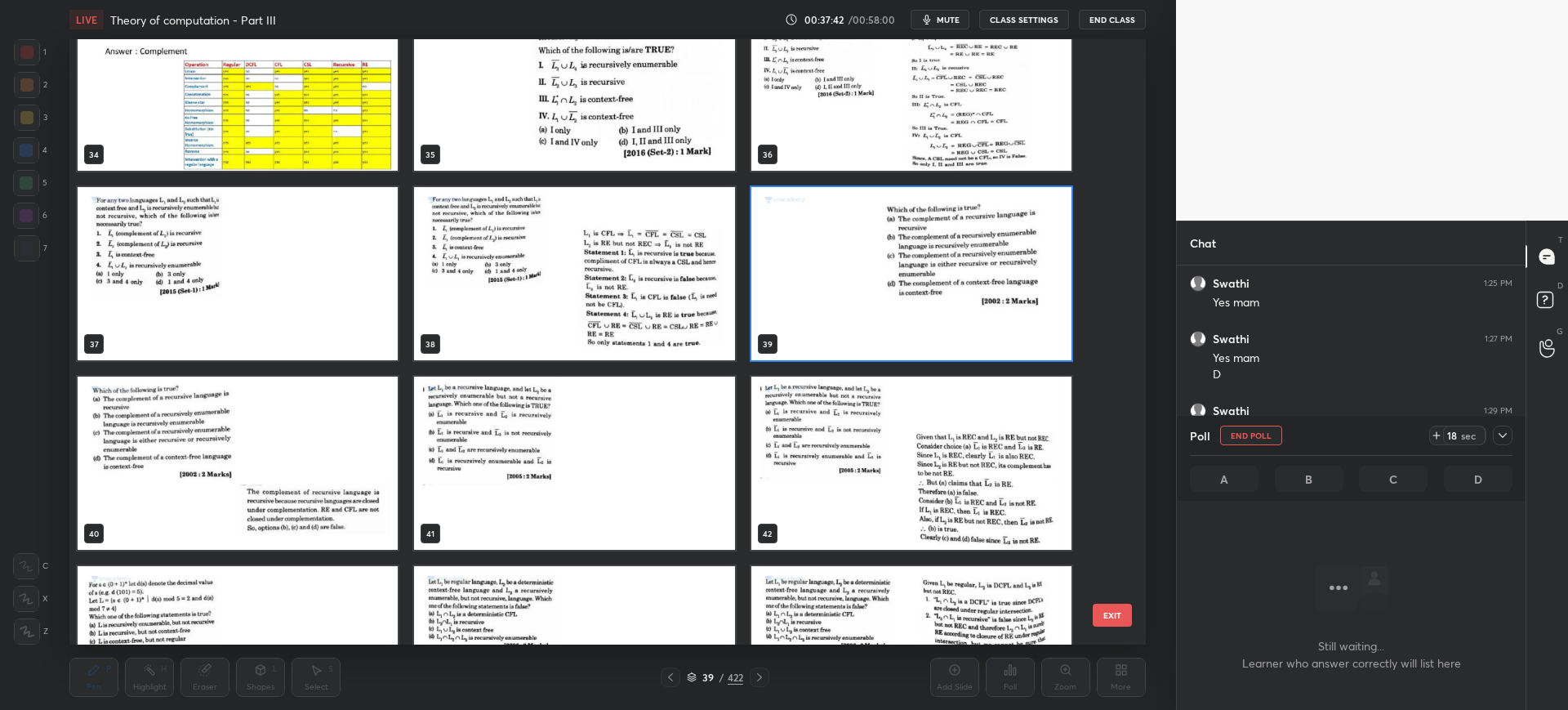
scroll to position [2134, 0]
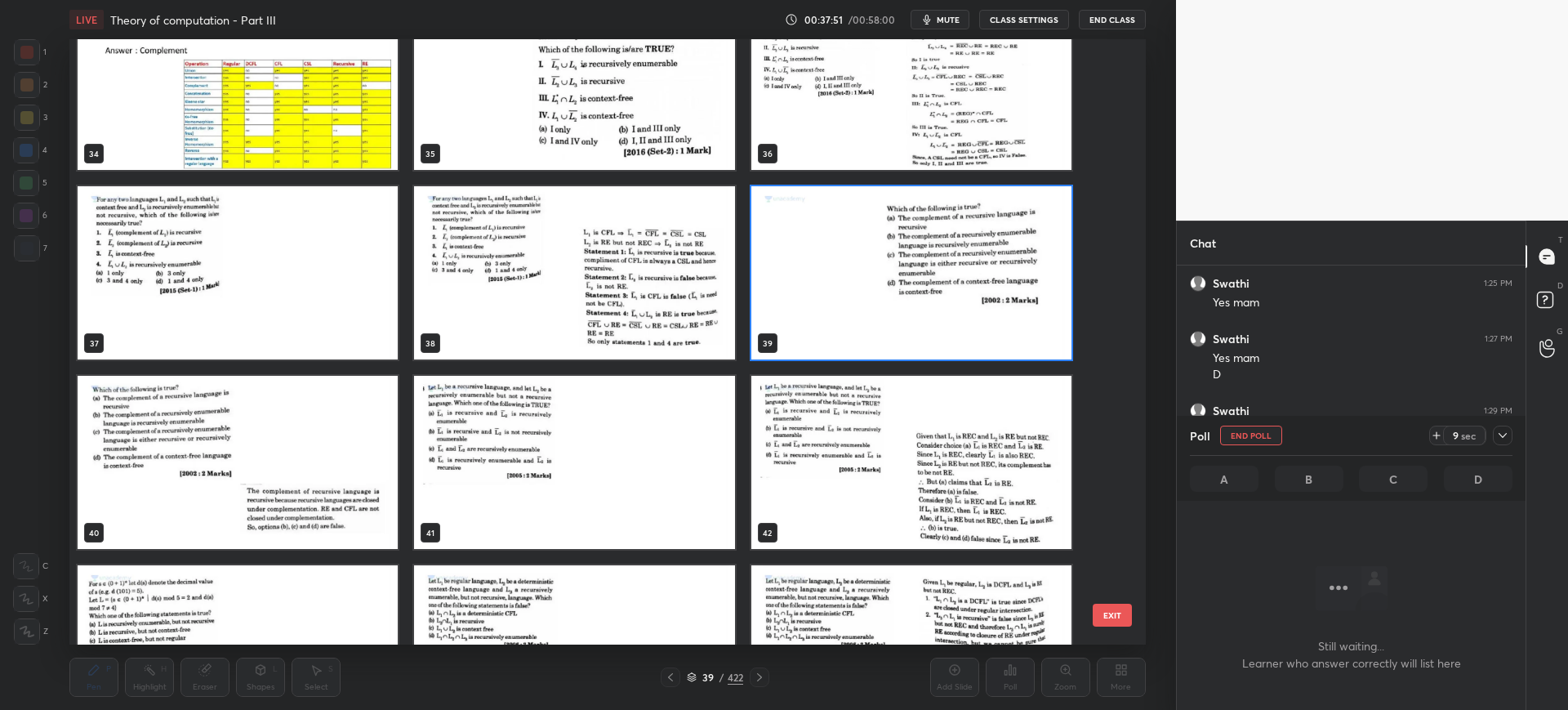
click at [1100, 472] on button "EXIT" at bounding box center [1112, 615] width 39 height 23
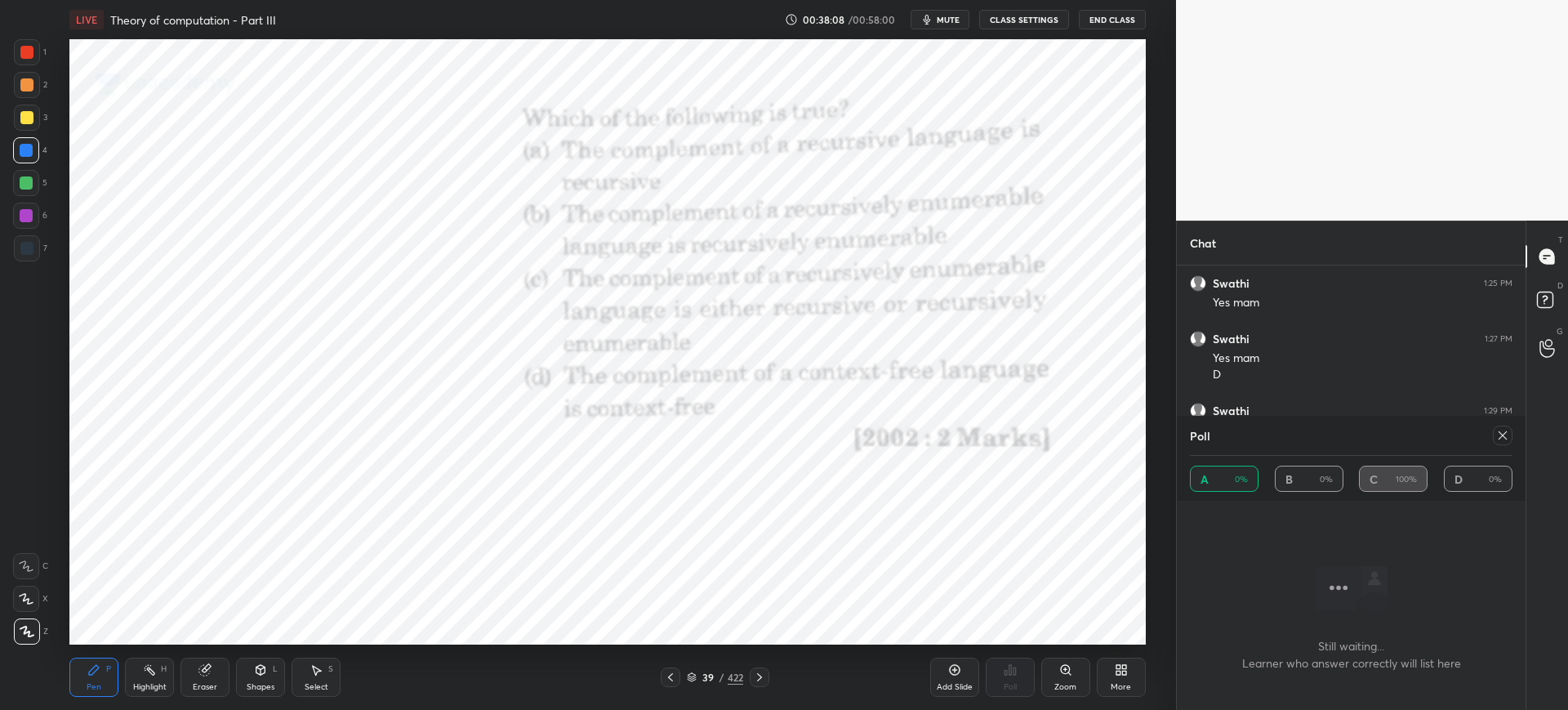
click at [1157, 435] on div at bounding box center [1499, 436] width 27 height 20
click at [1157, 435] on icon at bounding box center [1502, 435] width 13 height 13
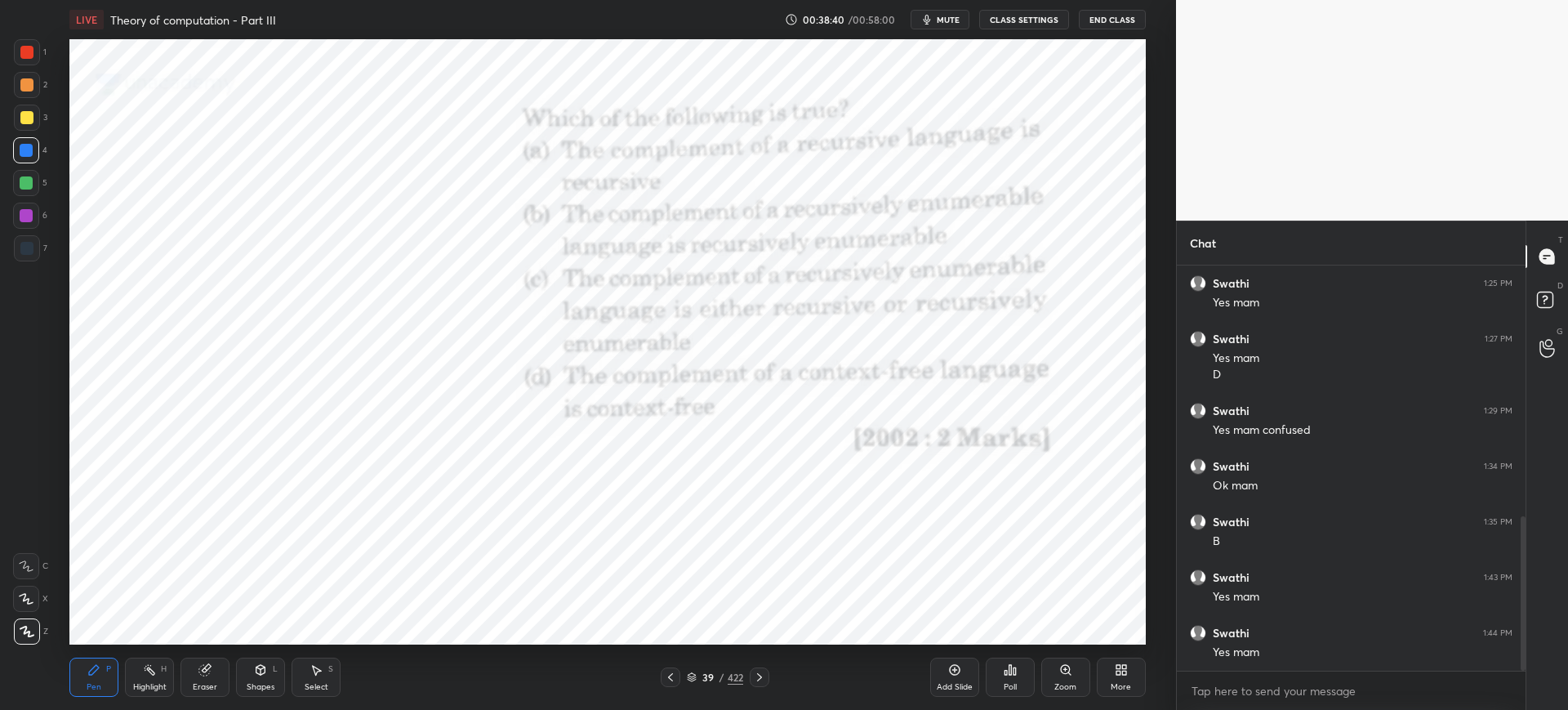
scroll to position [714, 0]
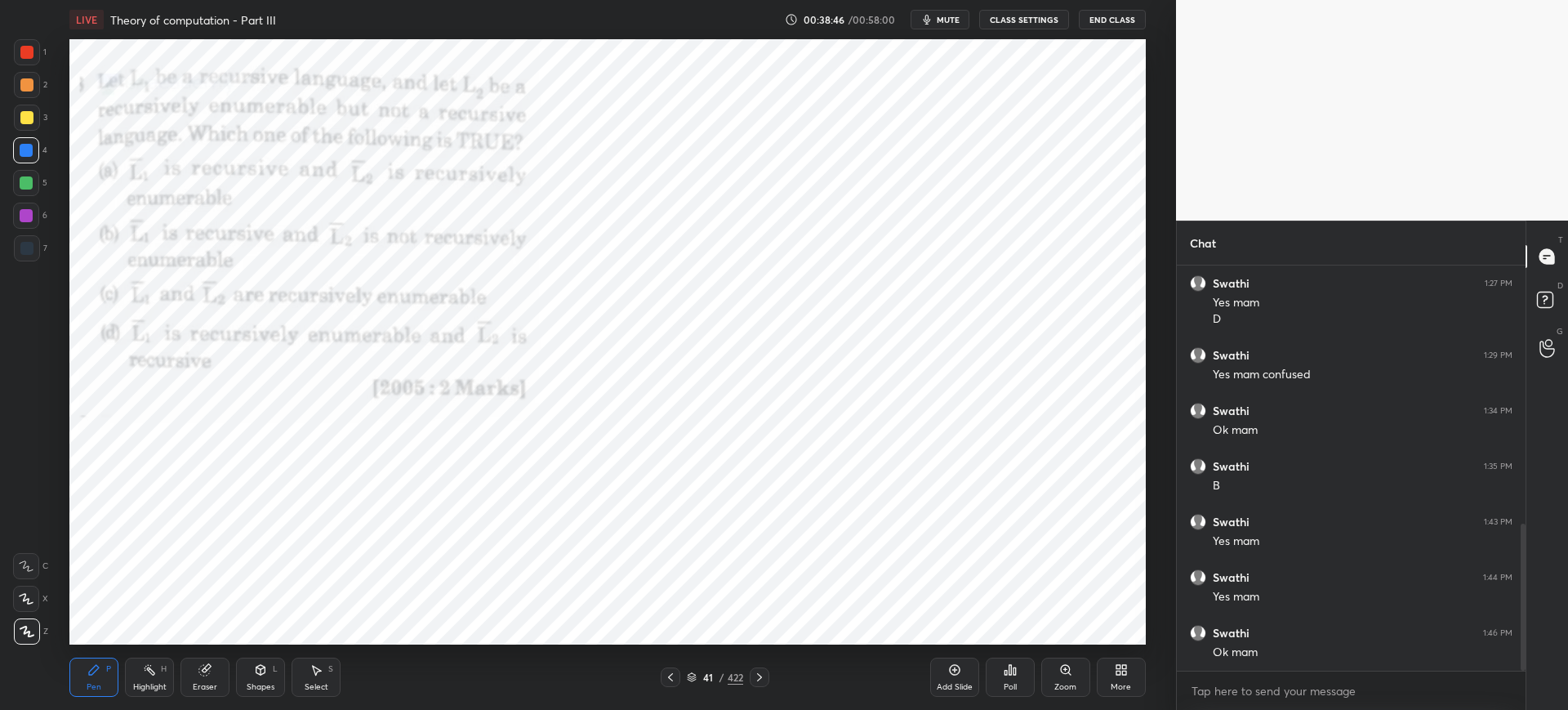
click at [1015, 472] on div "Poll" at bounding box center [1010, 678] width 49 height 39
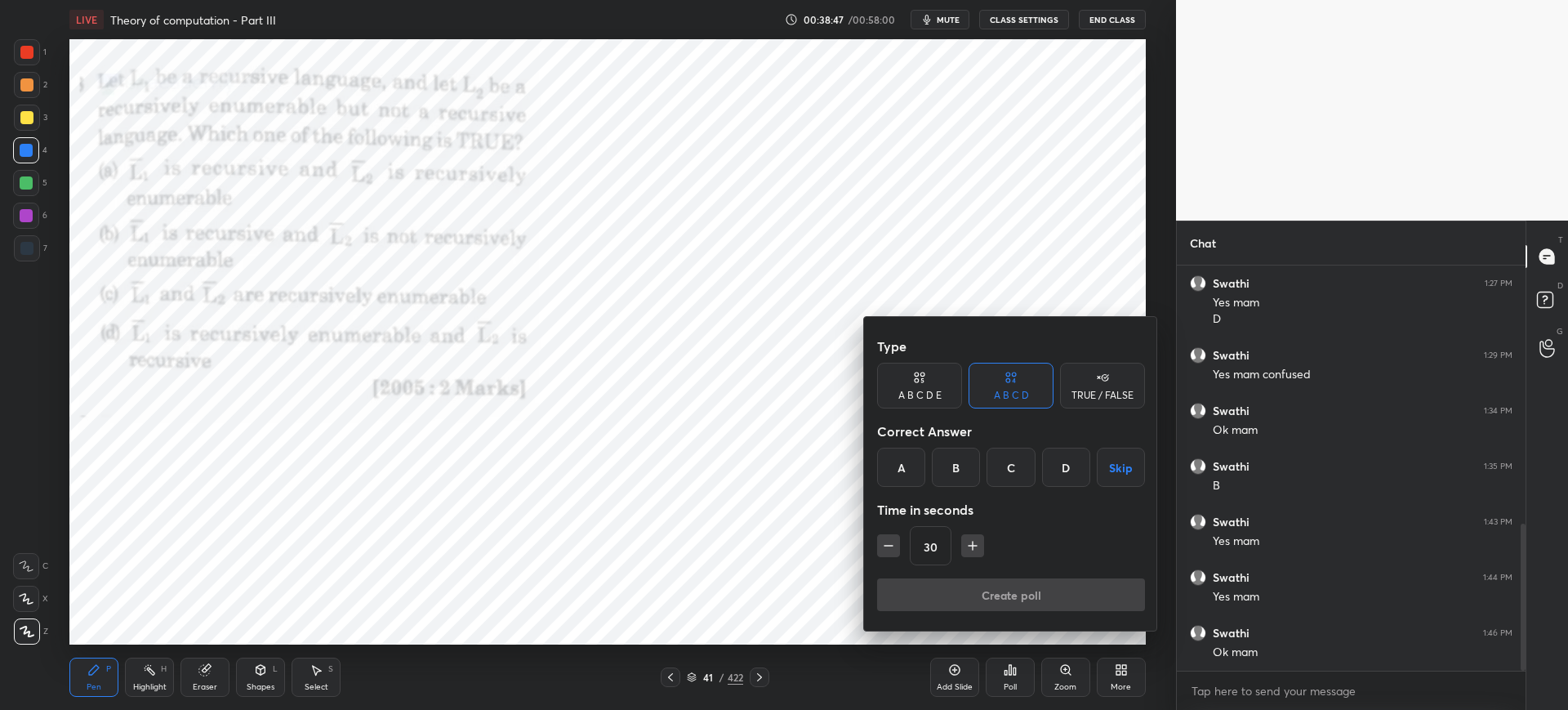
click at [961, 472] on div "B" at bounding box center [956, 467] width 48 height 39
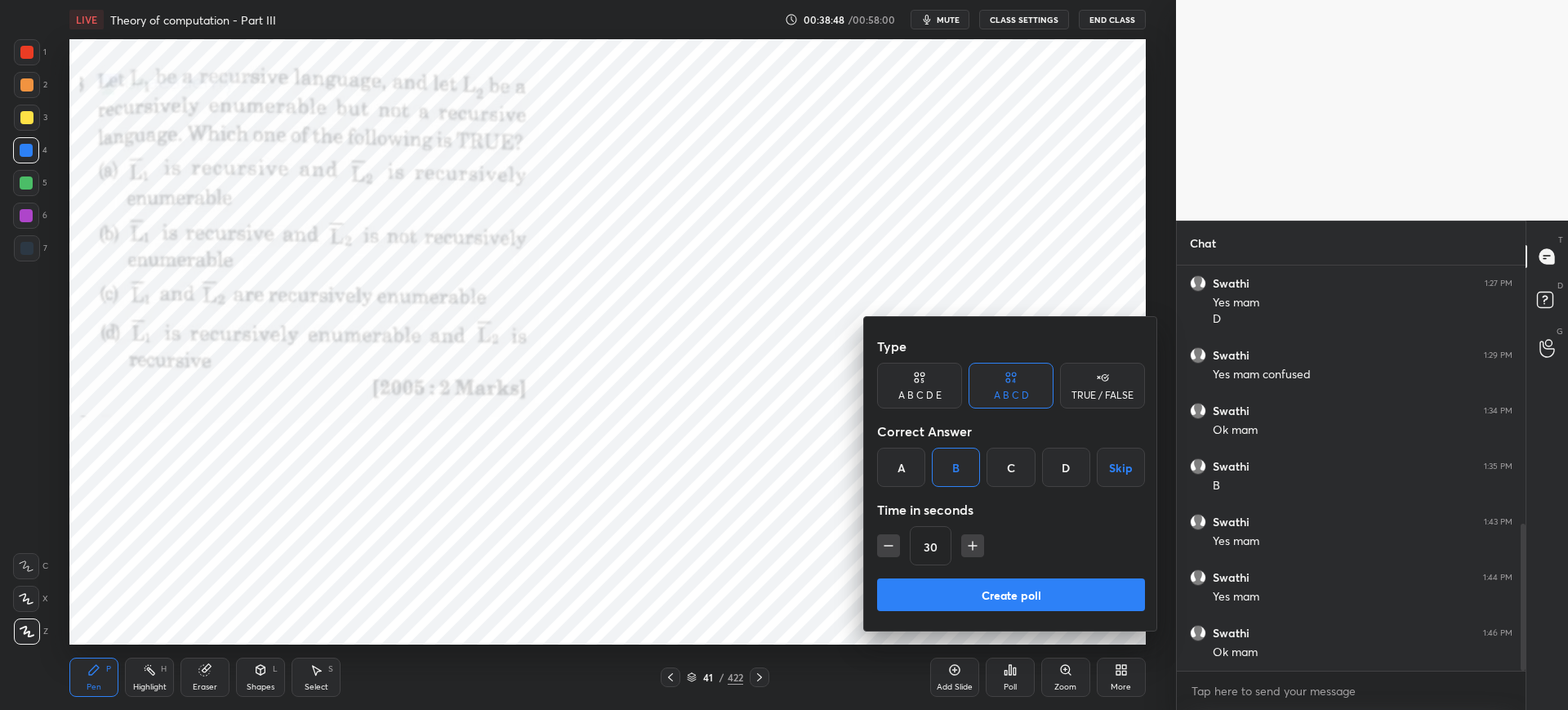
click at [978, 472] on button "Create poll" at bounding box center [1011, 594] width 267 height 32
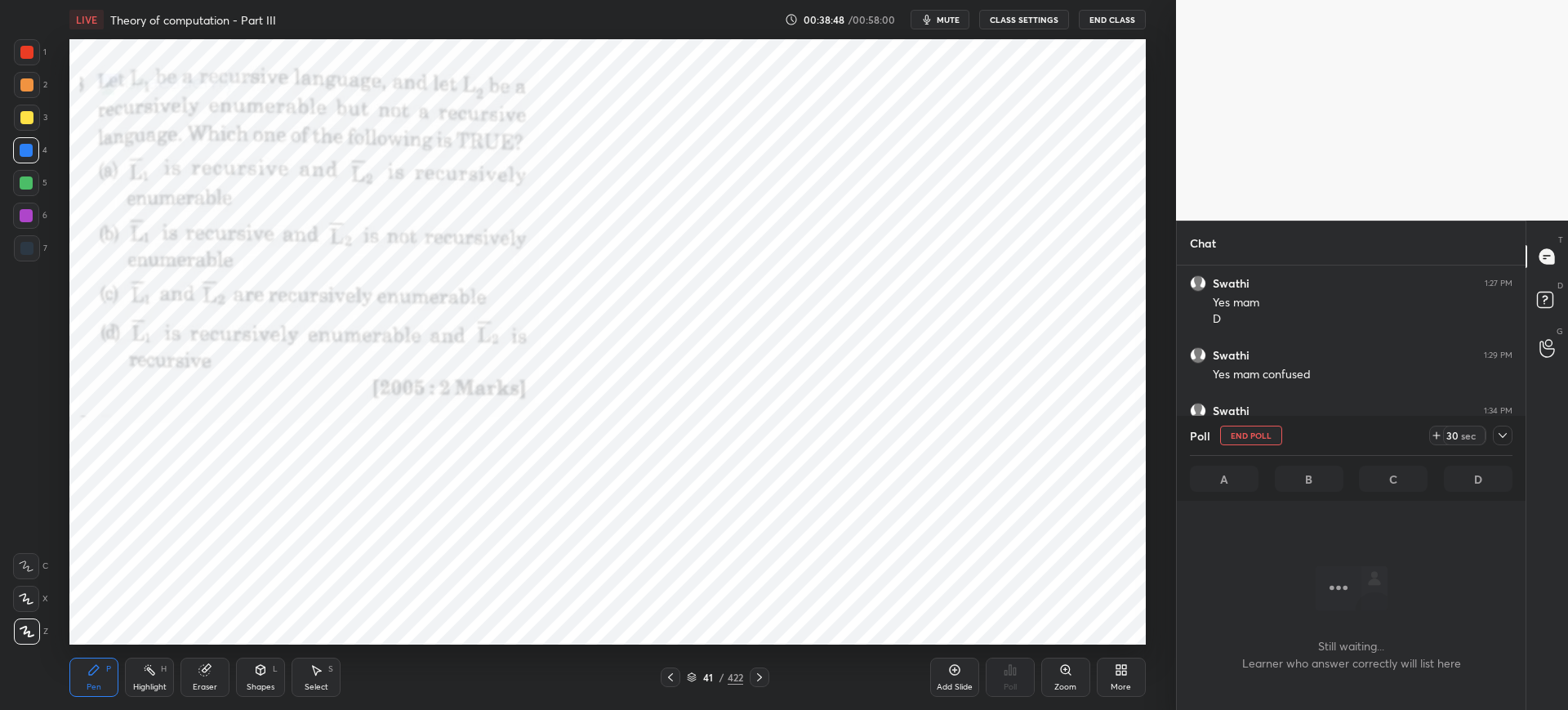
scroll to position [354, 344]
click at [693, 472] on icon at bounding box center [691, 678] width 10 height 10
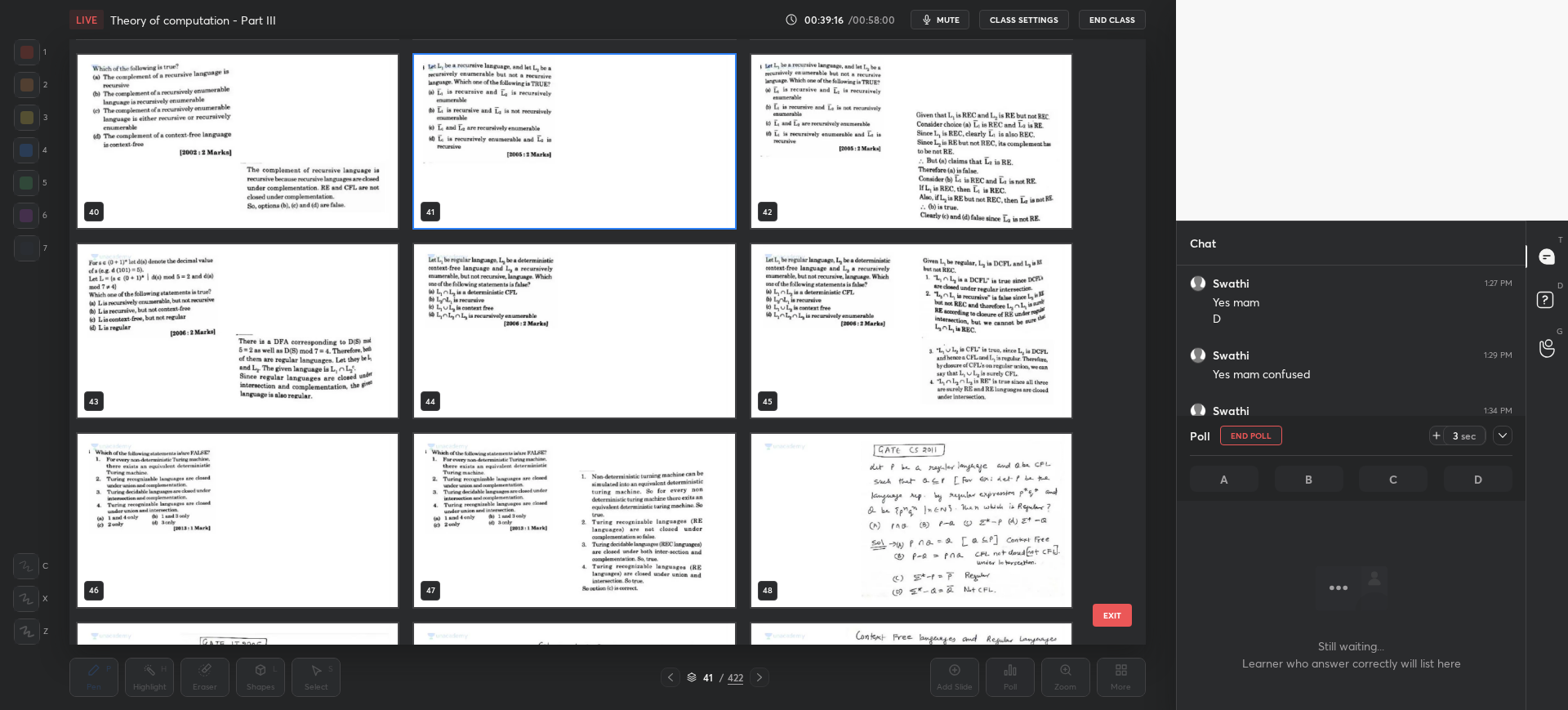
scroll to position [2455, 0]
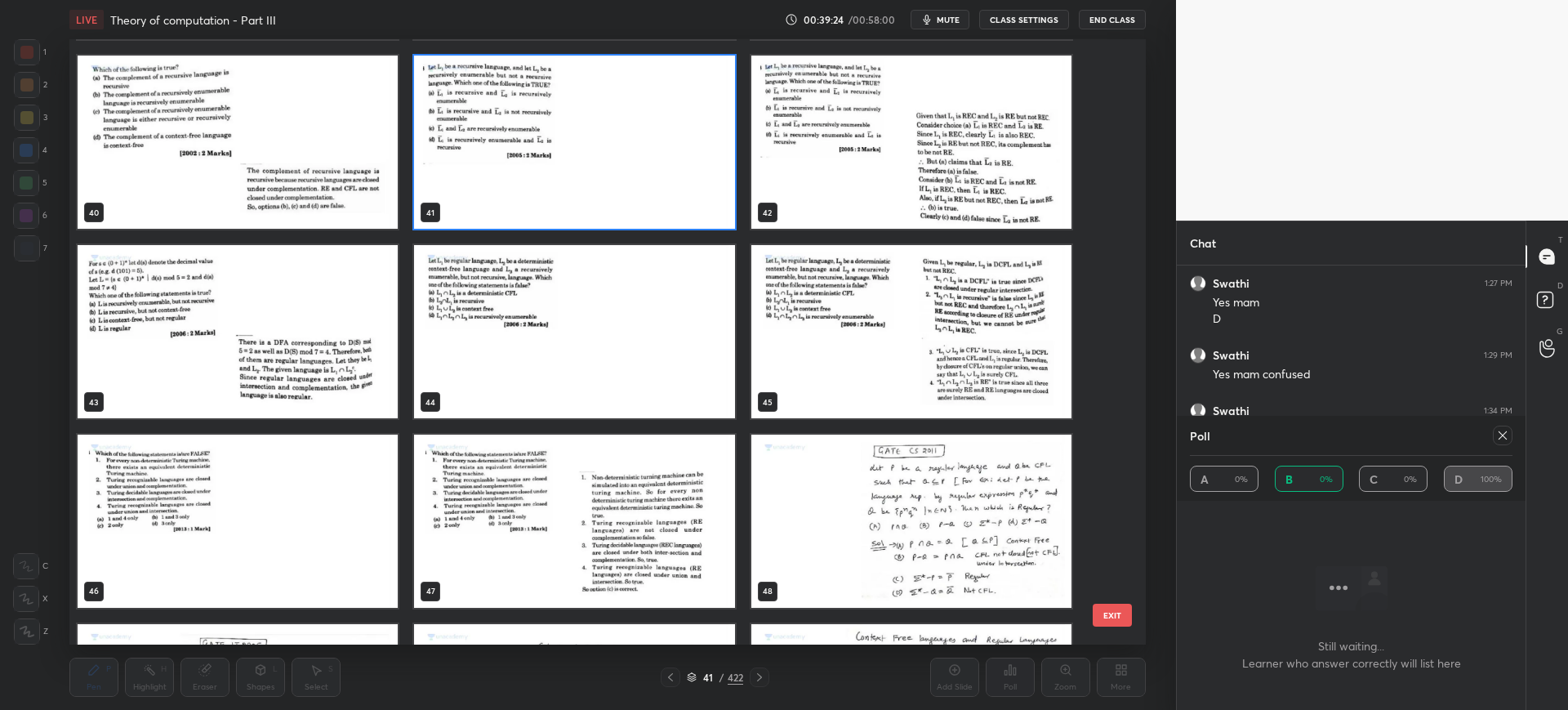
click at [1106, 472] on button "EXIT" at bounding box center [1112, 615] width 39 height 23
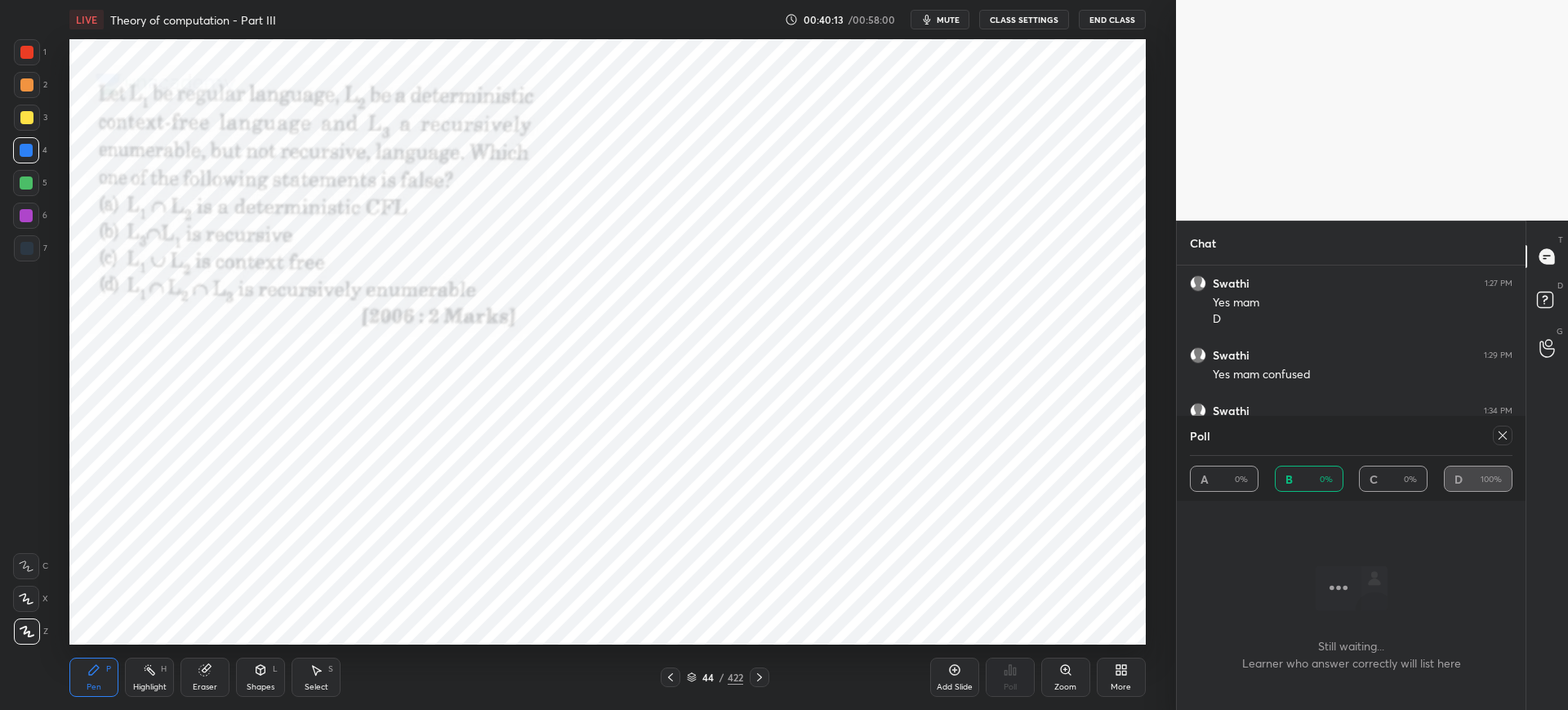
click at [1157, 437] on icon at bounding box center [1502, 436] width 8 height 8
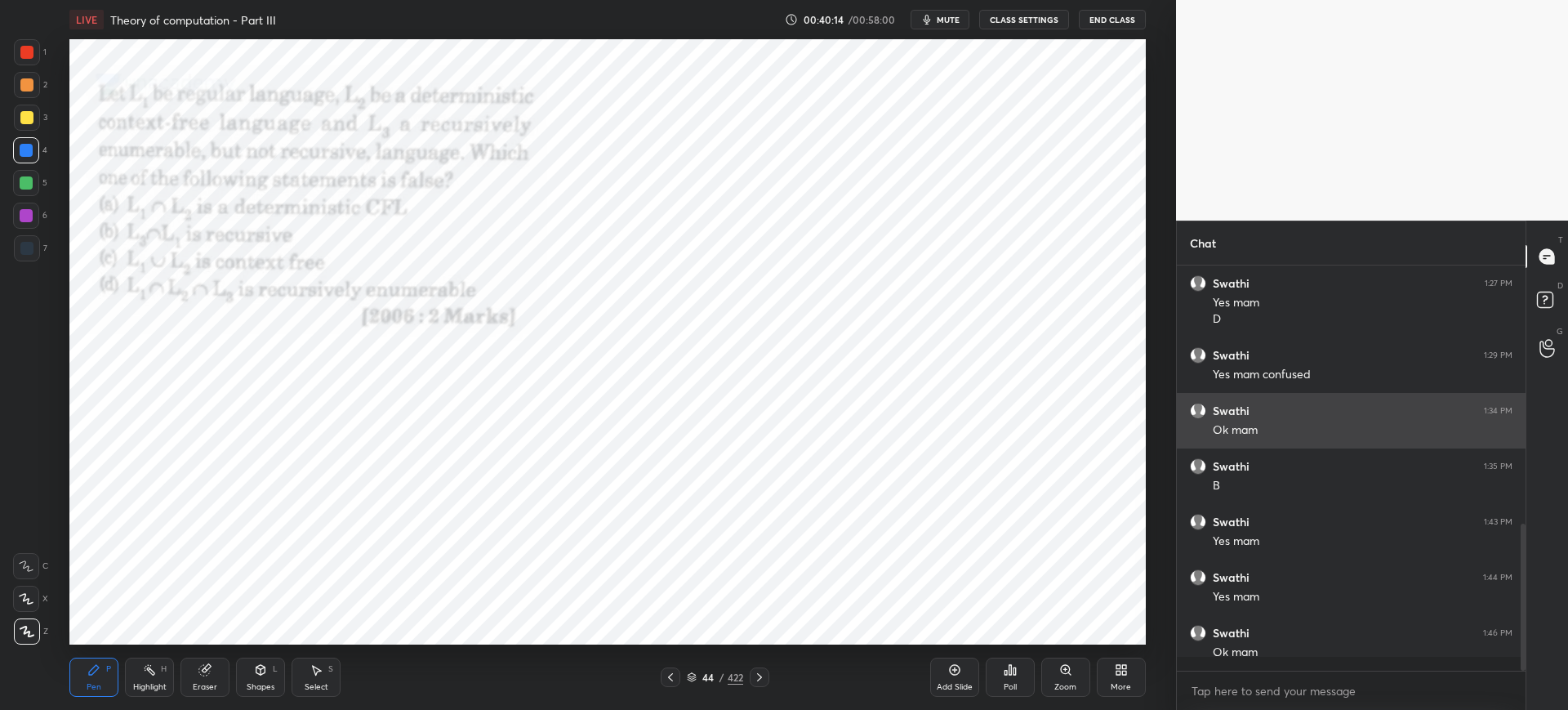
scroll to position [6, 6]
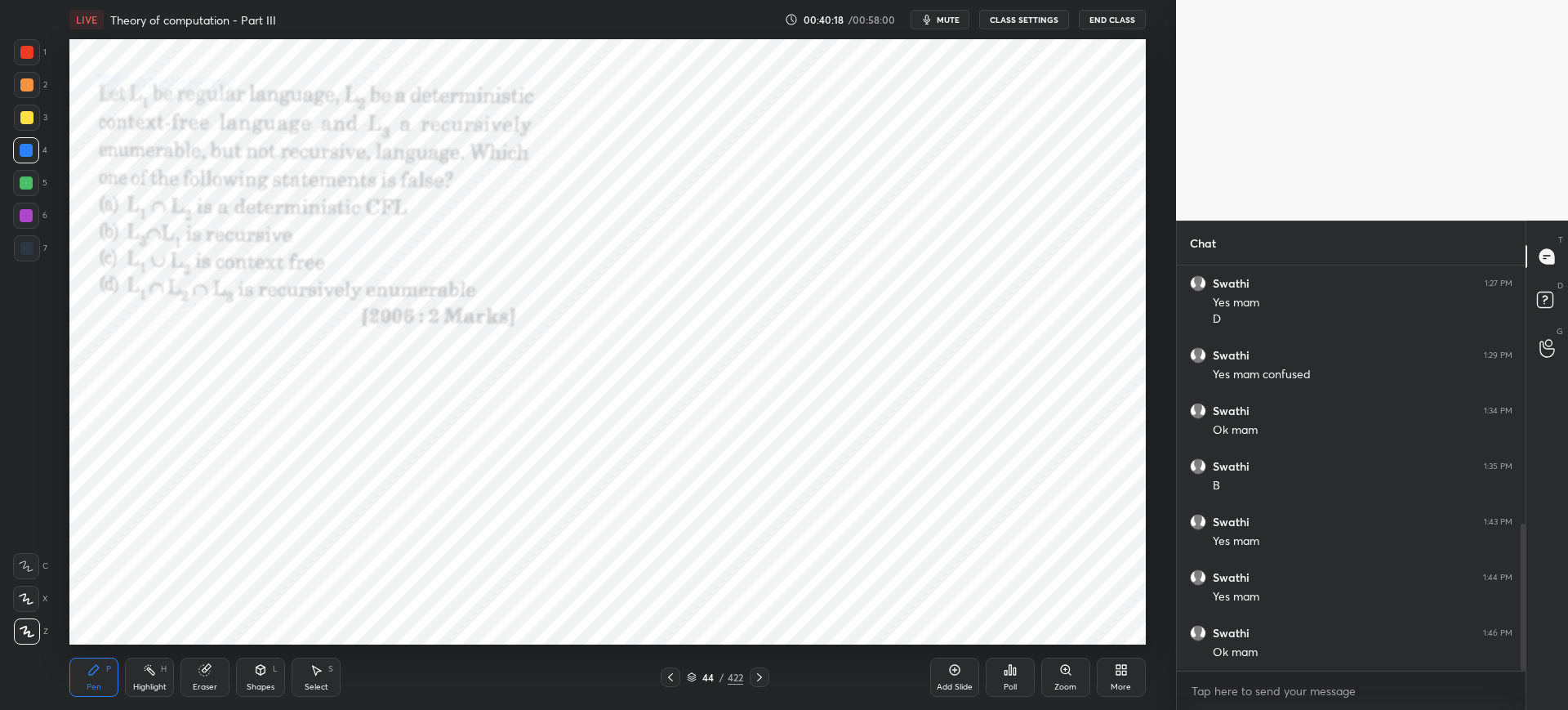
click at [690, 472] on icon at bounding box center [691, 678] width 10 height 10
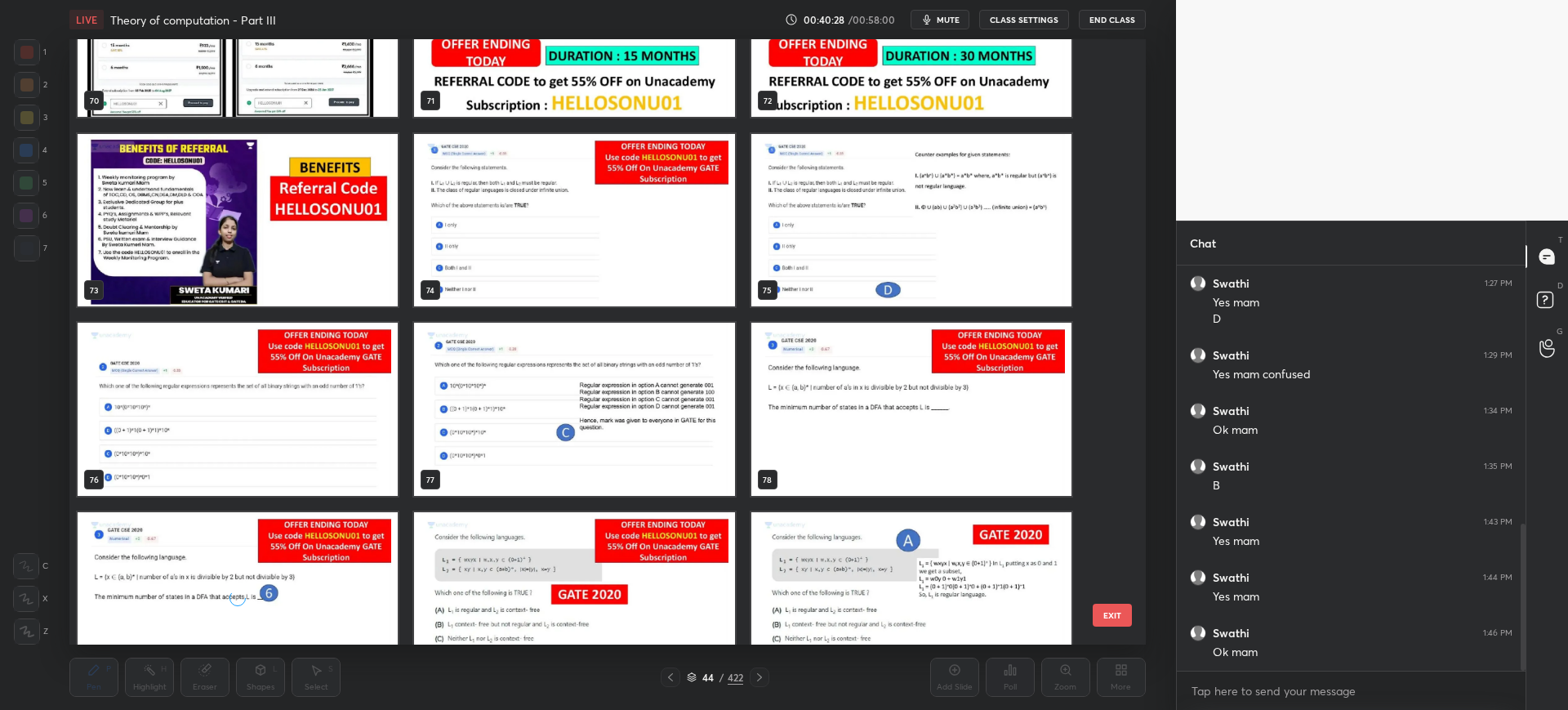
scroll to position [4457, 0]
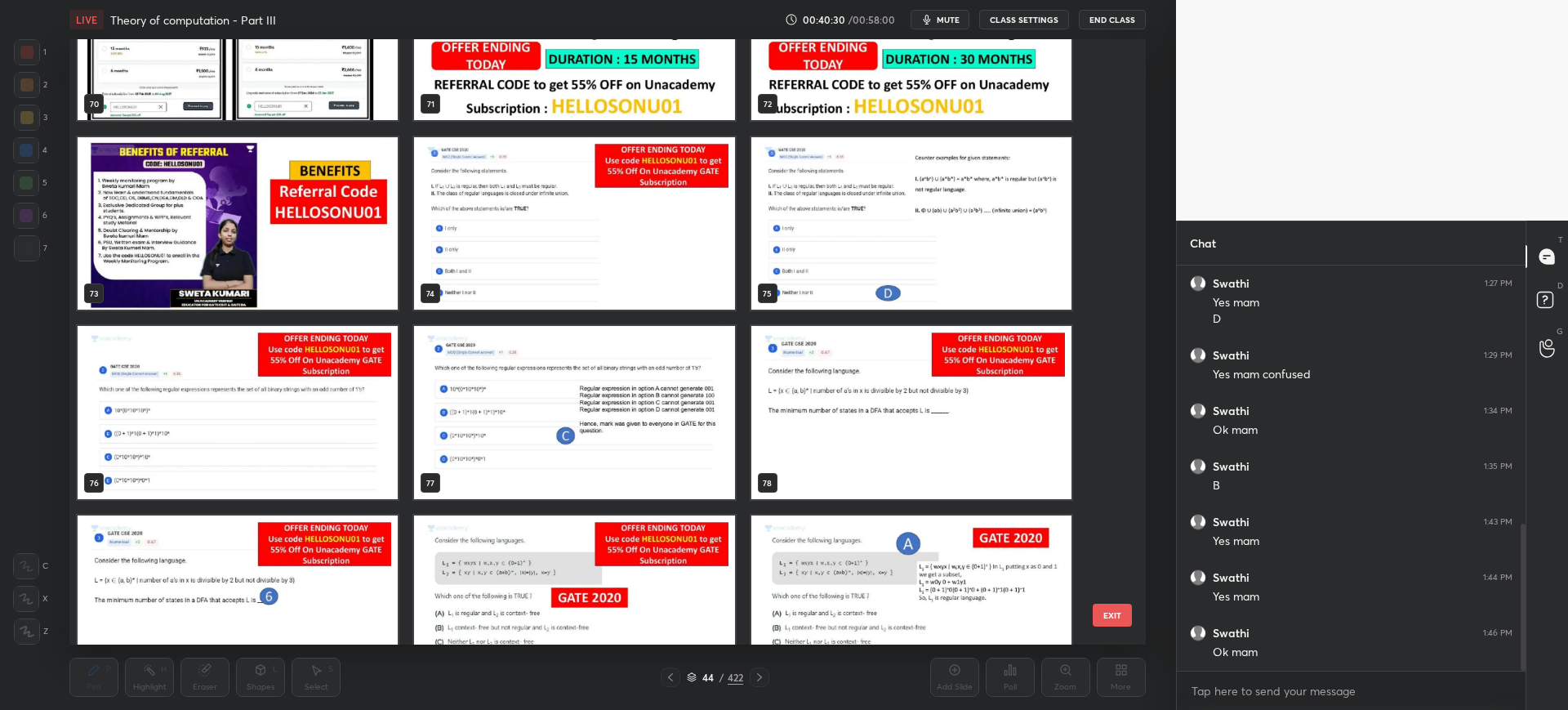
click at [1120, 472] on button "EXIT" at bounding box center [1112, 615] width 39 height 23
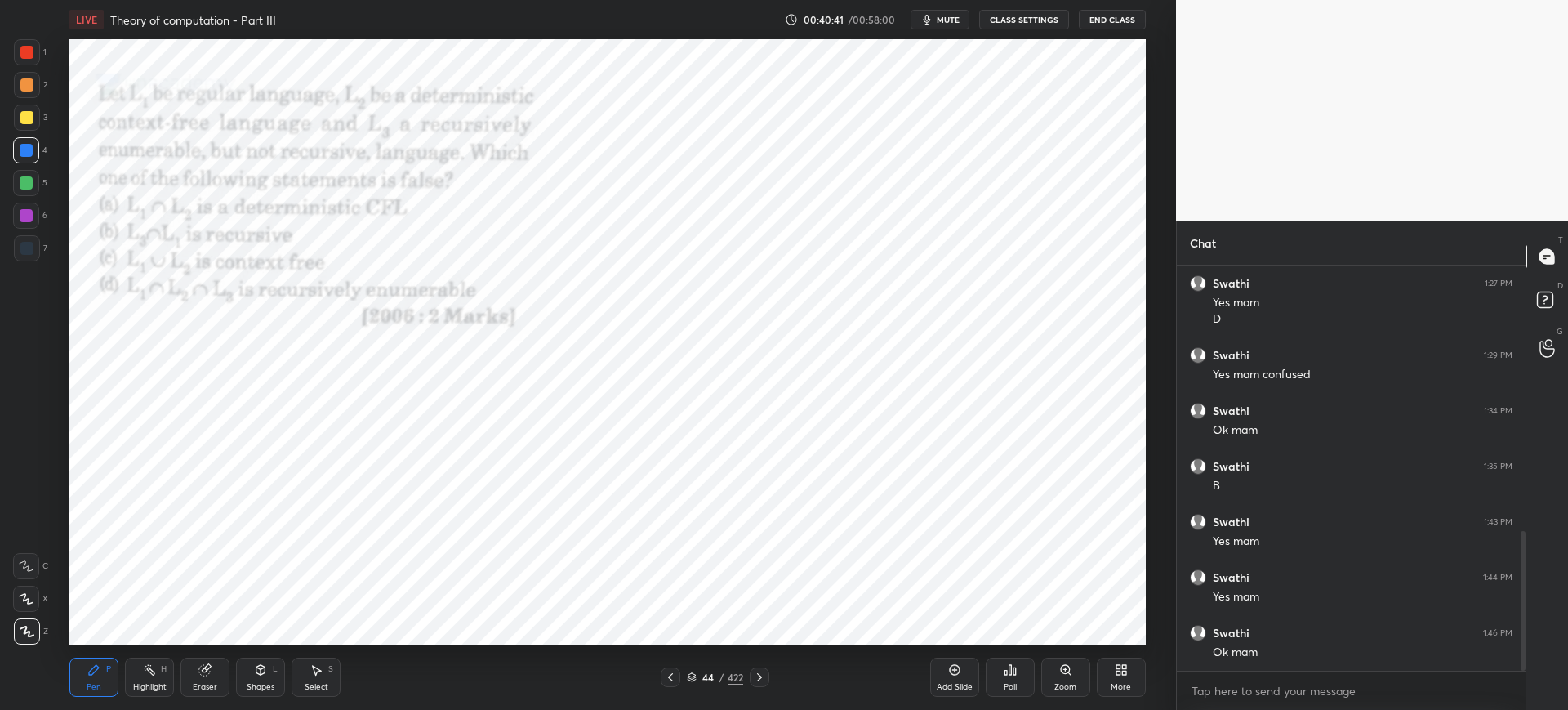
scroll to position [769, 0]
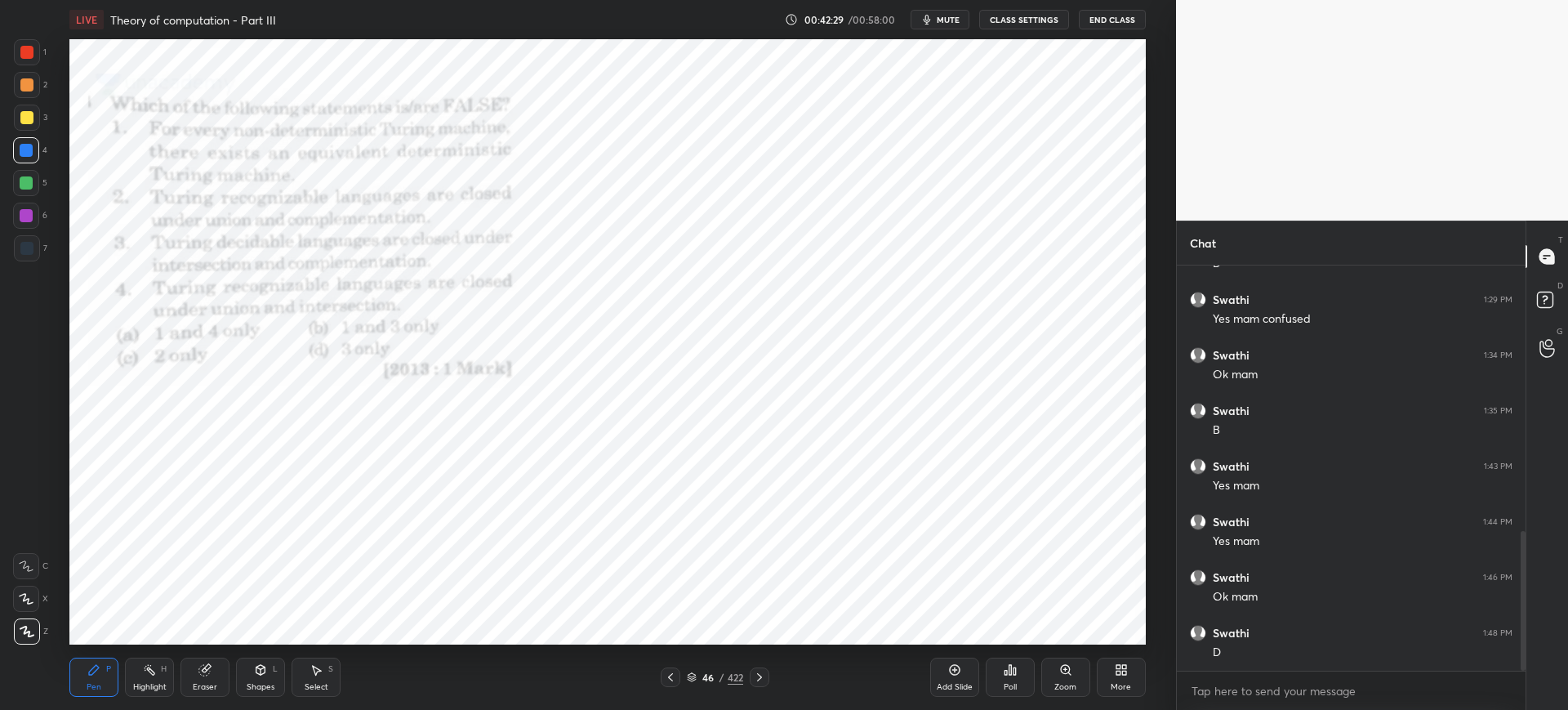
drag, startPoint x: 691, startPoint y: 674, endPoint x: 693, endPoint y: 650, distance: 24.1
click at [690, 472] on icon at bounding box center [691, 678] width 10 height 10
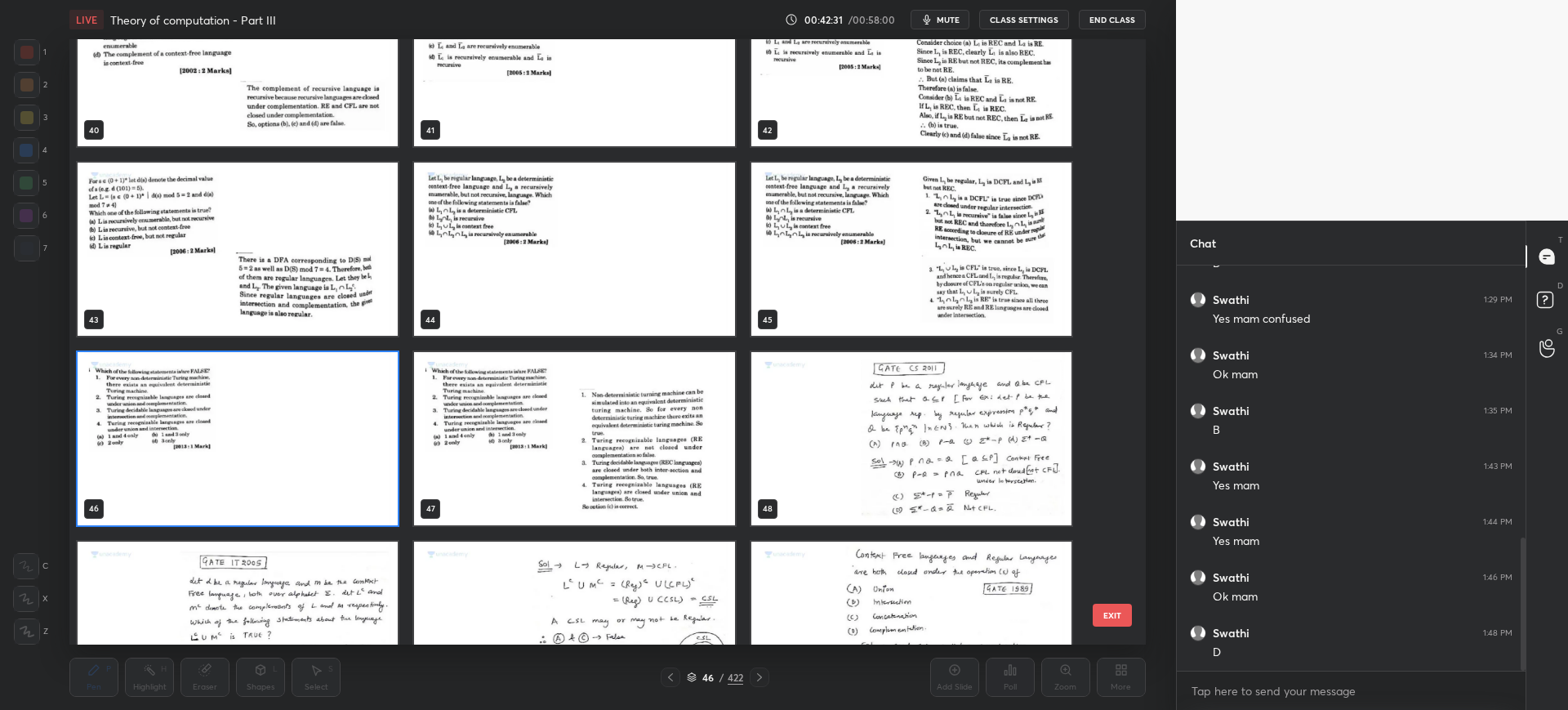
scroll to position [825, 0]
click at [1102, 472] on button "EXIT" at bounding box center [1112, 615] width 39 height 23
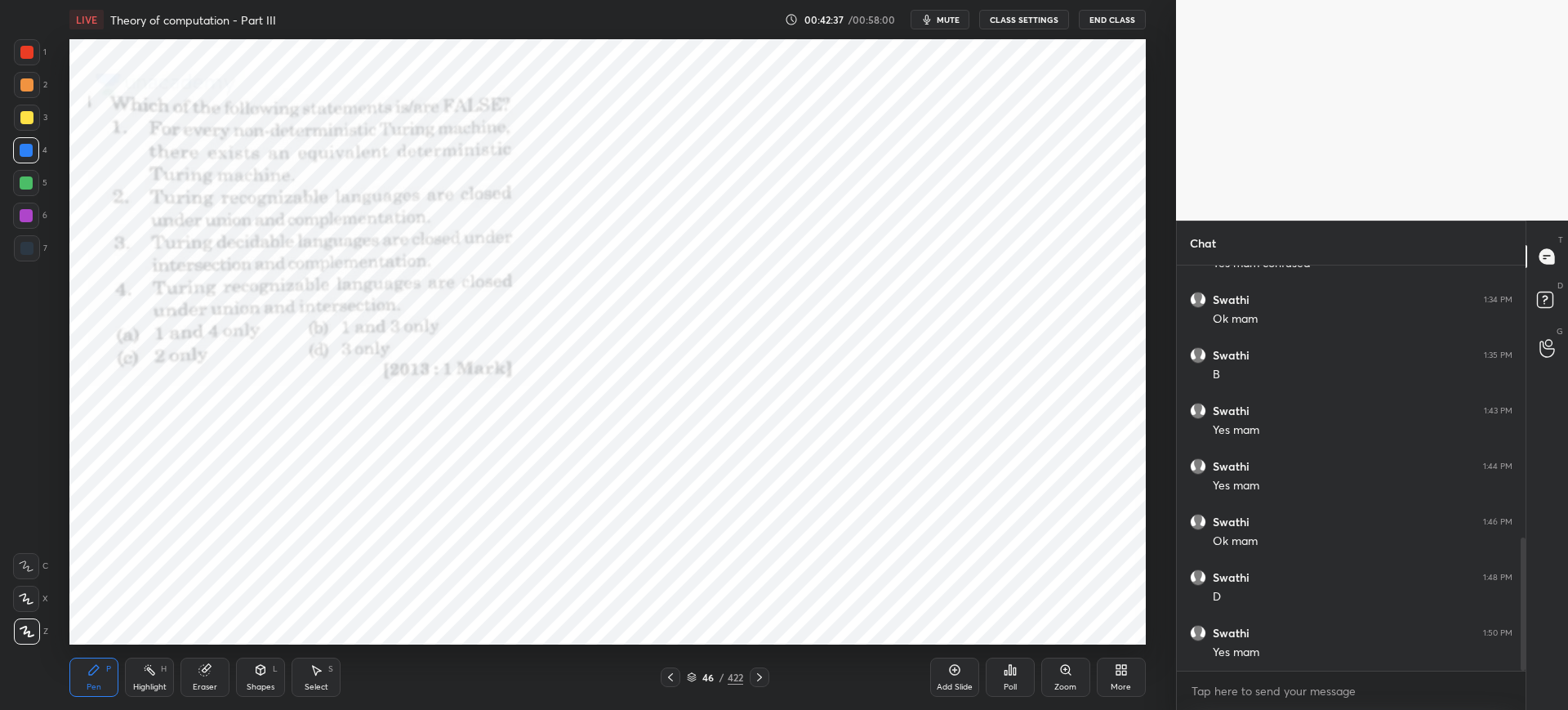
click at [991, 472] on div "Poll" at bounding box center [1010, 678] width 49 height 39
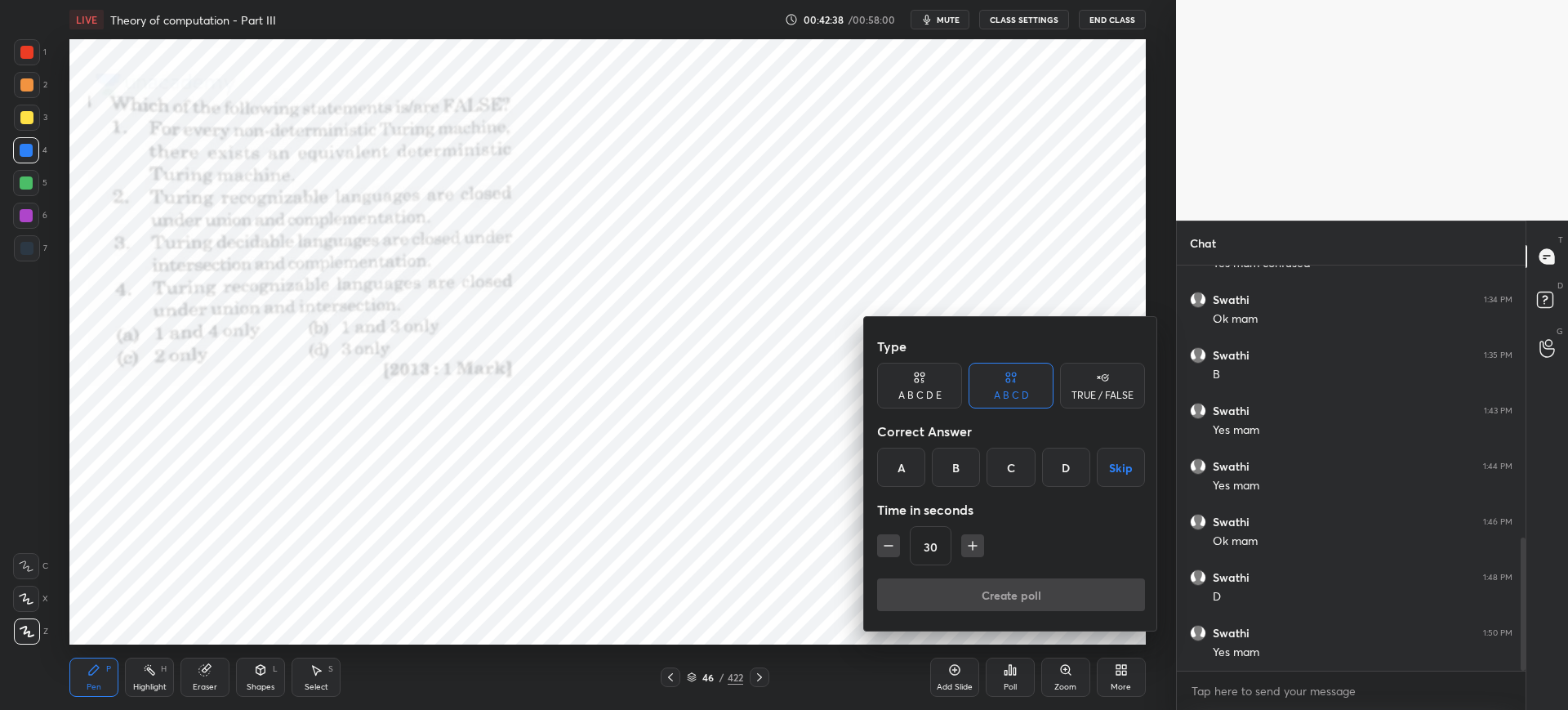
click at [1003, 472] on div "C" at bounding box center [1010, 467] width 48 height 39
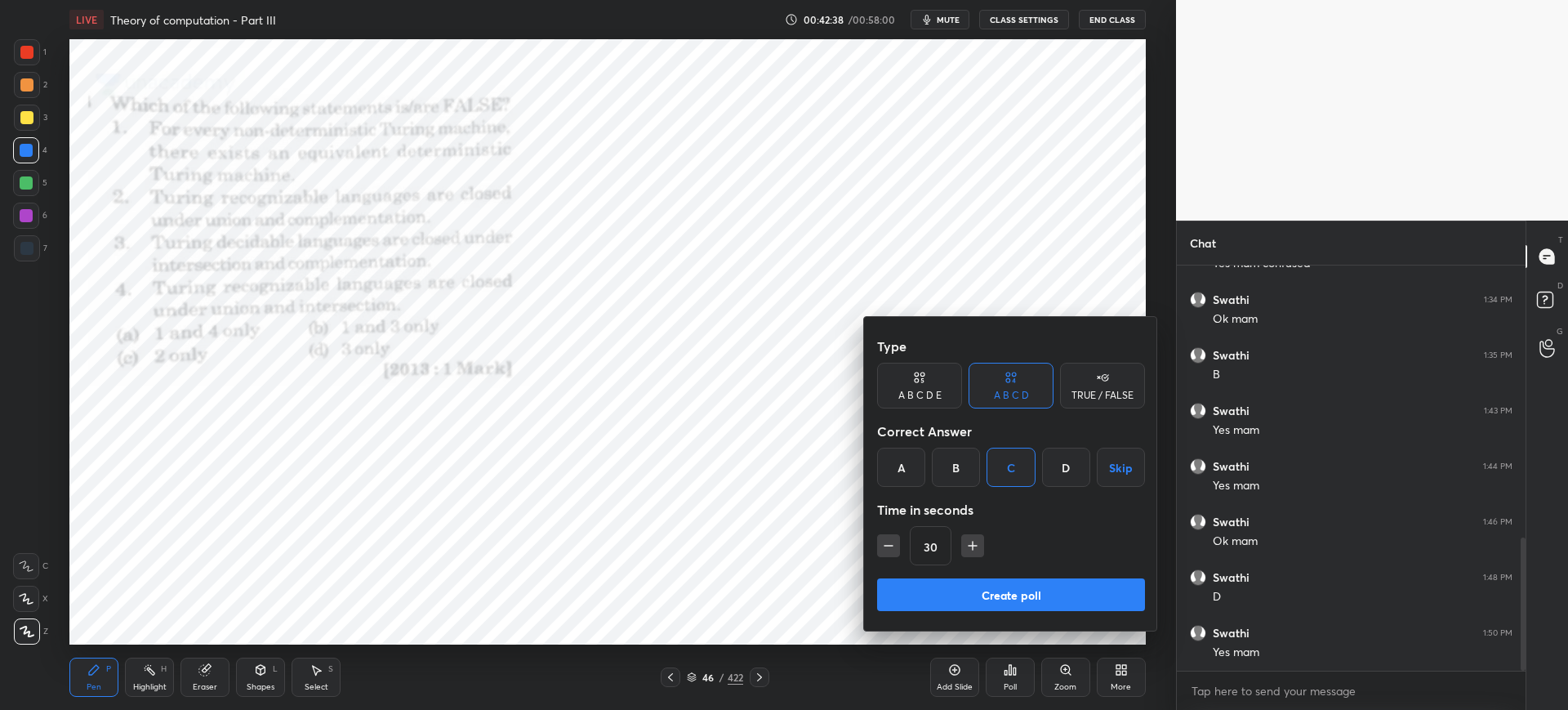
click at [969, 472] on div "30" at bounding box center [1011, 546] width 267 height 39
click at [971, 472] on icon "button" at bounding box center [972, 545] width 17 height 17
type input "45"
click at [971, 472] on button "Create poll" at bounding box center [1011, 594] width 267 height 32
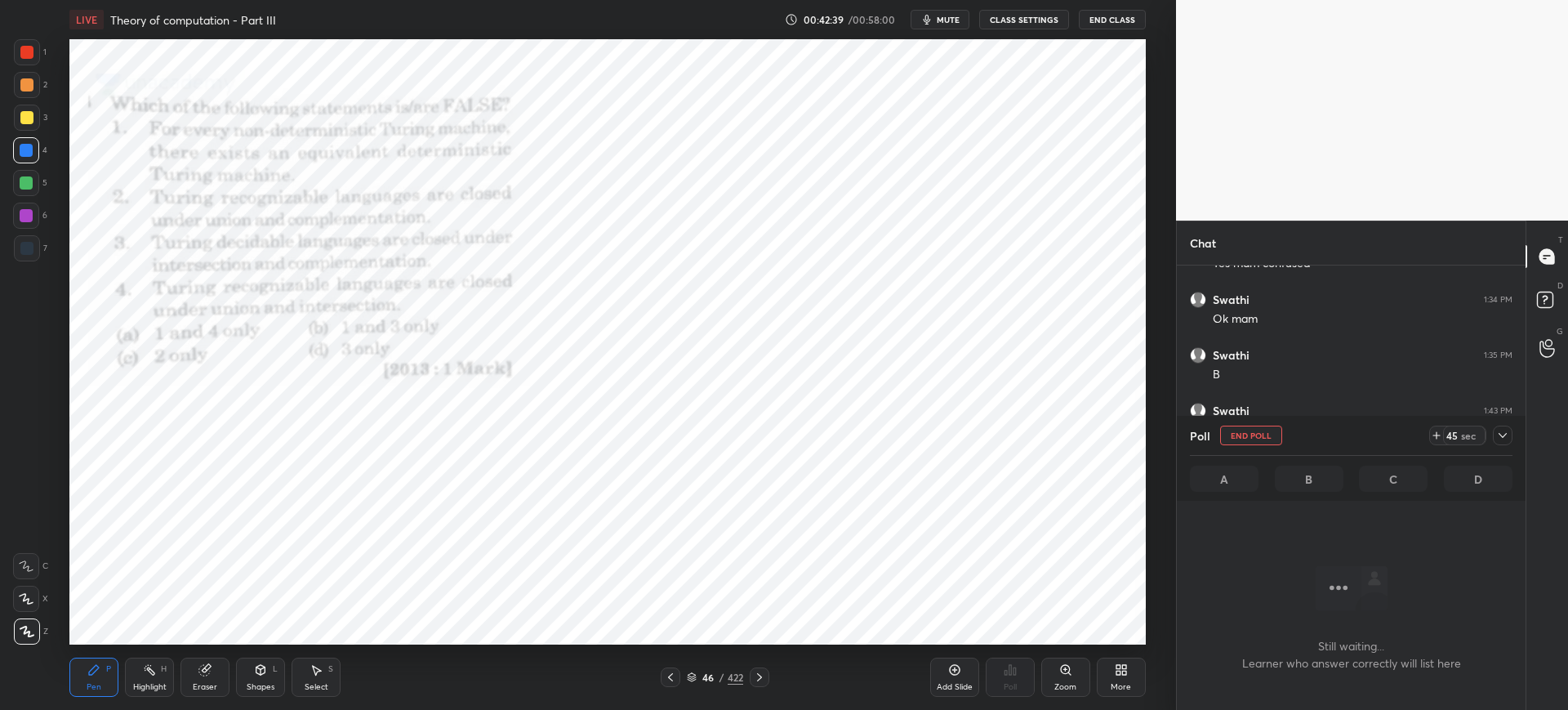
scroll to position [354, 344]
click at [1157, 439] on icon at bounding box center [1502, 435] width 13 height 13
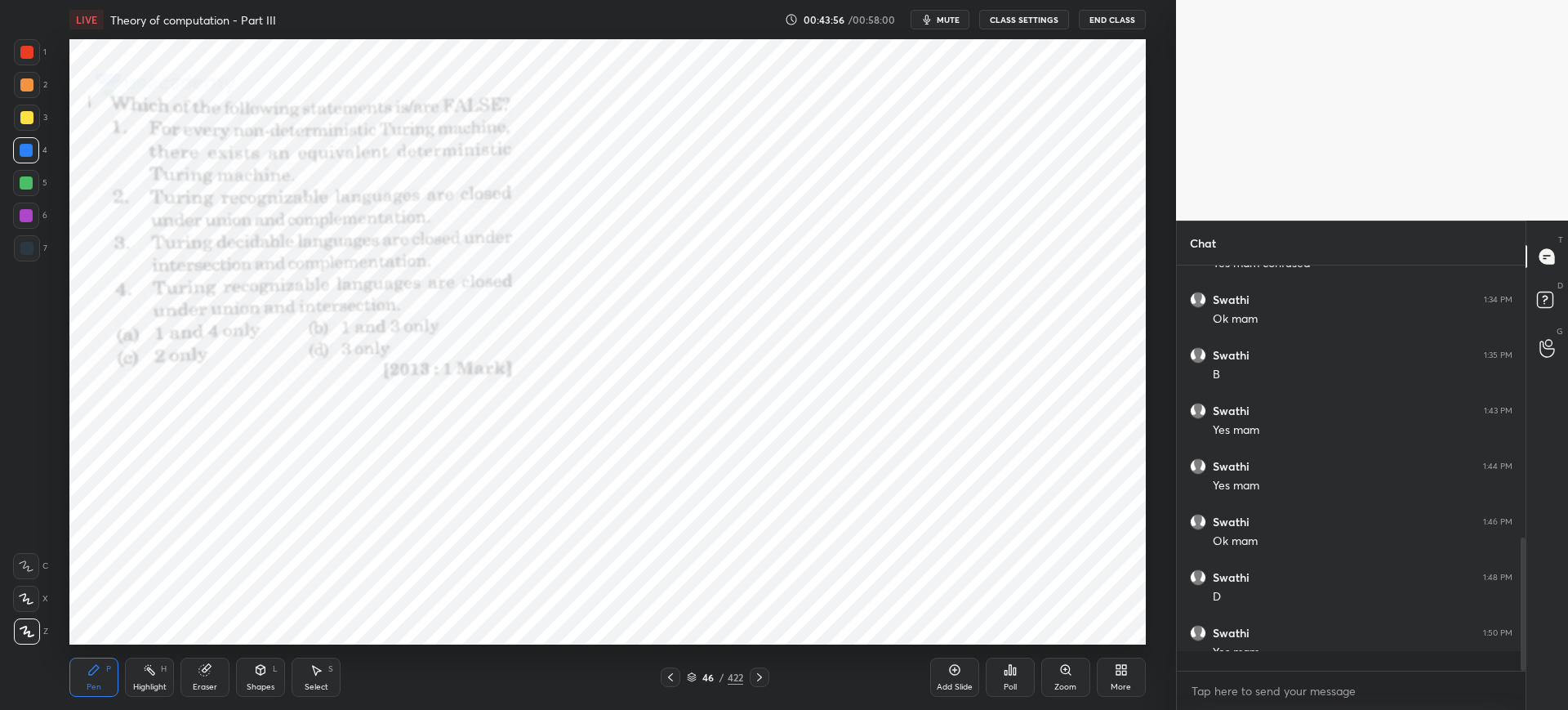
scroll to position [6, 6]
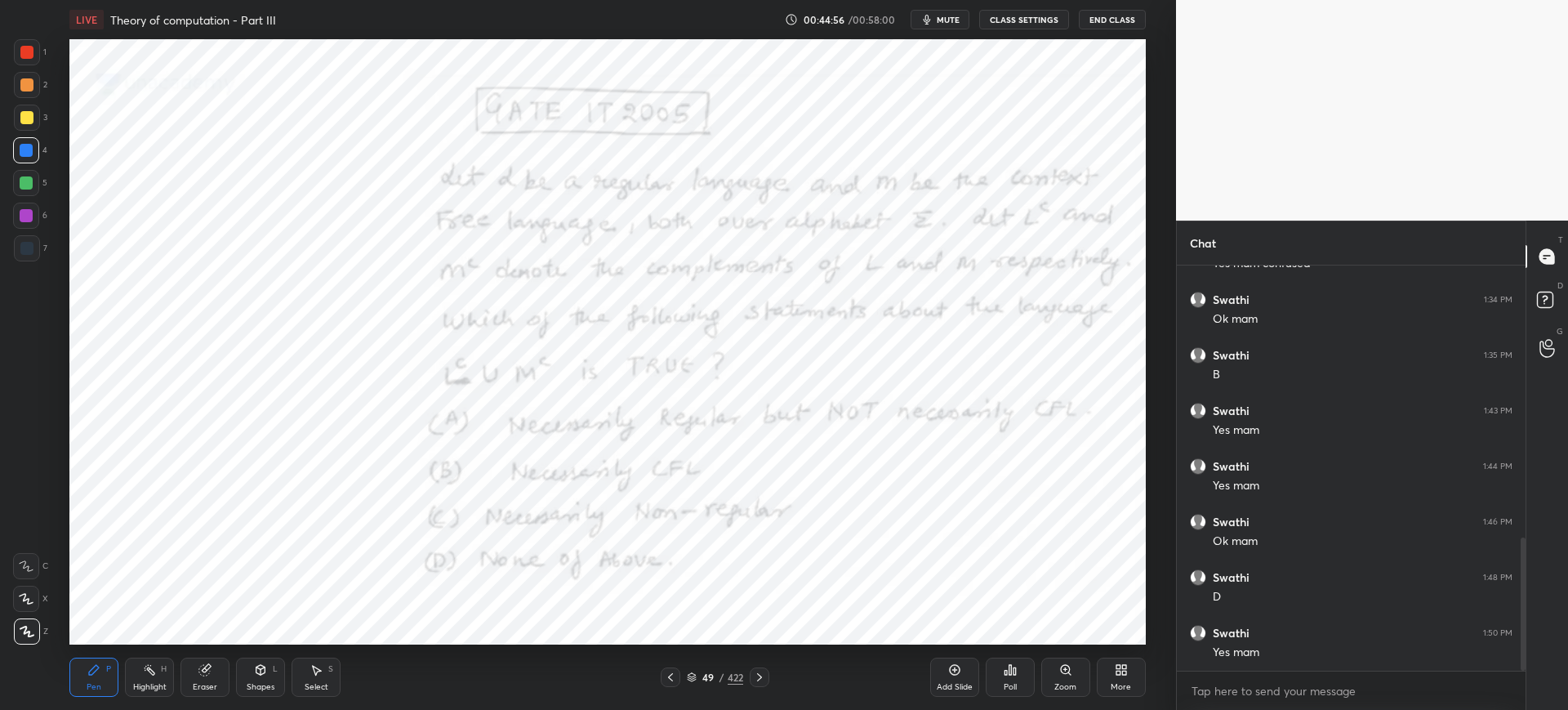
click at [691, 472] on icon at bounding box center [691, 678] width 10 height 10
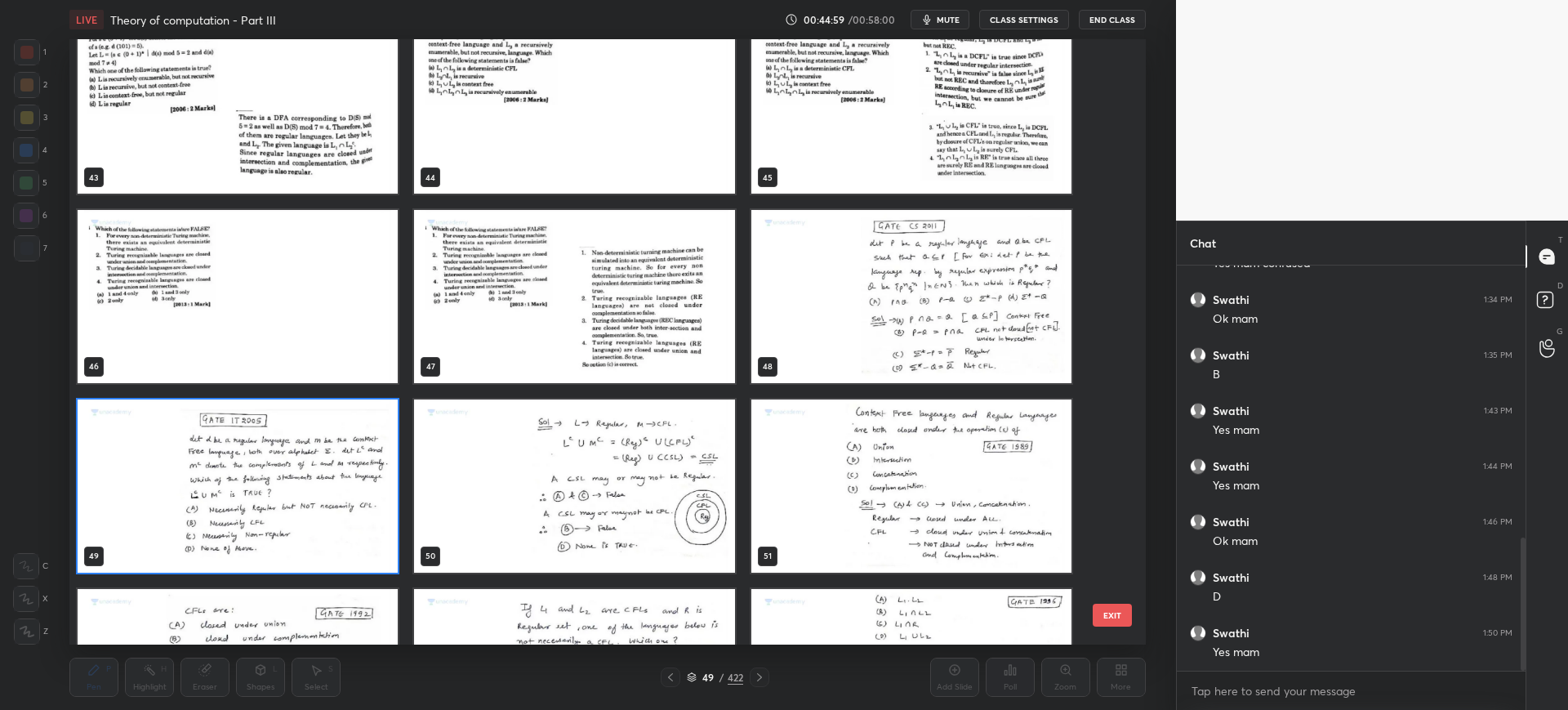
scroll to position [2680, 0]
click at [1104, 472] on button "EXIT" at bounding box center [1112, 615] width 39 height 23
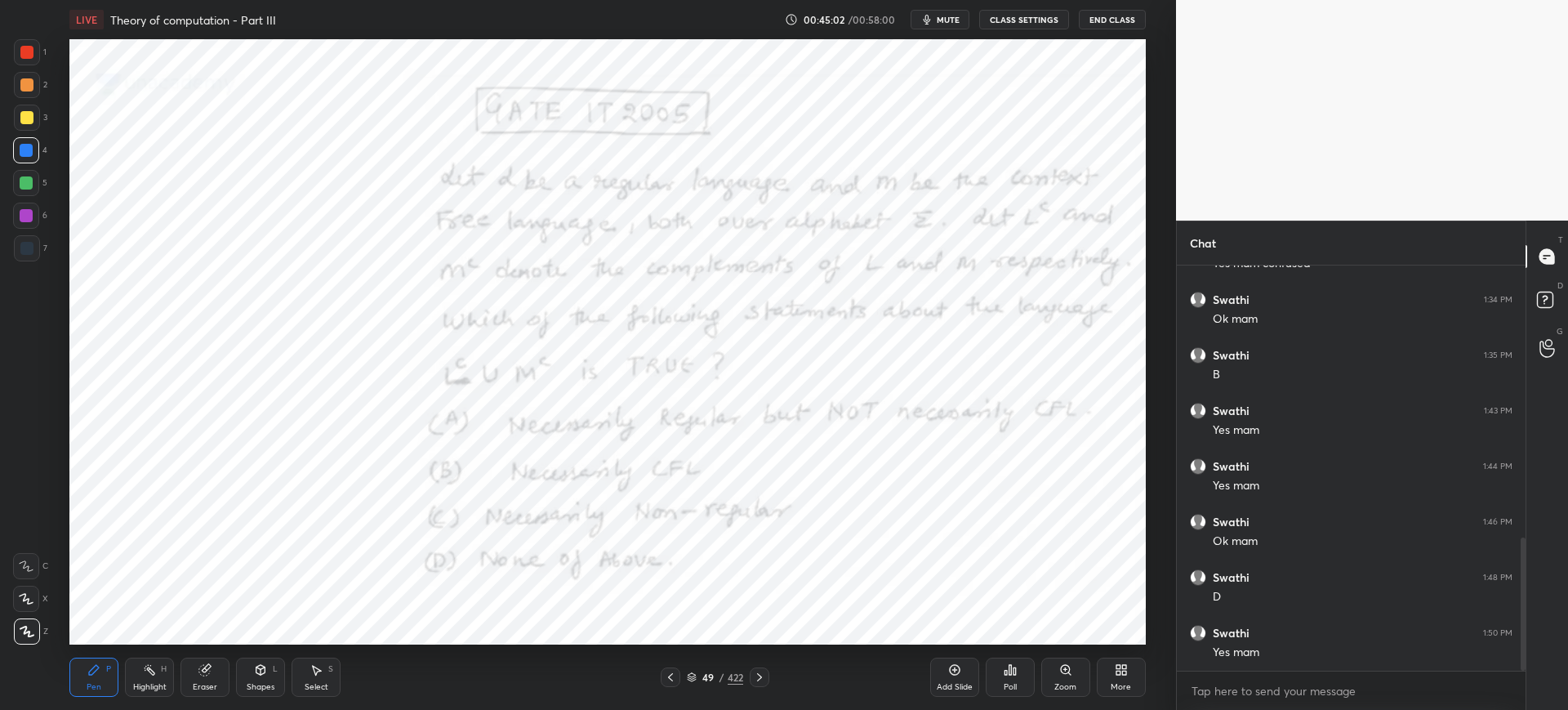
click at [1015, 472] on div "Poll" at bounding box center [1010, 686] width 13 height 8
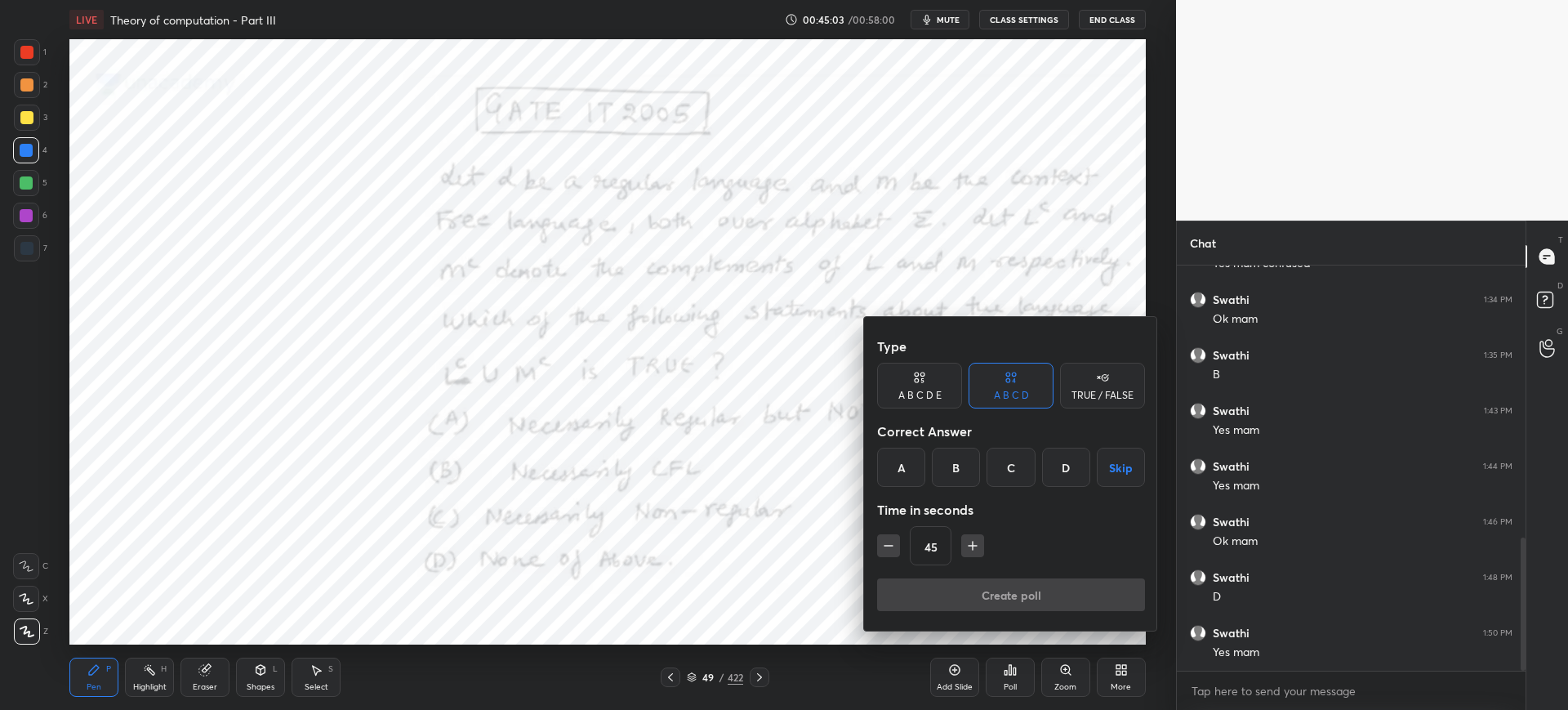
click at [1054, 470] on div "D" at bounding box center [1066, 467] width 48 height 39
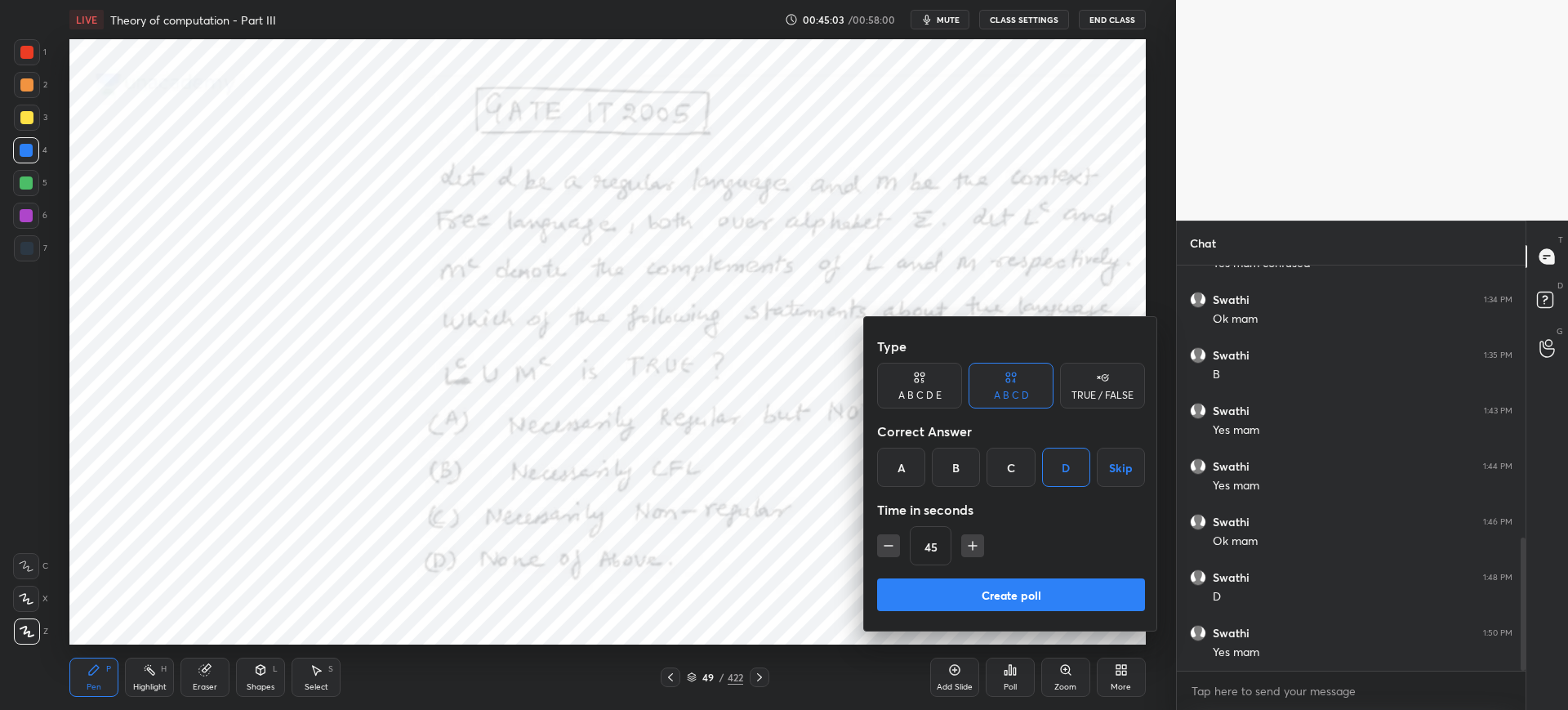
drag, startPoint x: 993, startPoint y: 578, endPoint x: 937, endPoint y: 585, distance: 56.4
click at [991, 472] on button "Create poll" at bounding box center [1011, 594] width 267 height 32
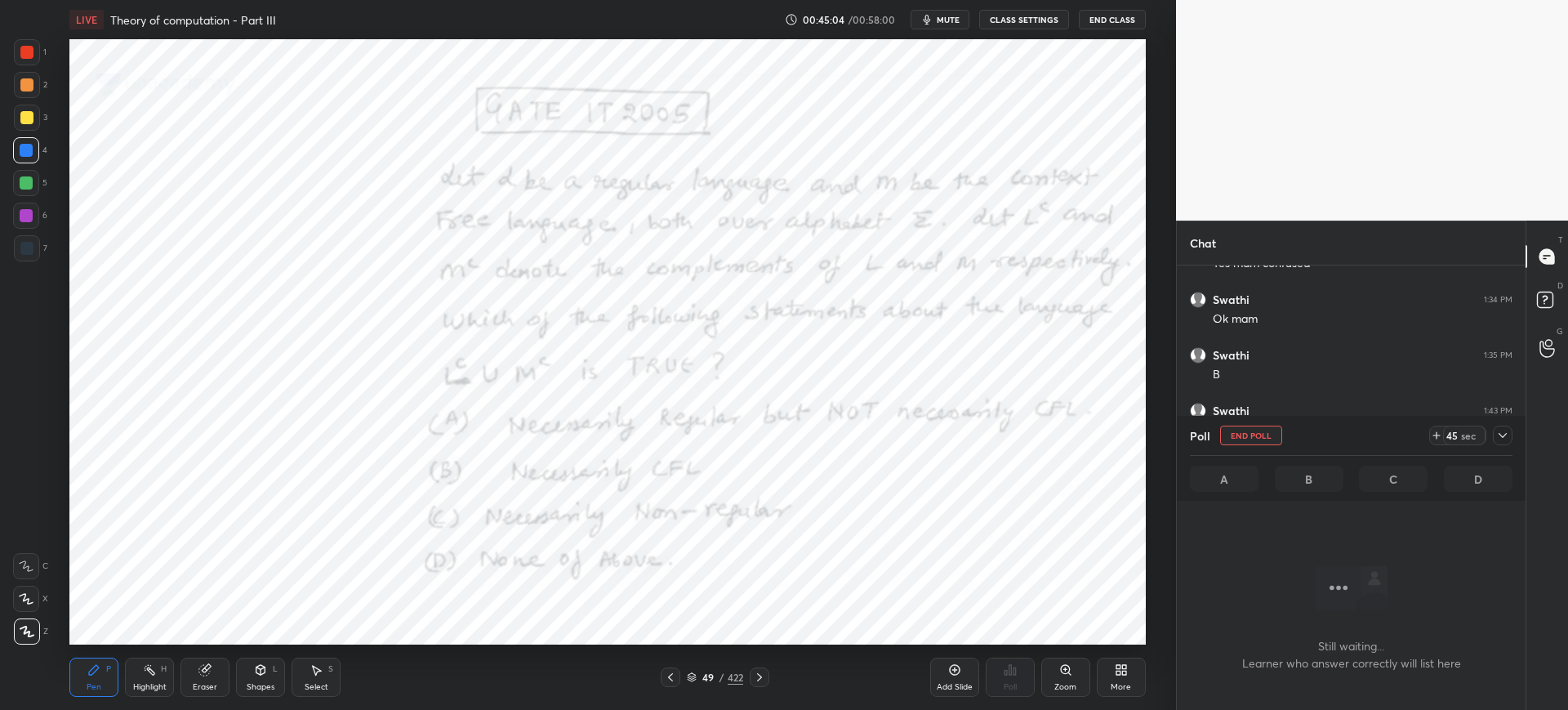
scroll to position [354, 344]
click at [1157, 437] on button "End Poll" at bounding box center [1250, 436] width 62 height 20
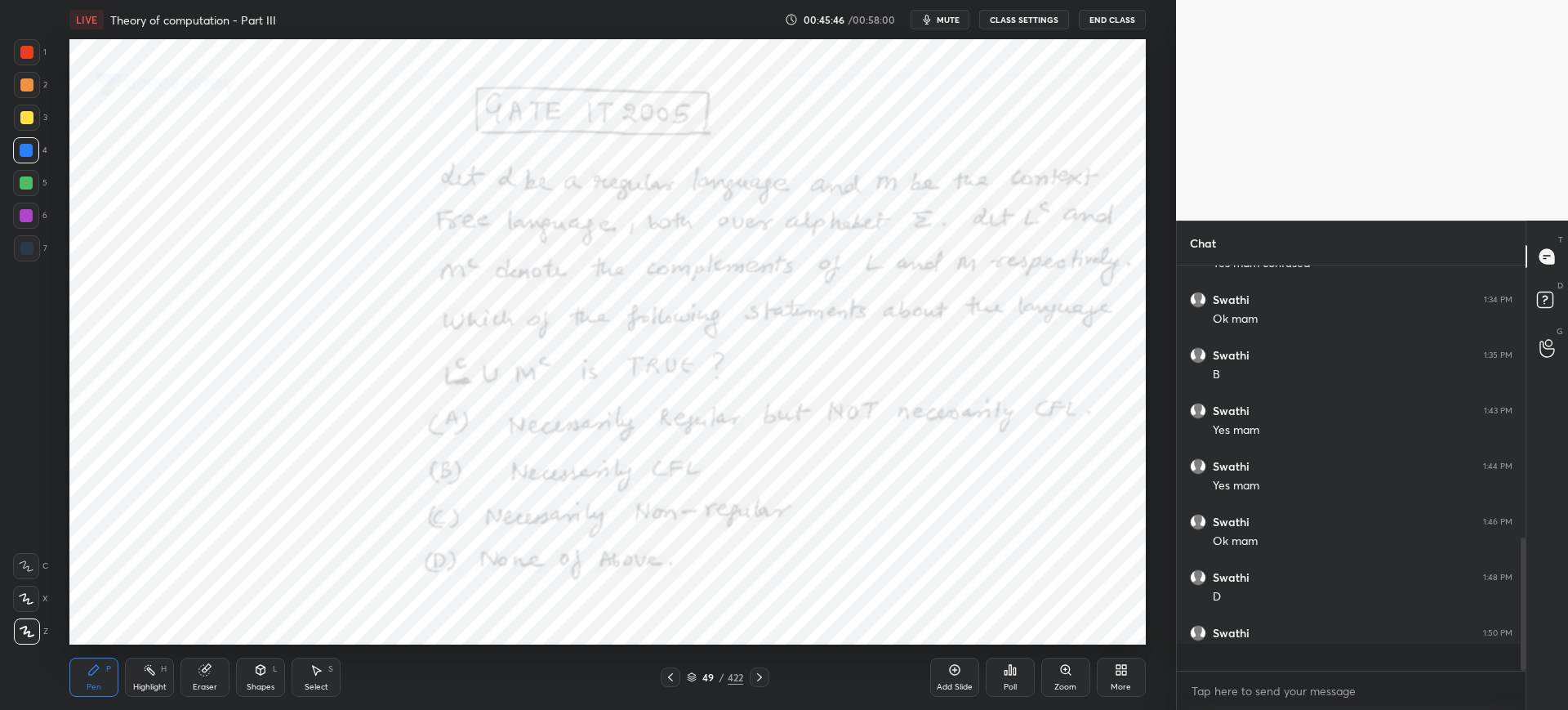
scroll to position [6, 6]
click at [693, 472] on icon at bounding box center [691, 678] width 10 height 10
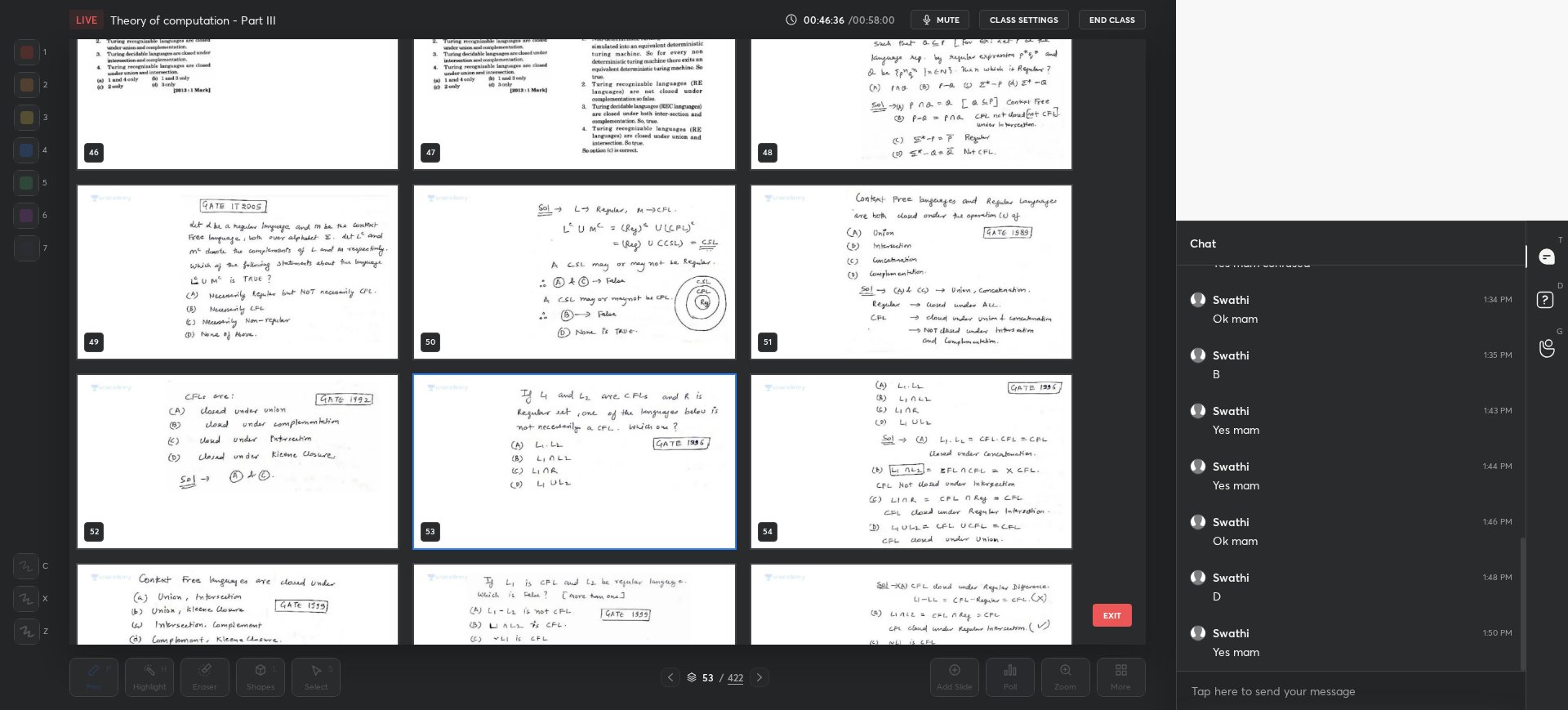
scroll to position [2894, 0]
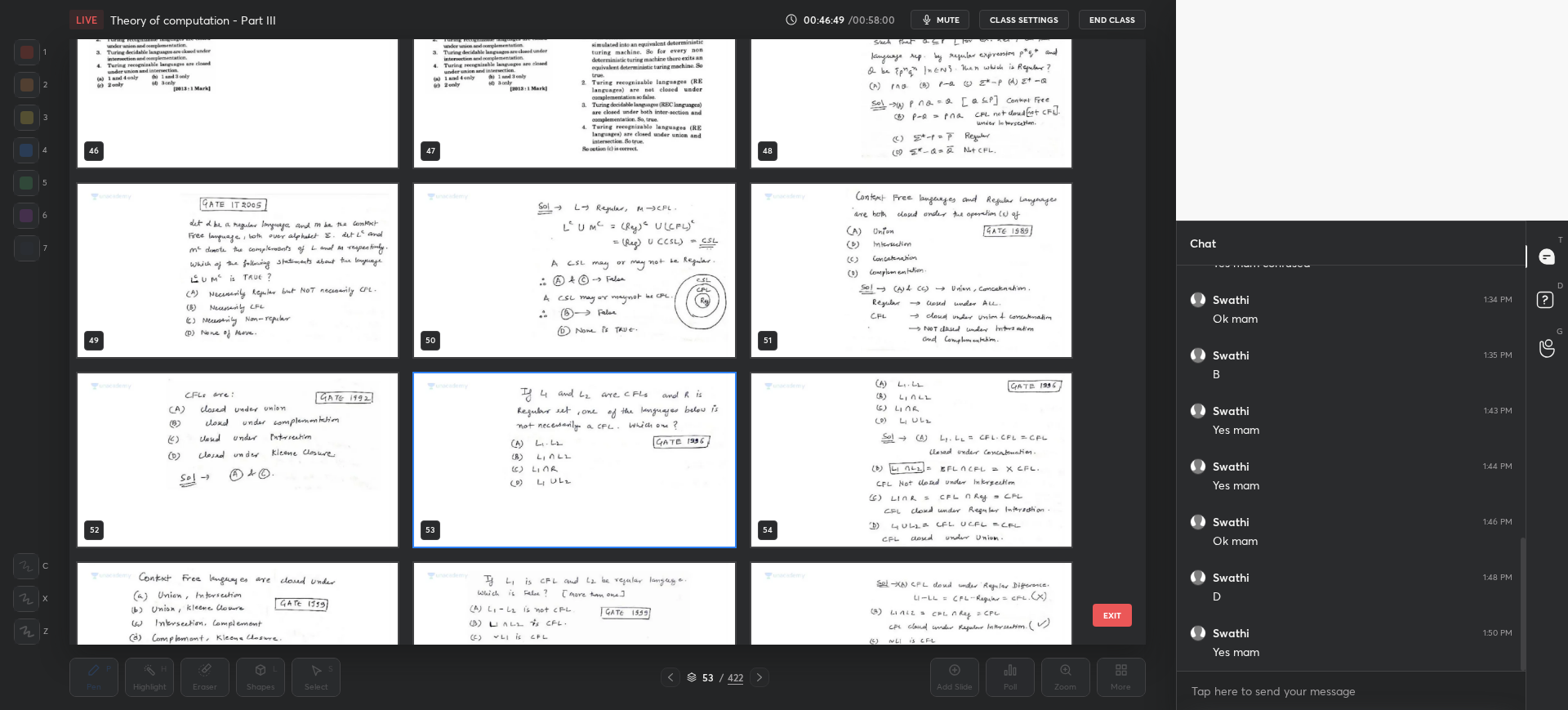
click at [706, 472] on img "grid" at bounding box center [575, 649] width 320 height 173
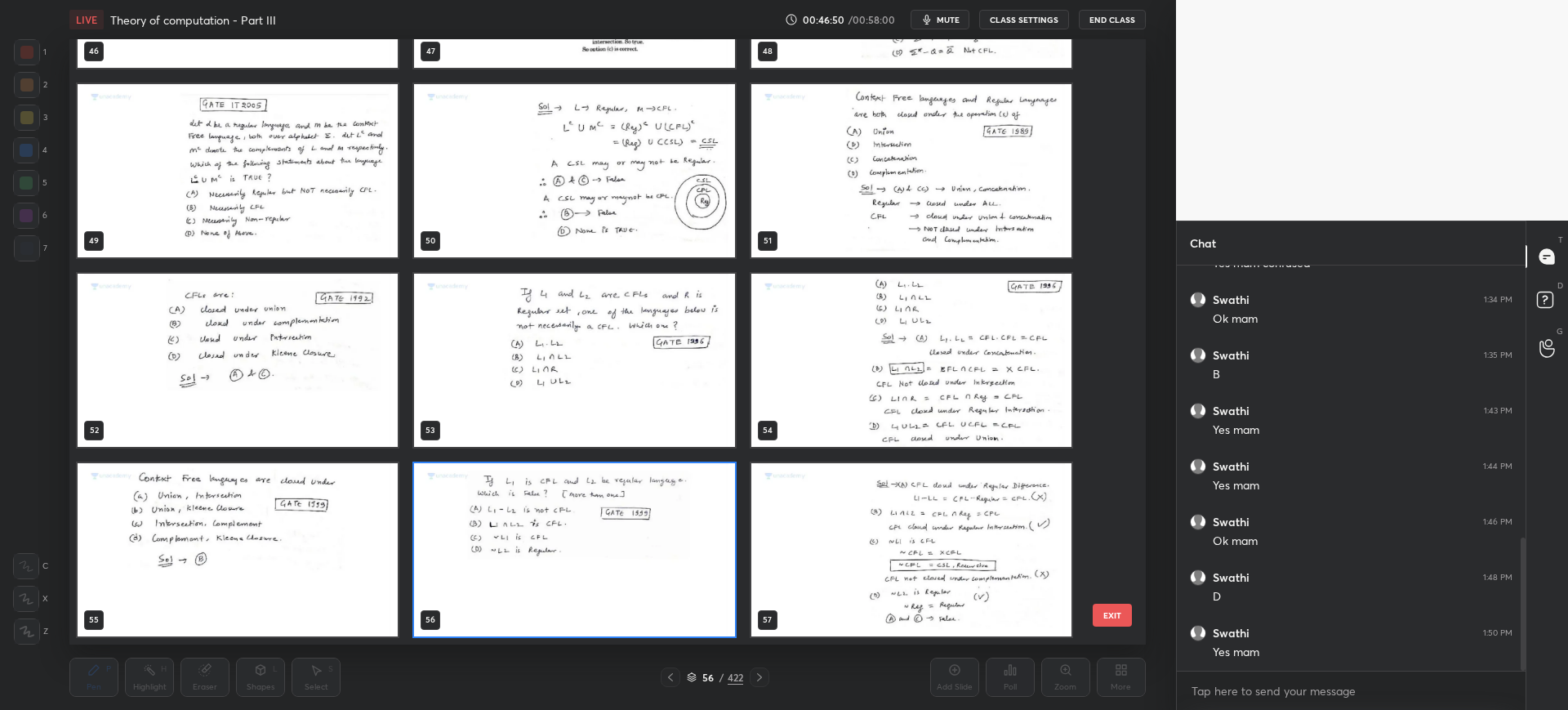
click at [1104, 472] on button "EXIT" at bounding box center [1112, 615] width 39 height 23
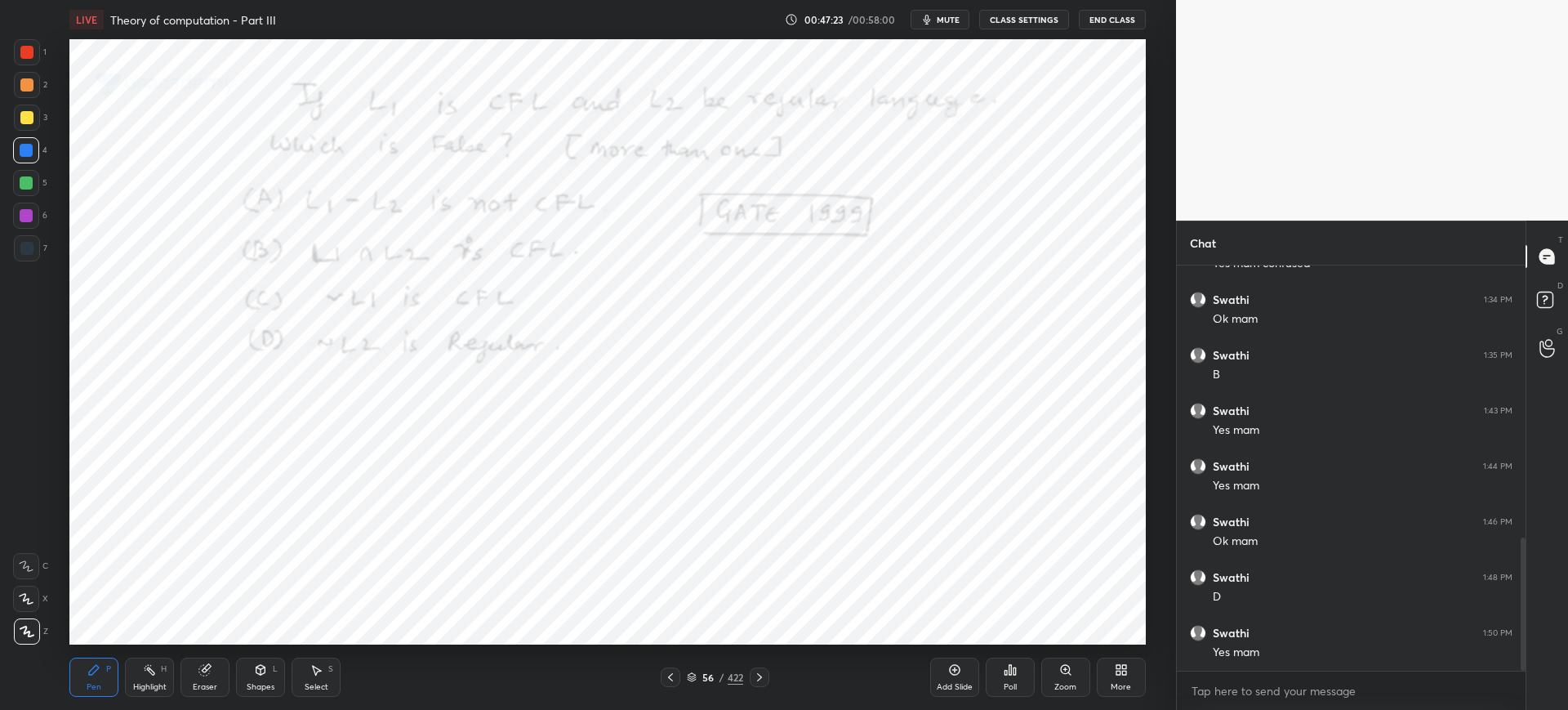
scroll to position [880, 0]
click at [1010, 472] on icon at bounding box center [1010, 670] width 2 height 10
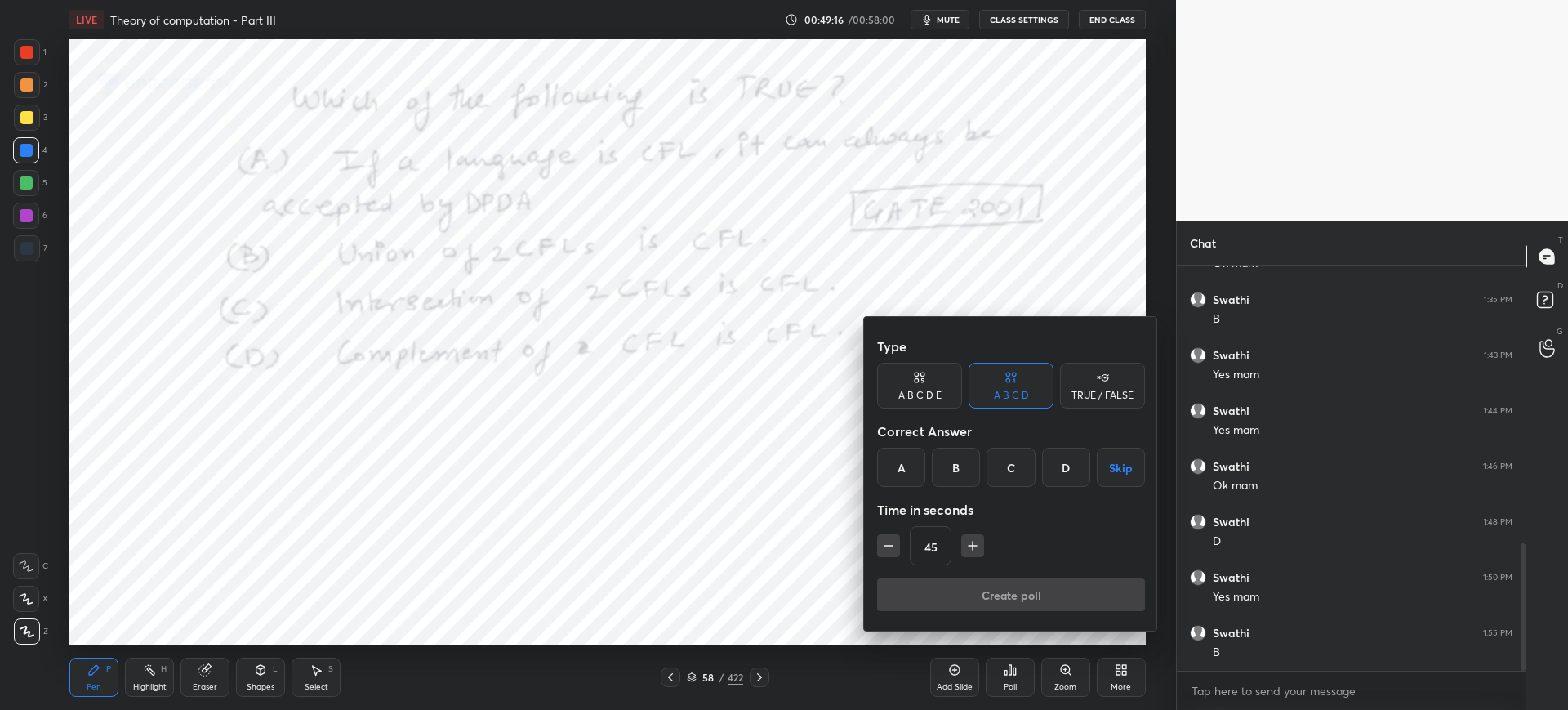
click at [961, 472] on div "B" at bounding box center [956, 467] width 48 height 39
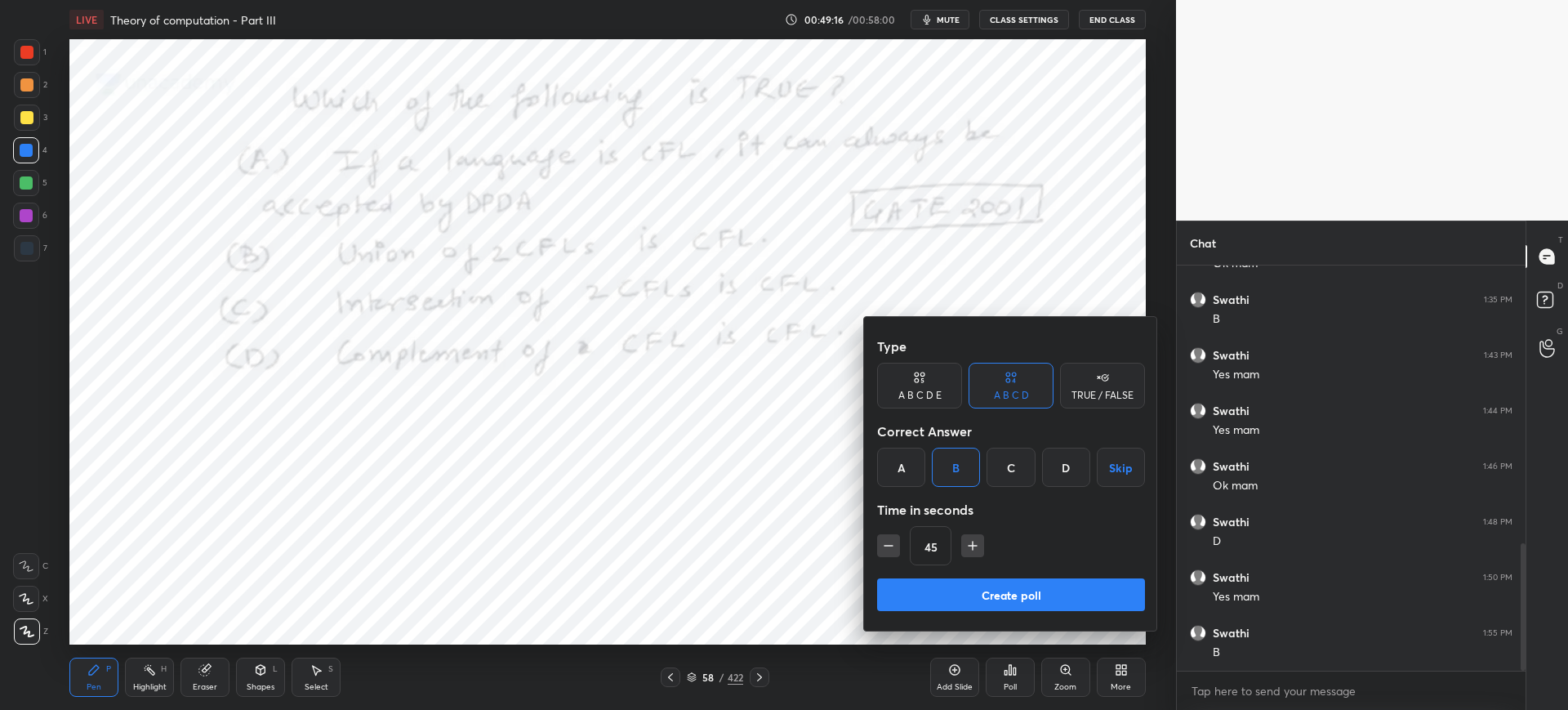
click at [945, 472] on button "Create poll" at bounding box center [1011, 594] width 267 height 32
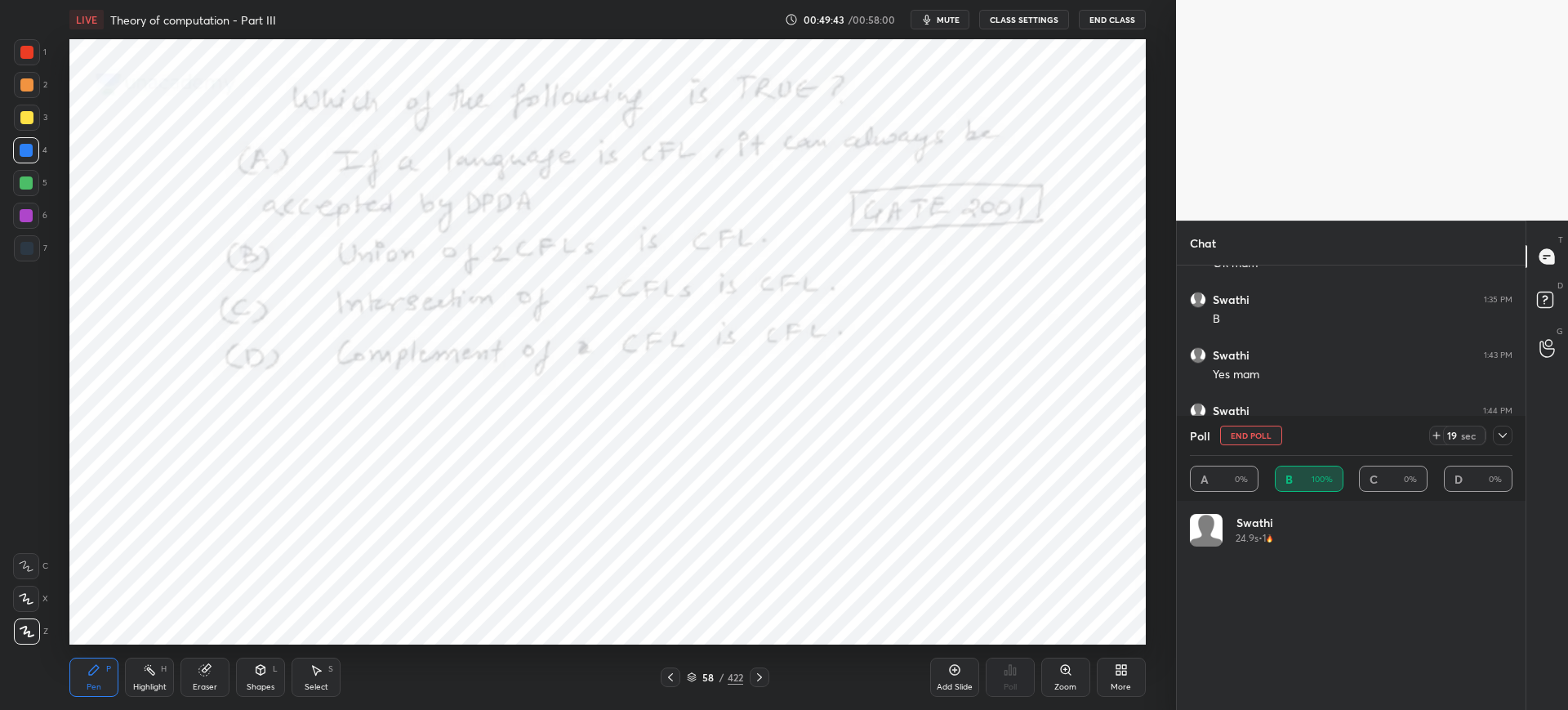
scroll to position [191, 318]
click at [1157, 431] on button "End Poll" at bounding box center [1250, 436] width 62 height 20
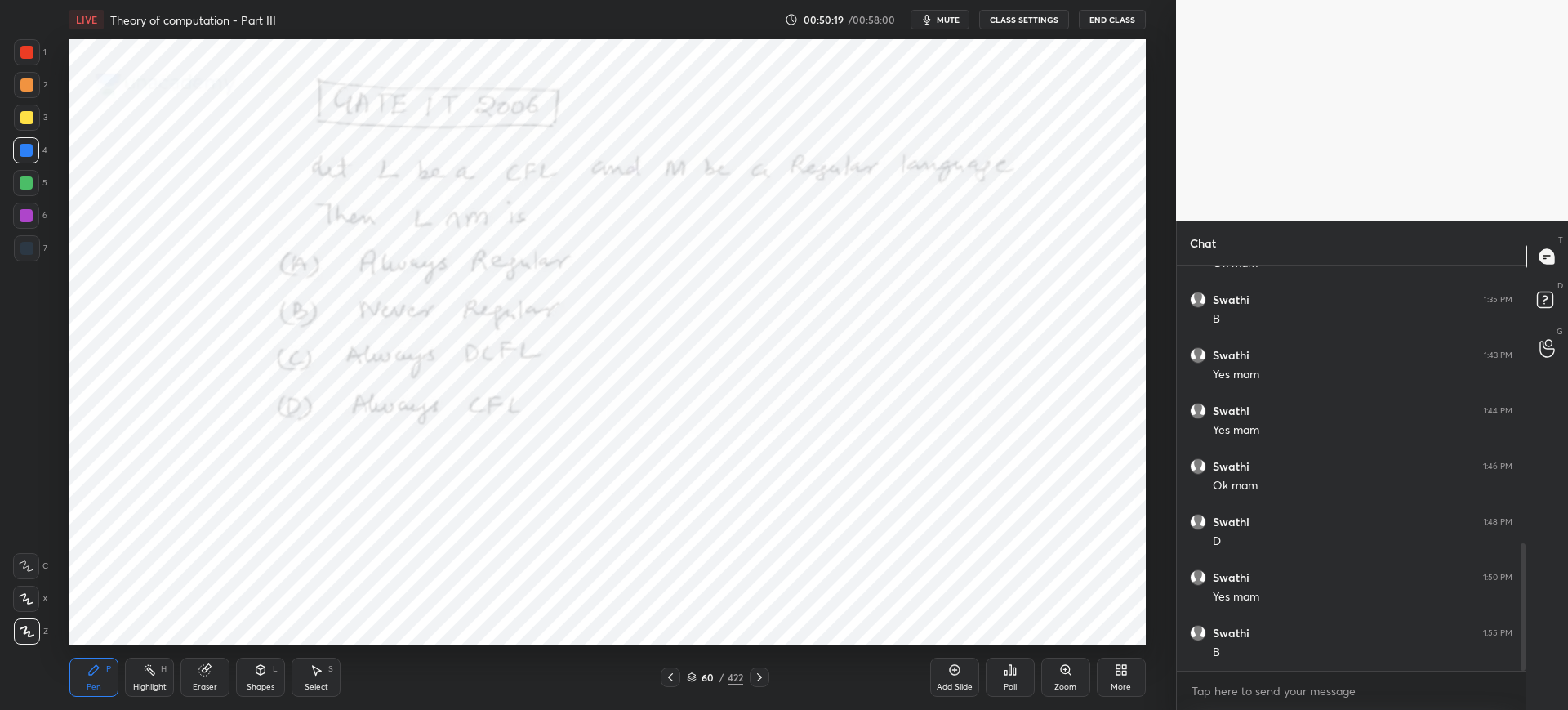
click at [1013, 472] on icon at bounding box center [1010, 669] width 13 height 13
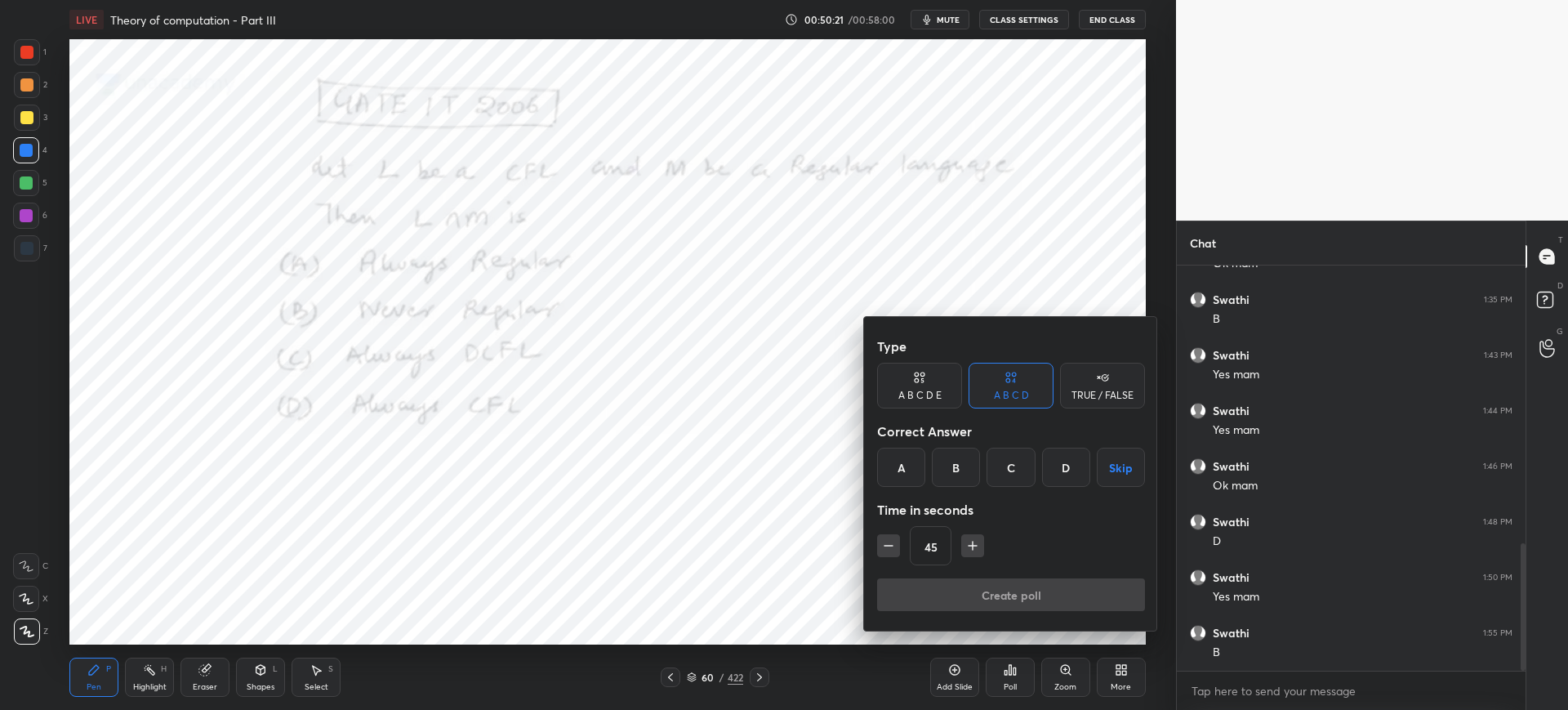
click at [1067, 472] on div "D" at bounding box center [1066, 467] width 48 height 39
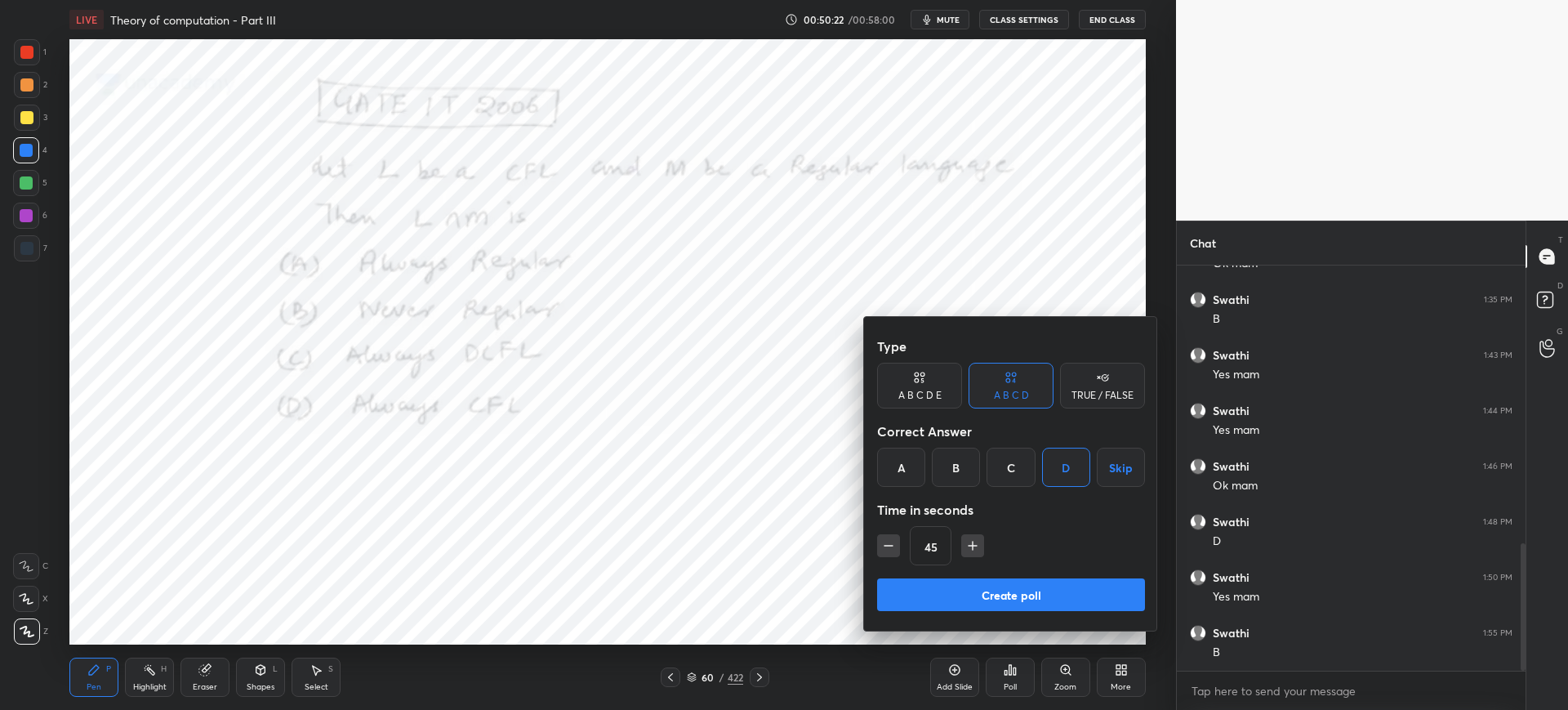
click at [889, 472] on icon "button" at bounding box center [888, 545] width 17 height 17
click at [894, 472] on icon "button" at bounding box center [888, 545] width 17 height 17
type input "15"
click at [945, 472] on button "Create poll" at bounding box center [1011, 594] width 267 height 32
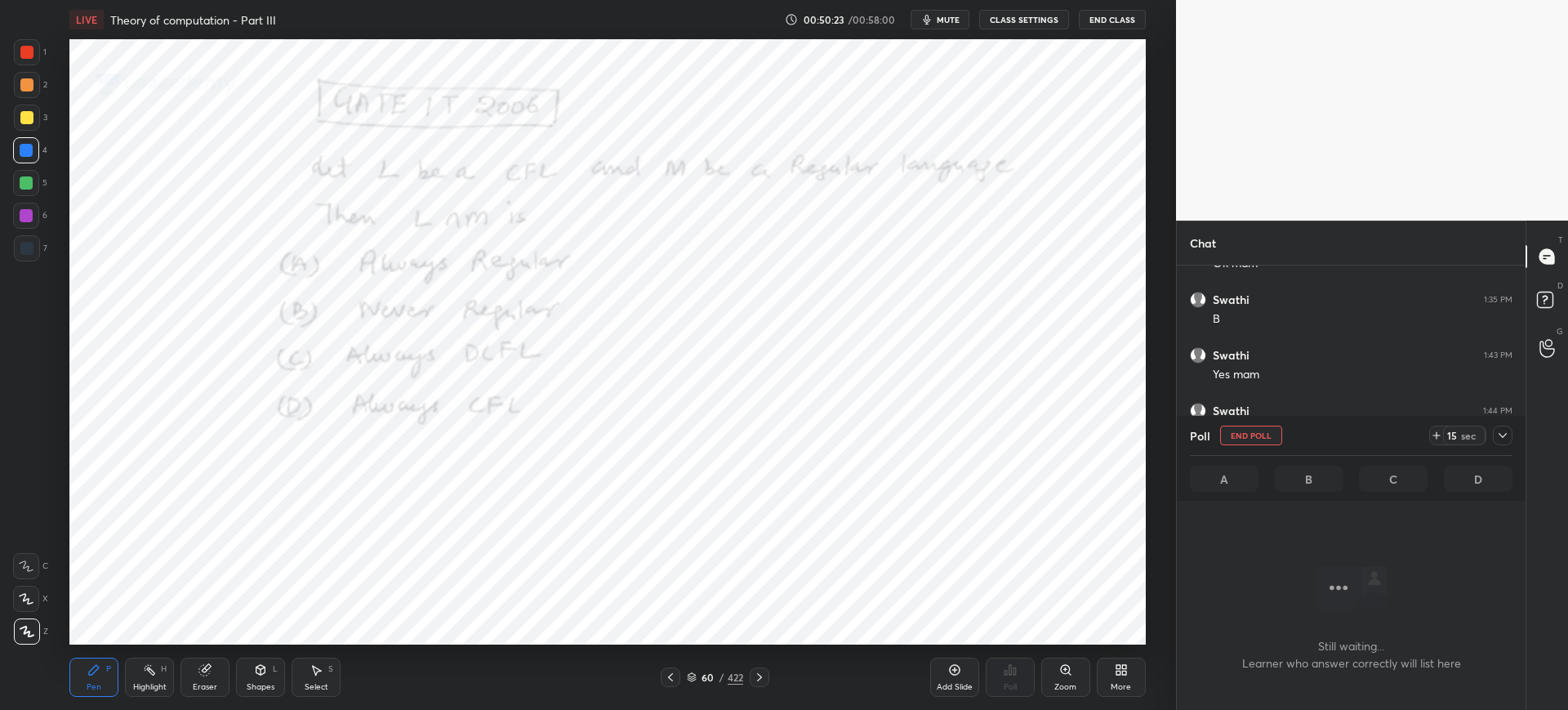
scroll to position [354, 344]
click at [1157, 437] on button "End Poll" at bounding box center [1250, 436] width 62 height 20
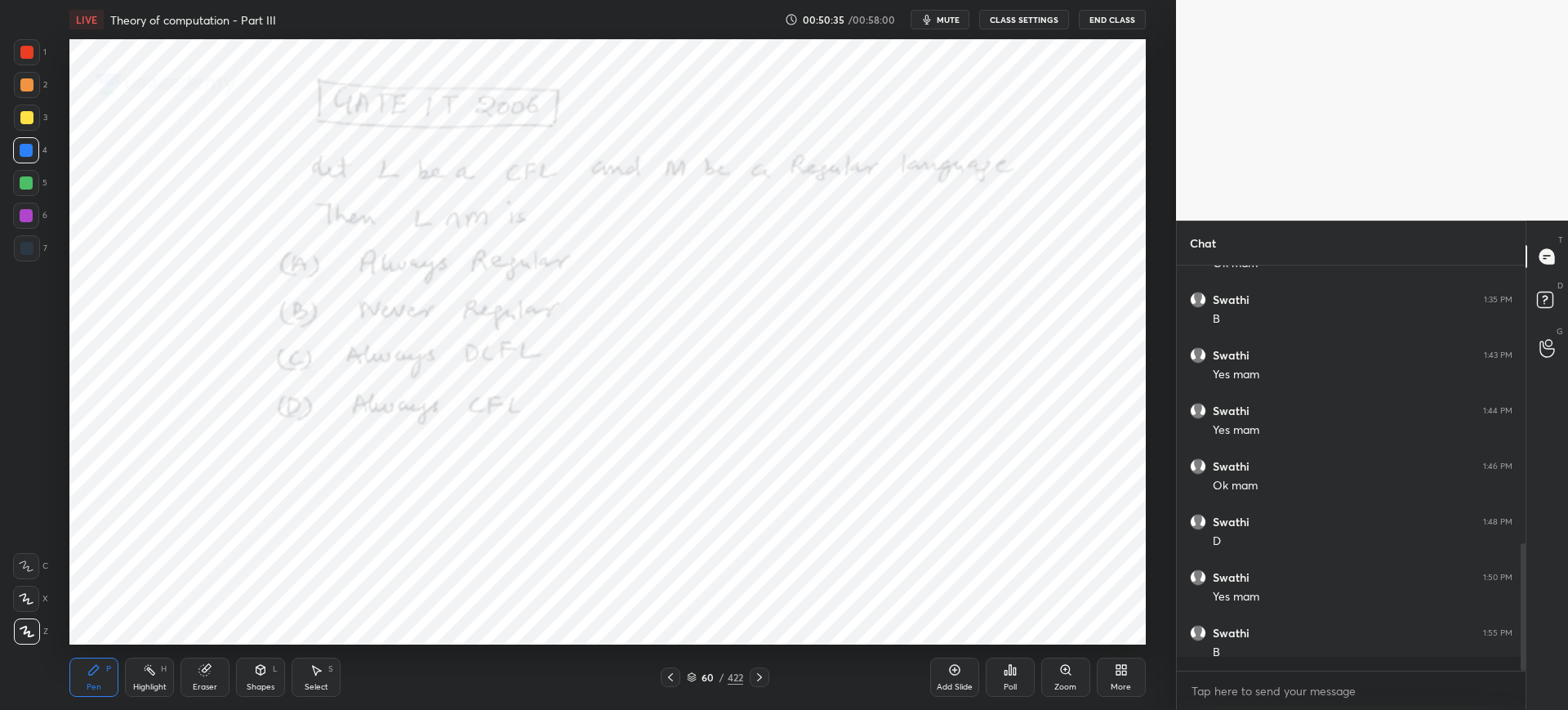
scroll to position [435, 344]
click at [698, 472] on div "60 / 422" at bounding box center [714, 677] width 56 height 15
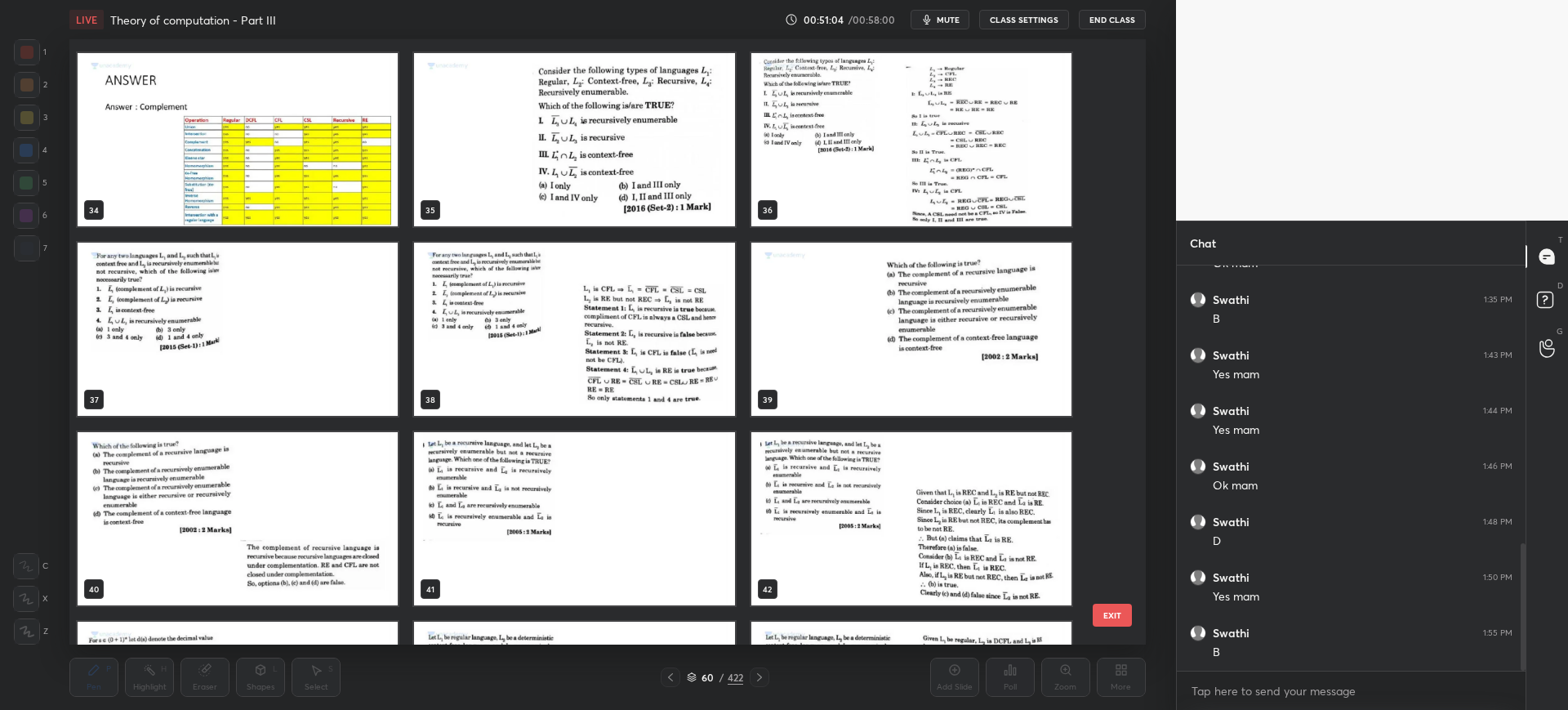
scroll to position [2141, 0]
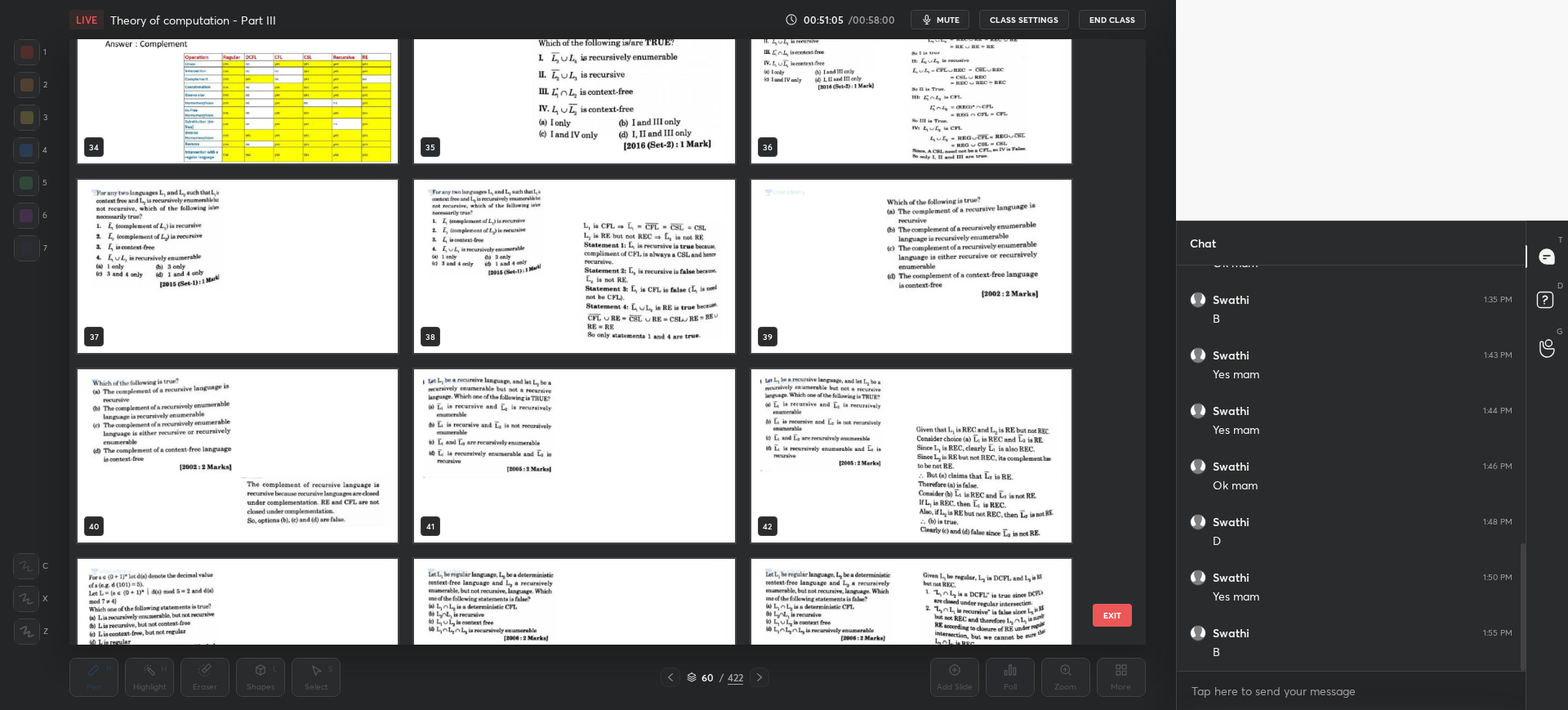
click at [279, 447] on img "grid" at bounding box center [238, 455] width 320 height 173
click at [1106, 472] on button "EXIT" at bounding box center [1112, 615] width 39 height 23
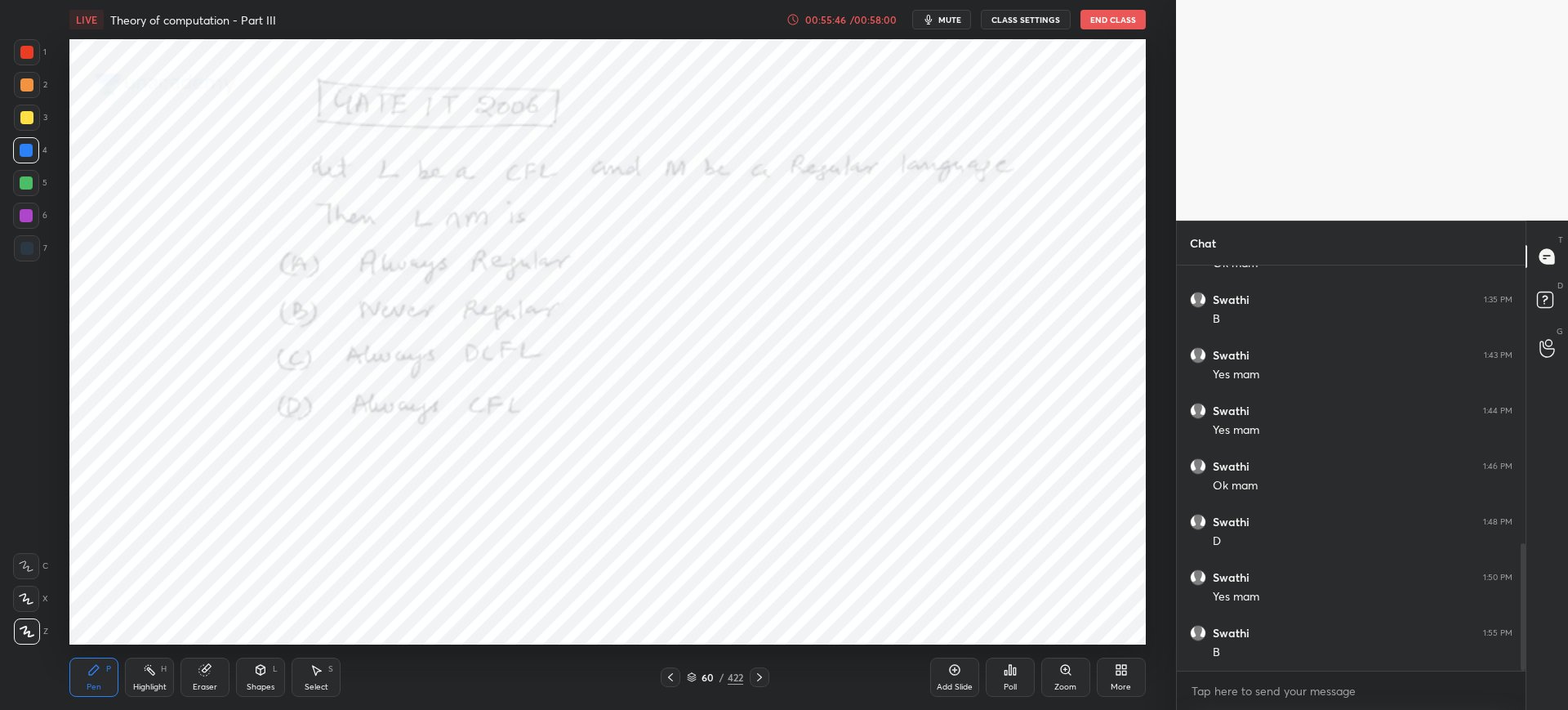
click at [961, 472] on div "Add Slide" at bounding box center [955, 678] width 49 height 39
click at [1007, 472] on icon at bounding box center [1010, 669] width 13 height 13
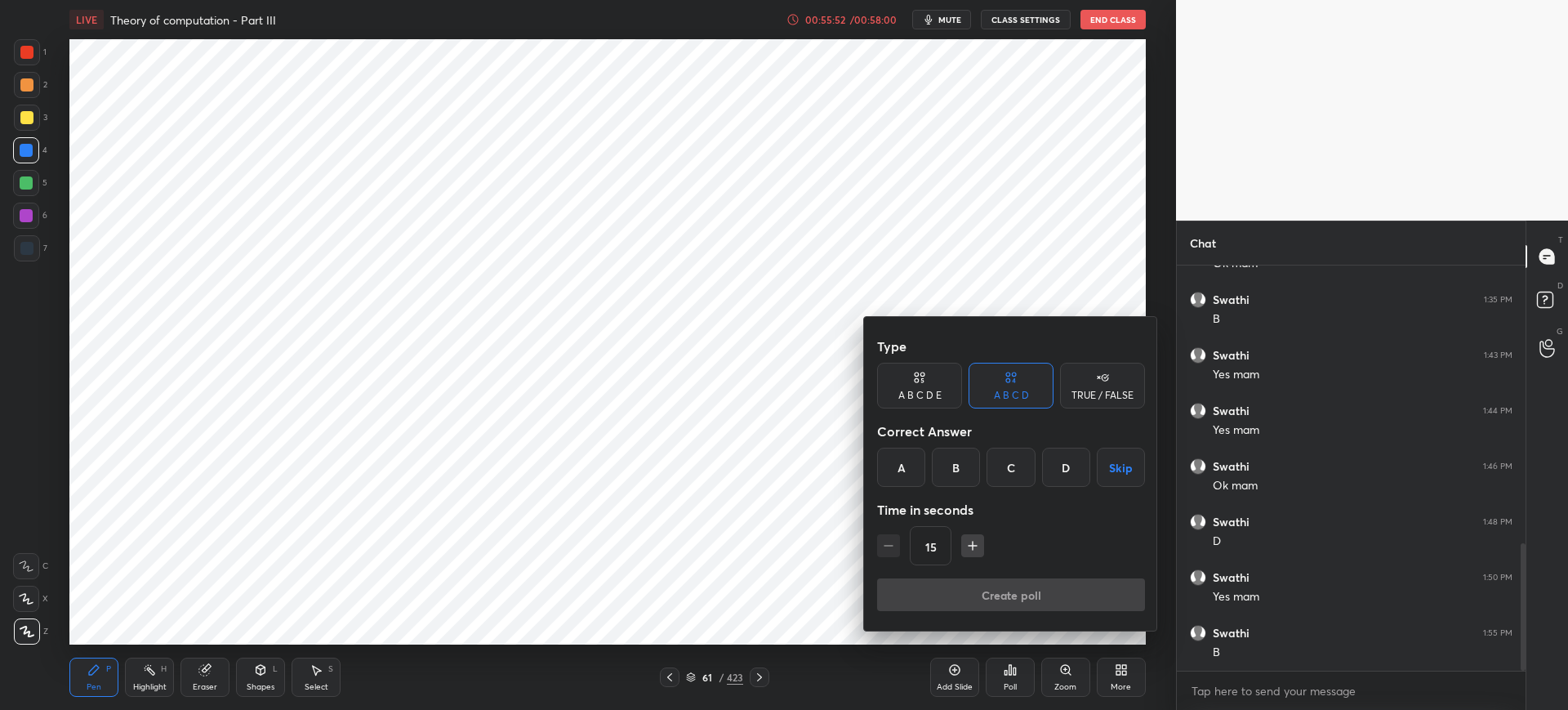
click at [918, 472] on div "A" at bounding box center [900, 467] width 48 height 39
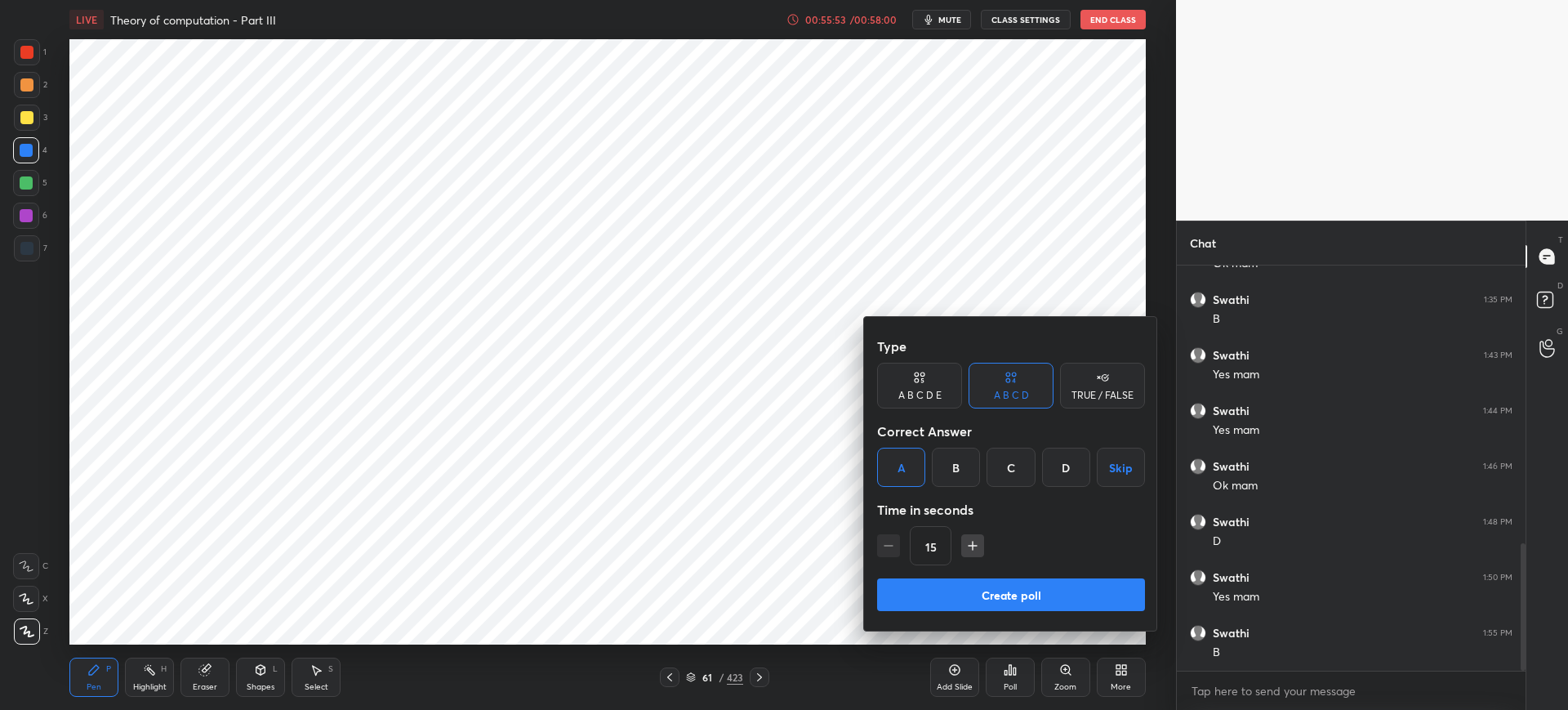
drag, startPoint x: 937, startPoint y: 602, endPoint x: 894, endPoint y: 606, distance: 43.2
click at [934, 472] on button "Create poll" at bounding box center [1011, 594] width 267 height 32
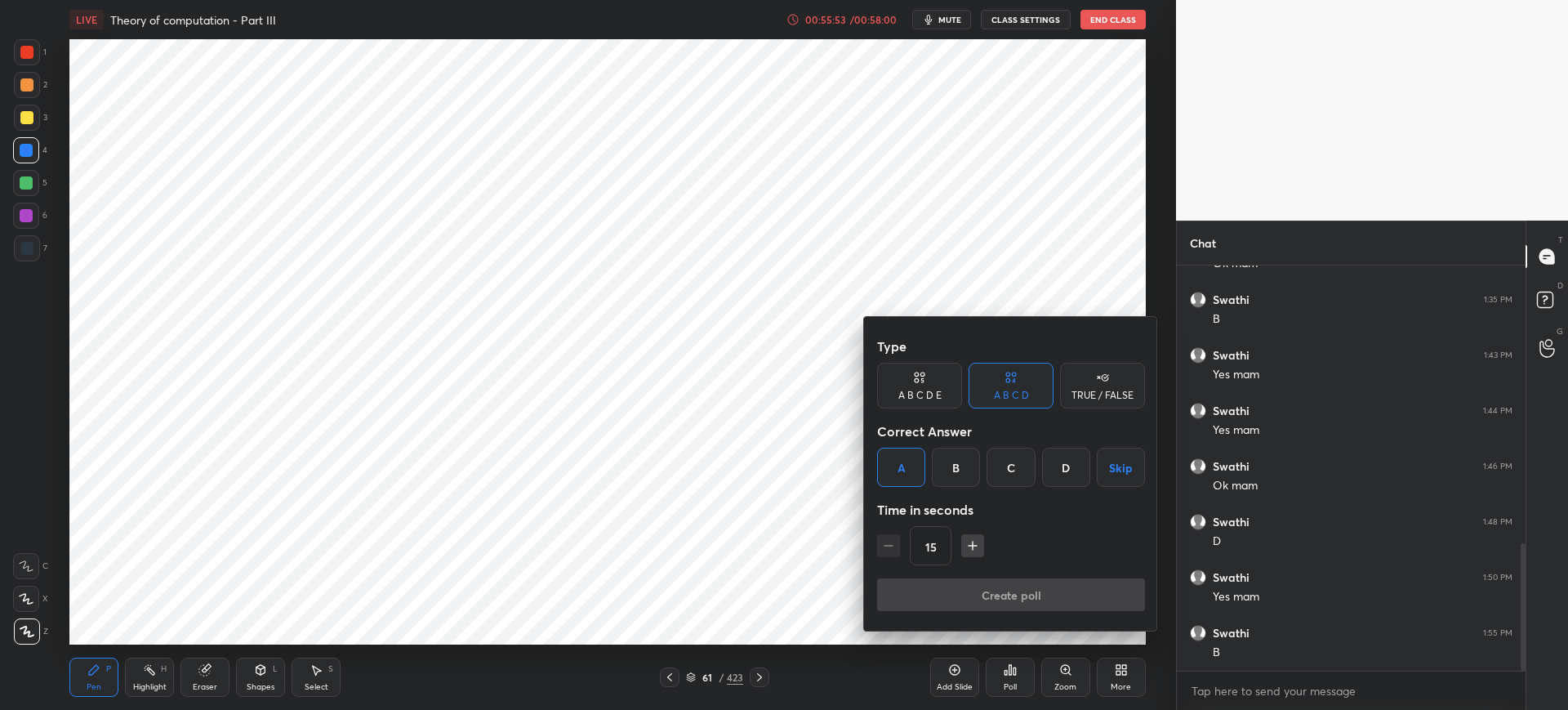
click at [688, 472] on div at bounding box center [784, 355] width 1568 height 710
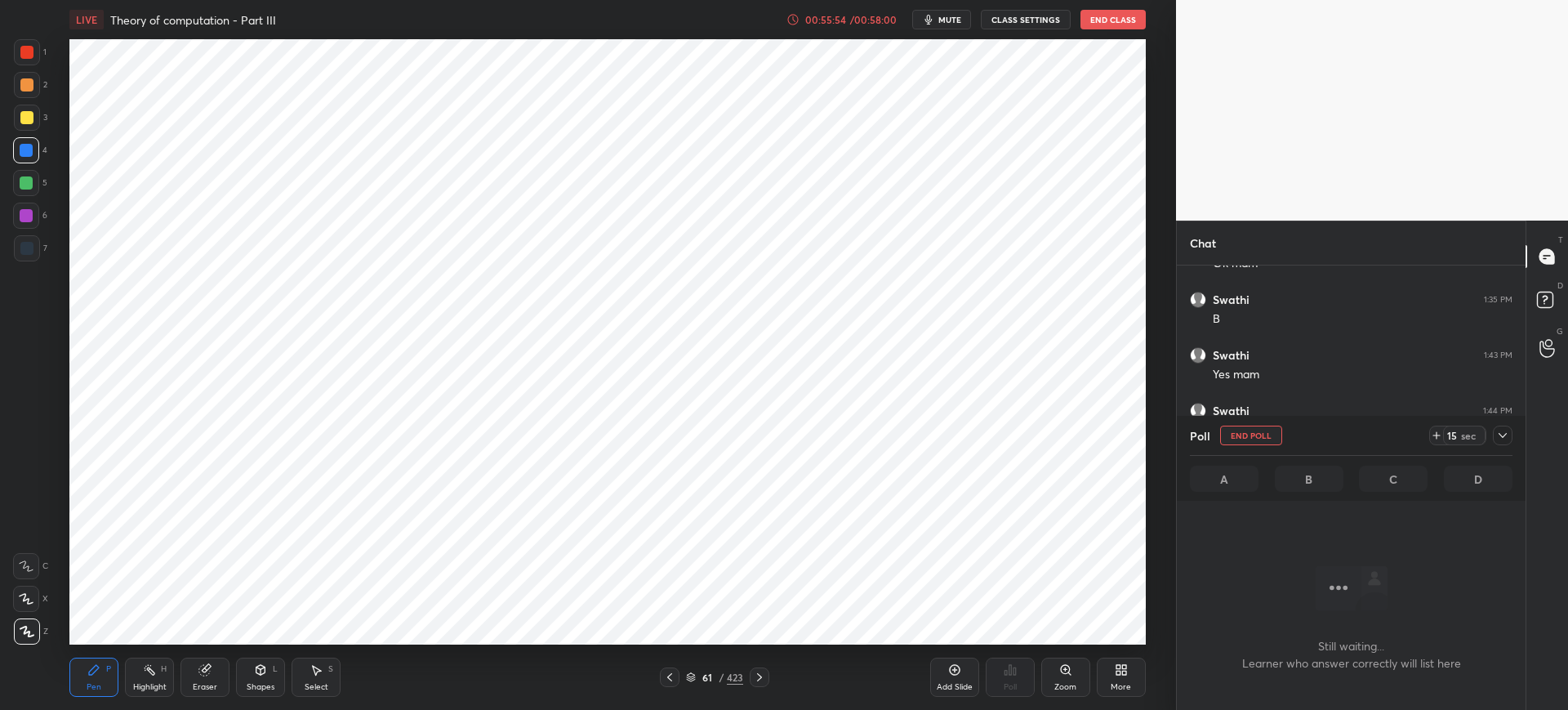
scroll to position [354, 344]
click at [689, 472] on icon at bounding box center [691, 678] width 10 height 10
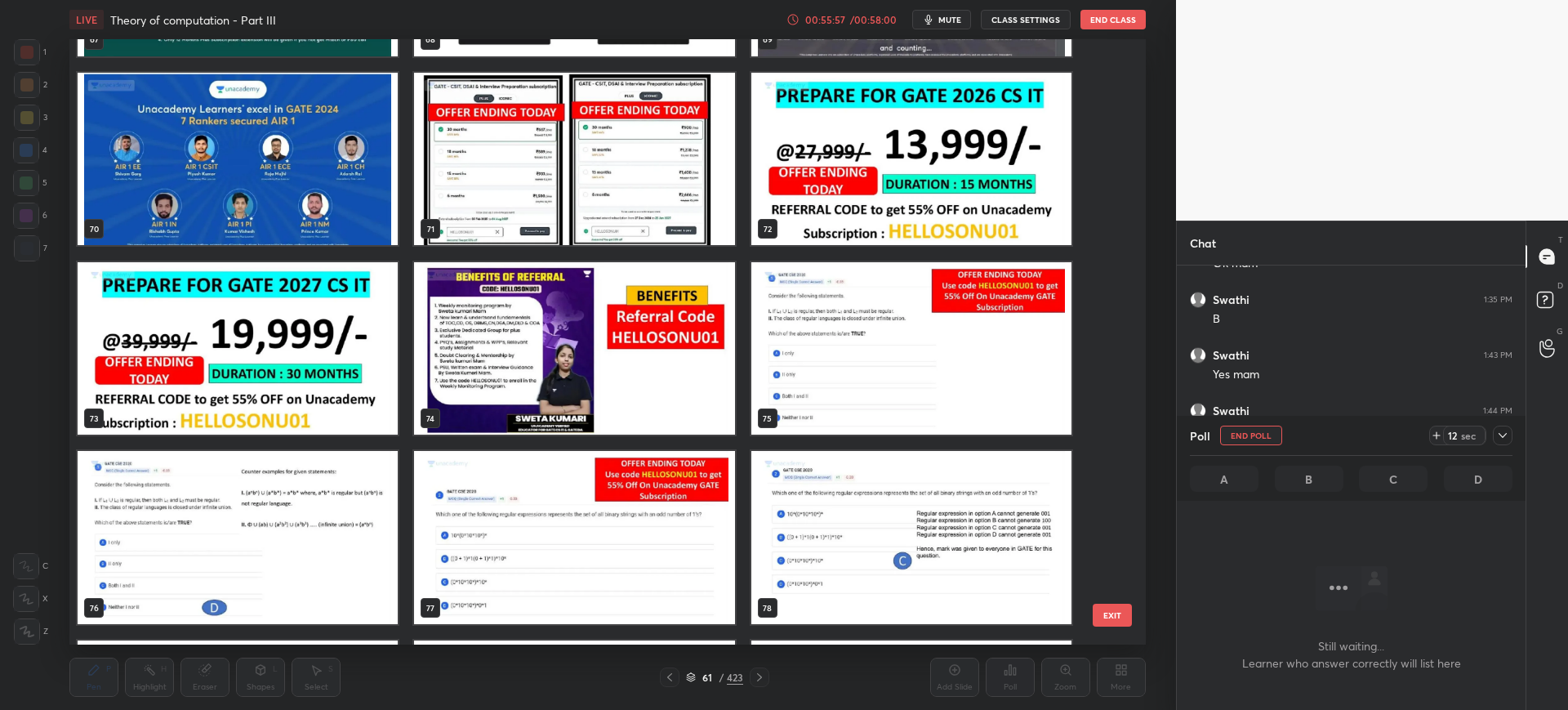
scroll to position [4342, 0]
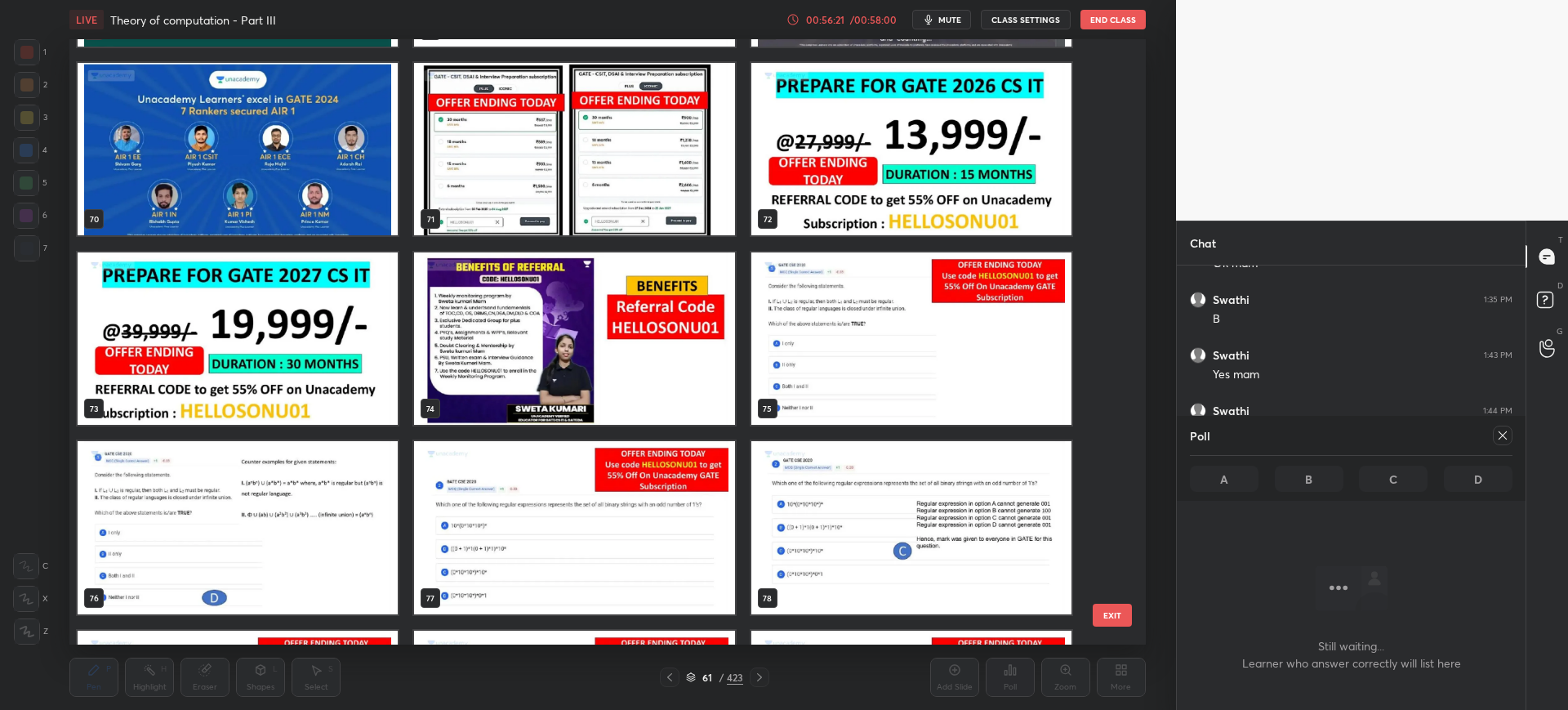
click at [1157, 432] on icon at bounding box center [1502, 435] width 13 height 13
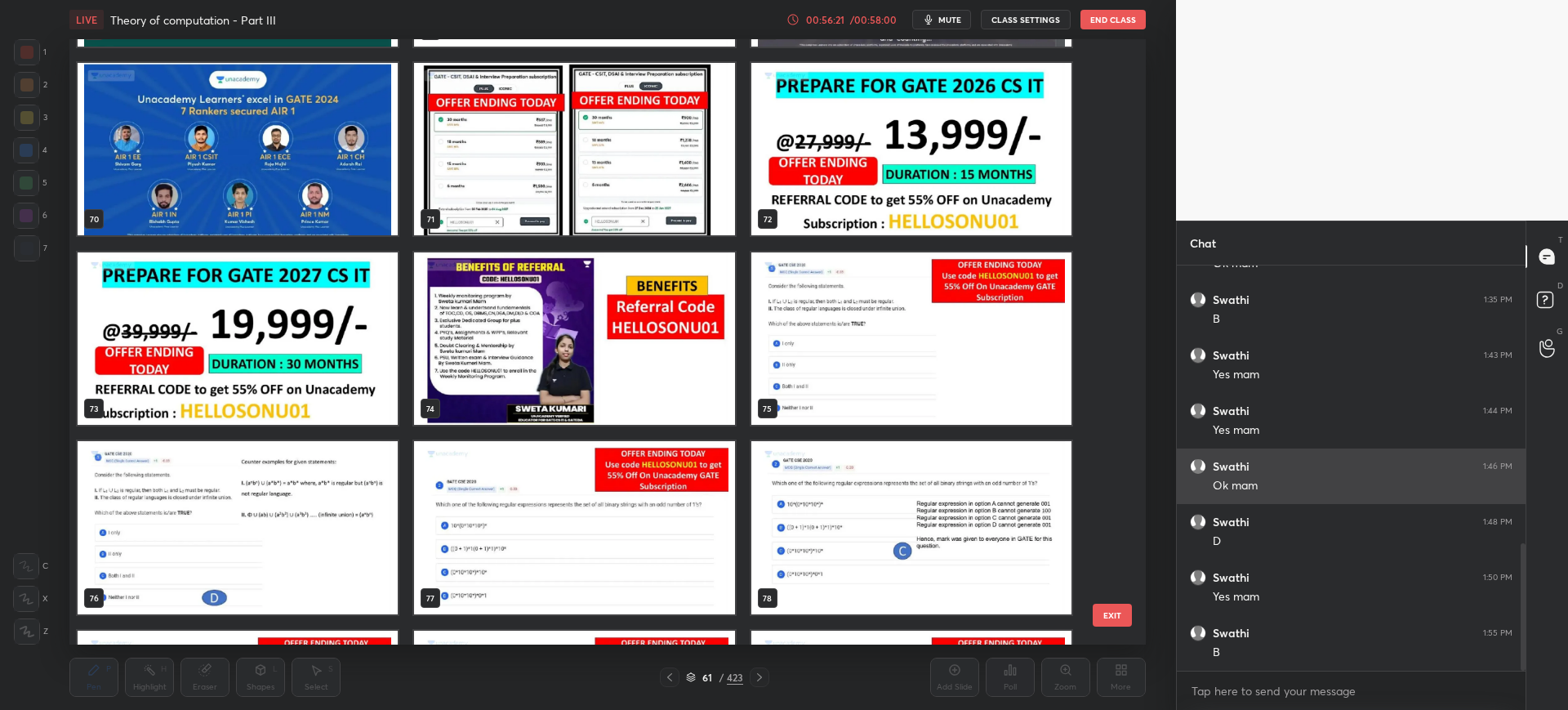
scroll to position [6, 6]
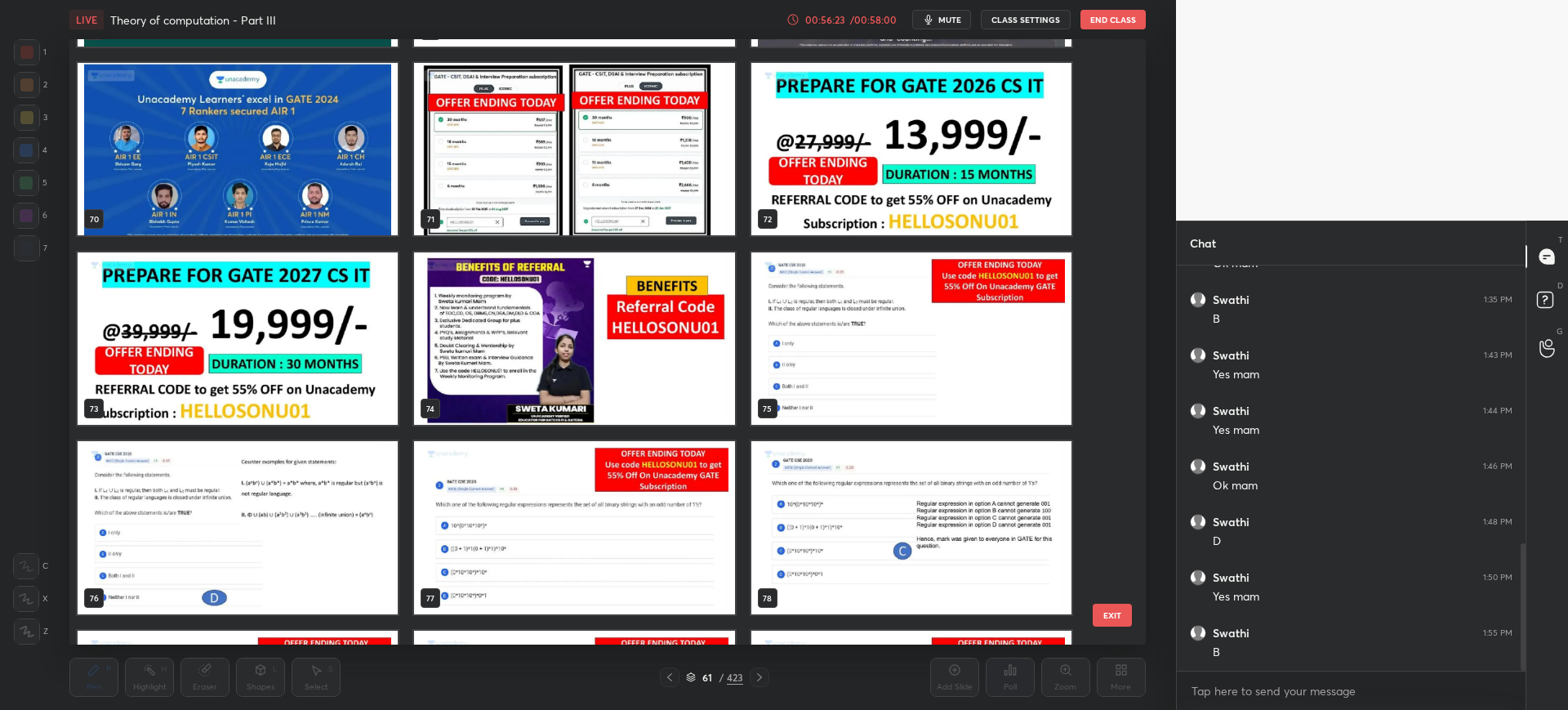
click at [1110, 472] on button "EXIT" at bounding box center [1112, 615] width 39 height 23
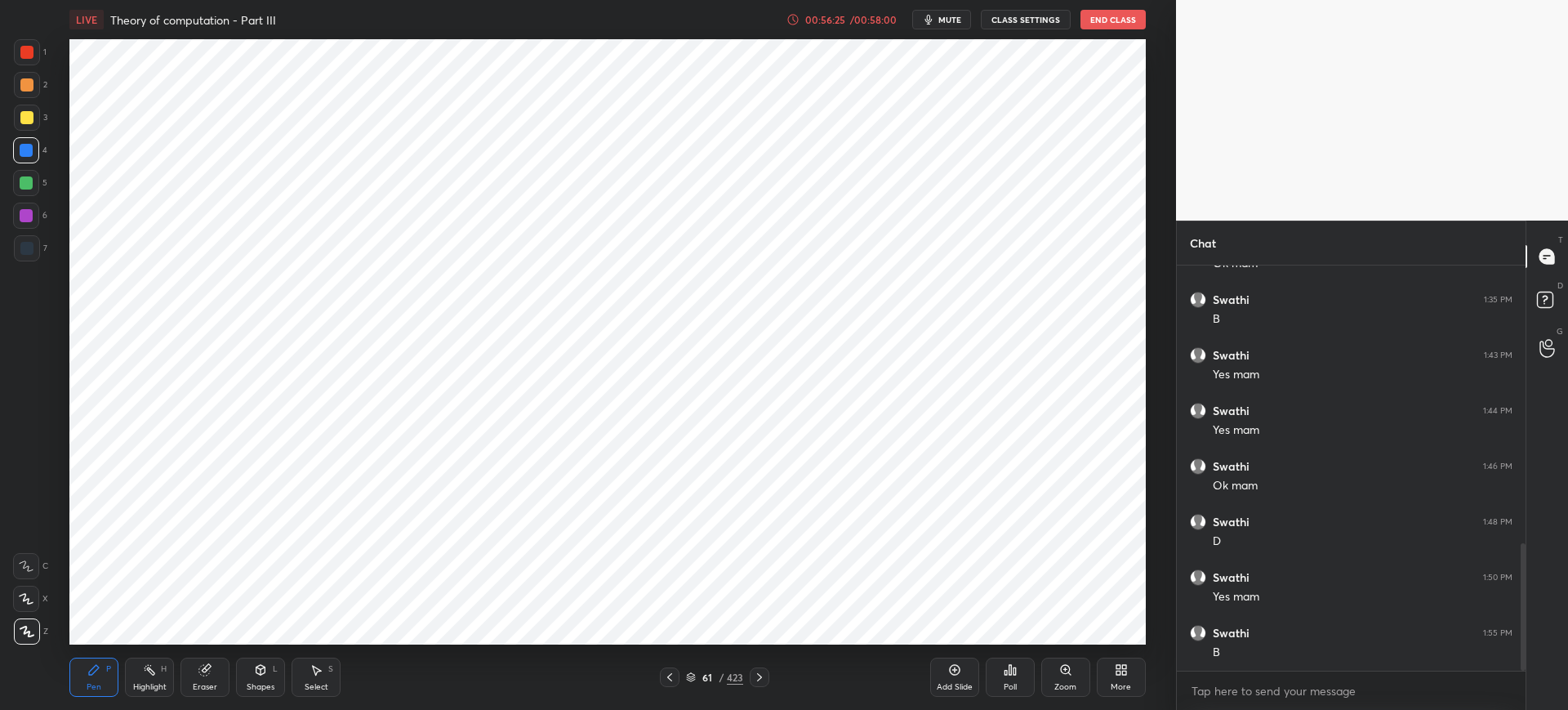
click at [686, 472] on icon at bounding box center [691, 678] width 10 height 10
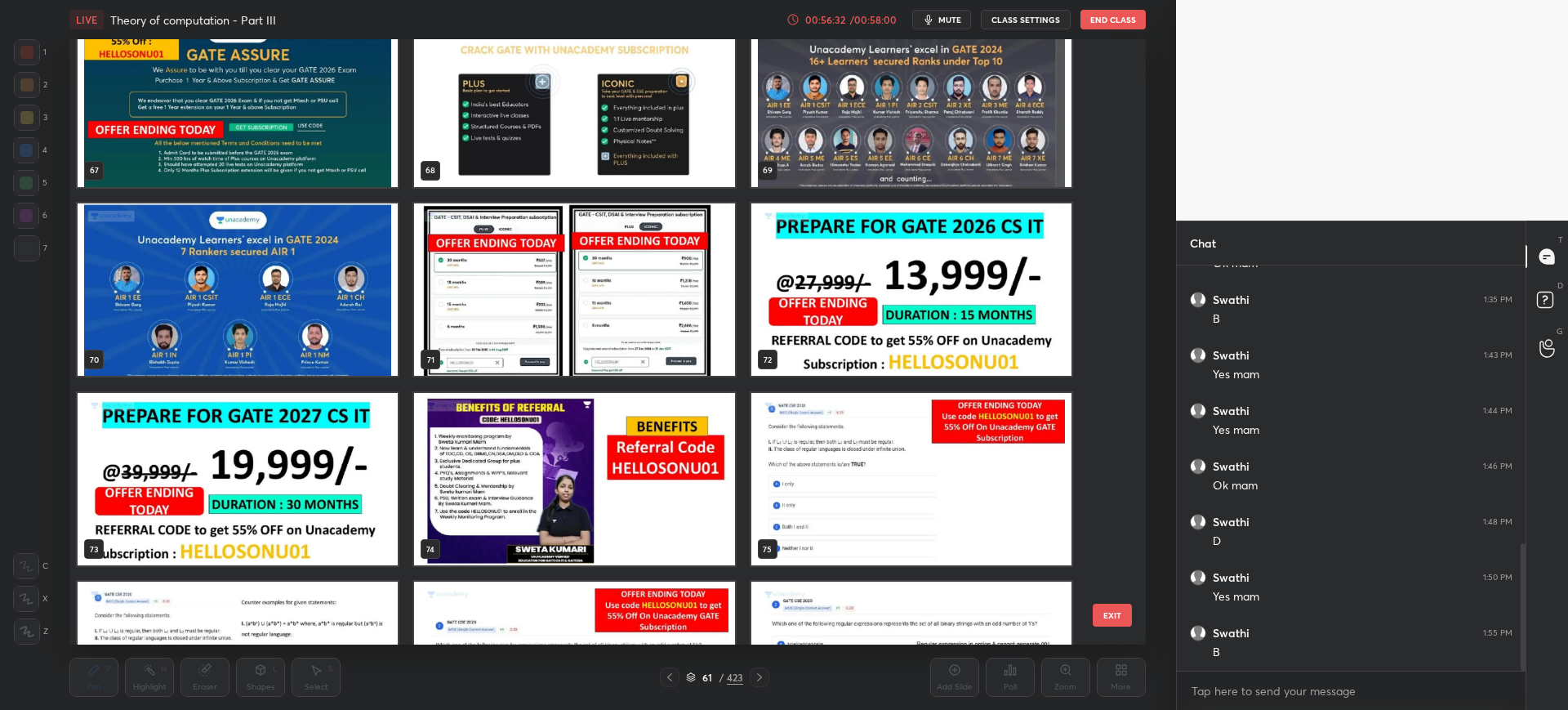
scroll to position [4192, 0]
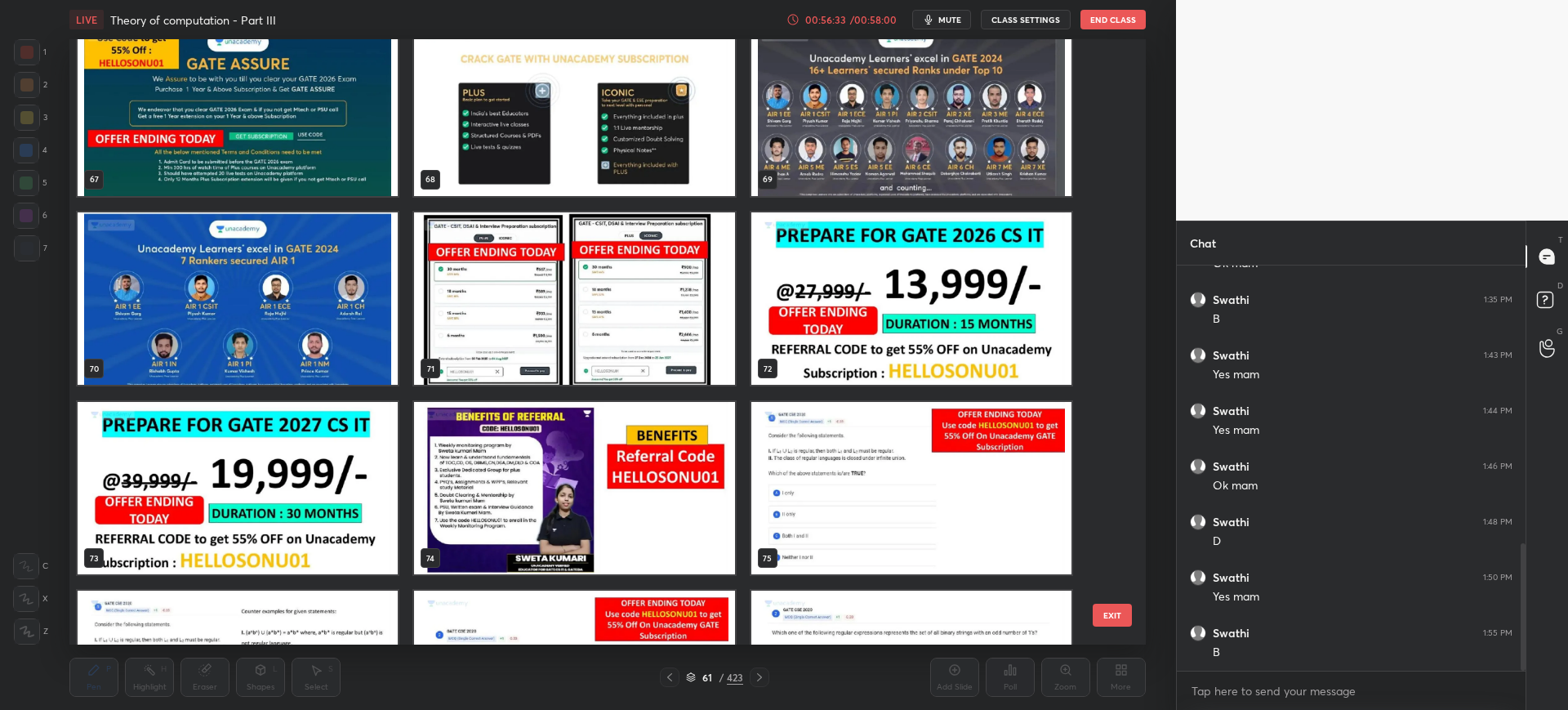
click at [823, 457] on img "grid" at bounding box center [911, 489] width 320 height 173
click at [1111, 472] on button "EXIT" at bounding box center [1112, 615] width 39 height 23
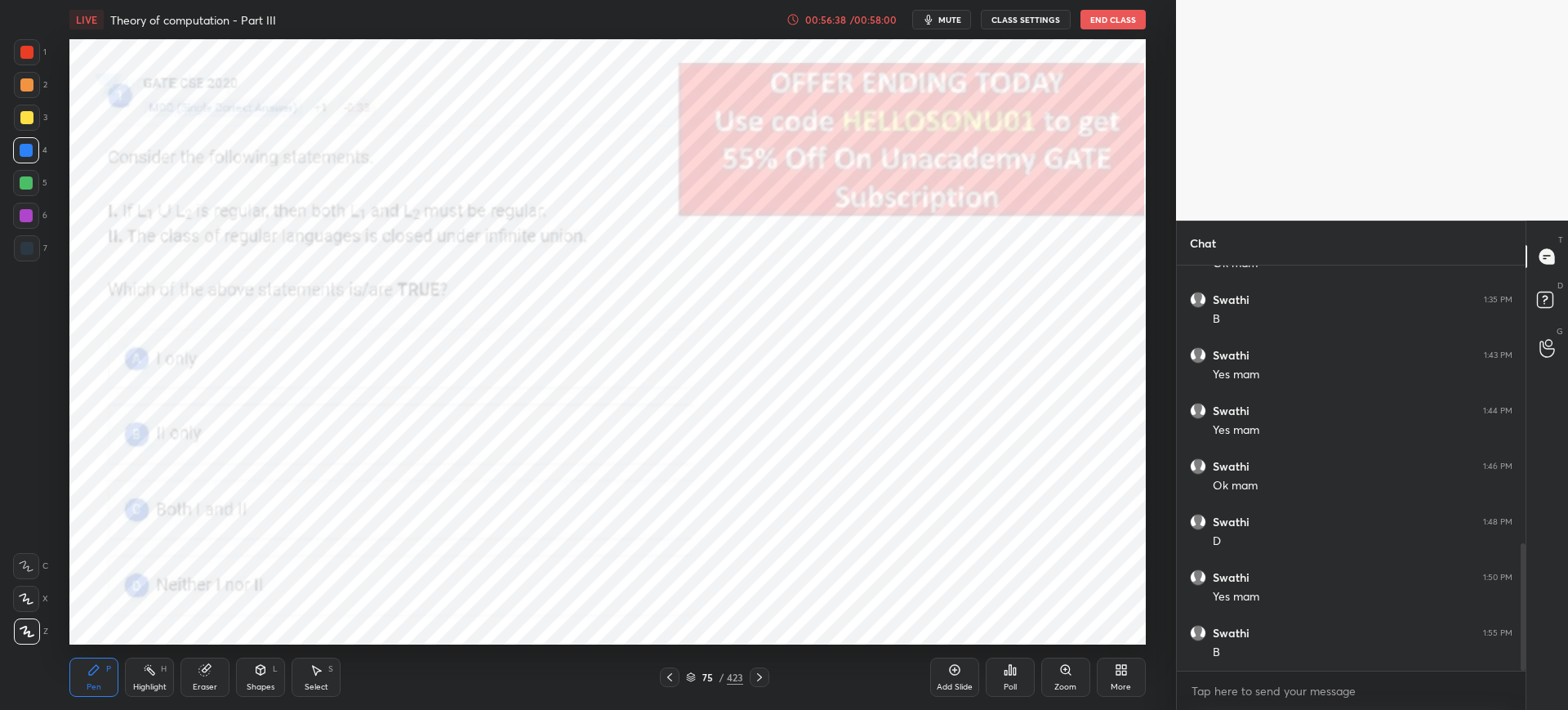
click at [687, 472] on icon at bounding box center [690, 679] width 8 height 2
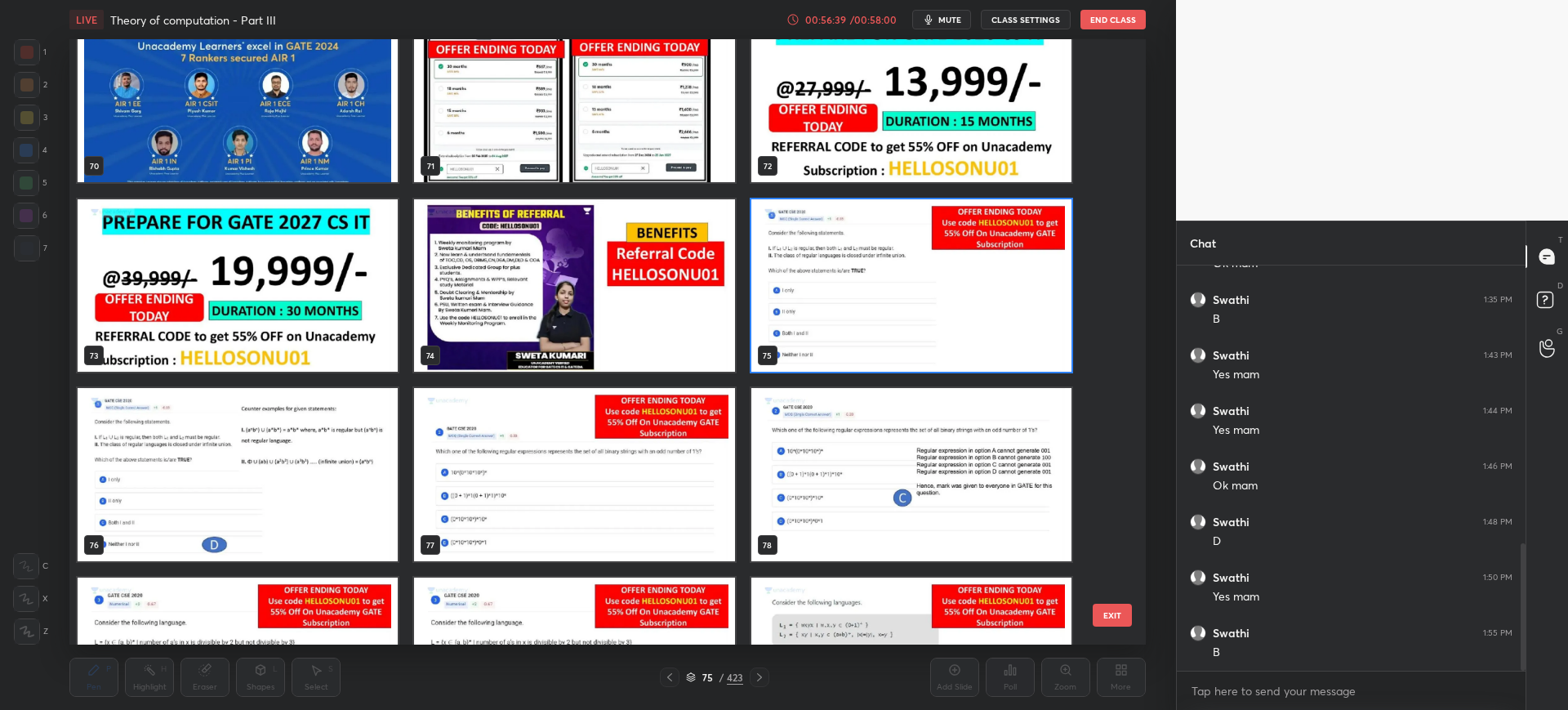
scroll to position [4408, 0]
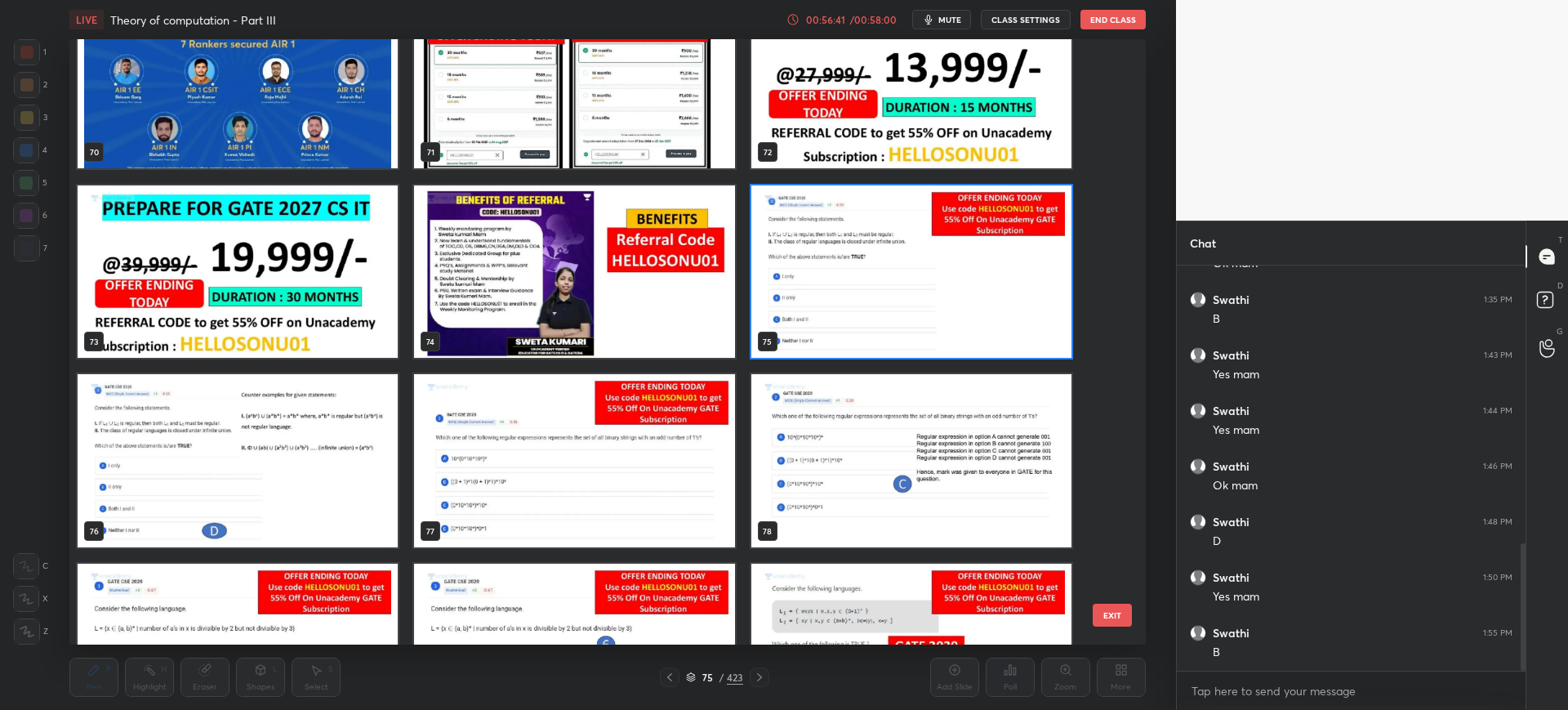
click at [1120, 472] on button "EXIT" at bounding box center [1112, 615] width 39 height 23
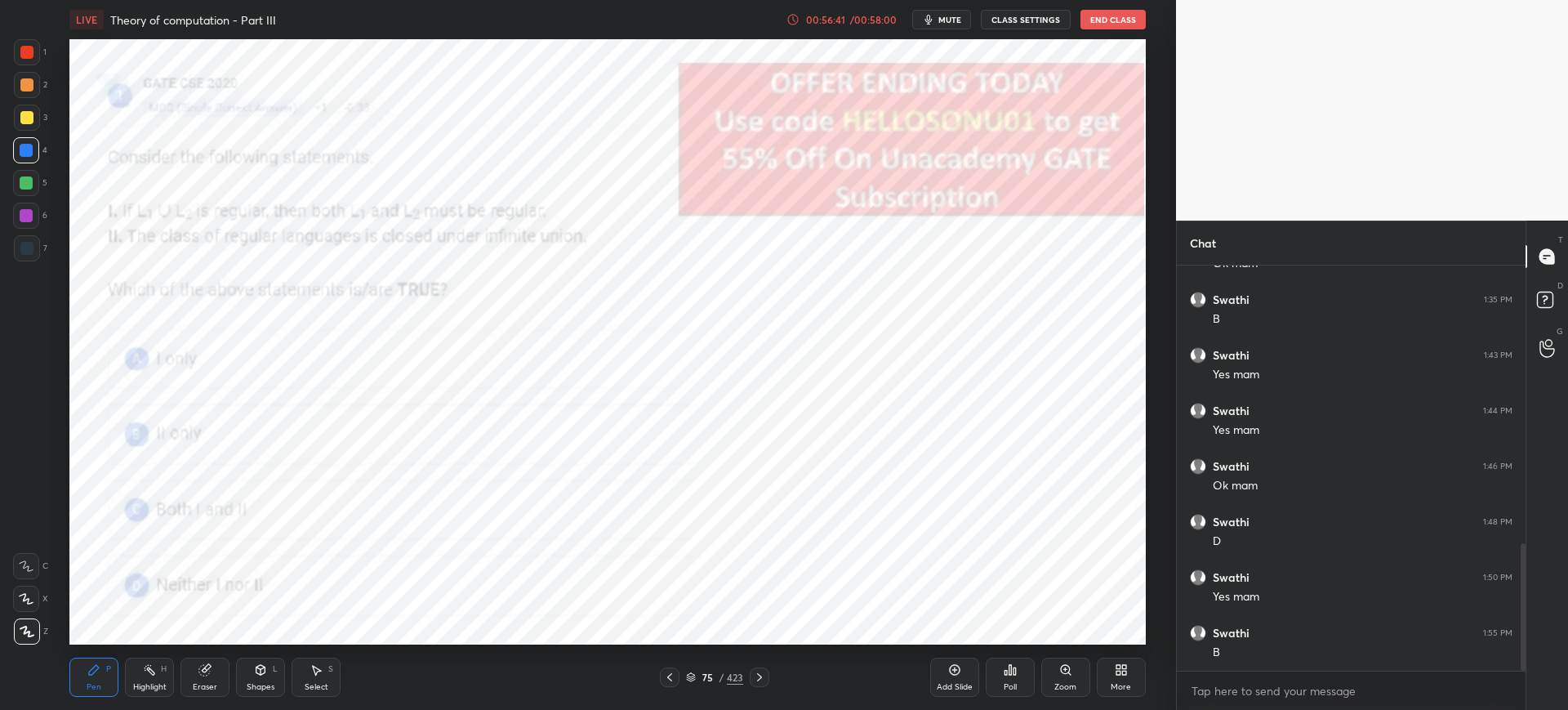
click at [1004, 472] on icon at bounding box center [1010, 669] width 13 height 13
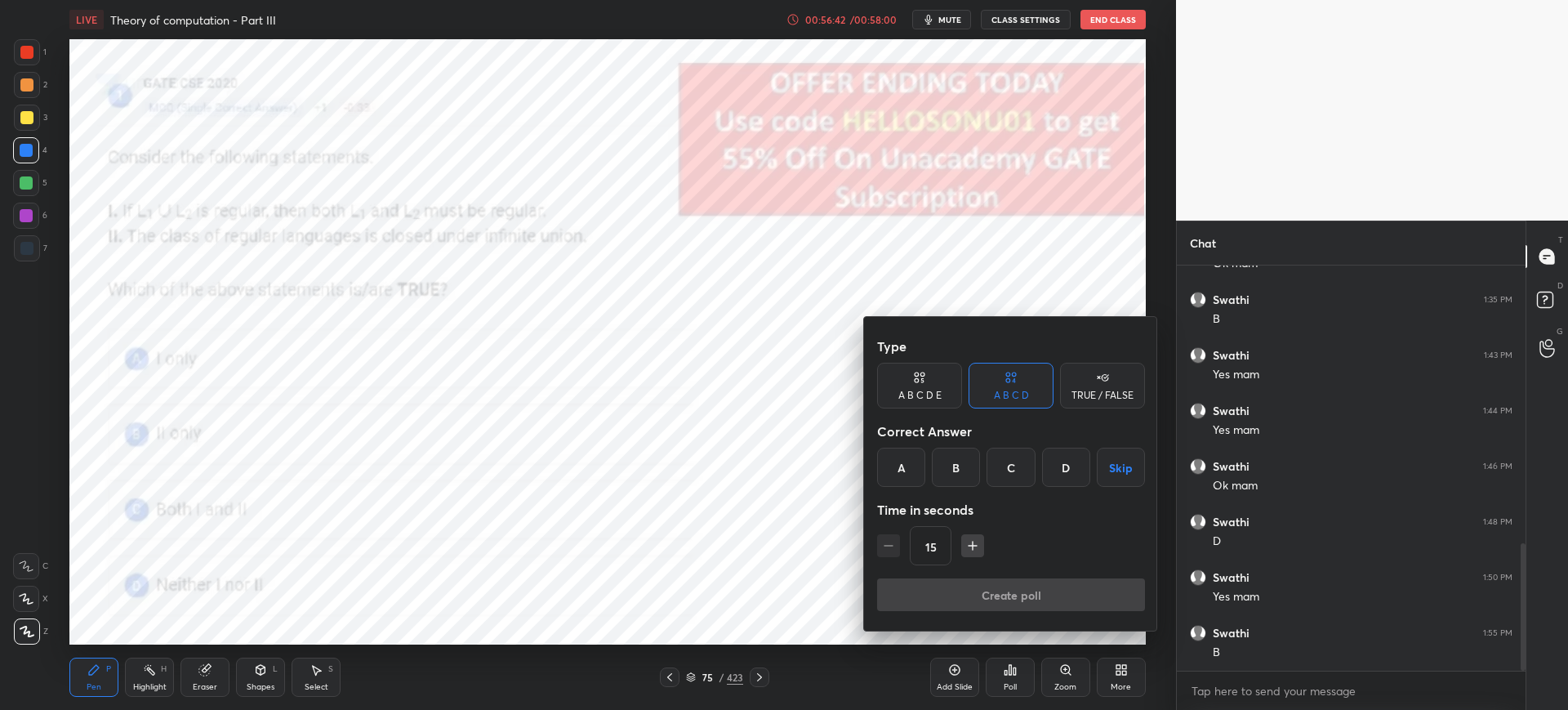
click at [1064, 472] on div "D" at bounding box center [1066, 467] width 48 height 39
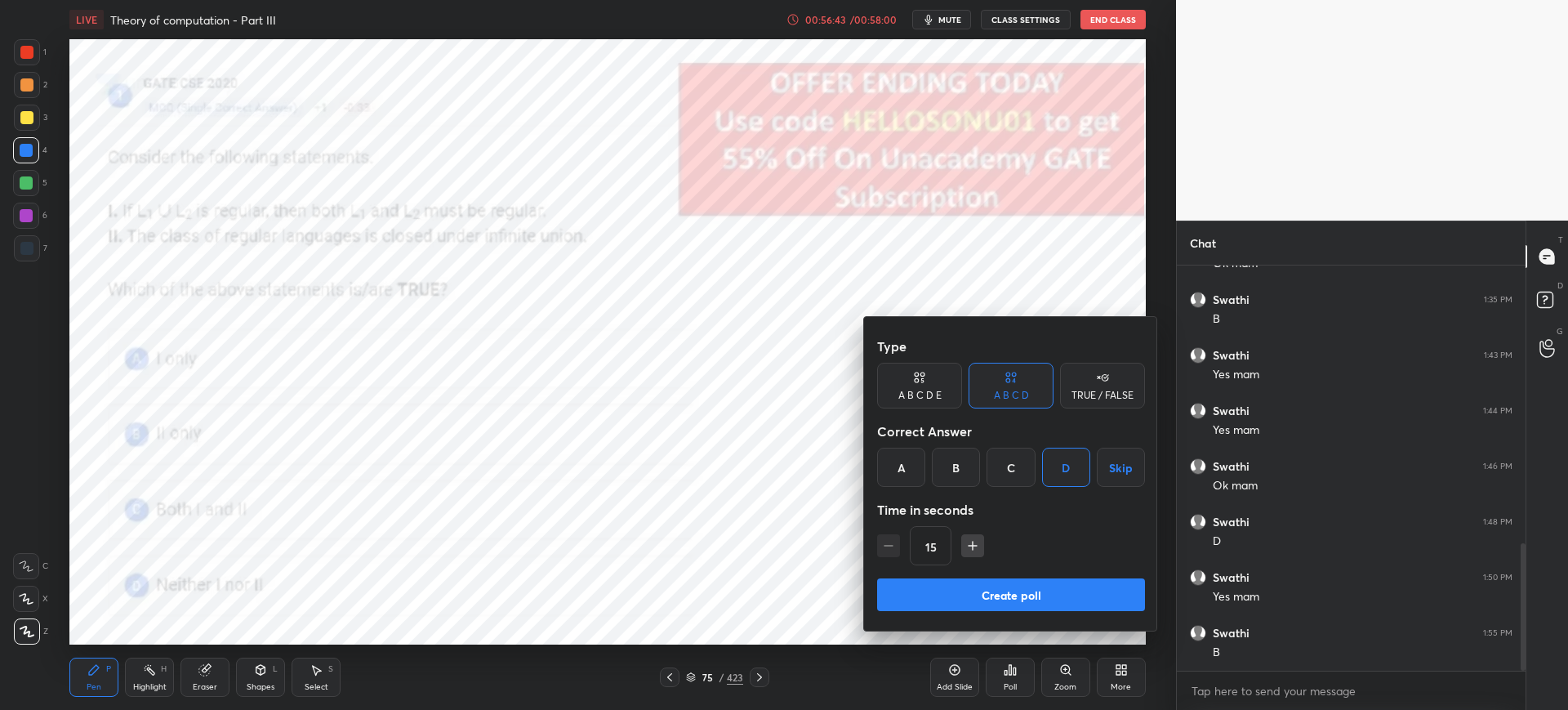
click at [964, 472] on icon "button" at bounding box center [972, 545] width 17 height 17
type input "45"
click at [957, 472] on button "Create poll" at bounding box center [1011, 594] width 267 height 32
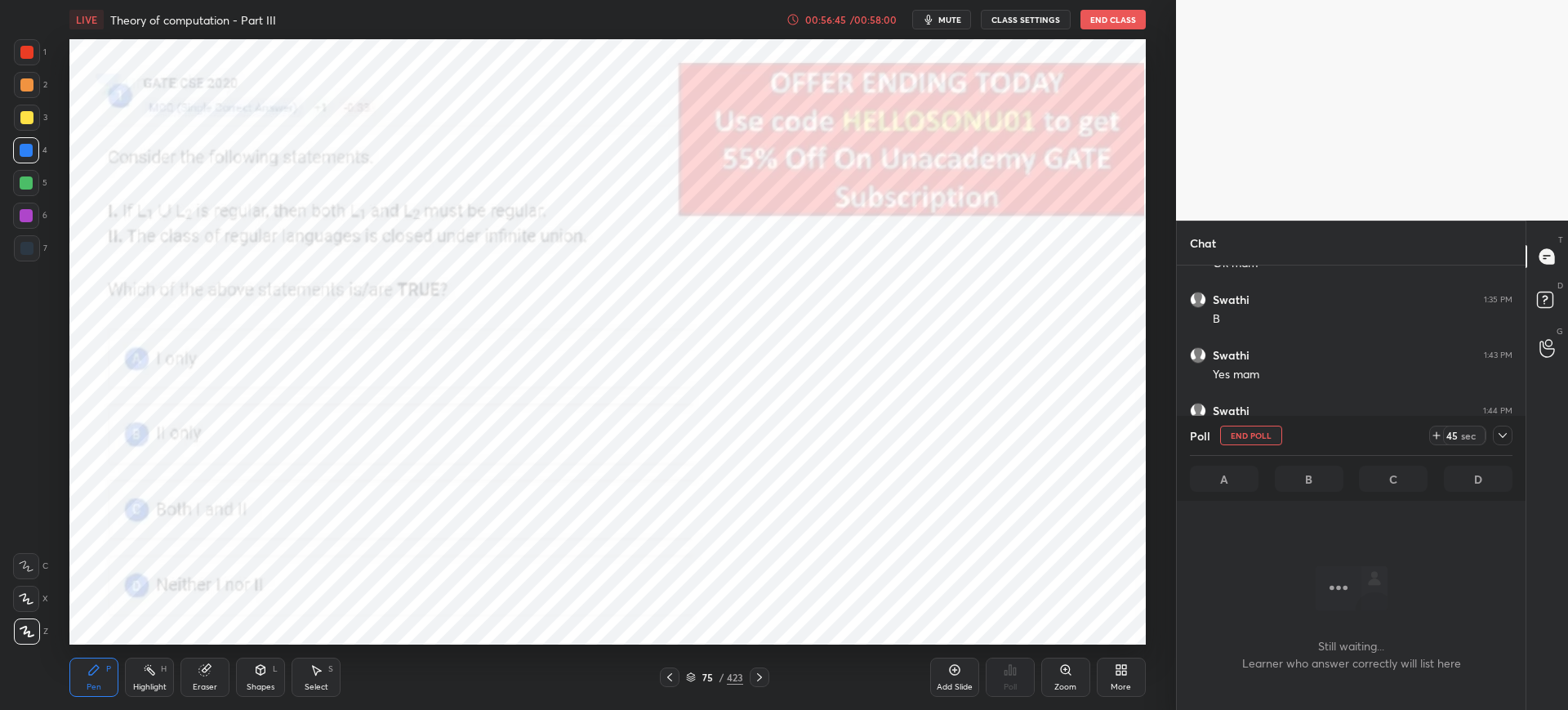
scroll to position [397, 344]
click at [696, 472] on div "75 / 423" at bounding box center [715, 677] width 57 height 15
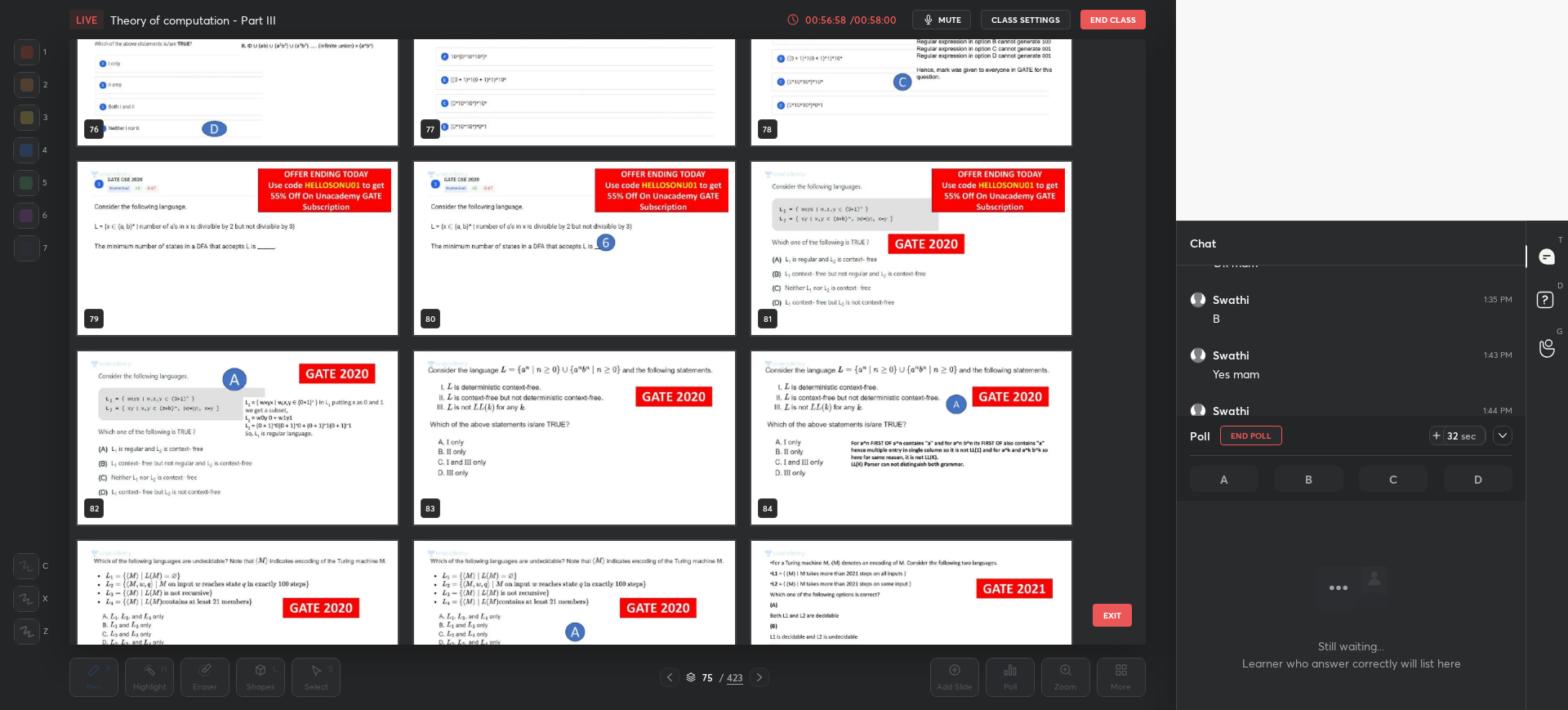
scroll to position [4812, 0]
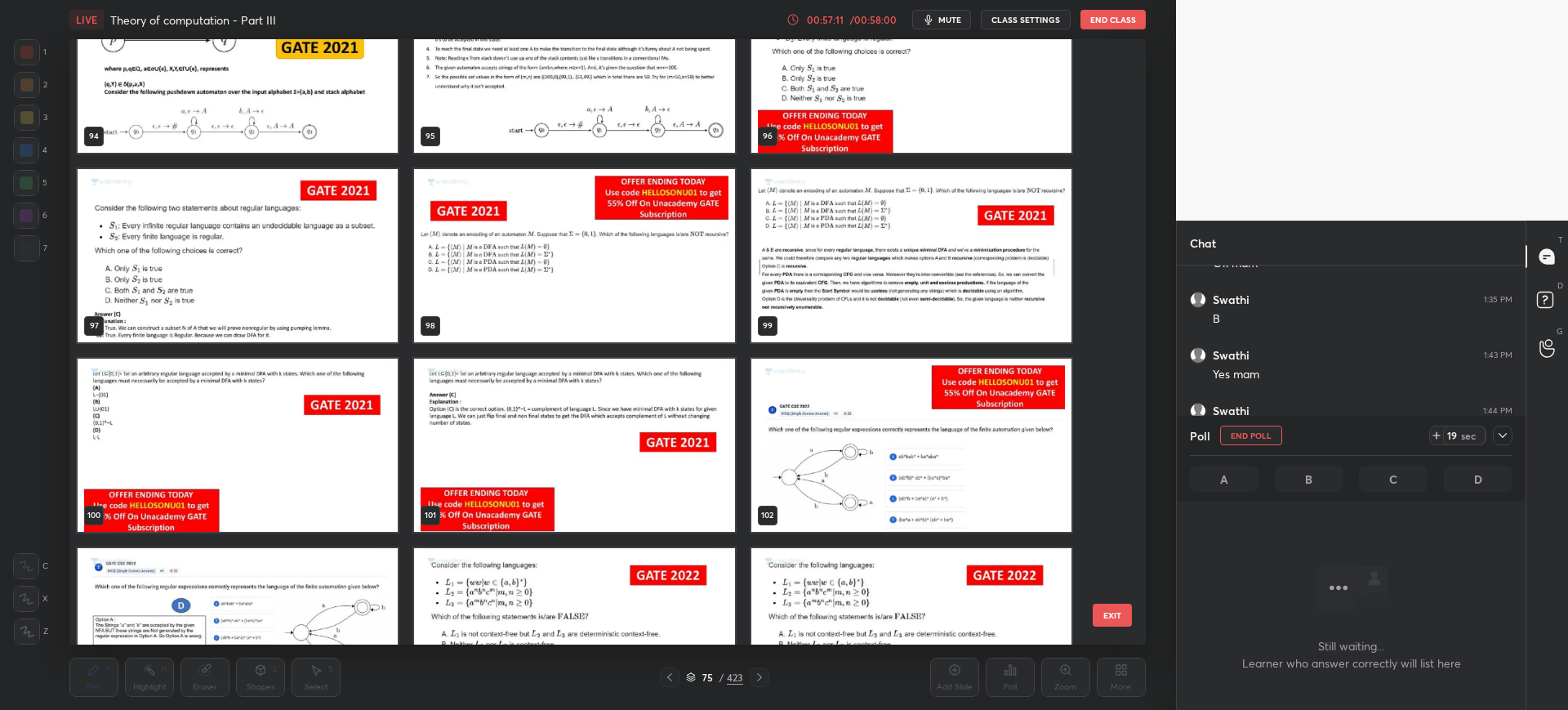
click at [1123, 472] on button "EXIT" at bounding box center [1112, 615] width 39 height 23
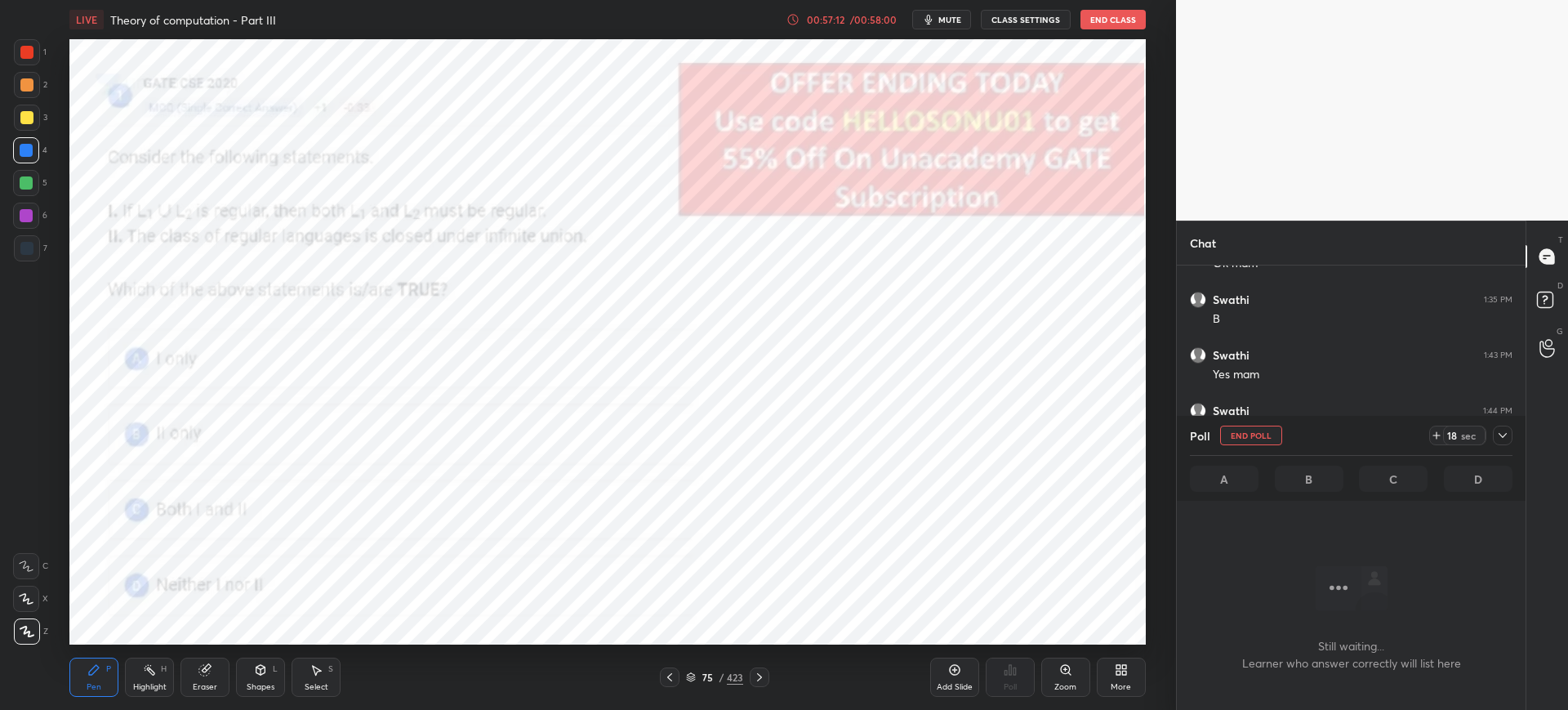
click at [1157, 436] on button "End Poll" at bounding box center [1250, 436] width 62 height 20
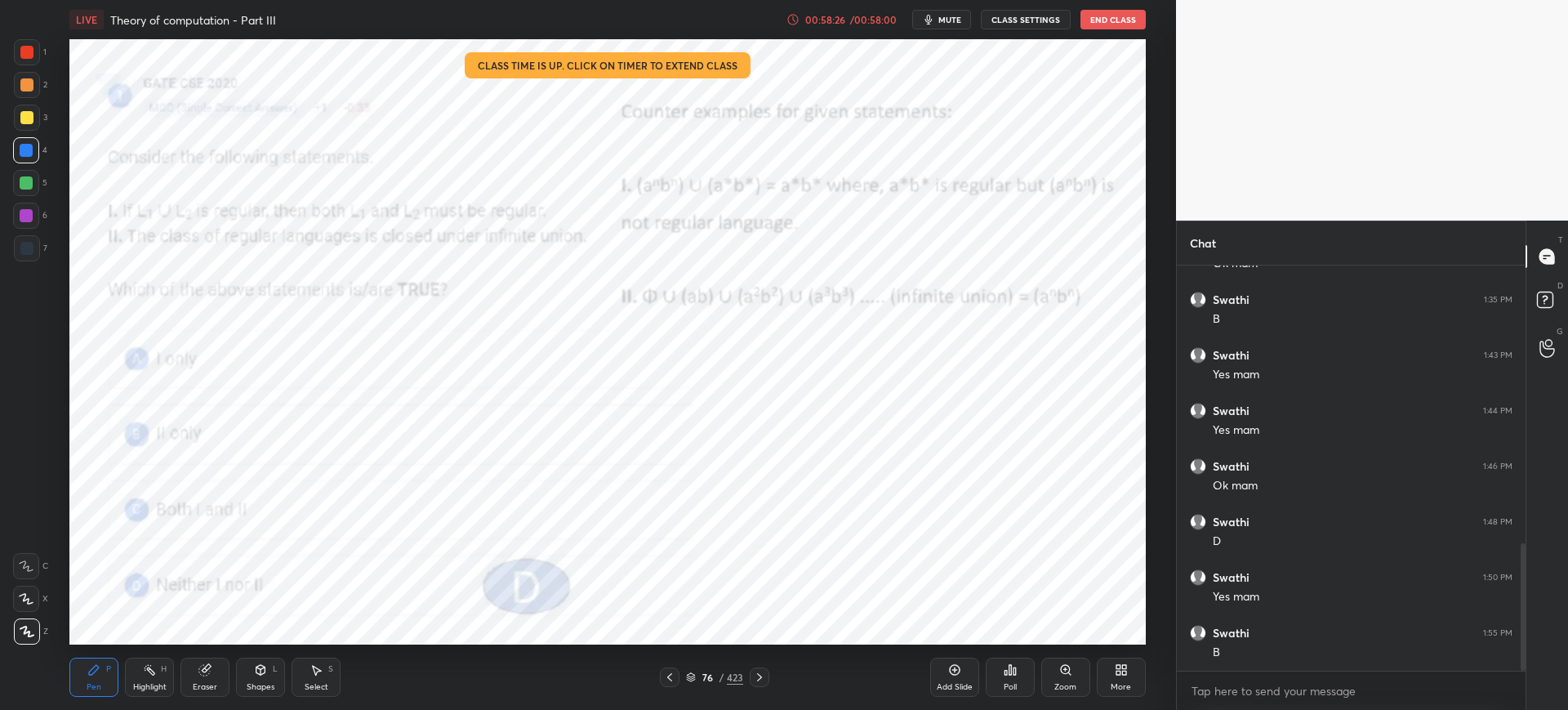
drag, startPoint x: 957, startPoint y: 666, endPoint x: 961, endPoint y: 653, distance: 13.6
click at [956, 472] on icon at bounding box center [954, 669] width 13 height 13
click at [1114, 22] on button "End Class" at bounding box center [1113, 20] width 65 height 20
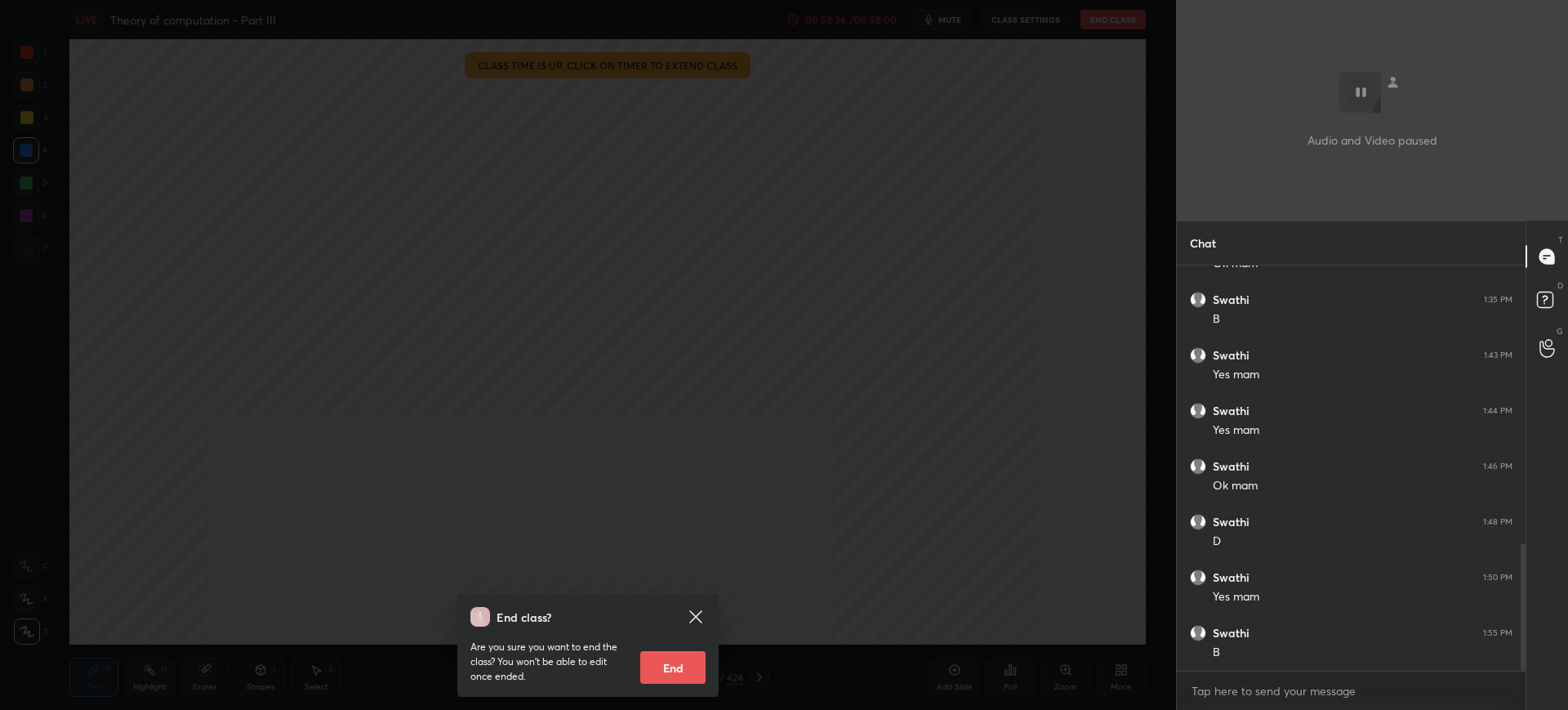
click at [668, 472] on button "End" at bounding box center [672, 667] width 65 height 32
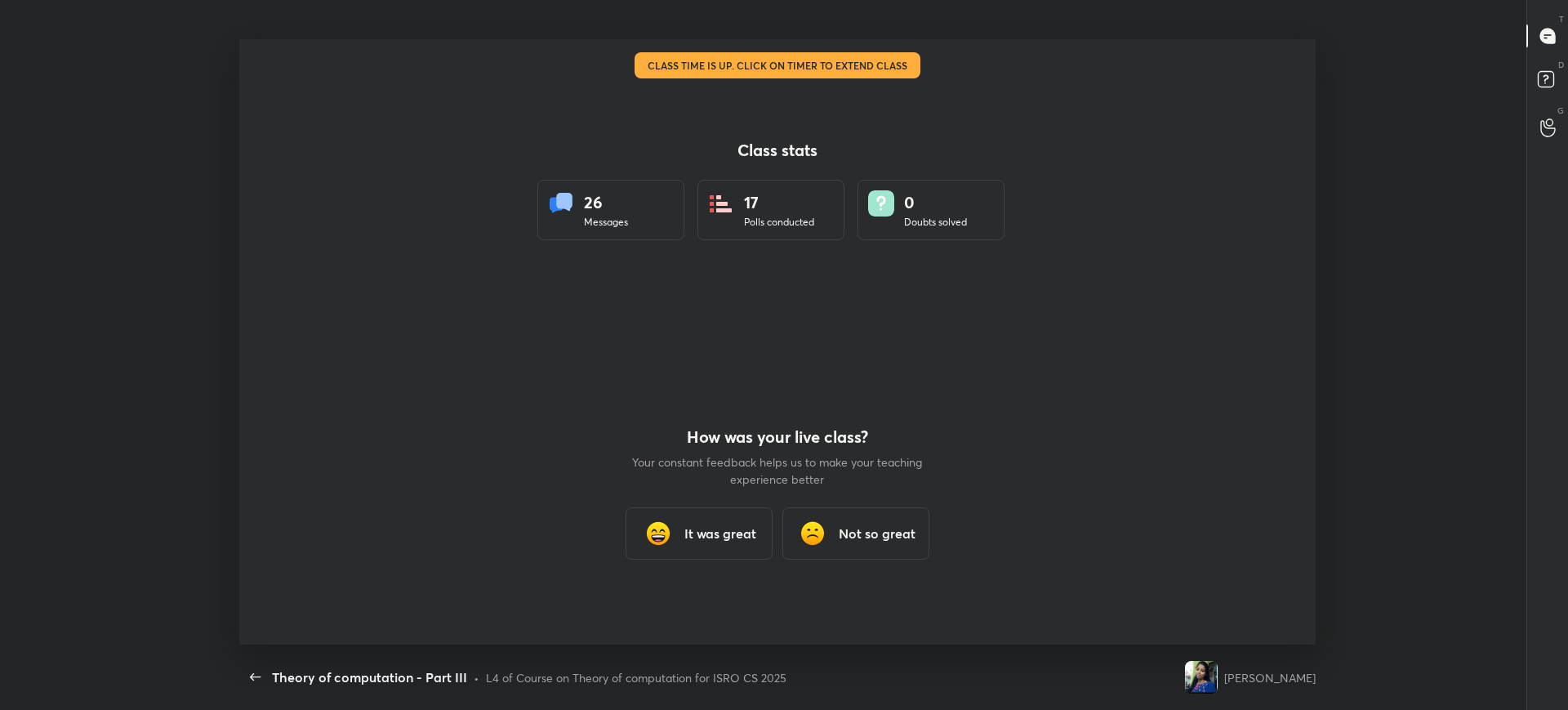
scroll to position [0, 0]
